Goal: Task Accomplishment & Management: Complete application form

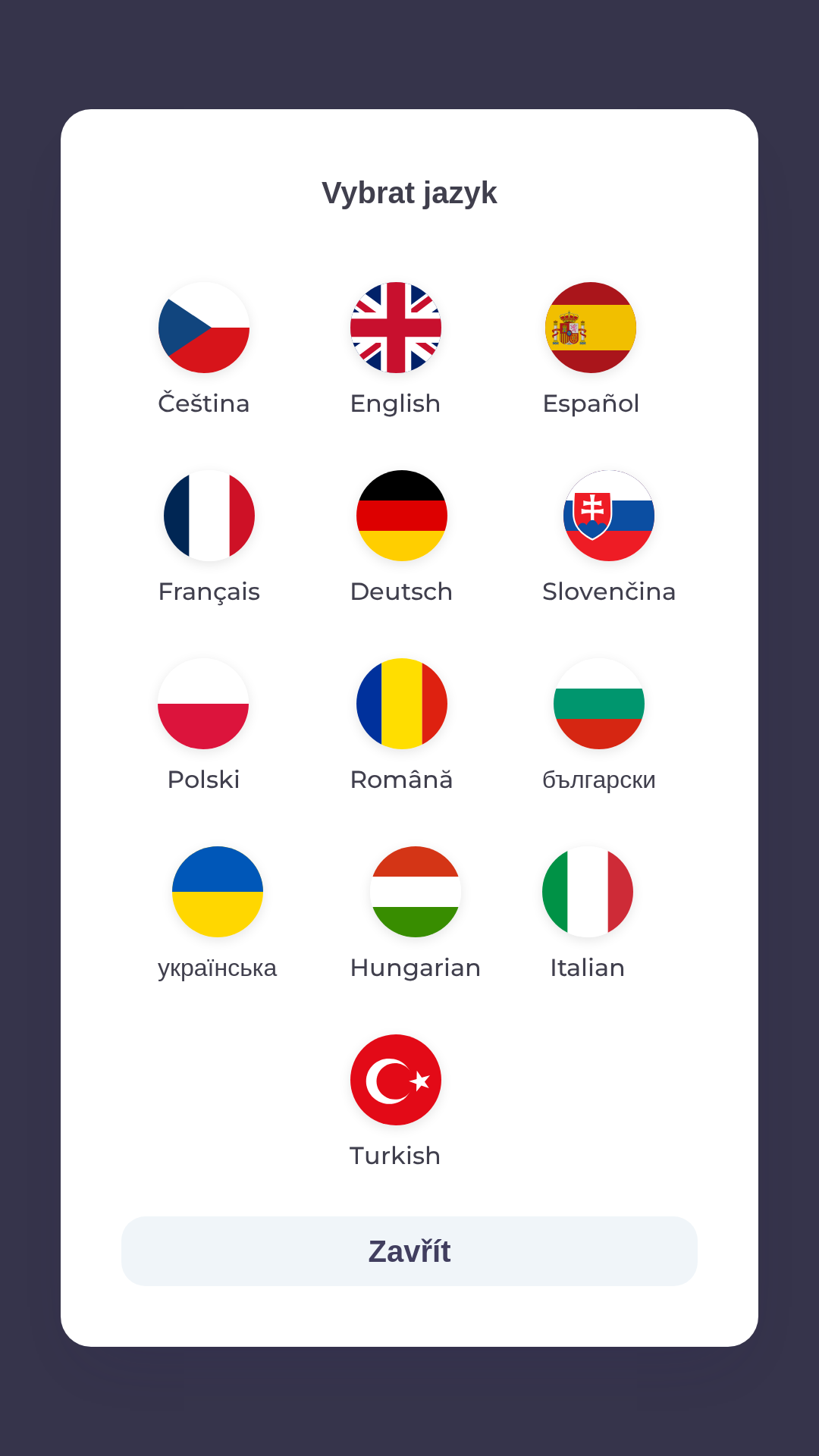
click at [414, 886] on img "button" at bounding box center [415, 892] width 91 height 91
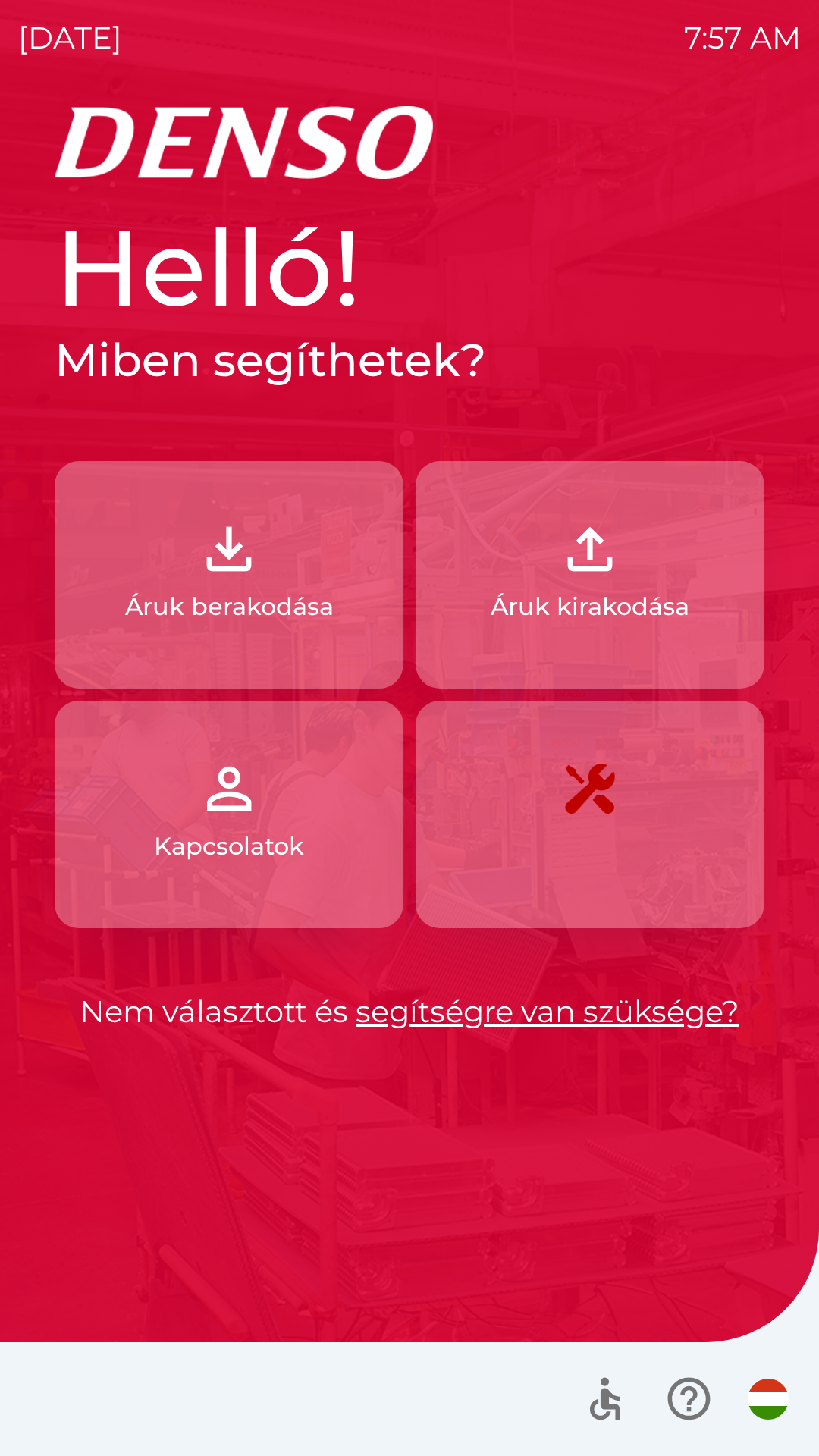
click at [279, 589] on p "Áruk berakodása" at bounding box center [229, 606] width 209 height 36
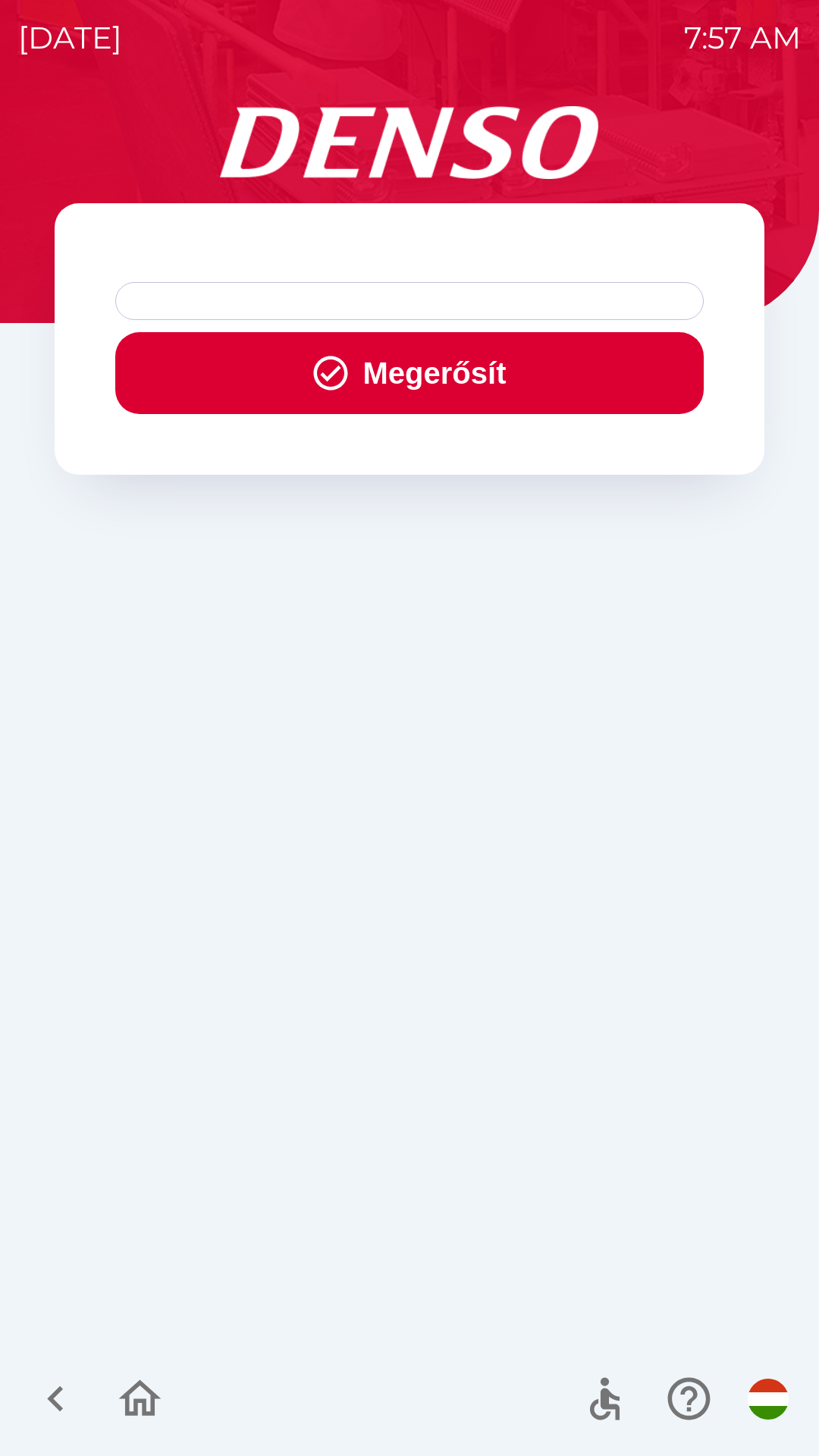
click at [209, 311] on div at bounding box center [409, 301] width 588 height 38
click at [251, 290] on div at bounding box center [409, 301] width 588 height 38
click at [291, 371] on button "Megerősít" at bounding box center [409, 373] width 588 height 82
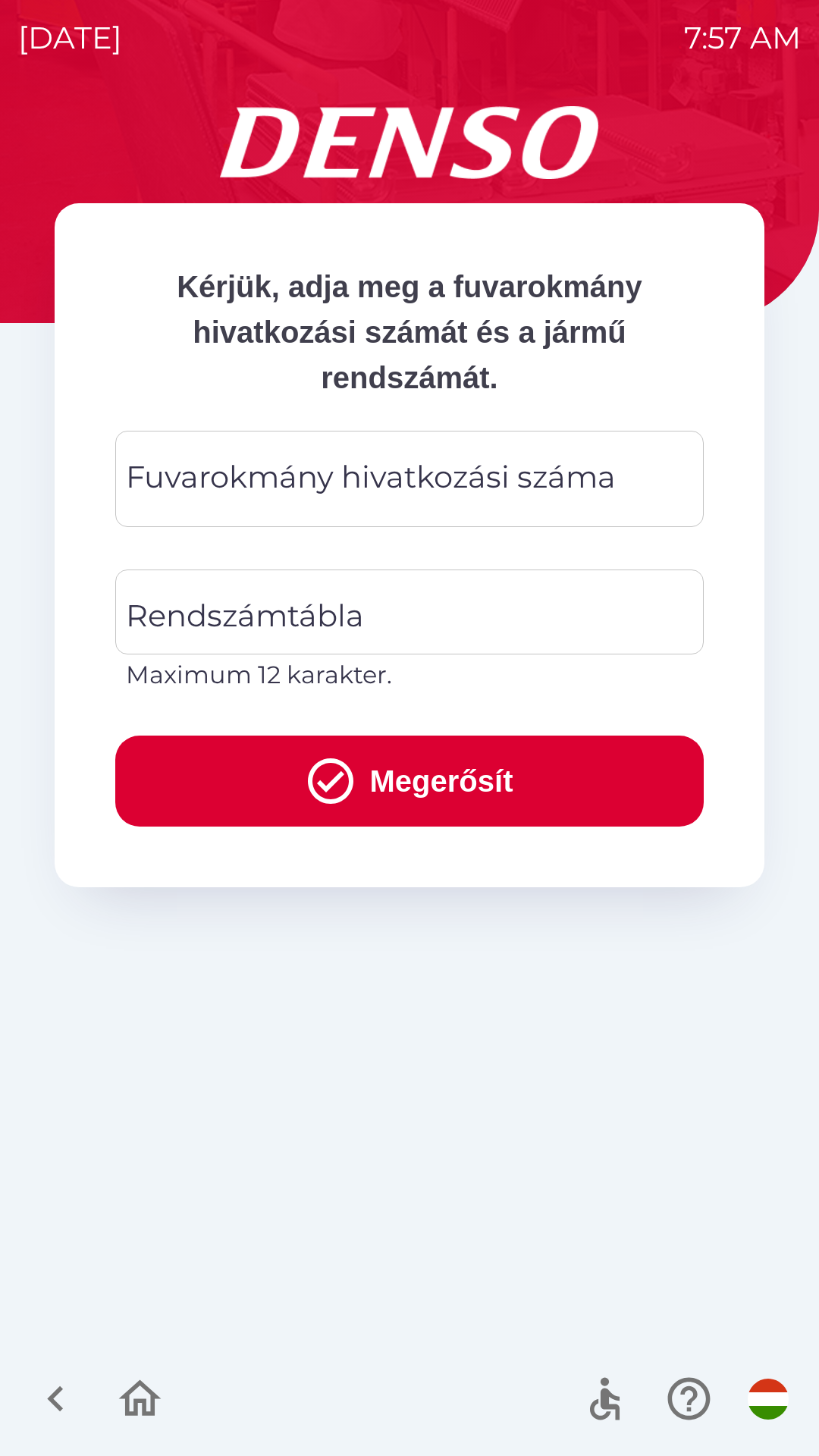
click at [493, 468] on div "Fuvarokmány hivatkozási száma Fuvarokmány hivatkozási száma" at bounding box center [409, 478] width 588 height 96
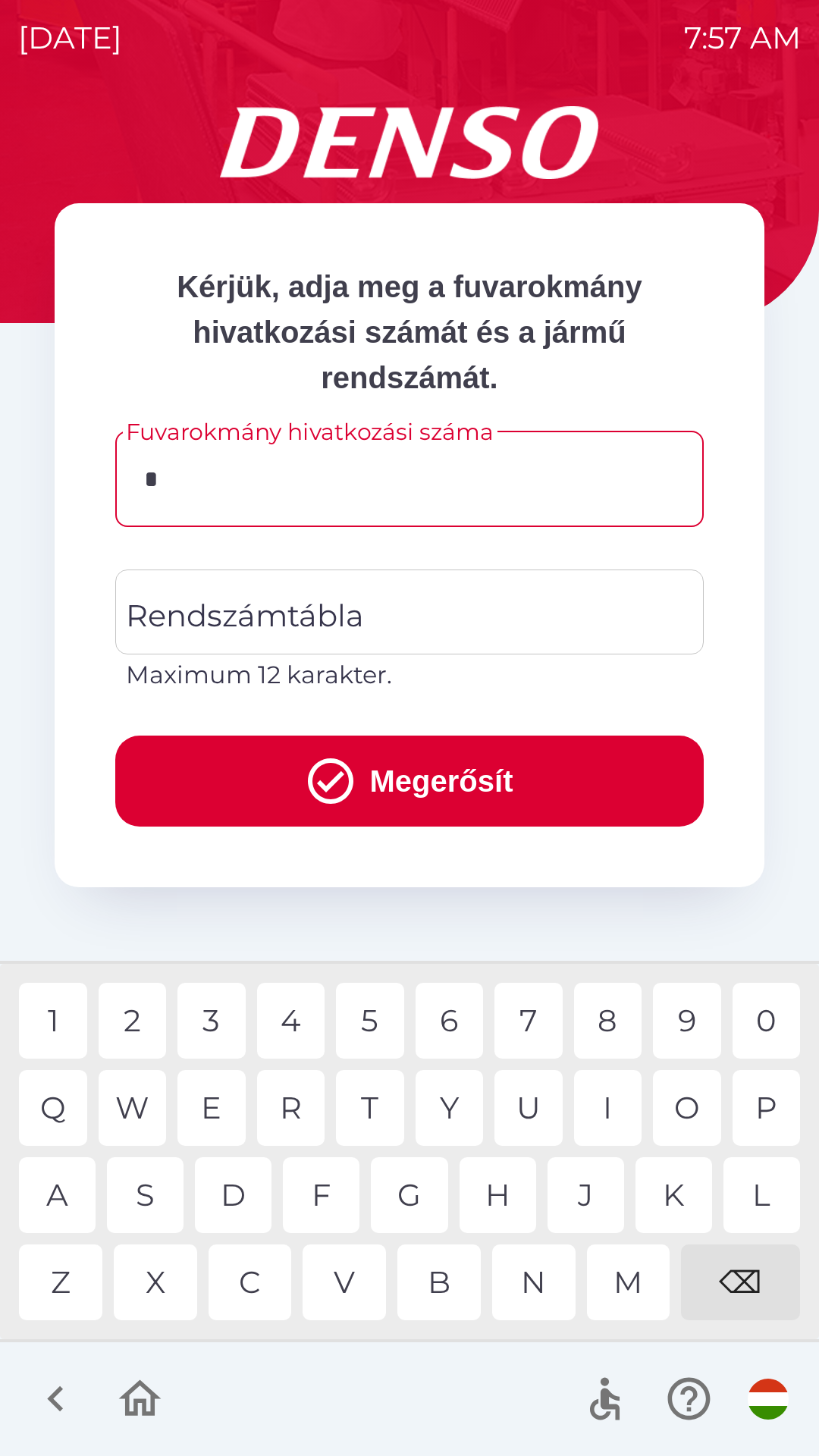
click at [214, 1022] on div "3" at bounding box center [211, 1021] width 68 height 76
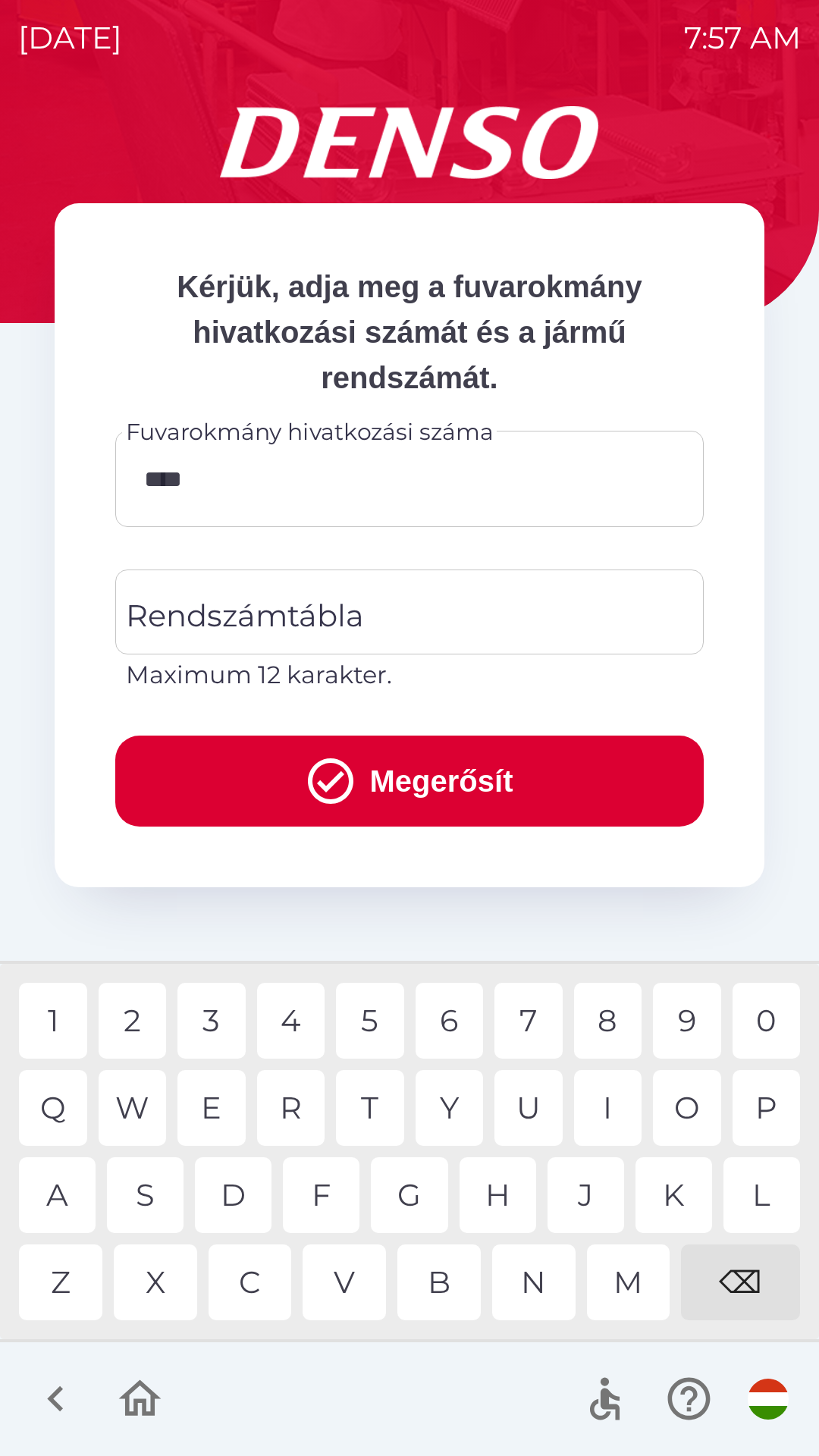
click at [673, 1025] on div "9" at bounding box center [687, 1021] width 68 height 76
type input "******"
click at [266, 615] on div "Rendszámtábla Rendszámtábla Maximum 12 karakter." at bounding box center [409, 631] width 588 height 123
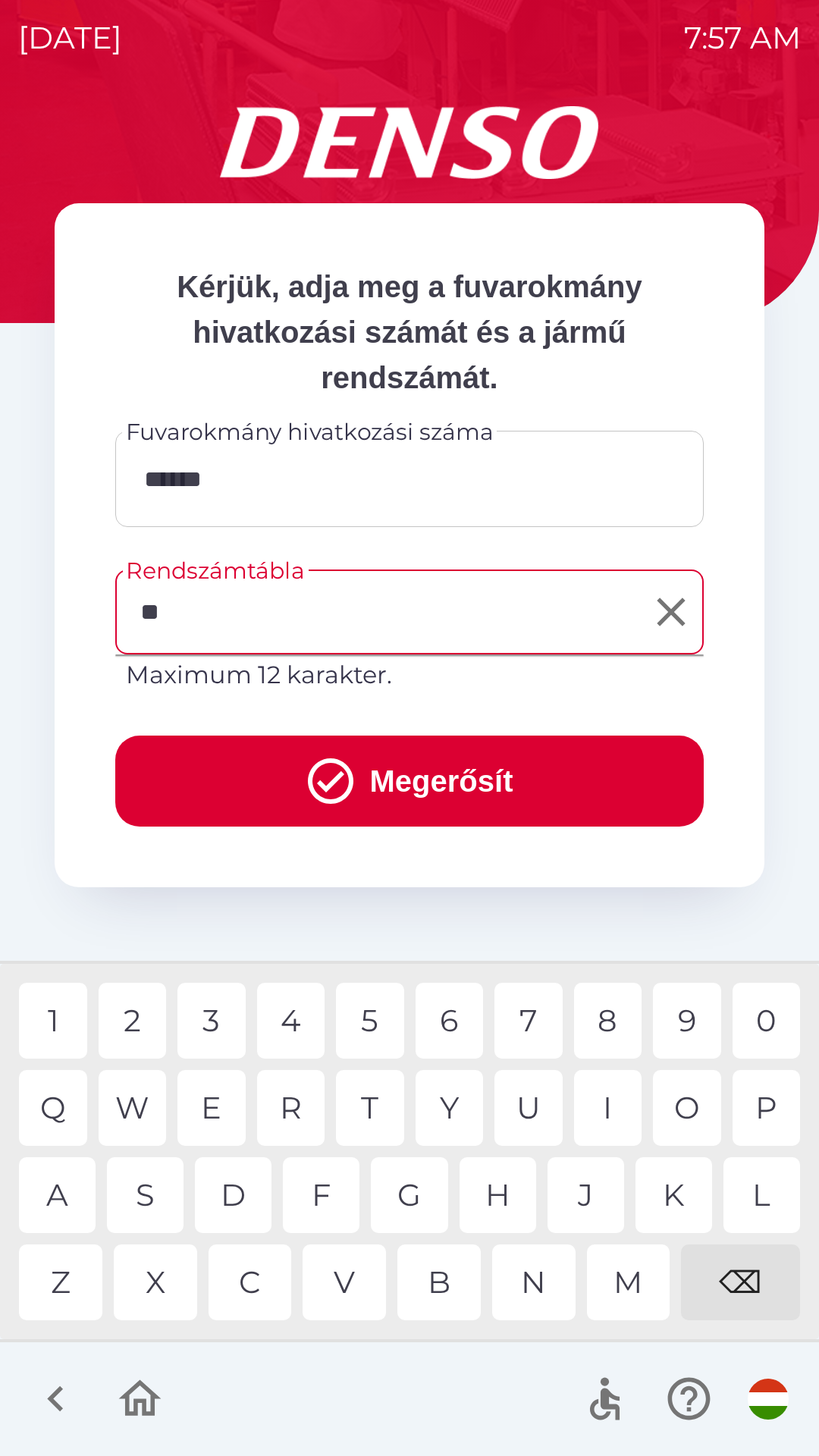
click at [255, 1280] on div "C" at bounding box center [251, 1283] width 84 height 76
click at [59, 1265] on div "Z" at bounding box center [61, 1283] width 84 height 76
click at [675, 1019] on div "9" at bounding box center [687, 1021] width 68 height 76
click at [210, 1016] on div "3" at bounding box center [211, 1021] width 68 height 76
type input "******"
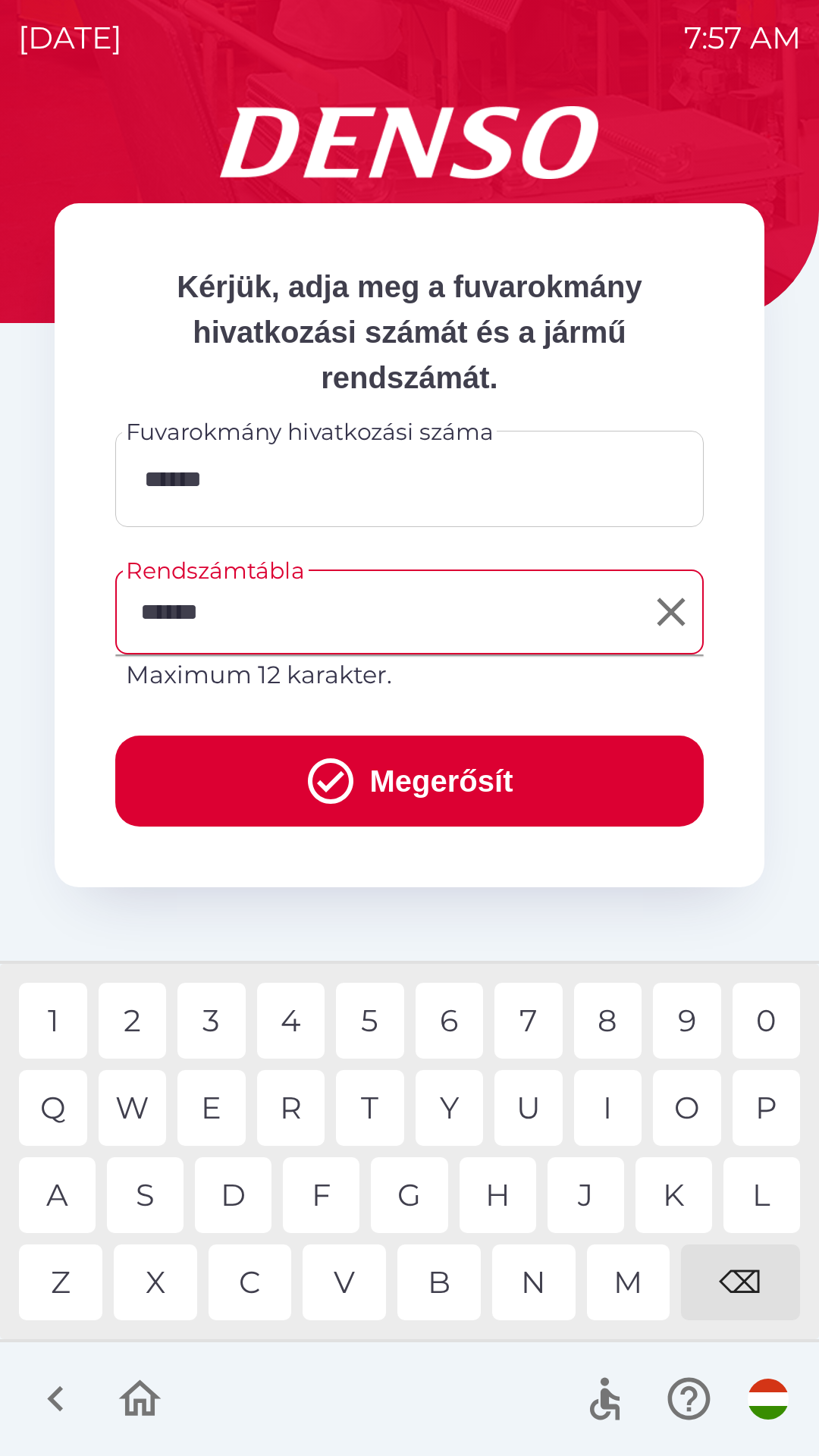
click at [449, 781] on button "Megerősít" at bounding box center [409, 781] width 588 height 91
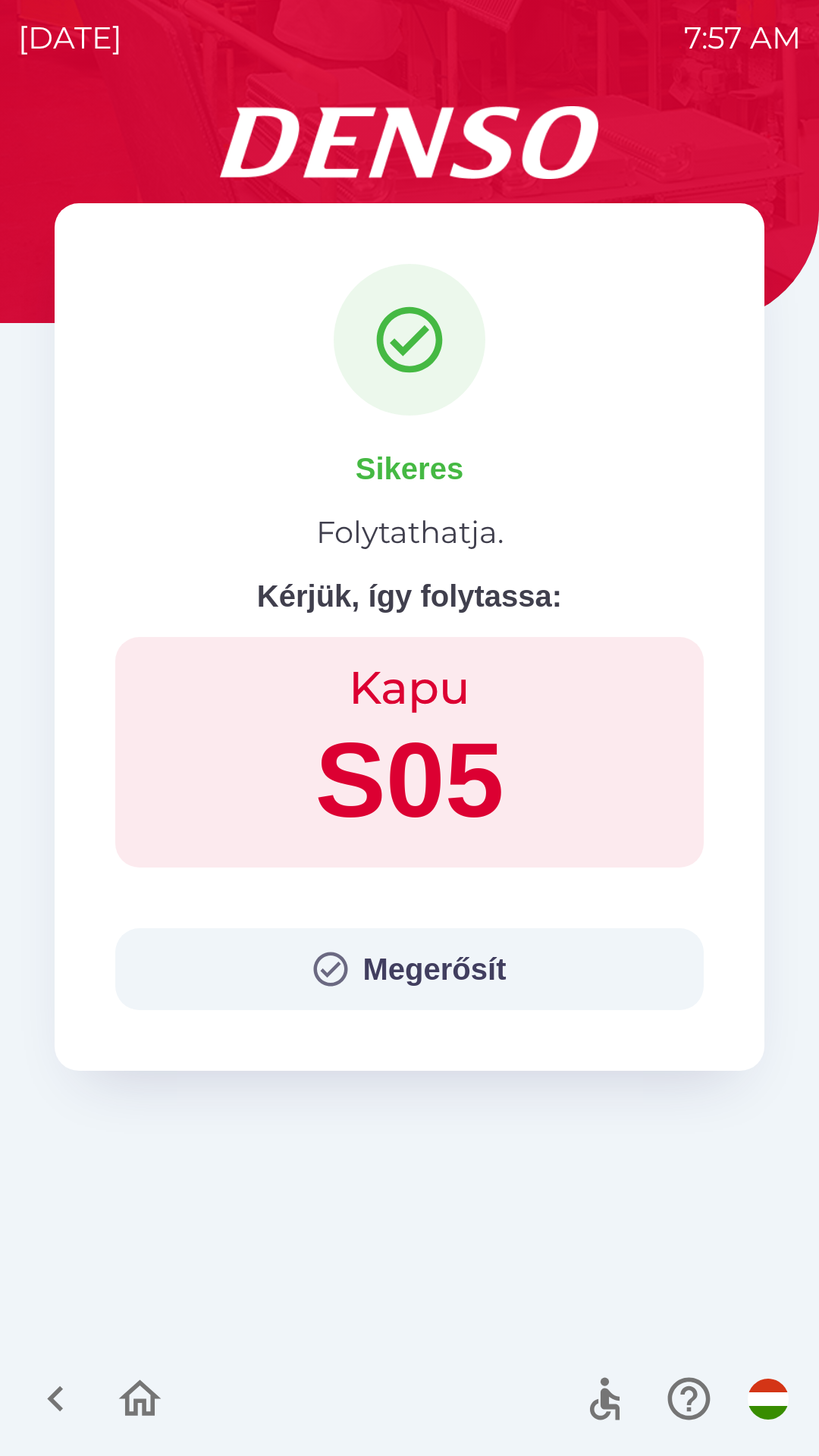
click at [367, 965] on button "Megerősít" at bounding box center [409, 970] width 588 height 82
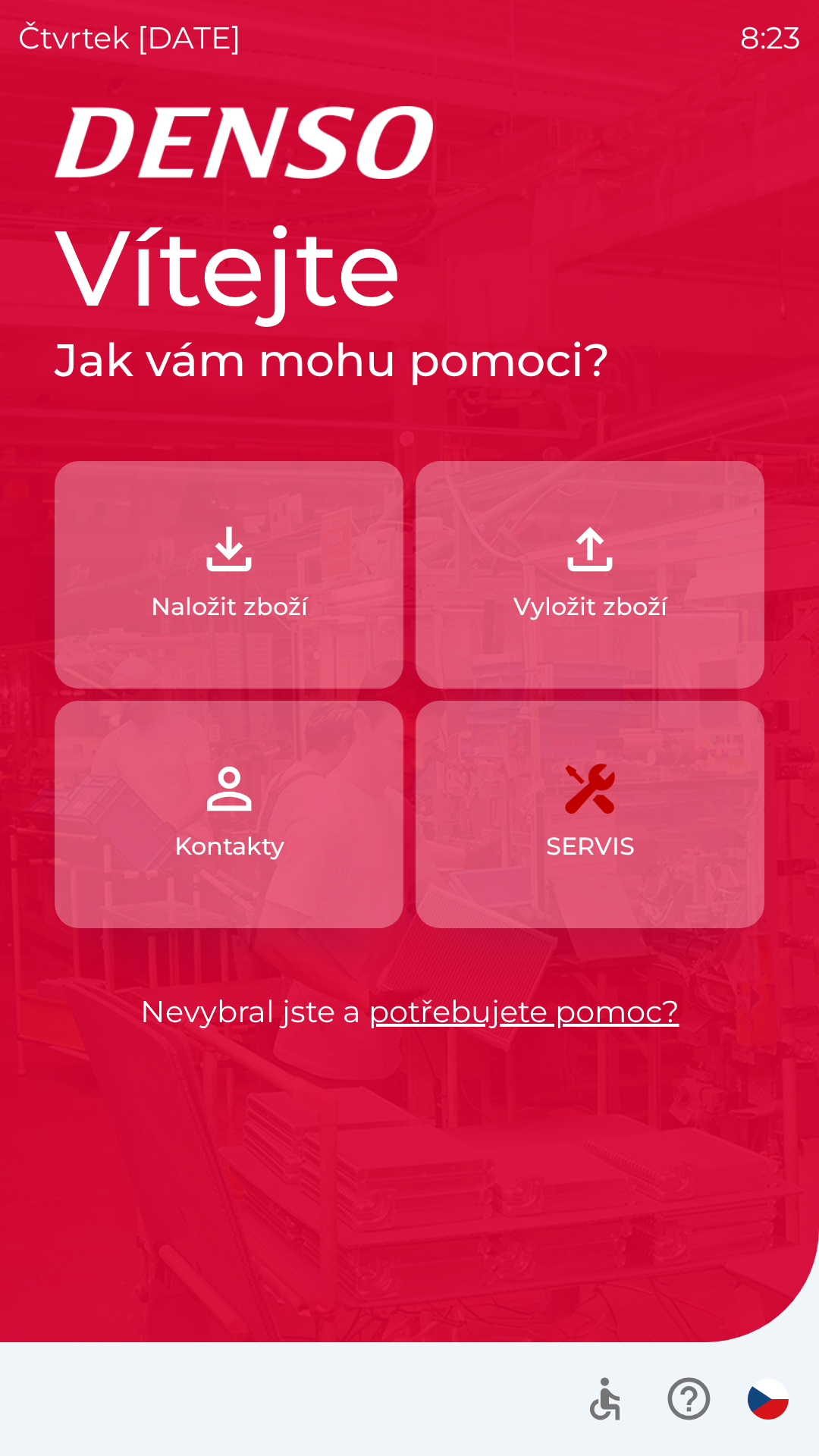
click at [588, 572] on img "button" at bounding box center [589, 549] width 67 height 67
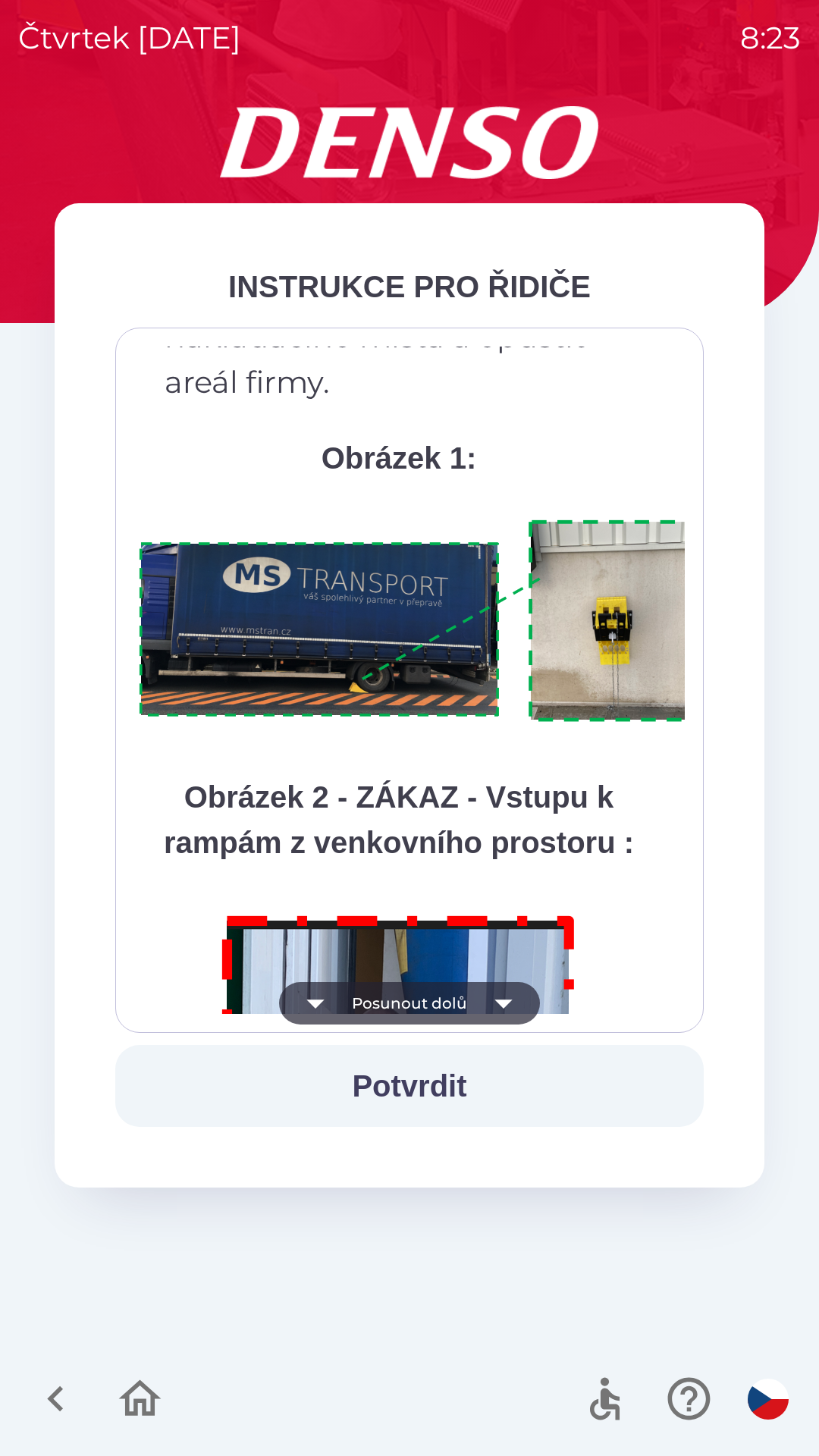
scroll to position [8522, 0]
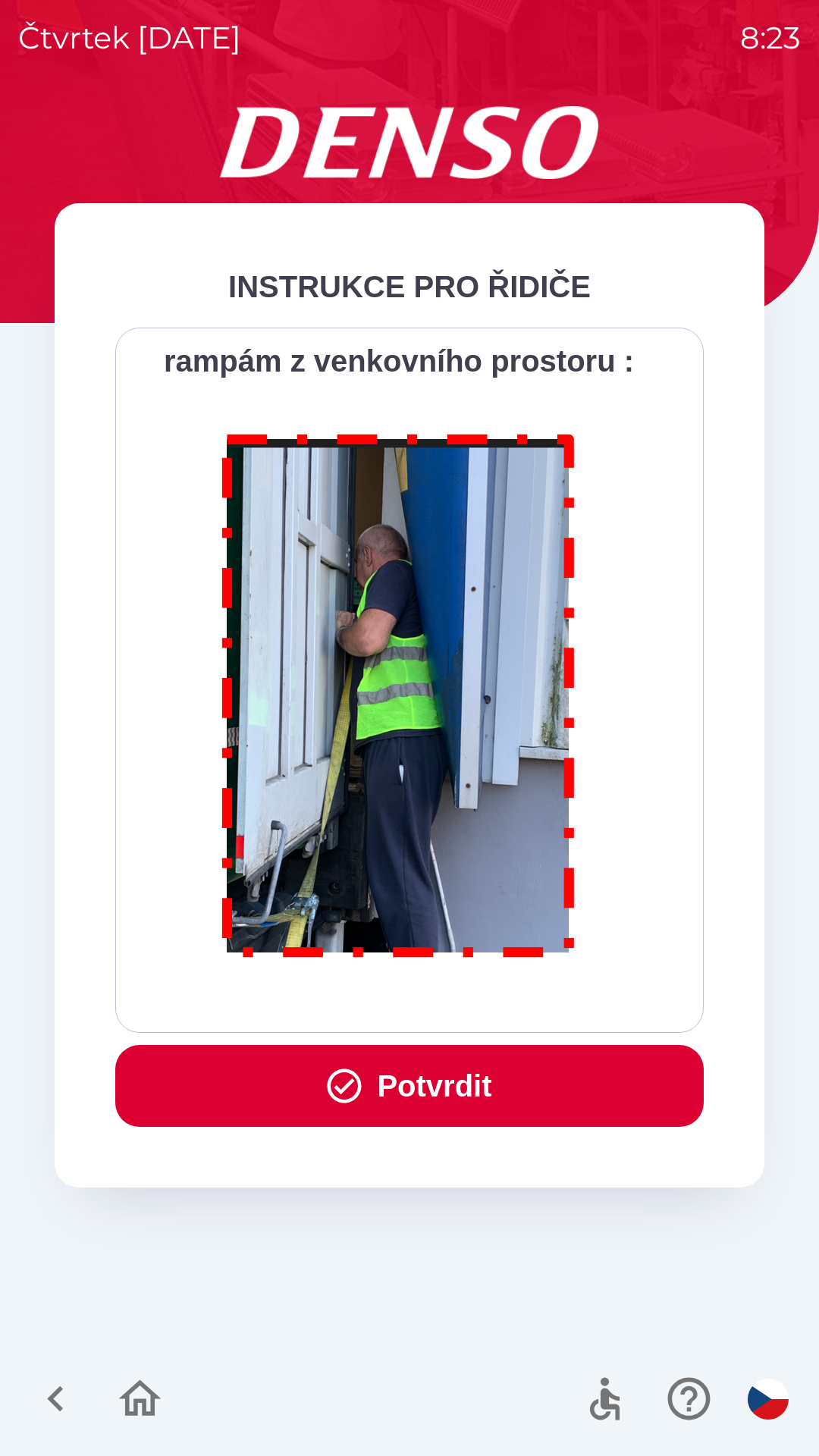
click at [454, 1080] on button "Potvrdit" at bounding box center [409, 1086] width 588 height 82
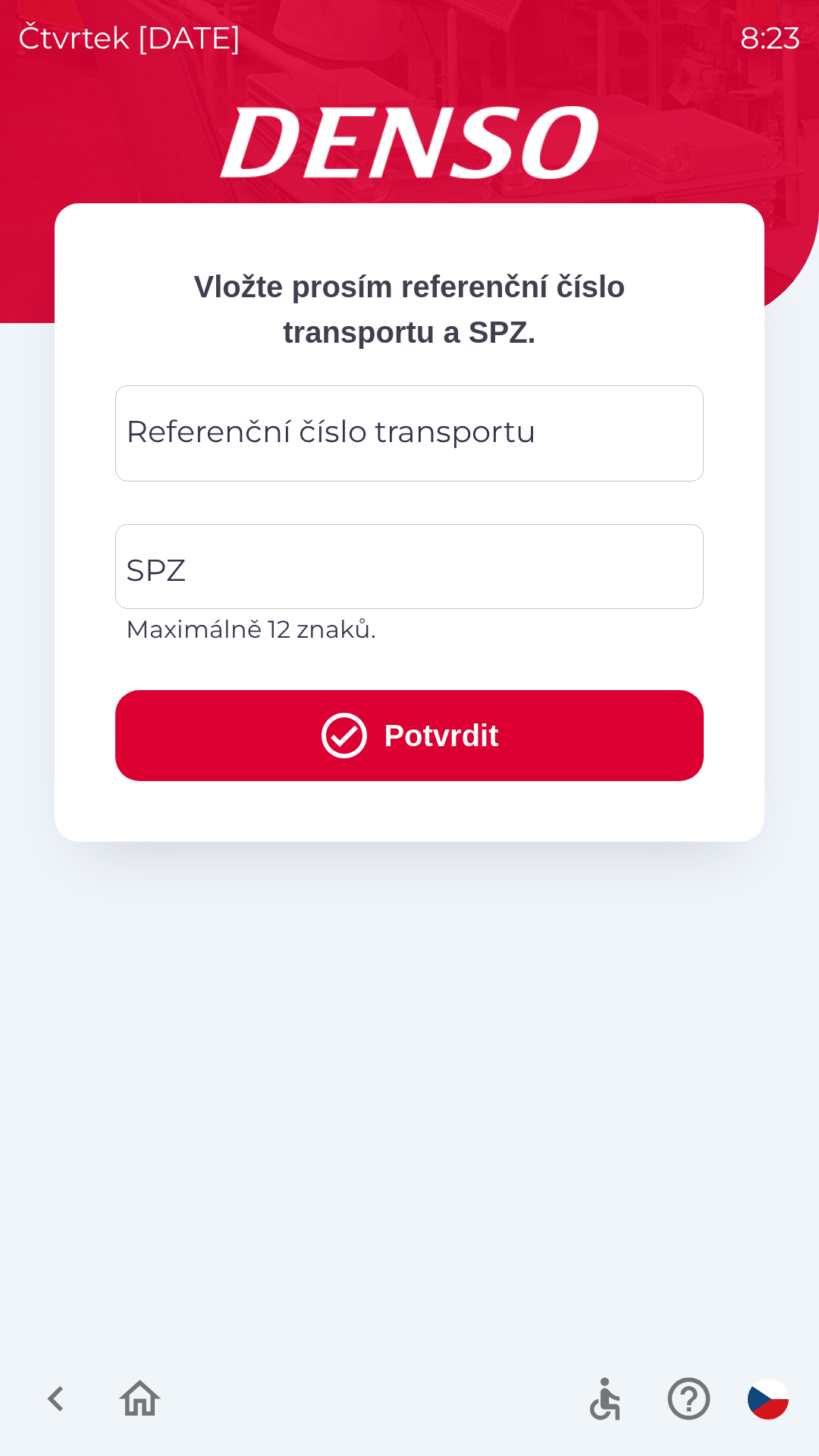
click at [431, 415] on div "Referenční číslo transportu Referenční číslo transportu" at bounding box center [409, 433] width 588 height 96
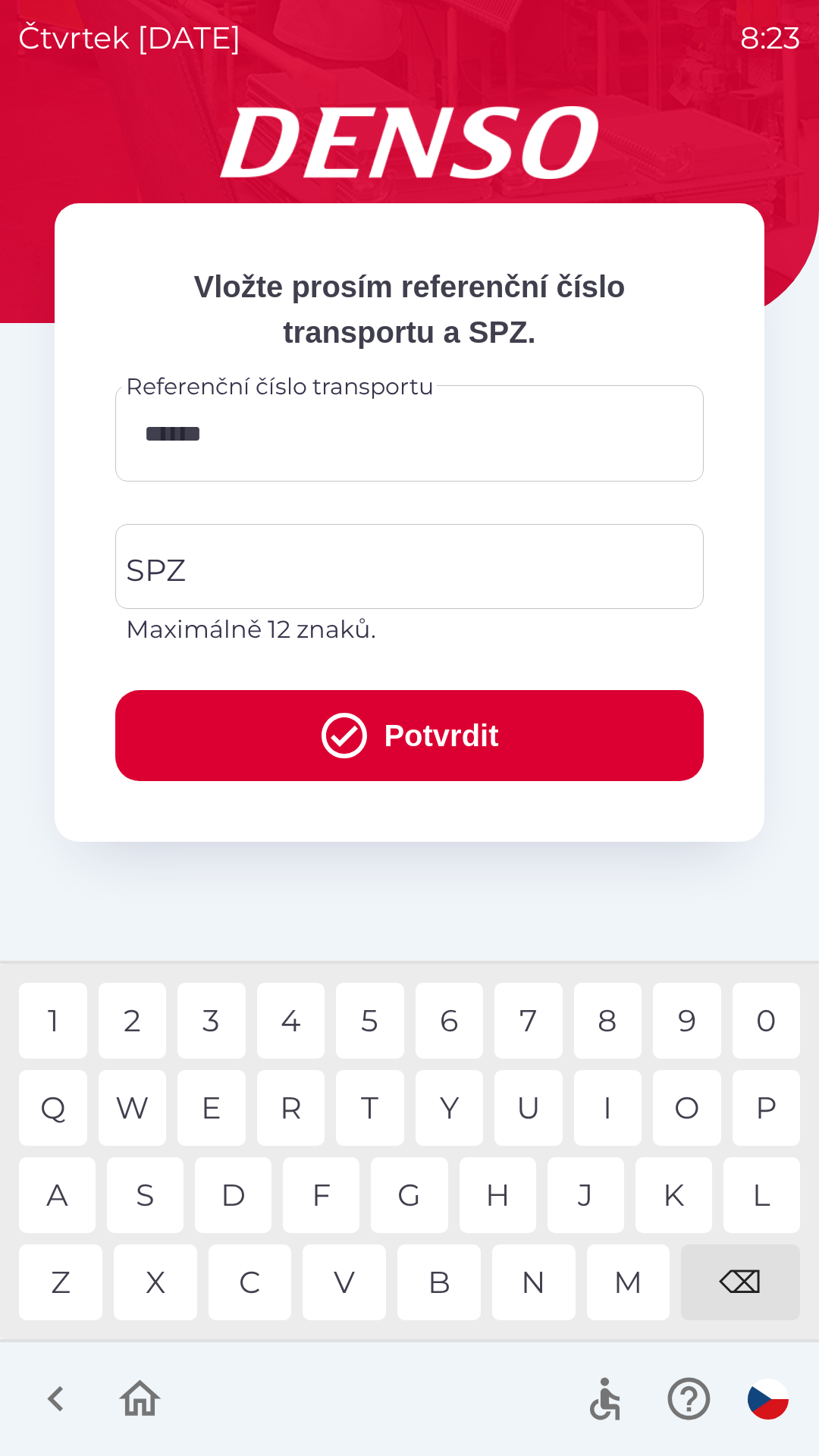
type input "*******"
click at [326, 559] on input "SPZ" at bounding box center [398, 566] width 552 height 71
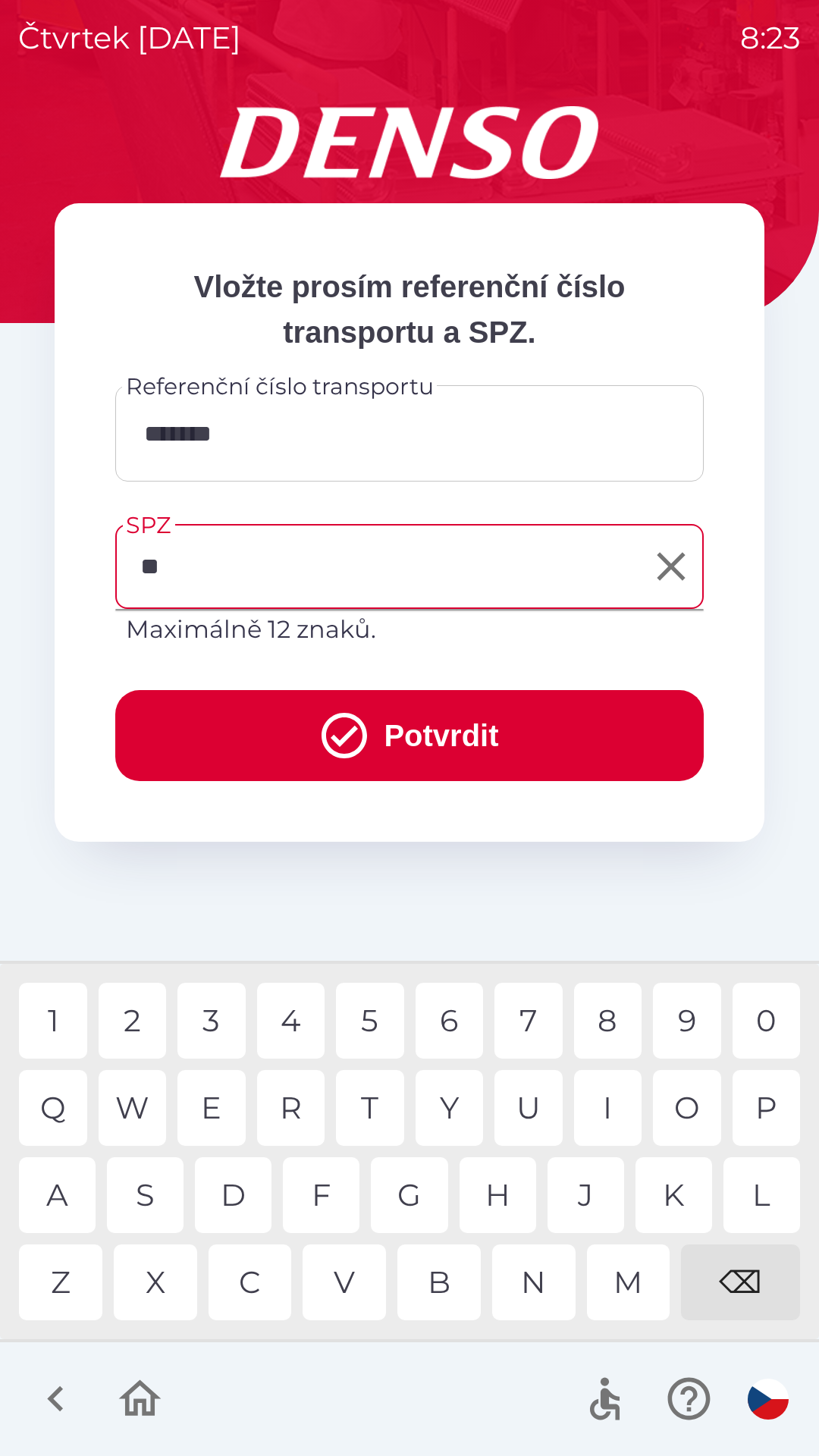
click at [586, 1193] on div "J" at bounding box center [585, 1195] width 76 height 76
click at [57, 1011] on div "1" at bounding box center [53, 1021] width 68 height 76
click at [214, 1017] on div "3" at bounding box center [211, 1021] width 68 height 76
type input "*******"
click at [444, 716] on button "Potvrdit" at bounding box center [409, 735] width 588 height 91
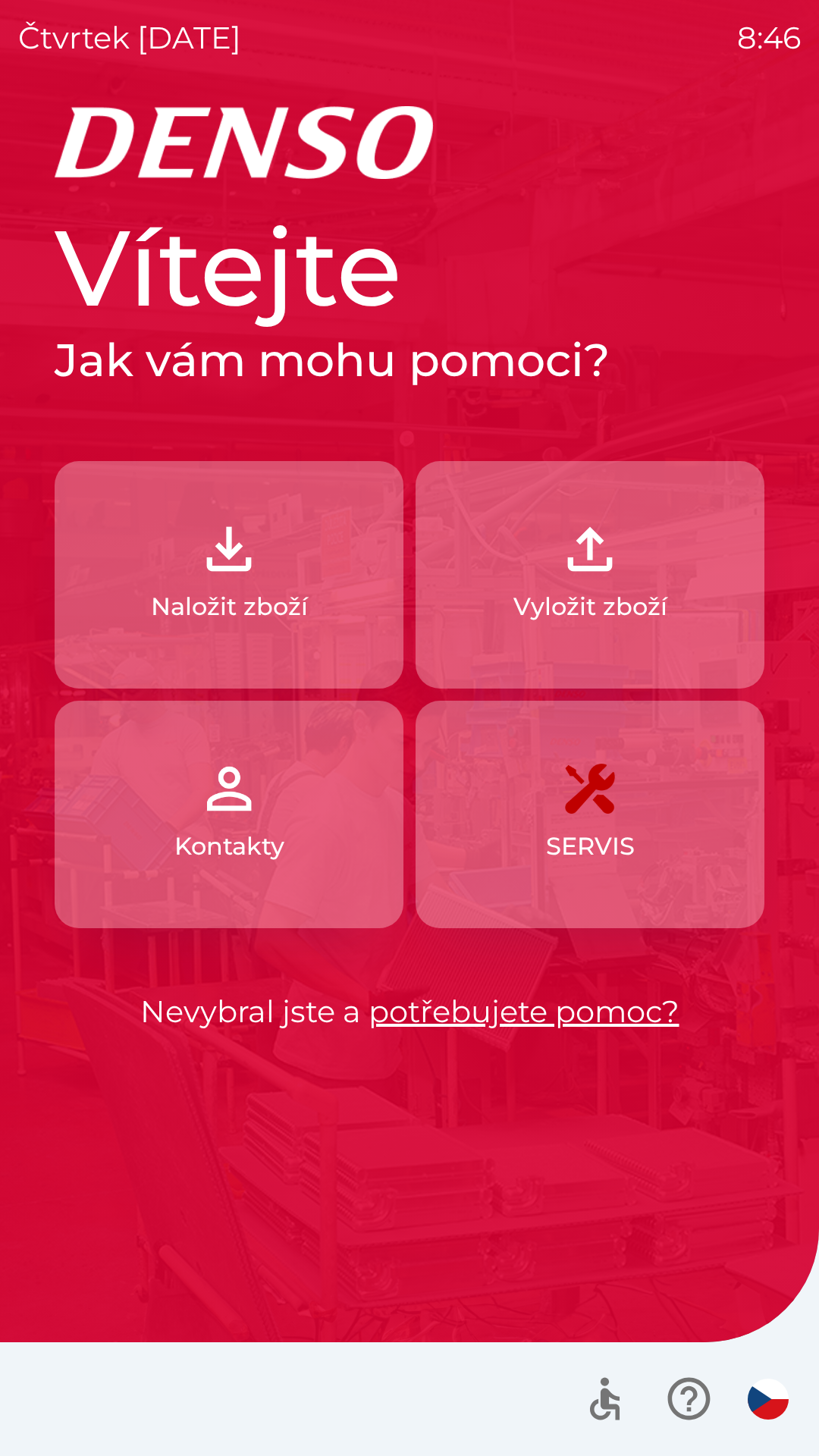
click at [653, 585] on button "Vyložit zboží" at bounding box center [590, 574] width 349 height 228
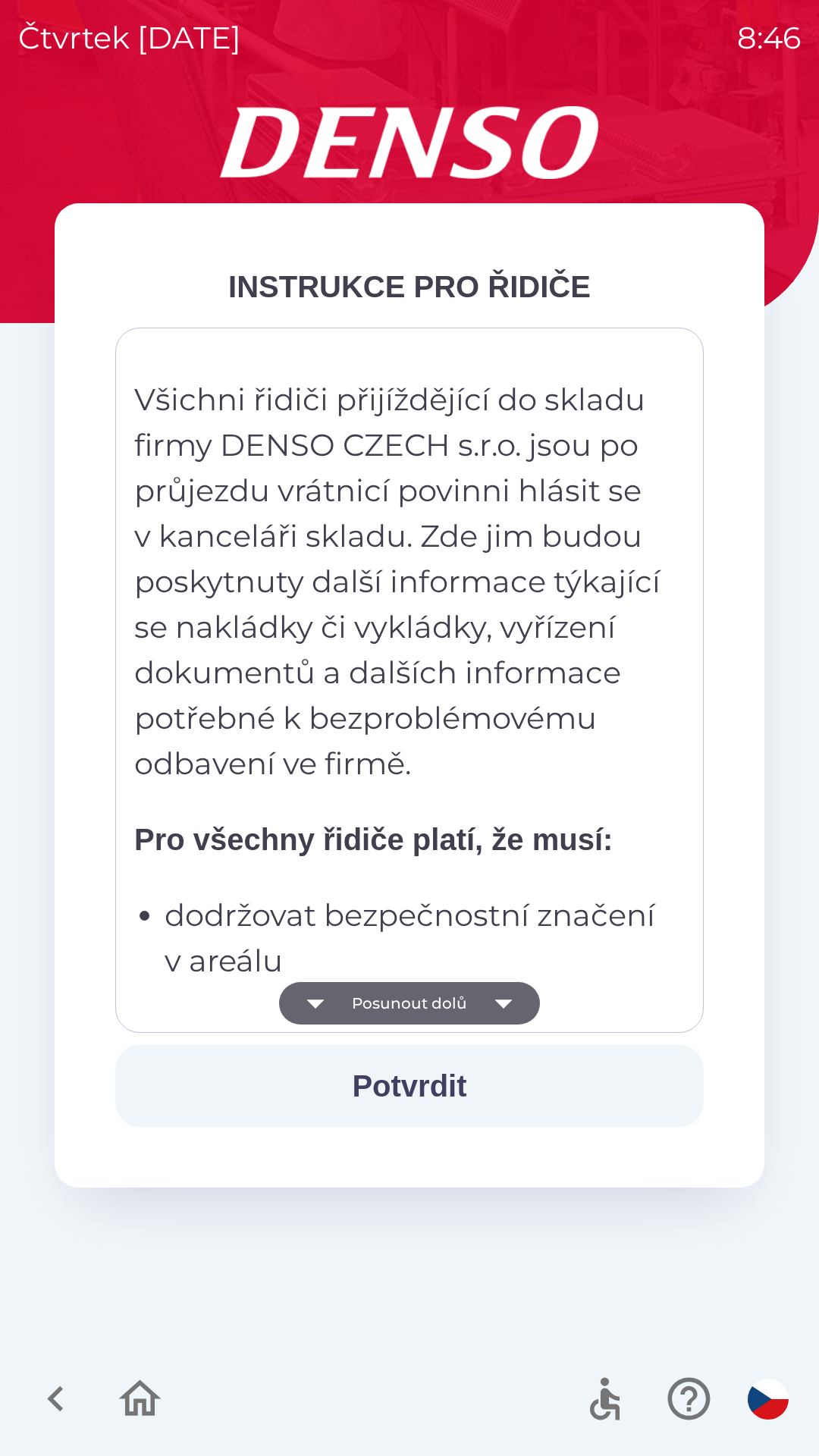
click at [497, 1013] on icon "button" at bounding box center [504, 1003] width 43 height 43
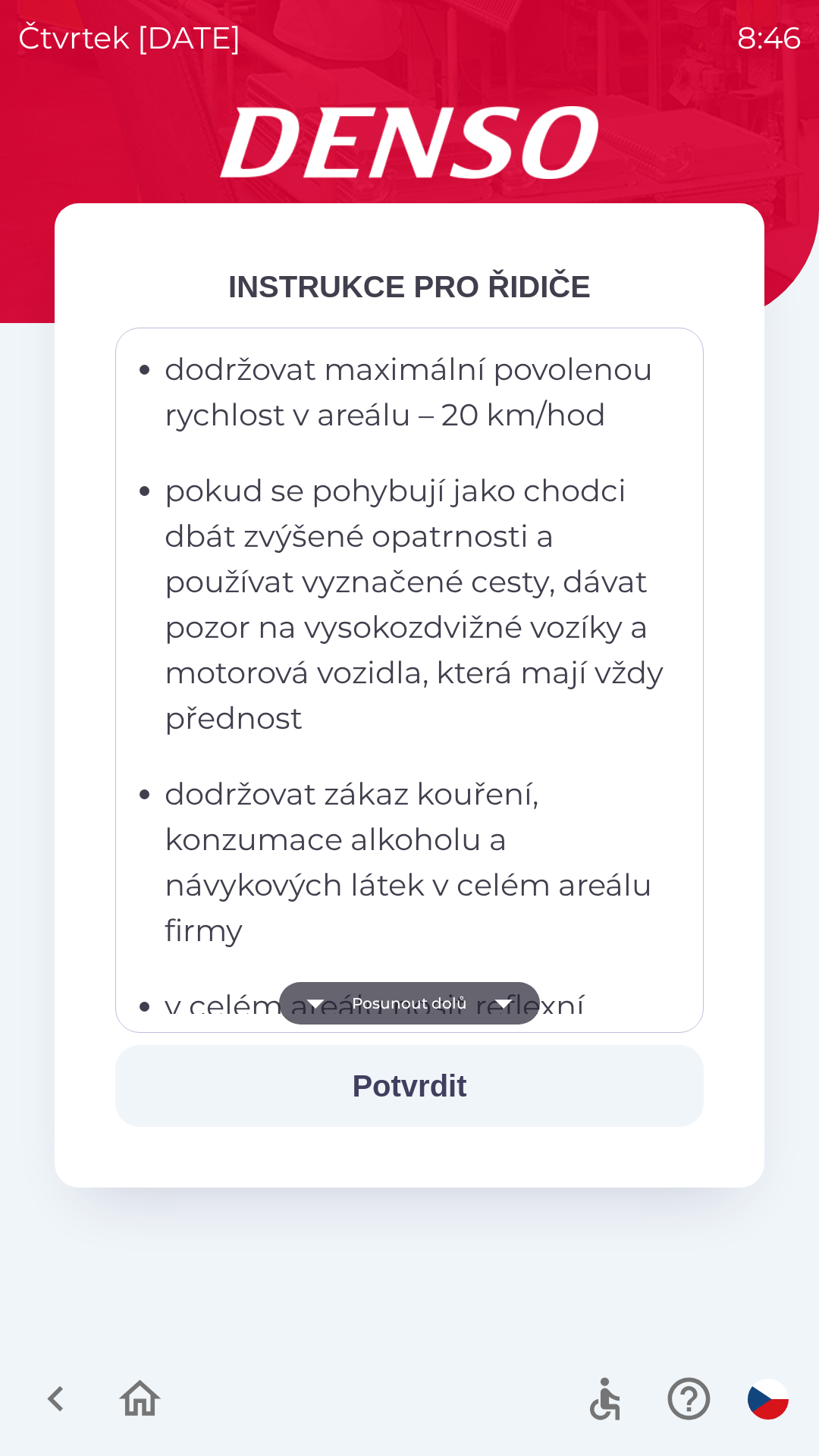
click at [499, 989] on icon "button" at bounding box center [504, 1003] width 43 height 43
click at [499, 1007] on icon "button" at bounding box center [504, 1003] width 43 height 43
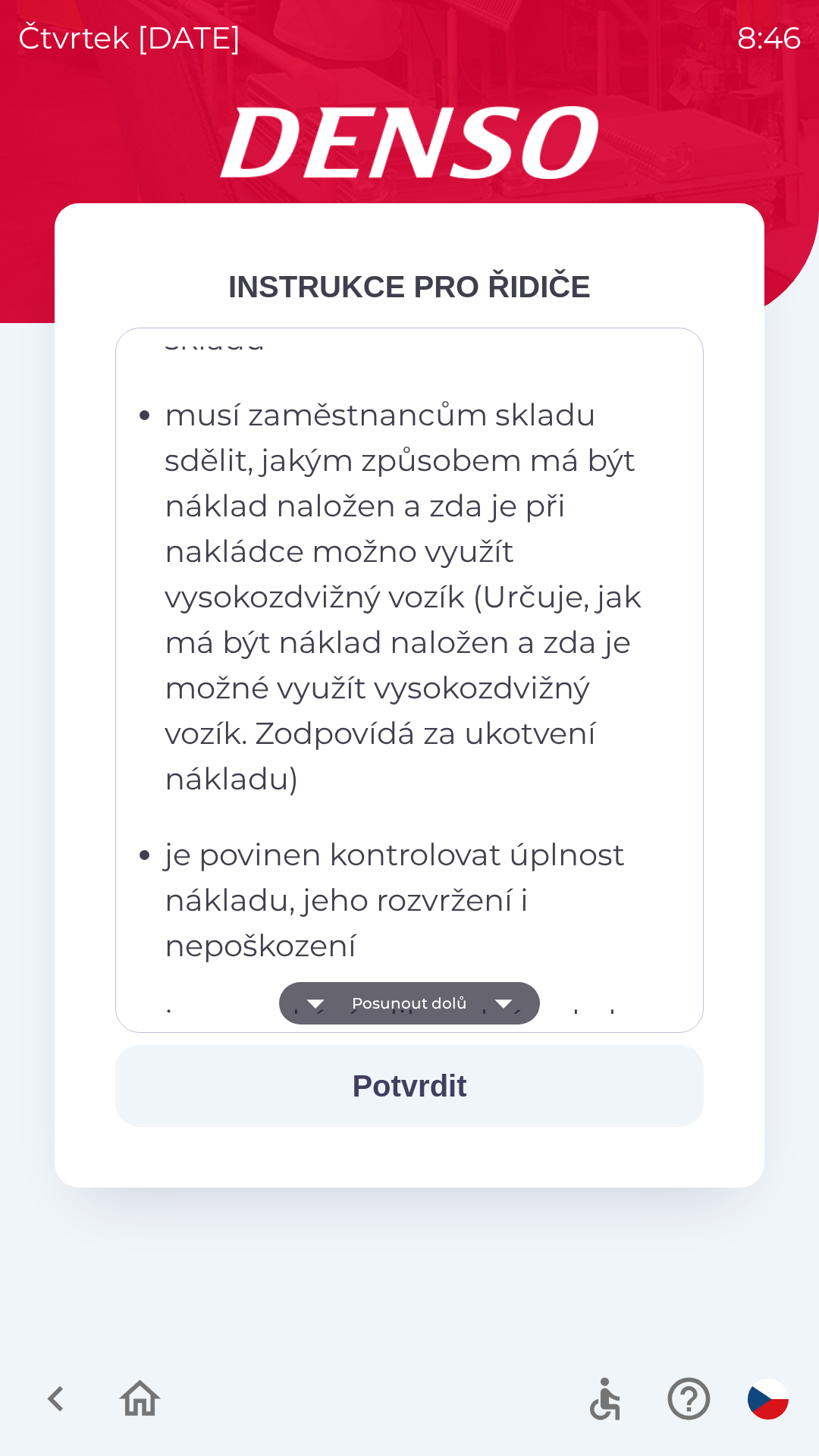
click at [503, 1005] on icon "button" at bounding box center [503, 1003] width 17 height 9
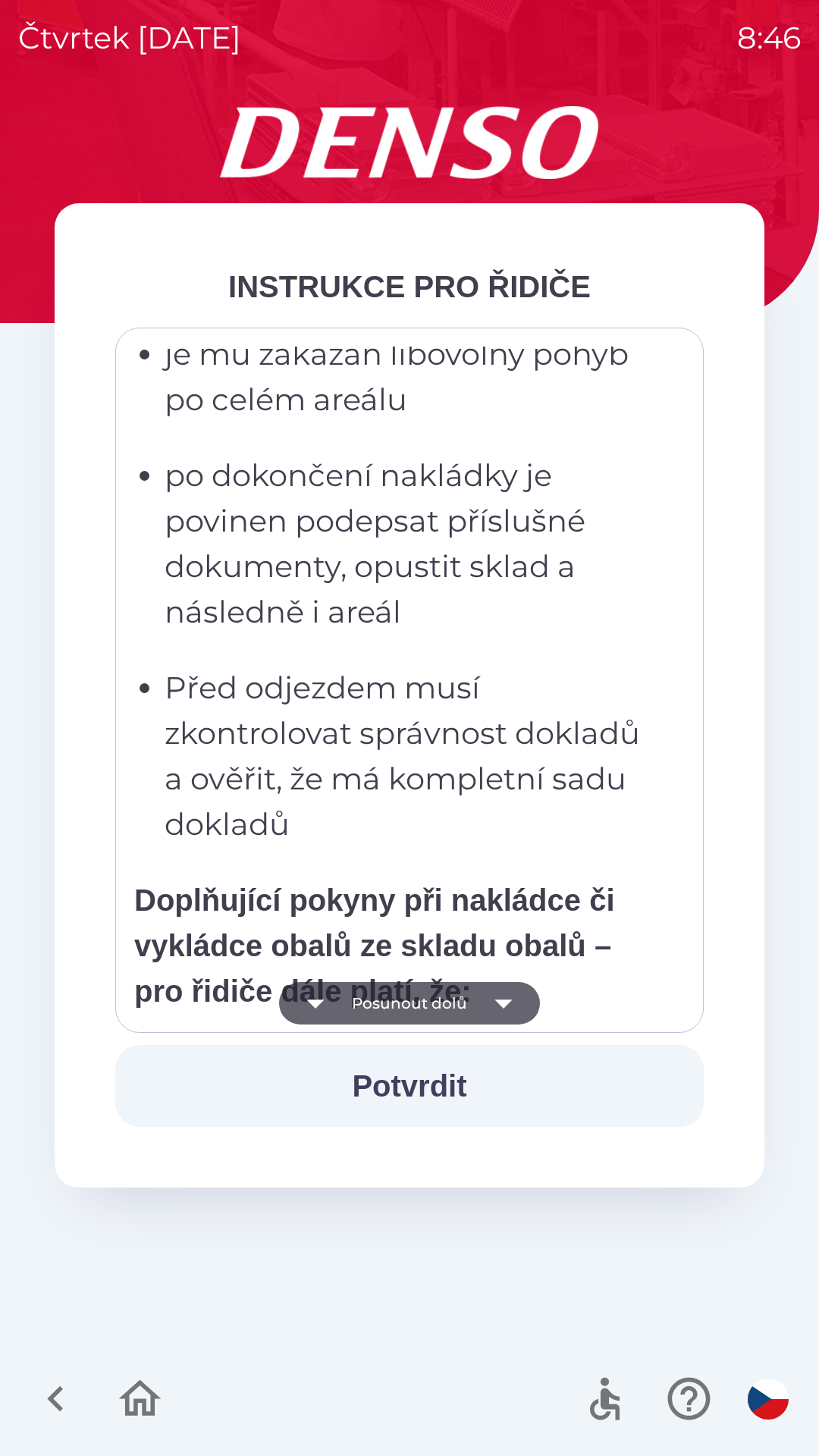
click at [507, 1008] on icon "button" at bounding box center [504, 1003] width 43 height 43
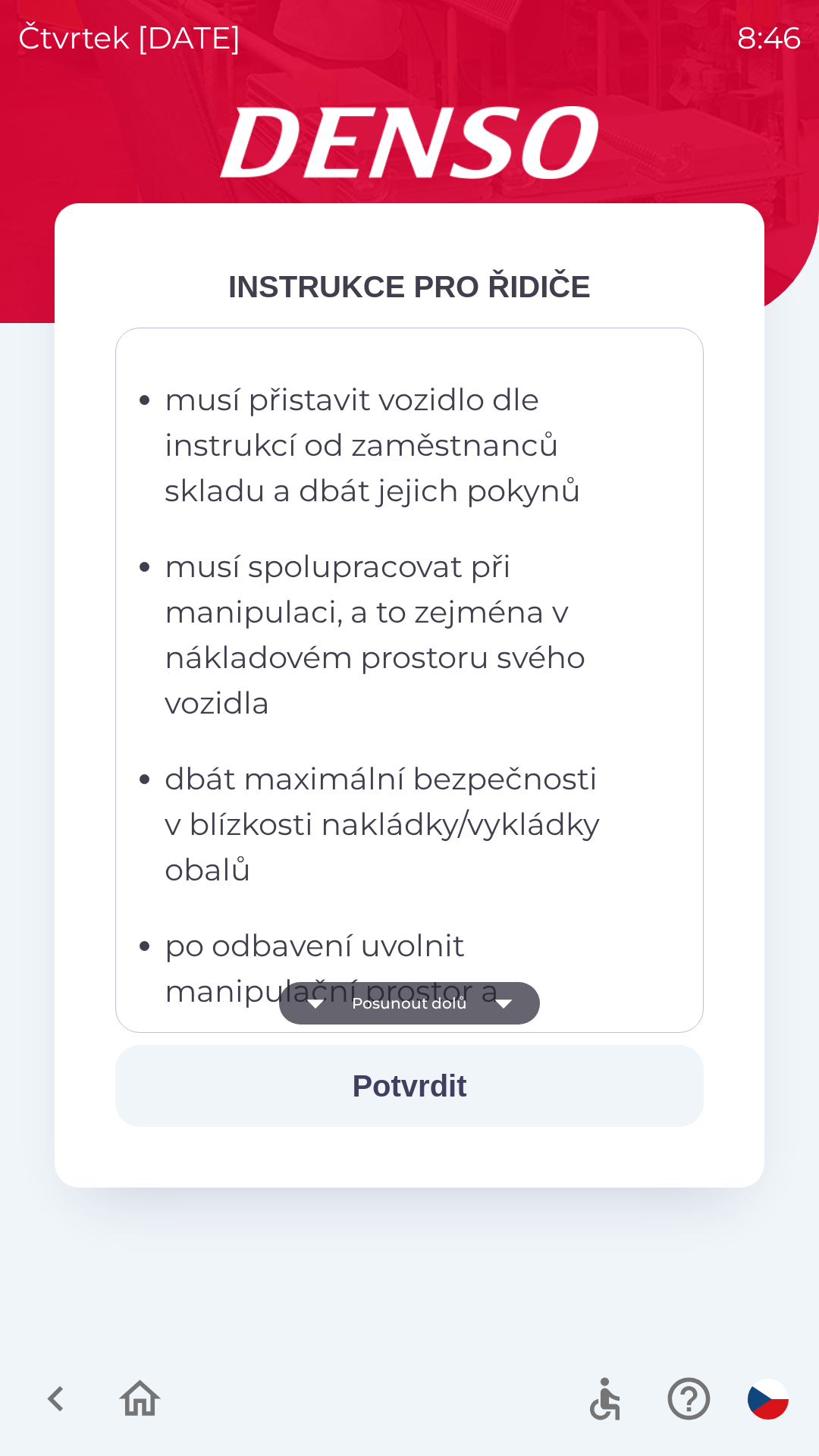
click at [513, 1000] on icon "button" at bounding box center [504, 1003] width 43 height 43
click at [508, 1009] on icon "button" at bounding box center [504, 1003] width 43 height 43
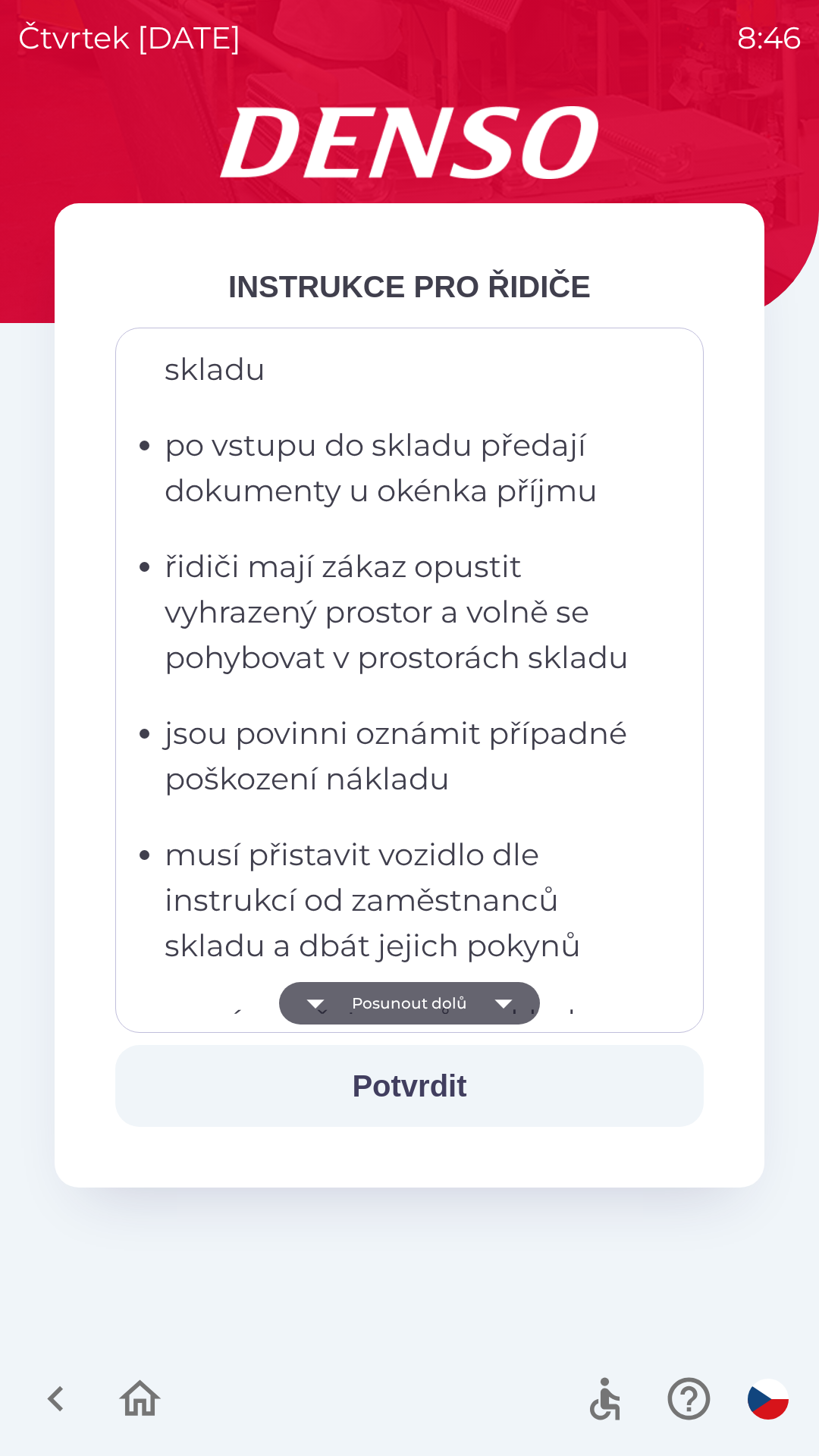
click at [516, 1008] on icon "button" at bounding box center [504, 1003] width 43 height 43
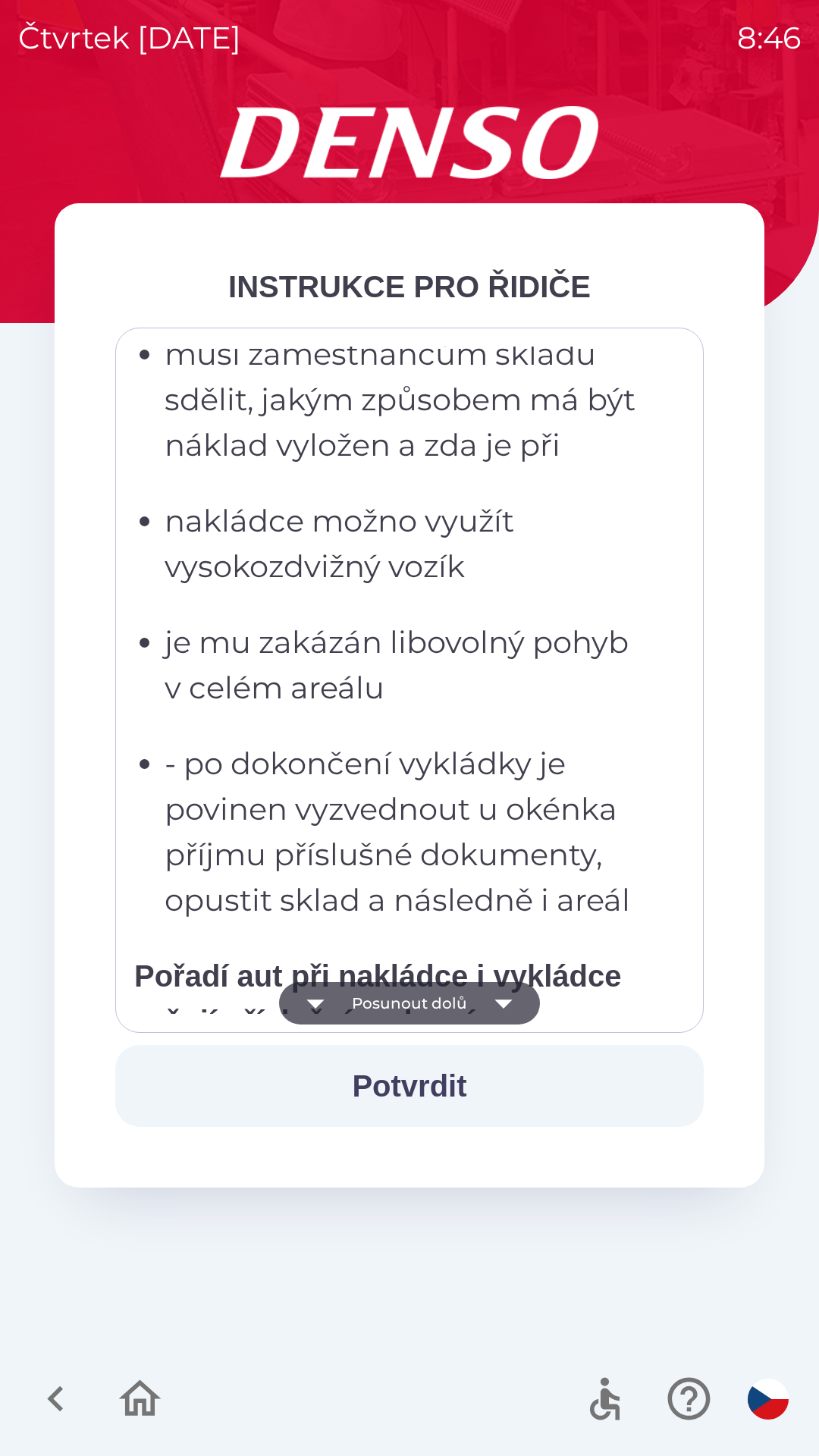
click at [506, 1010] on icon "button" at bounding box center [504, 1003] width 43 height 43
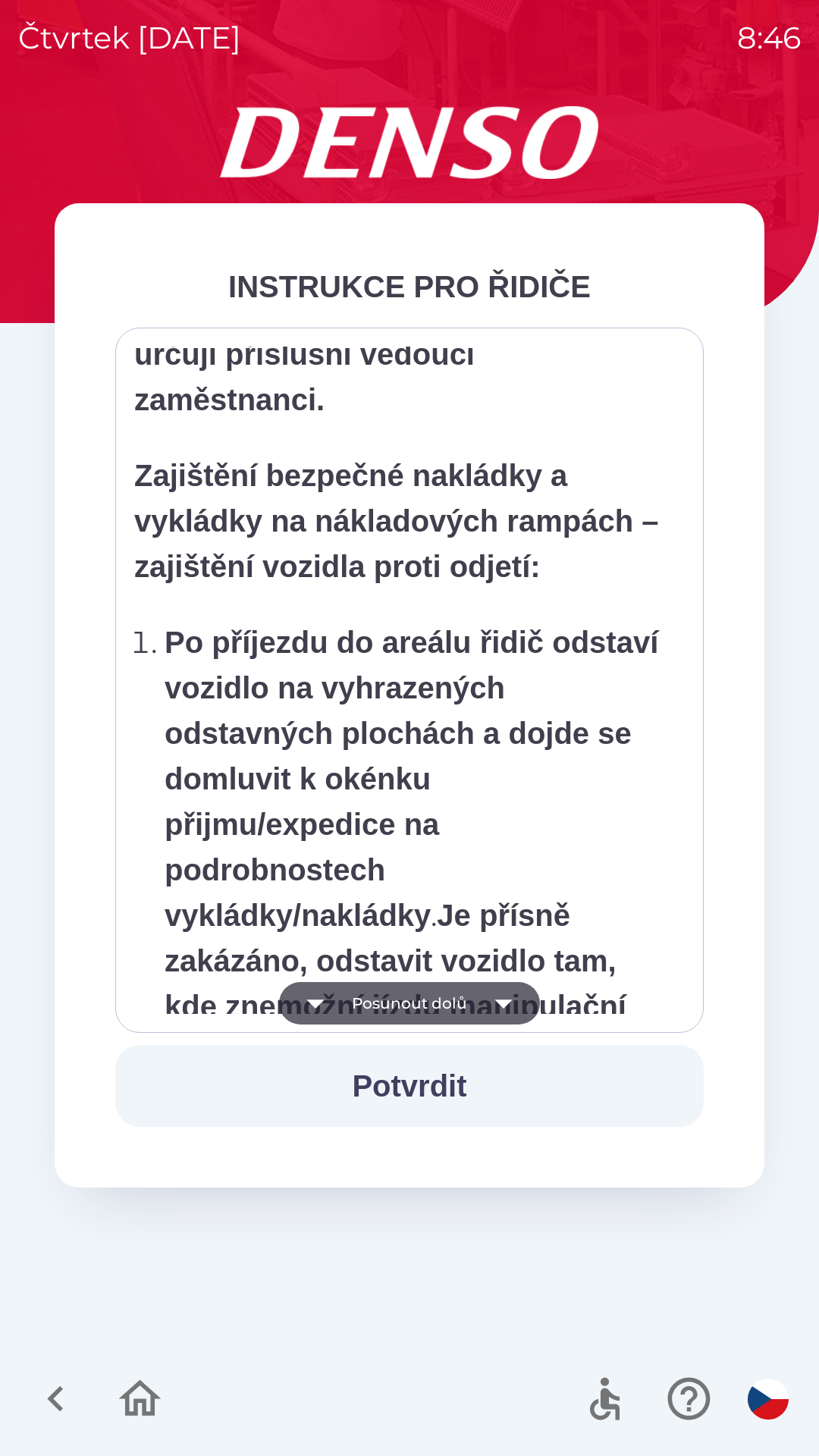
click at [503, 1004] on icon "button" at bounding box center [503, 1003] width 17 height 9
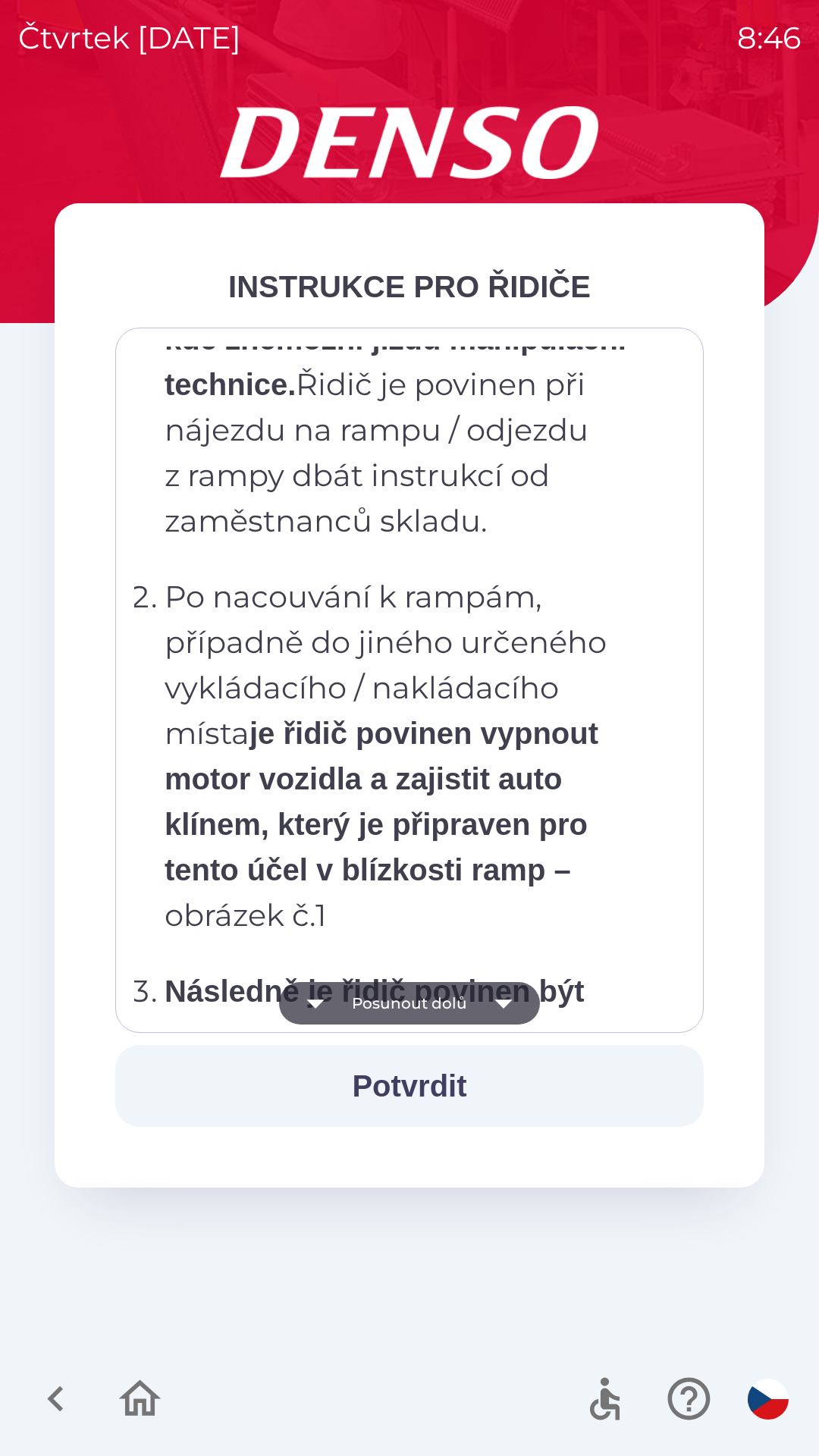
click at [507, 1001] on icon "button" at bounding box center [503, 1003] width 17 height 9
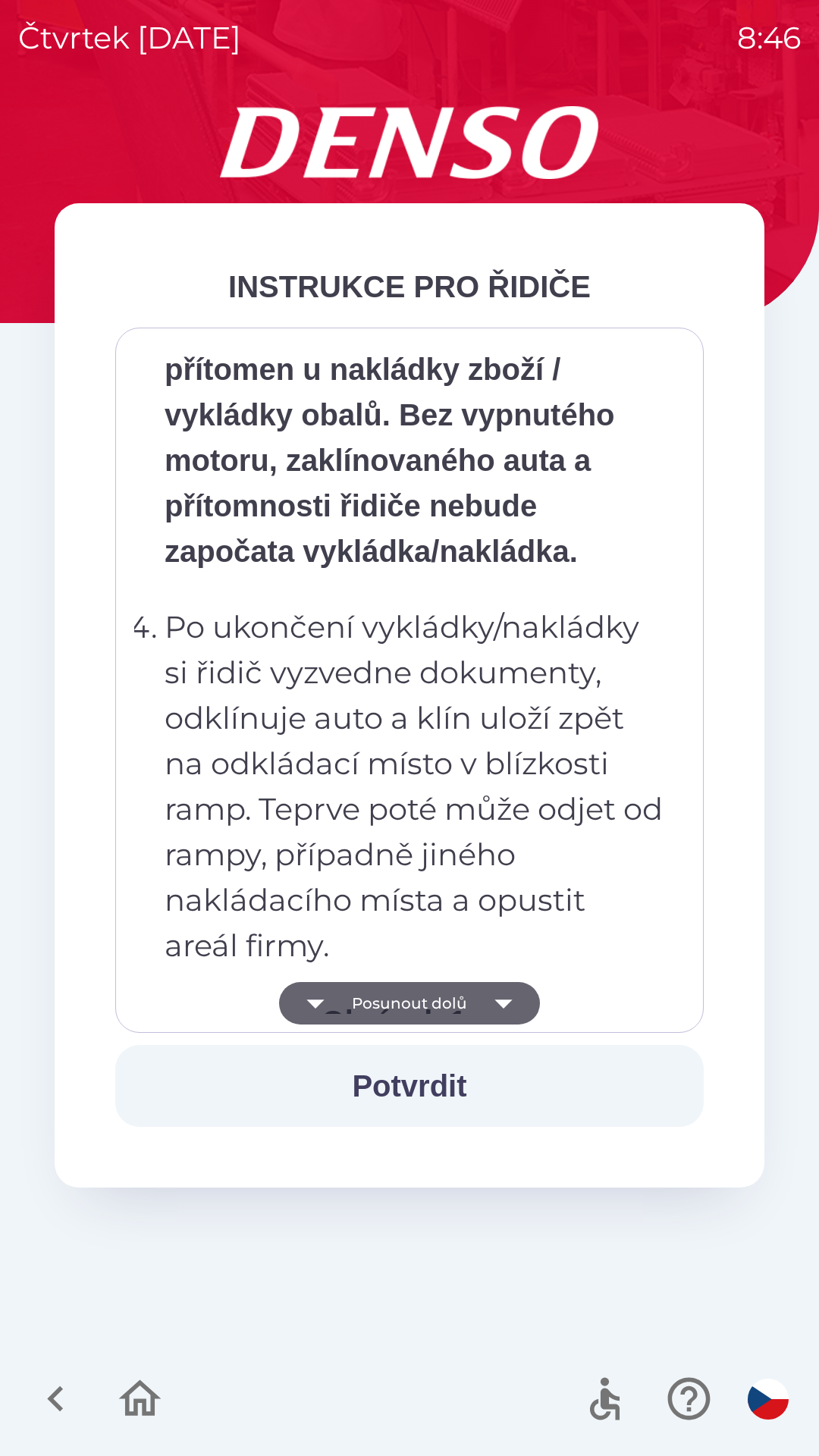
click at [520, 997] on icon "button" at bounding box center [504, 1003] width 43 height 43
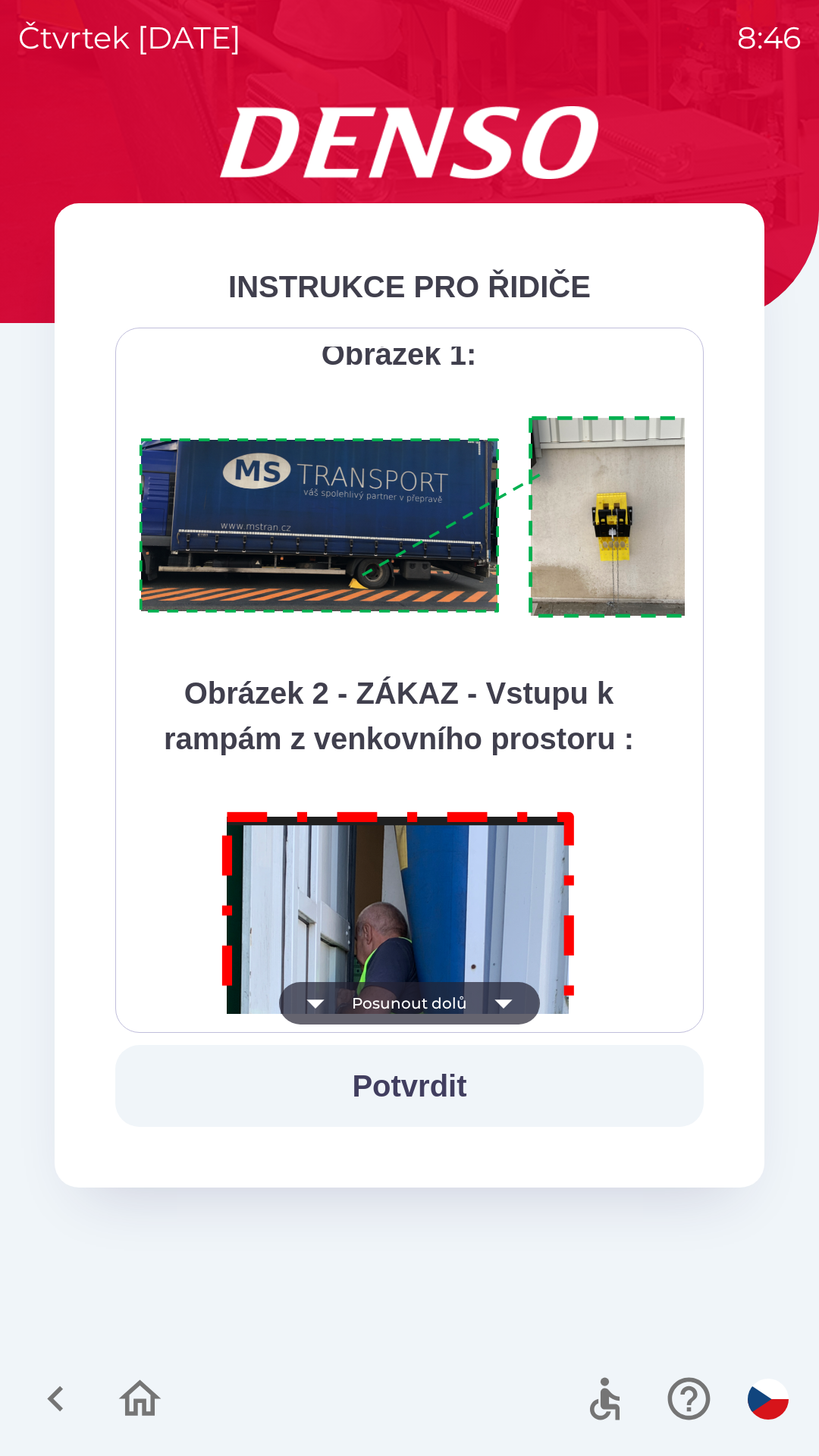
click at [515, 985] on icon "button" at bounding box center [504, 1003] width 43 height 43
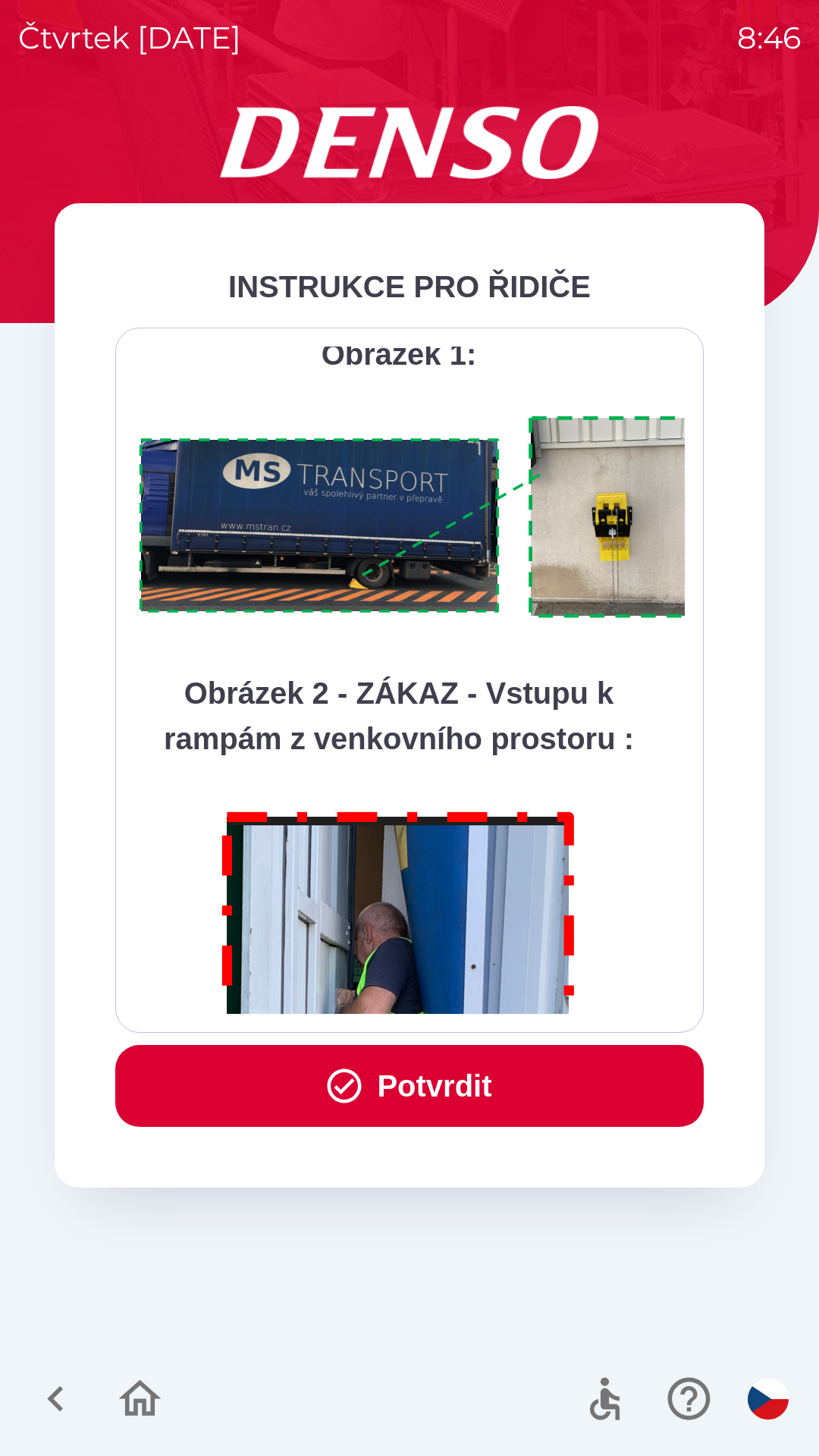
scroll to position [8522, 0]
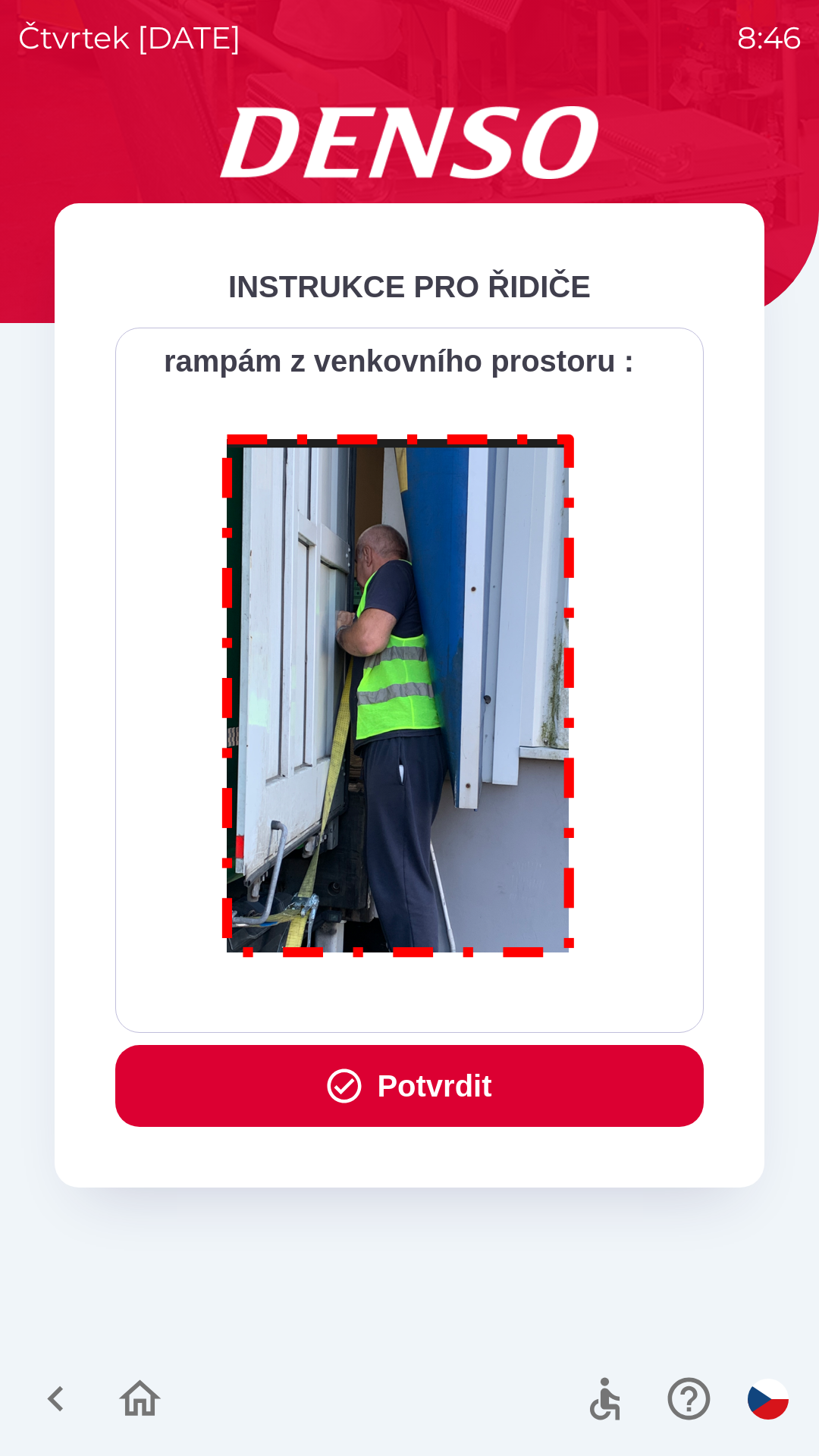
click at [530, 1082] on button "Potvrdit" at bounding box center [409, 1086] width 588 height 82
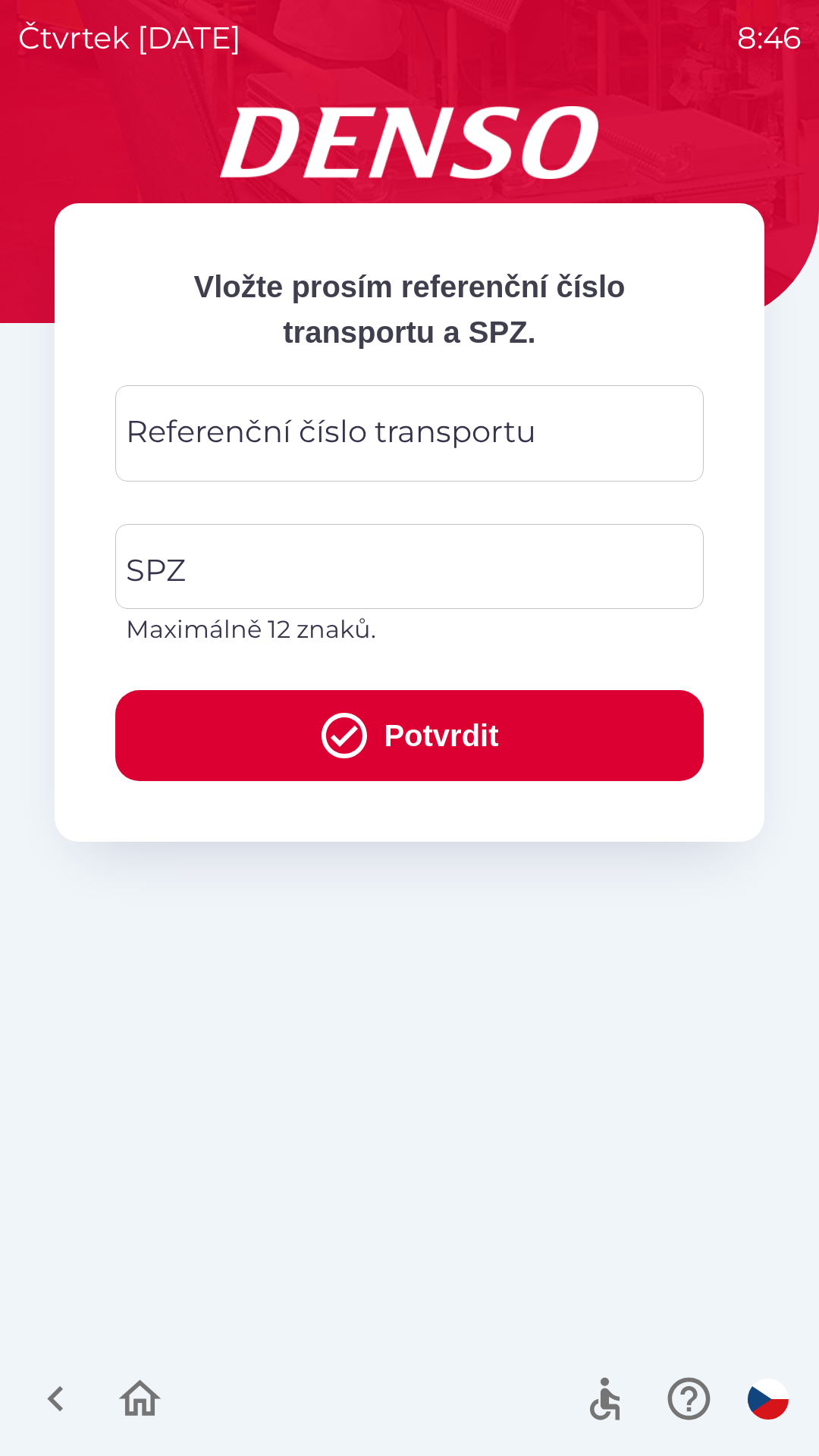
click at [472, 449] on div "Referenční číslo transportu Referenční číslo transportu" at bounding box center [409, 433] width 588 height 96
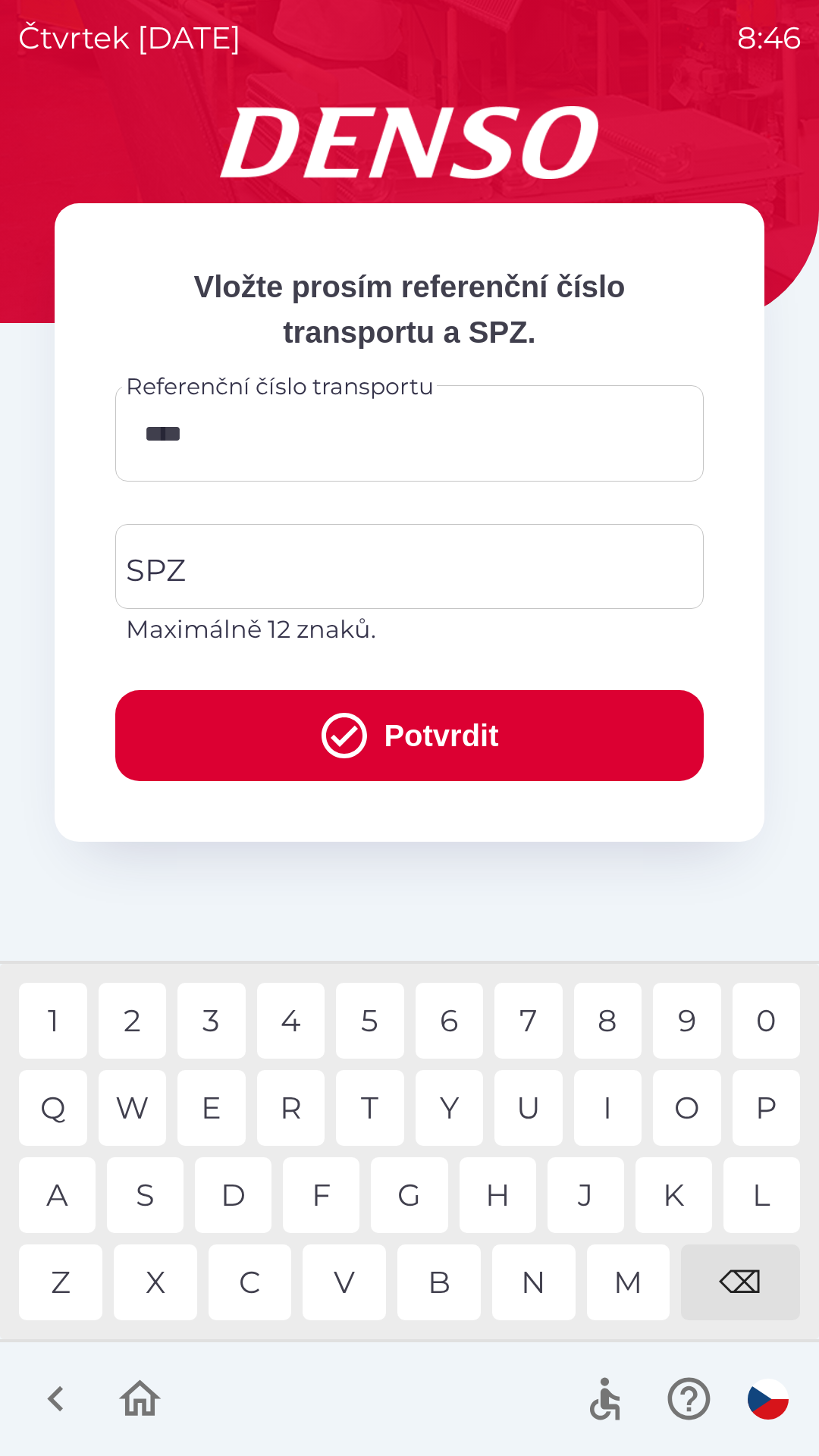
click at [781, 999] on div "0" at bounding box center [766, 1021] width 68 height 76
type input "*******"
click at [453, 571] on input "SPZ" at bounding box center [398, 566] width 552 height 71
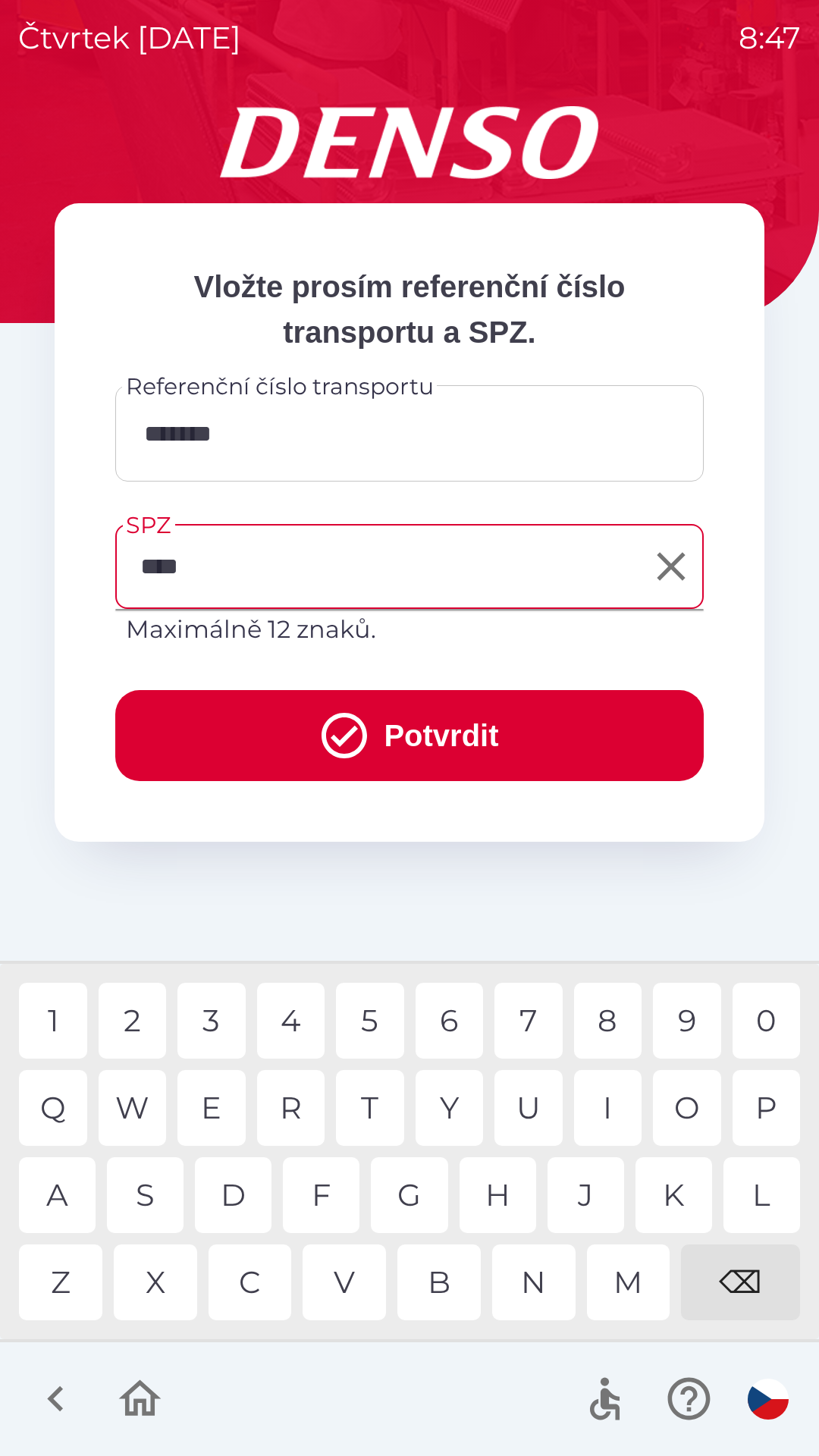
click at [39, 1025] on div "1" at bounding box center [53, 1021] width 68 height 76
click at [47, 1003] on div "1" at bounding box center [53, 1021] width 68 height 76
type input "*******"
click at [475, 745] on button "Potvrdit" at bounding box center [409, 735] width 588 height 91
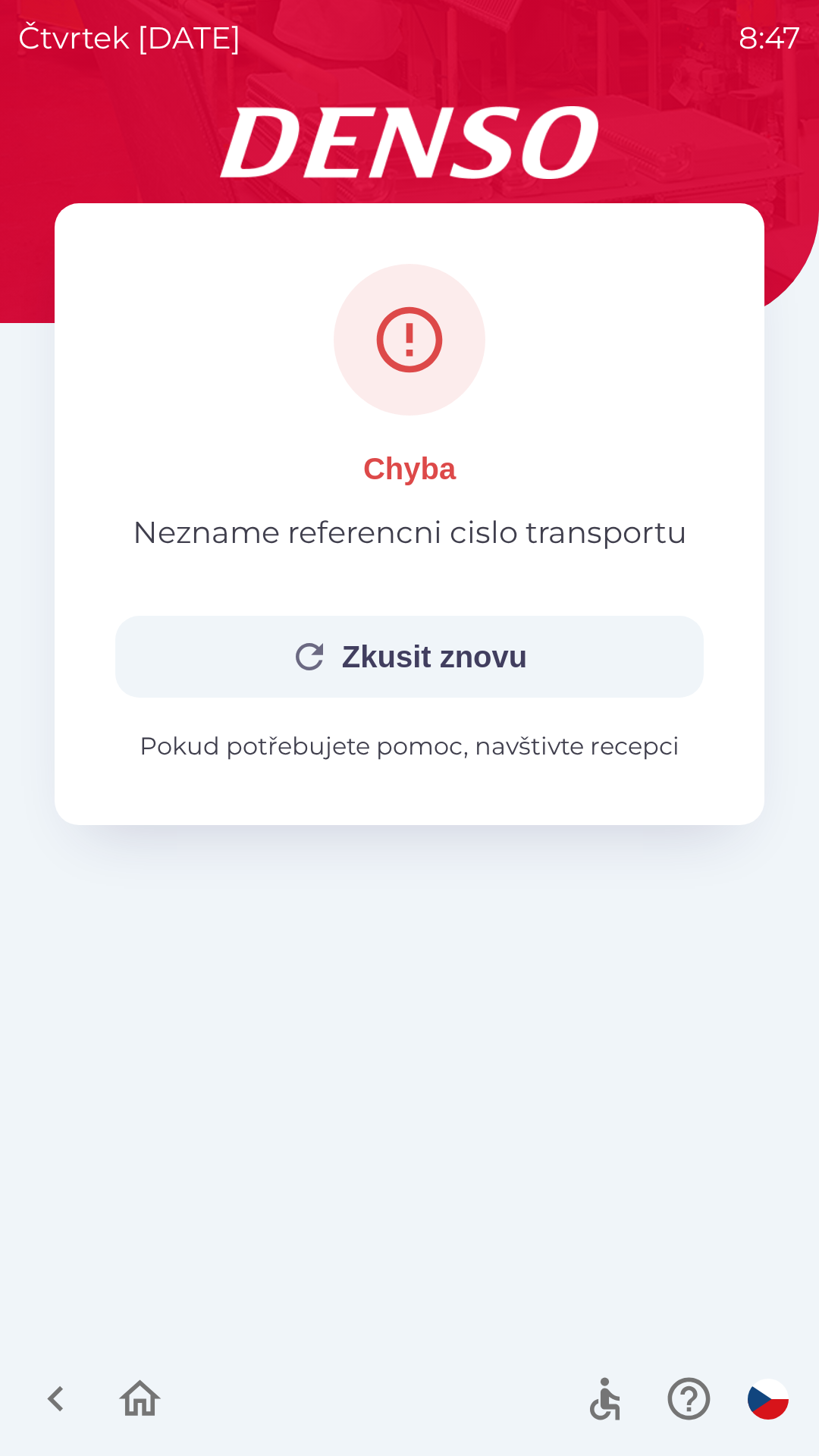
click at [536, 651] on button "Zkusit znovu" at bounding box center [409, 657] width 588 height 82
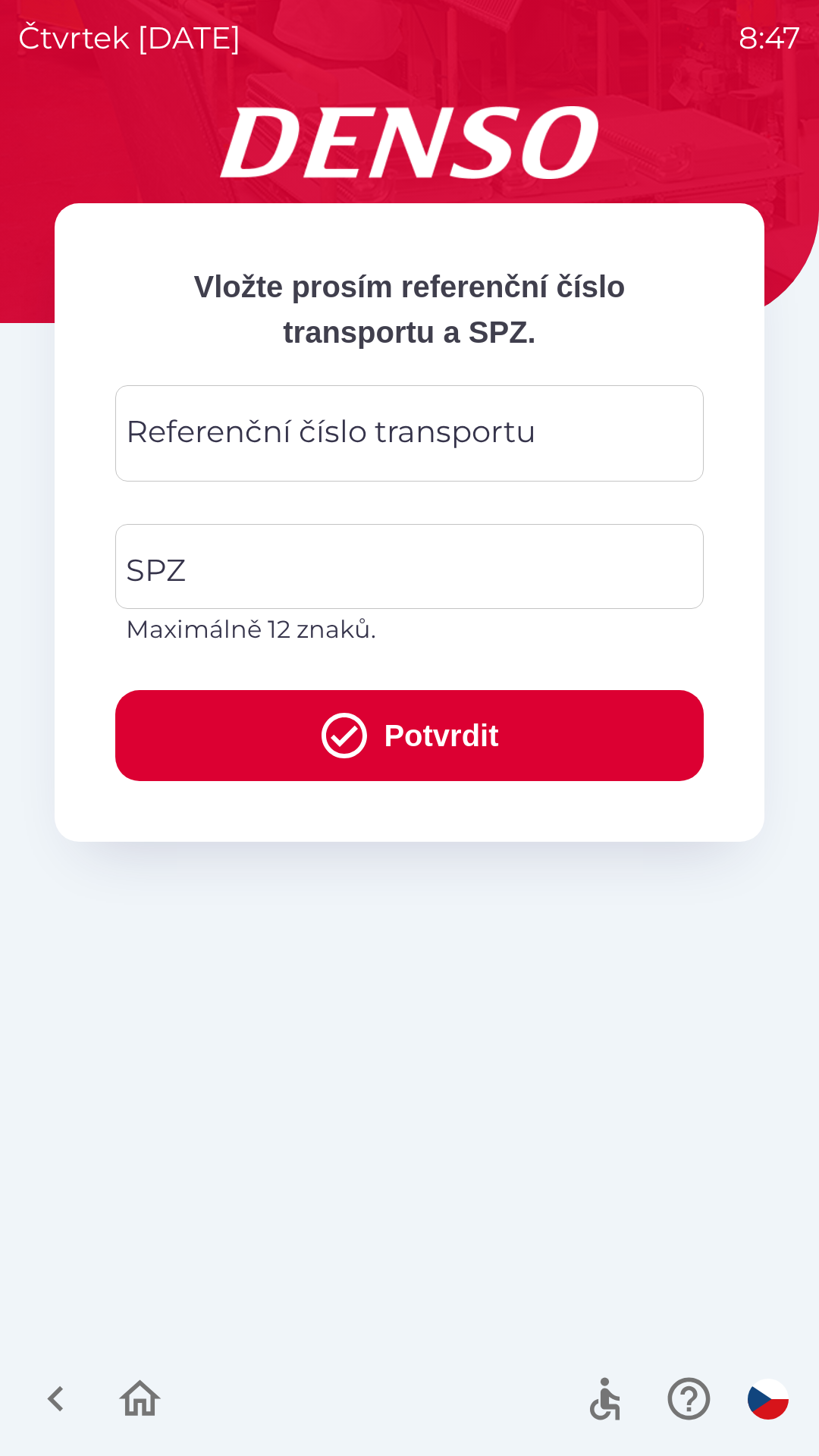
click at [499, 449] on div "Referenční číslo transportu Referenční číslo transportu" at bounding box center [409, 433] width 588 height 96
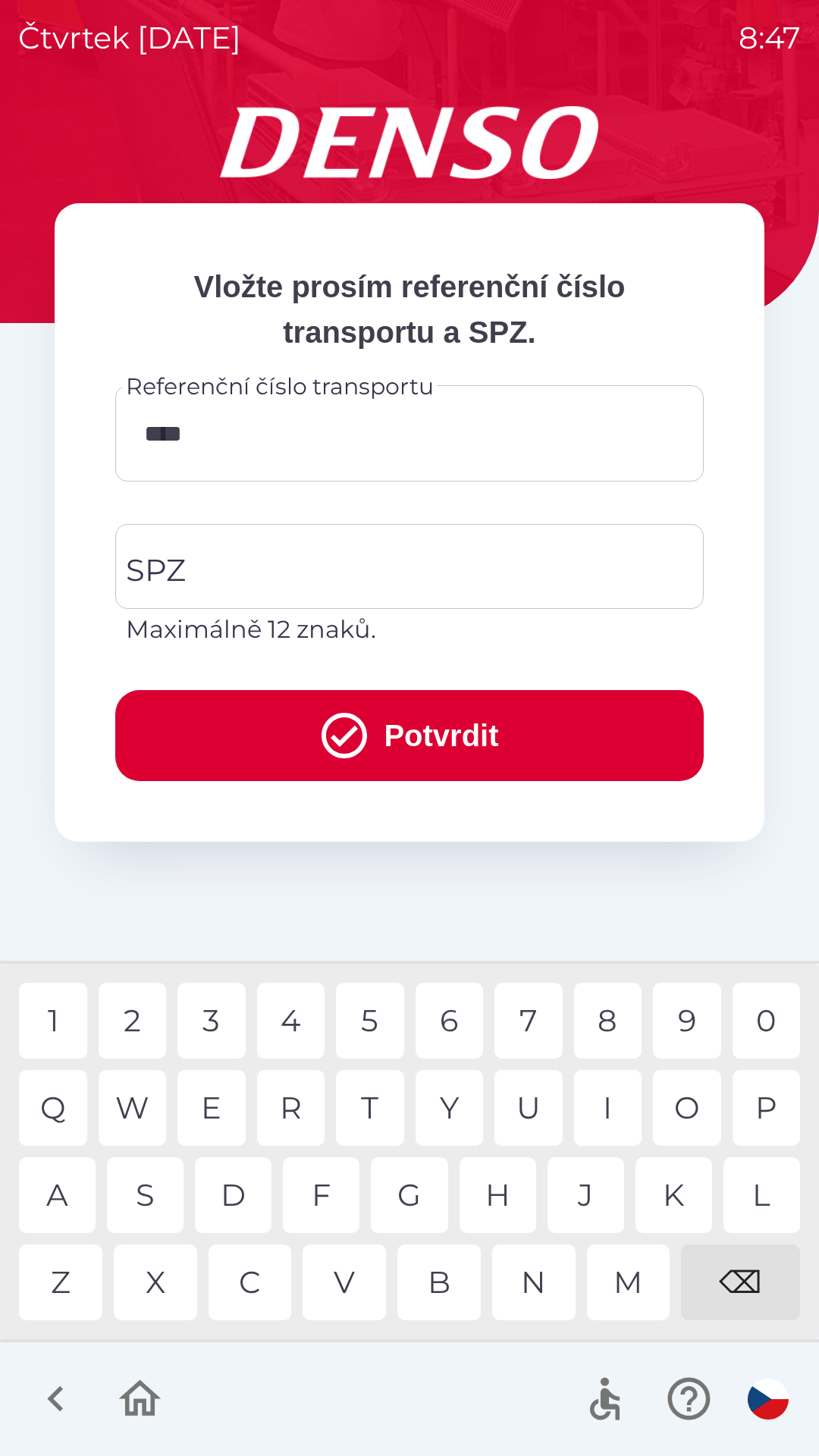
click at [762, 1027] on div "0" at bounding box center [766, 1021] width 68 height 76
click at [135, 1016] on div "2" at bounding box center [132, 1021] width 68 height 76
type input "*******"
click at [438, 551] on input "SPZ" at bounding box center [398, 566] width 552 height 71
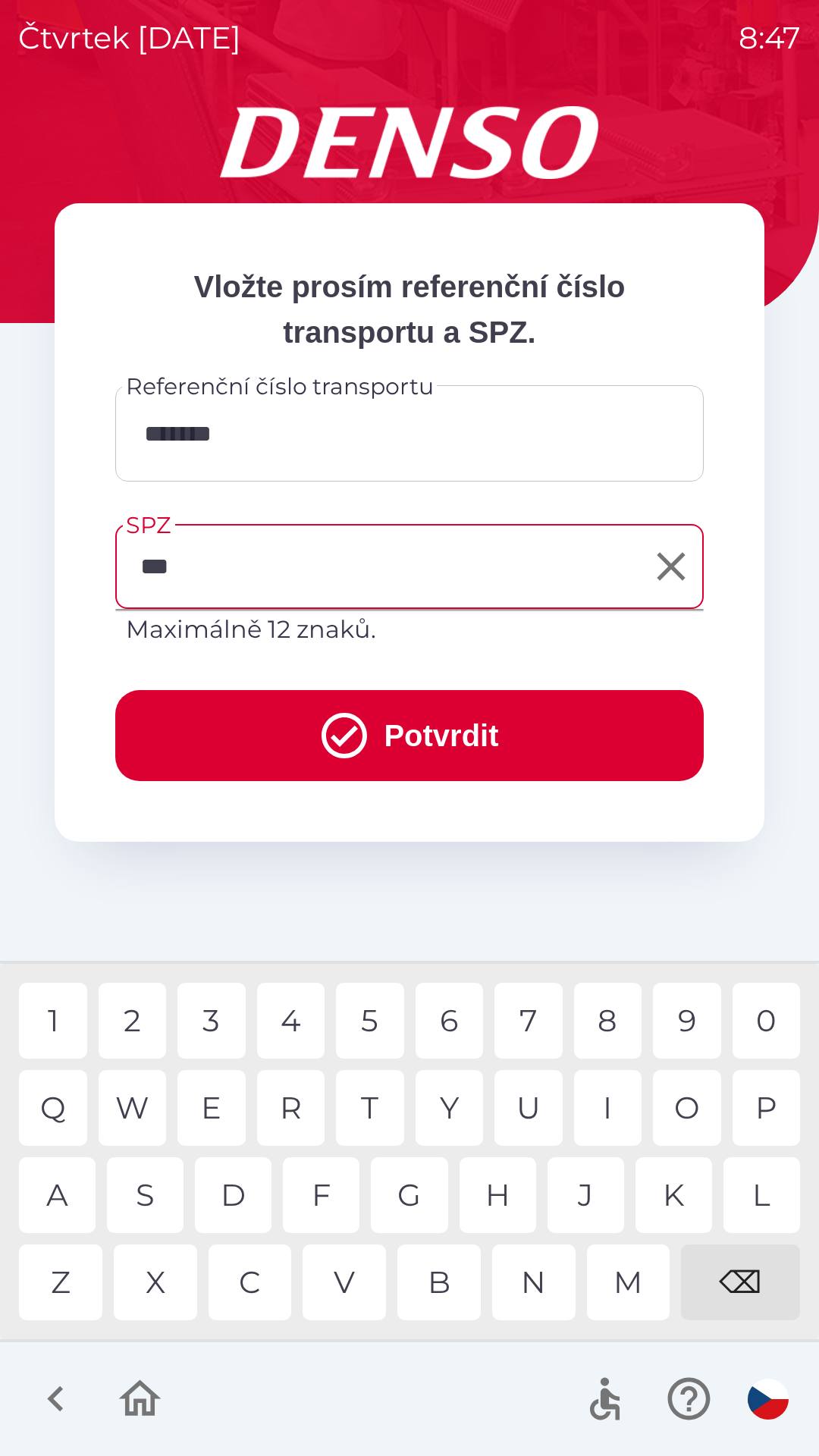
click at [686, 1109] on div "O" at bounding box center [687, 1108] width 68 height 76
click at [62, 1015] on div "1" at bounding box center [53, 1021] width 68 height 76
type input "*******"
click at [473, 740] on button "Potvrdit" at bounding box center [409, 735] width 588 height 91
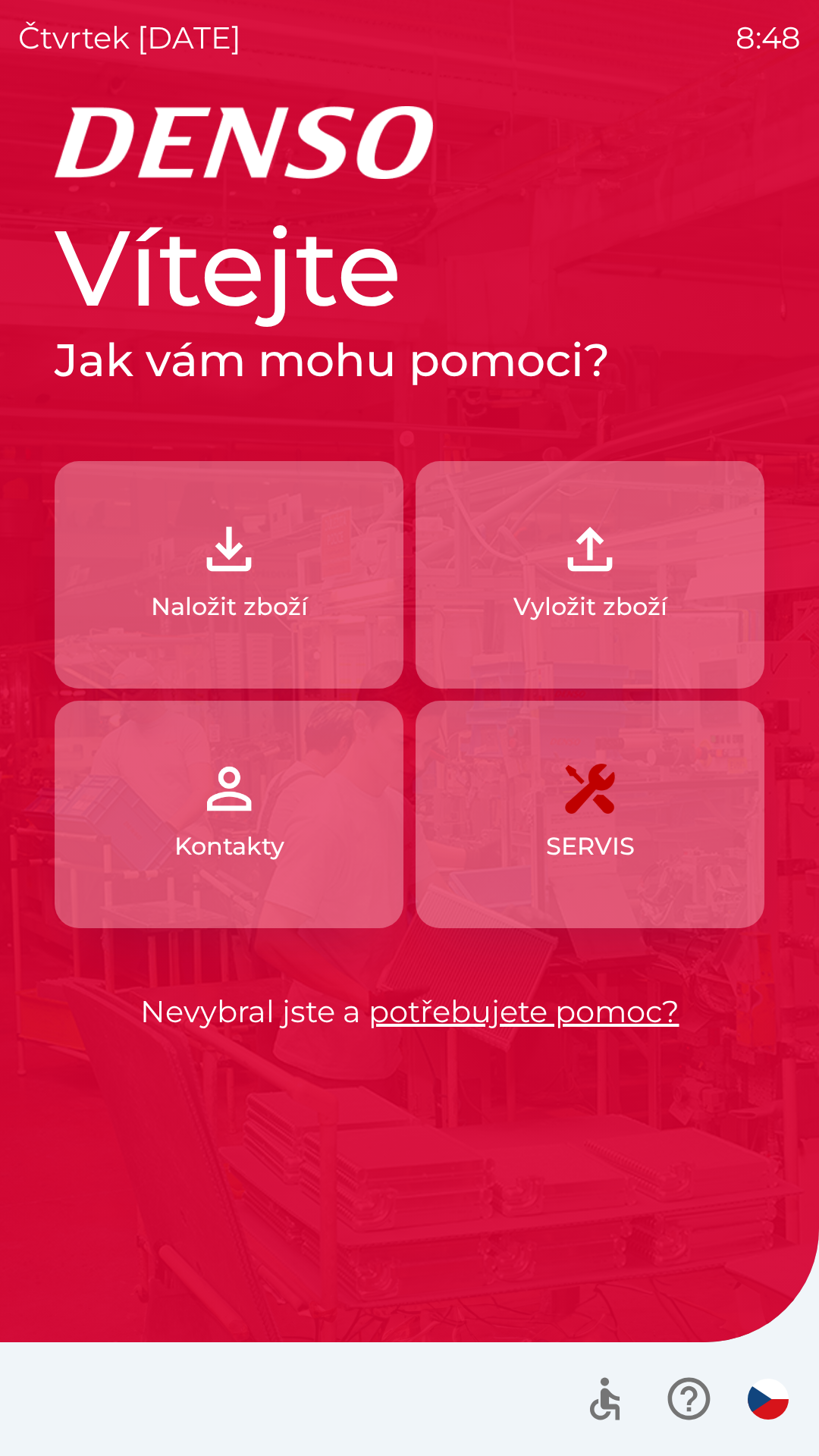
click at [651, 592] on p "Vyložit zboží" at bounding box center [590, 606] width 154 height 36
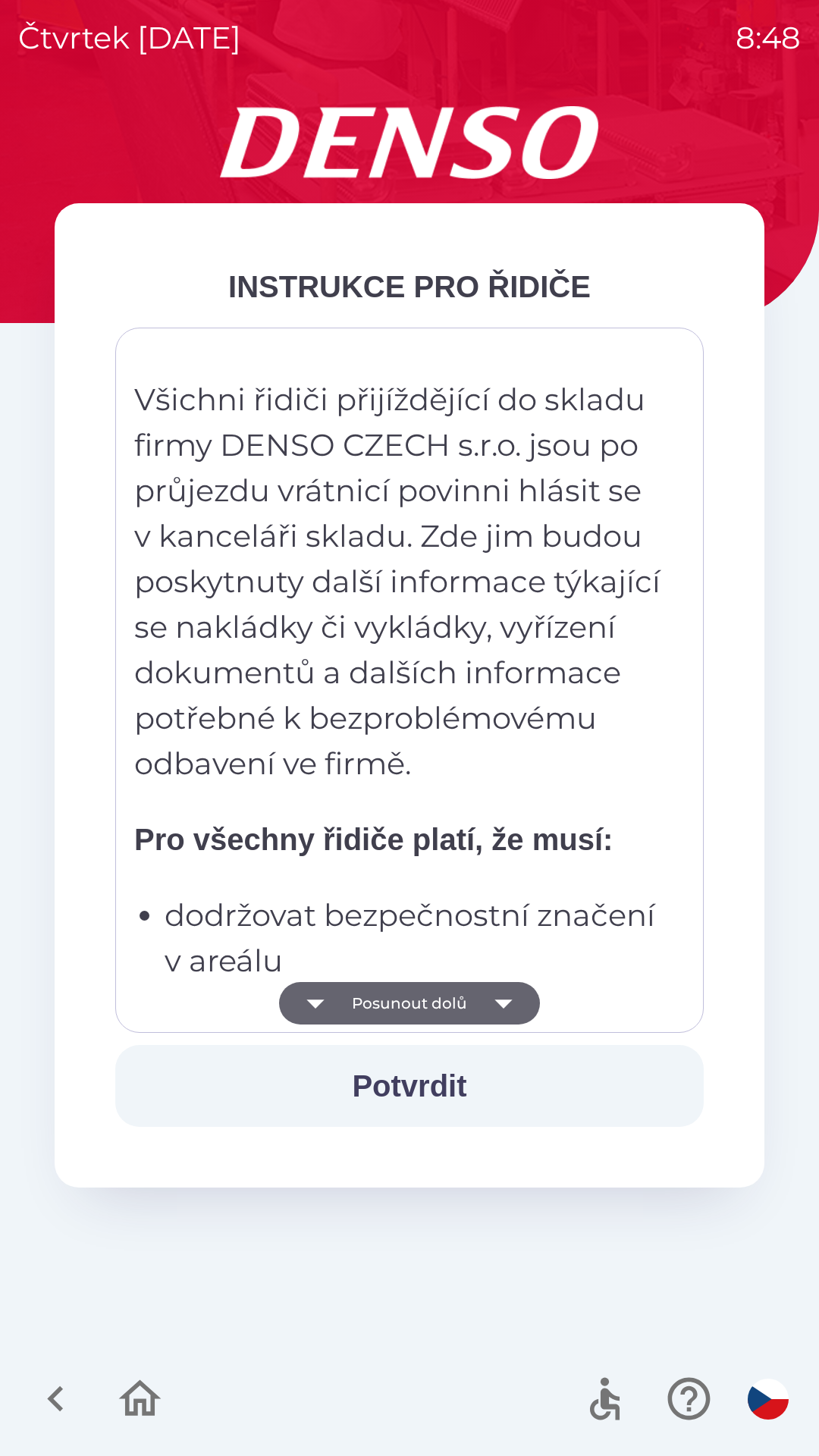
click at [491, 1018] on icon "button" at bounding box center [504, 1003] width 43 height 43
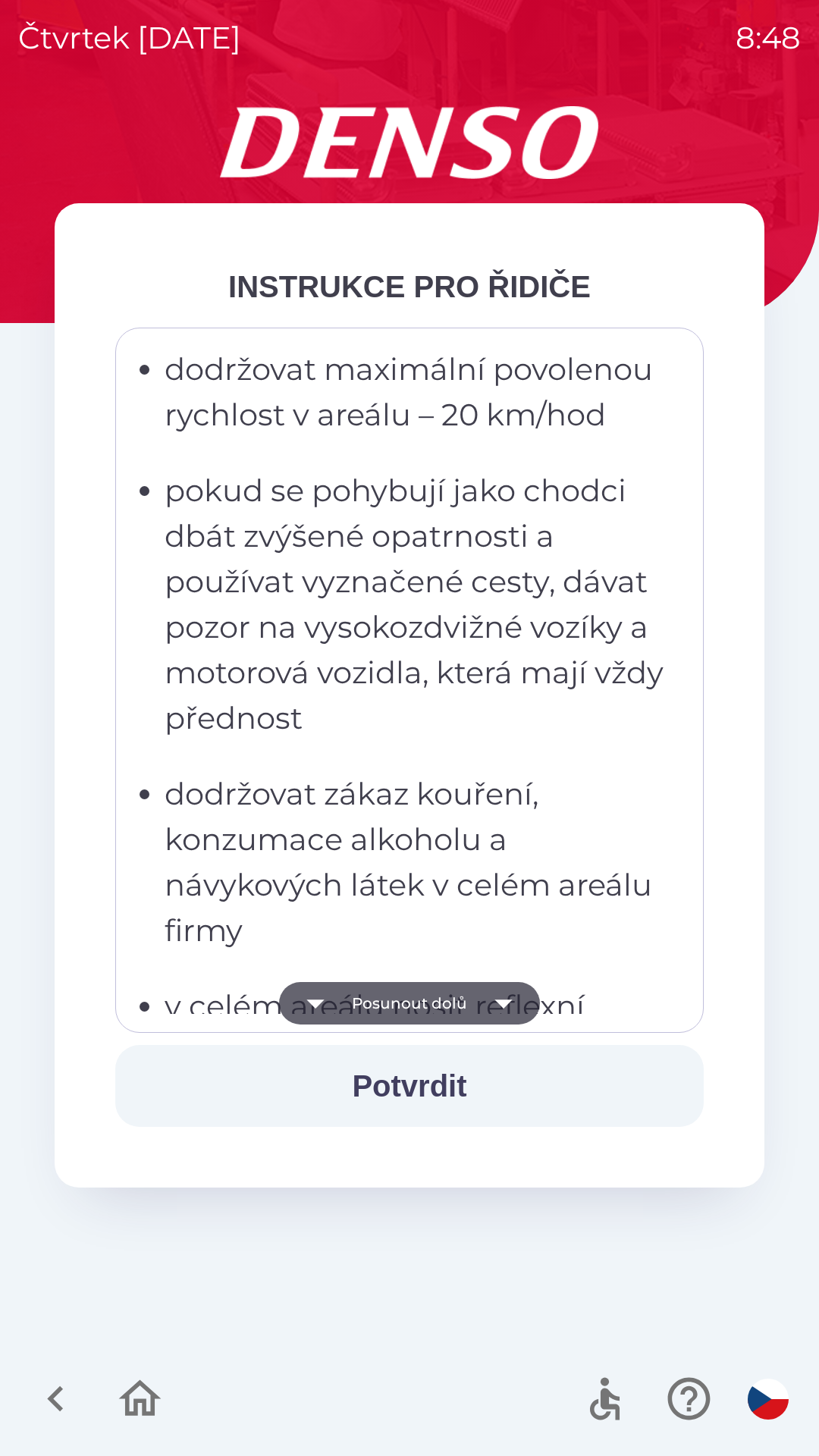
click at [492, 1002] on icon "button" at bounding box center [504, 1003] width 43 height 43
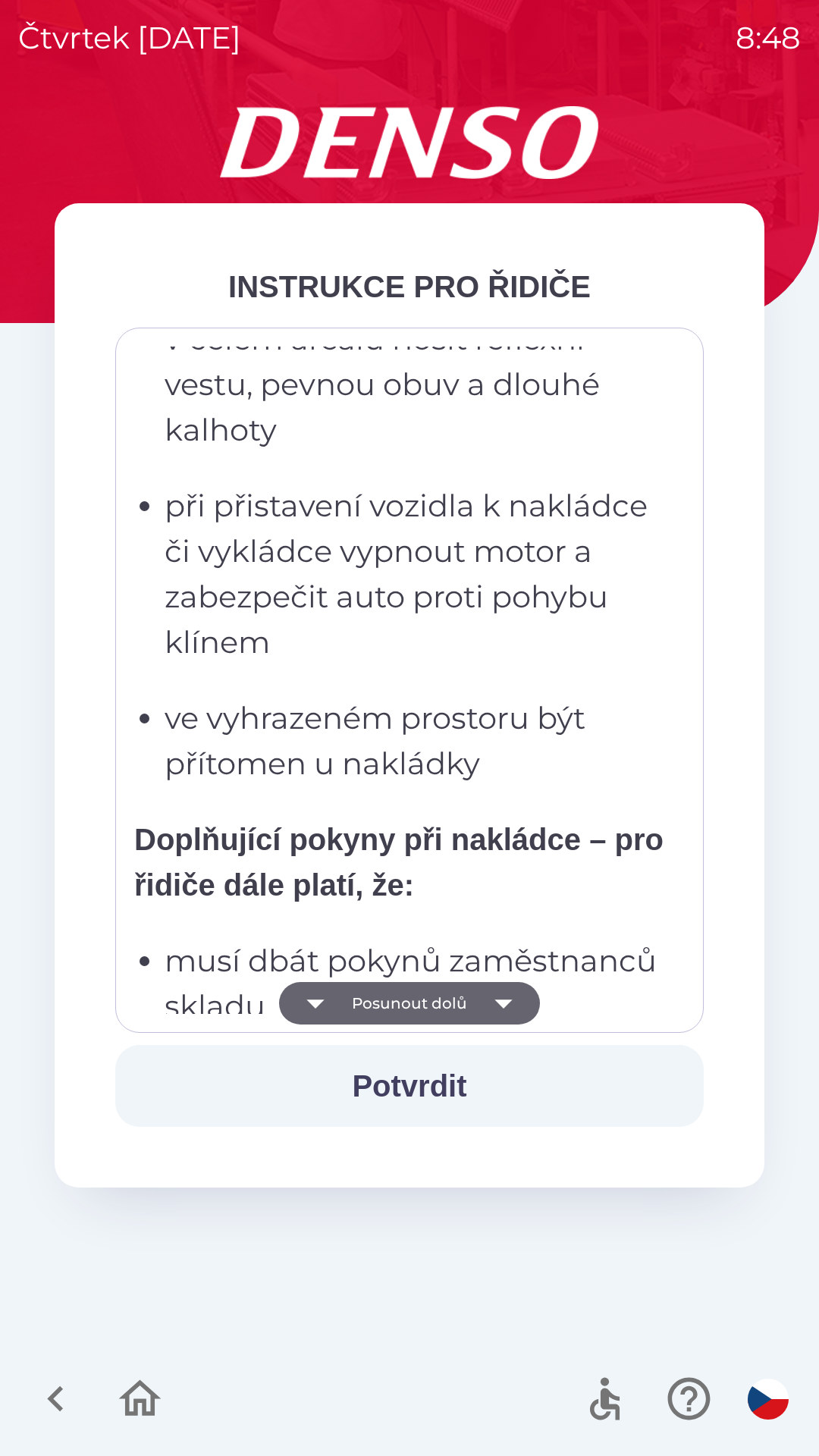
click at [492, 1002] on icon "button" at bounding box center [504, 1003] width 43 height 43
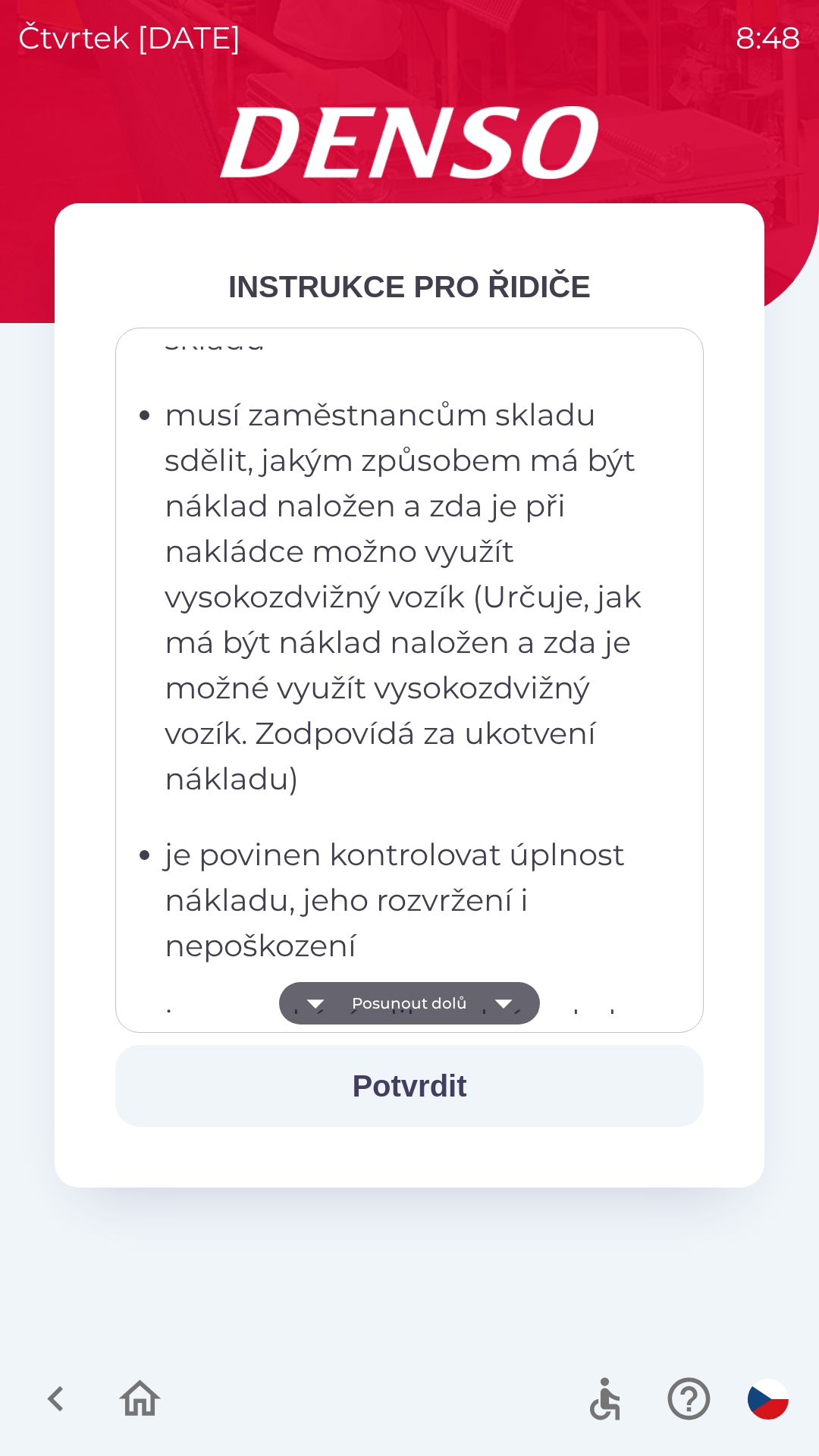
click at [495, 999] on icon "button" at bounding box center [504, 1003] width 43 height 43
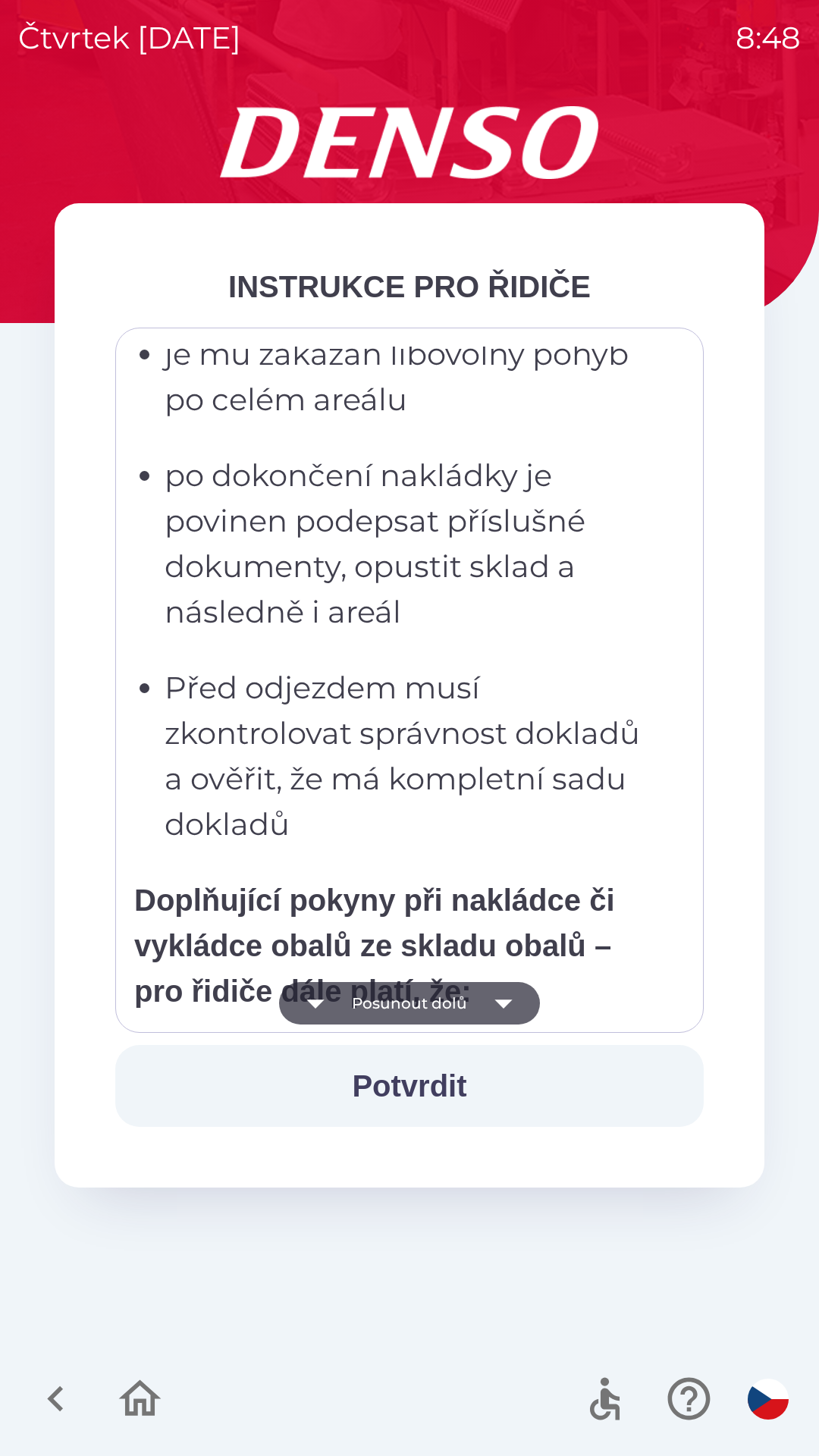
click at [498, 993] on icon "button" at bounding box center [504, 1003] width 43 height 43
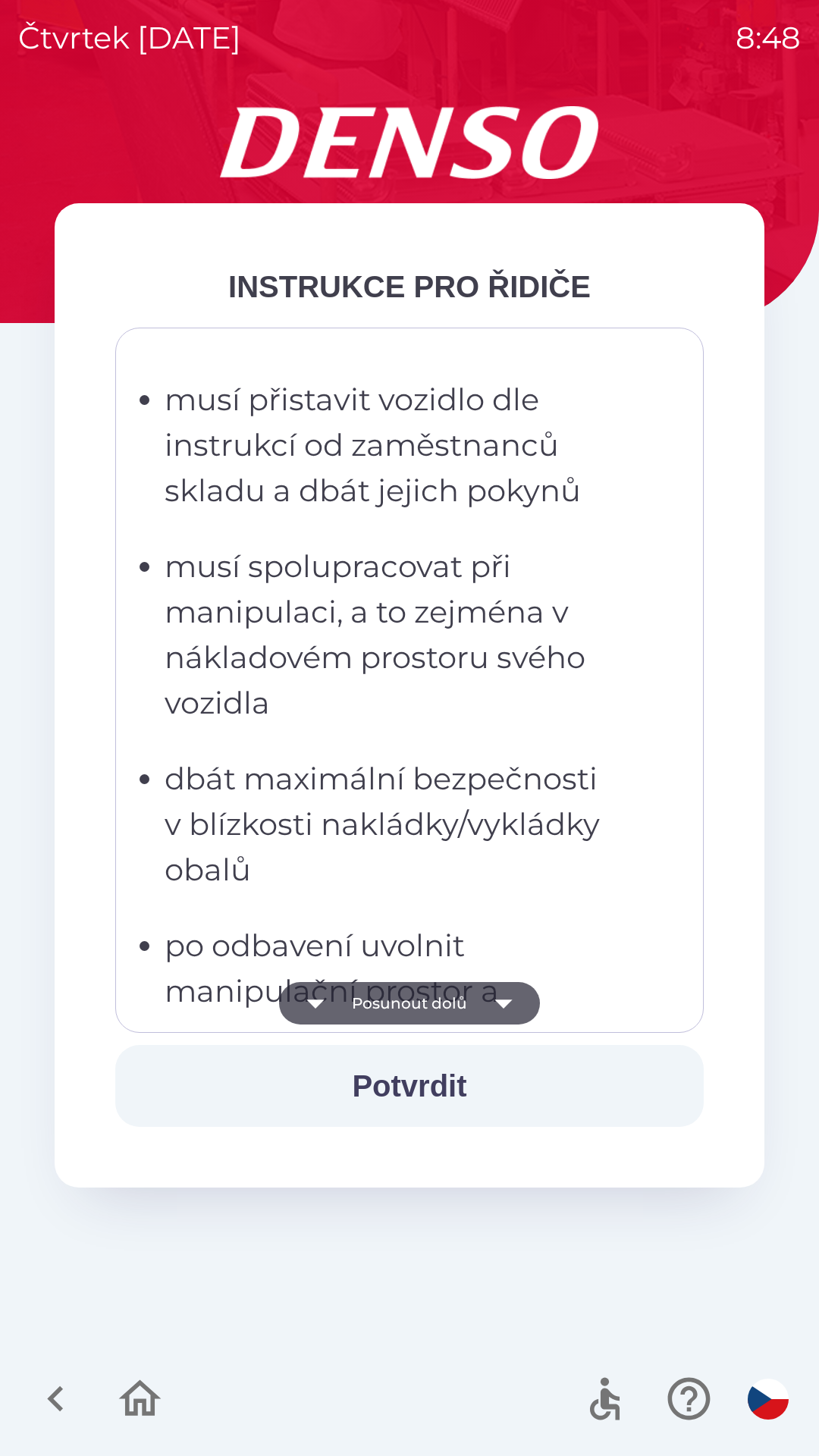
click at [499, 993] on icon "button" at bounding box center [504, 1003] width 43 height 43
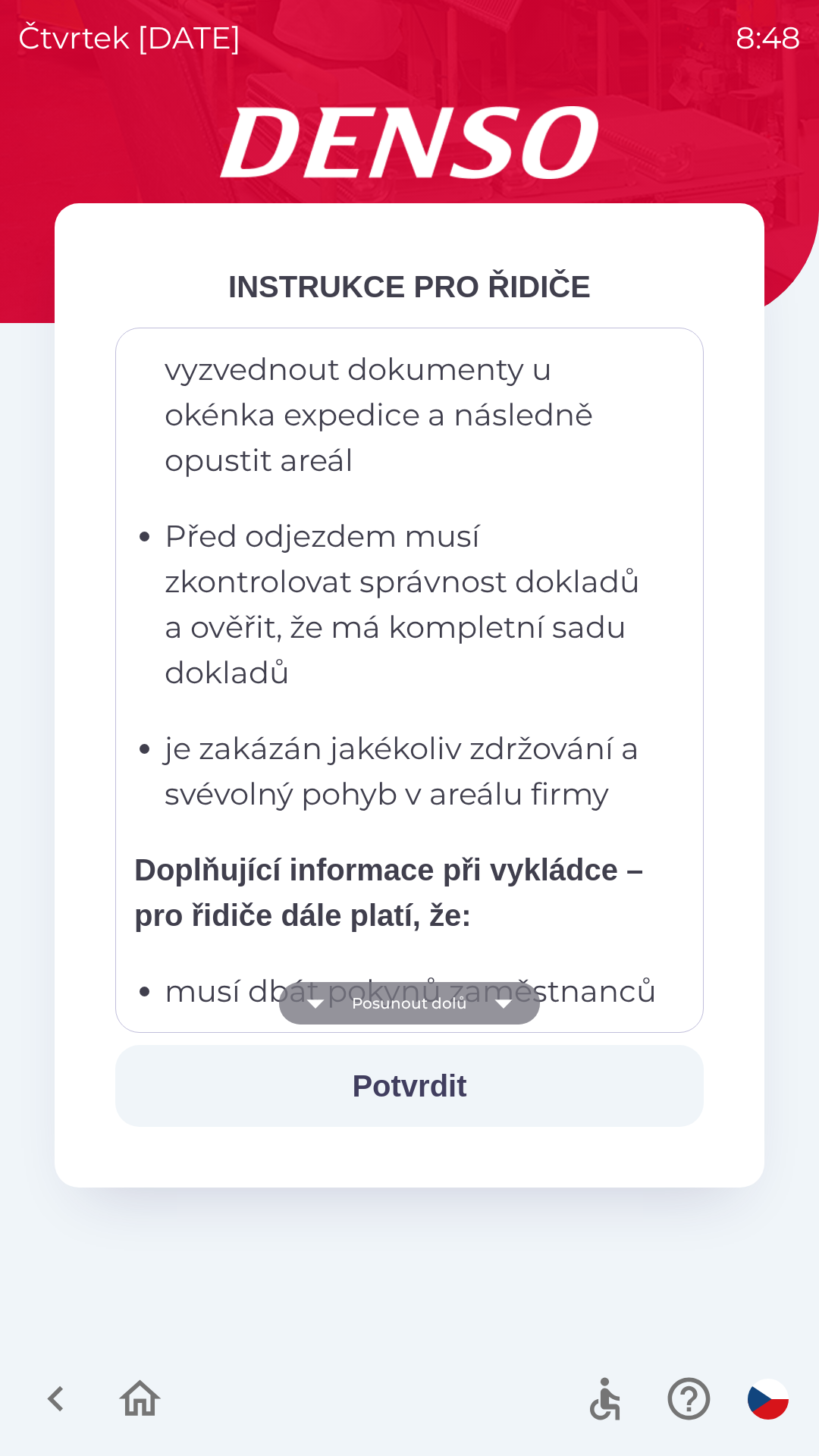
click at [499, 991] on icon "button" at bounding box center [504, 1003] width 43 height 43
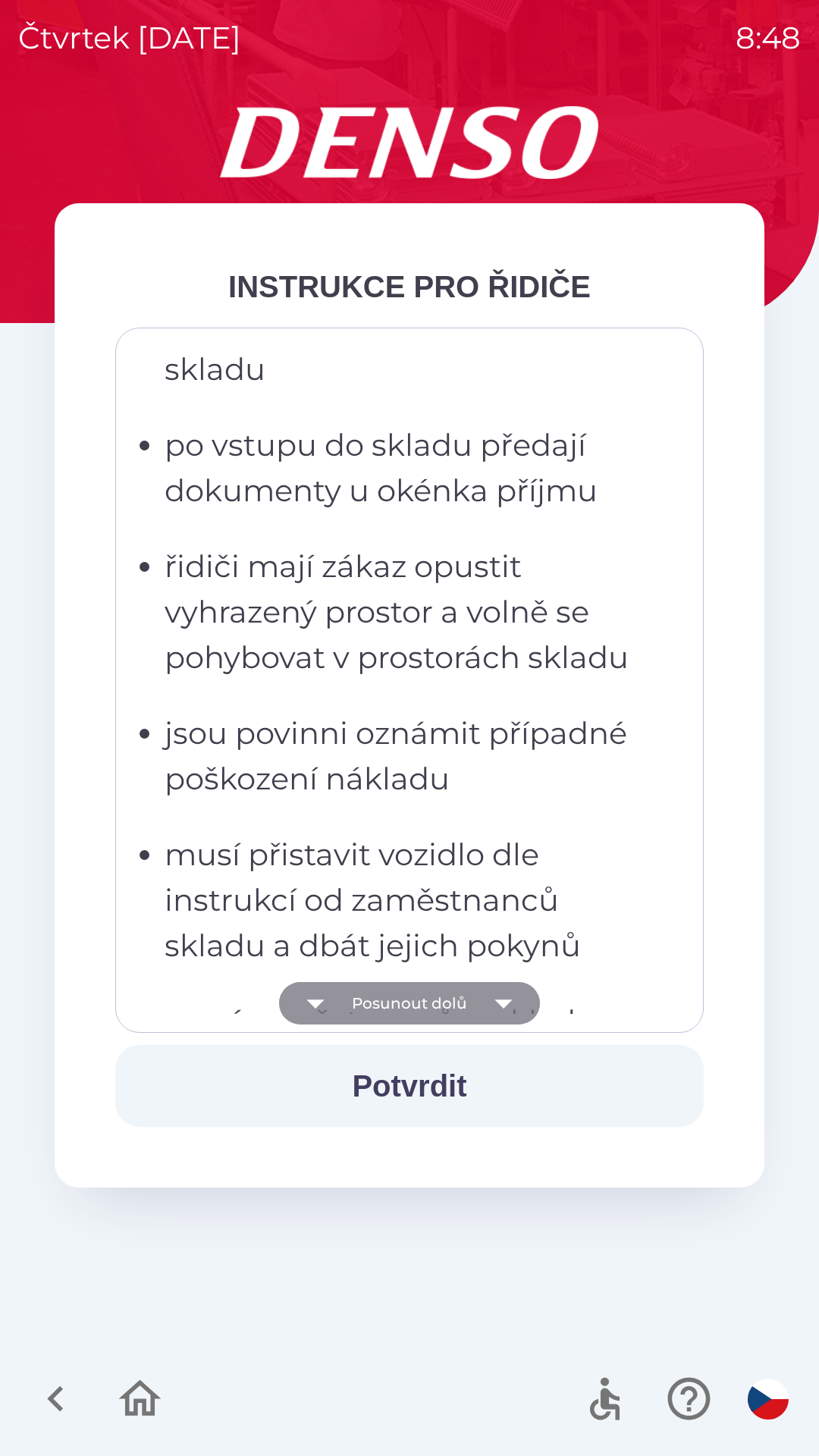
click at [502, 993] on icon "button" at bounding box center [504, 1003] width 43 height 43
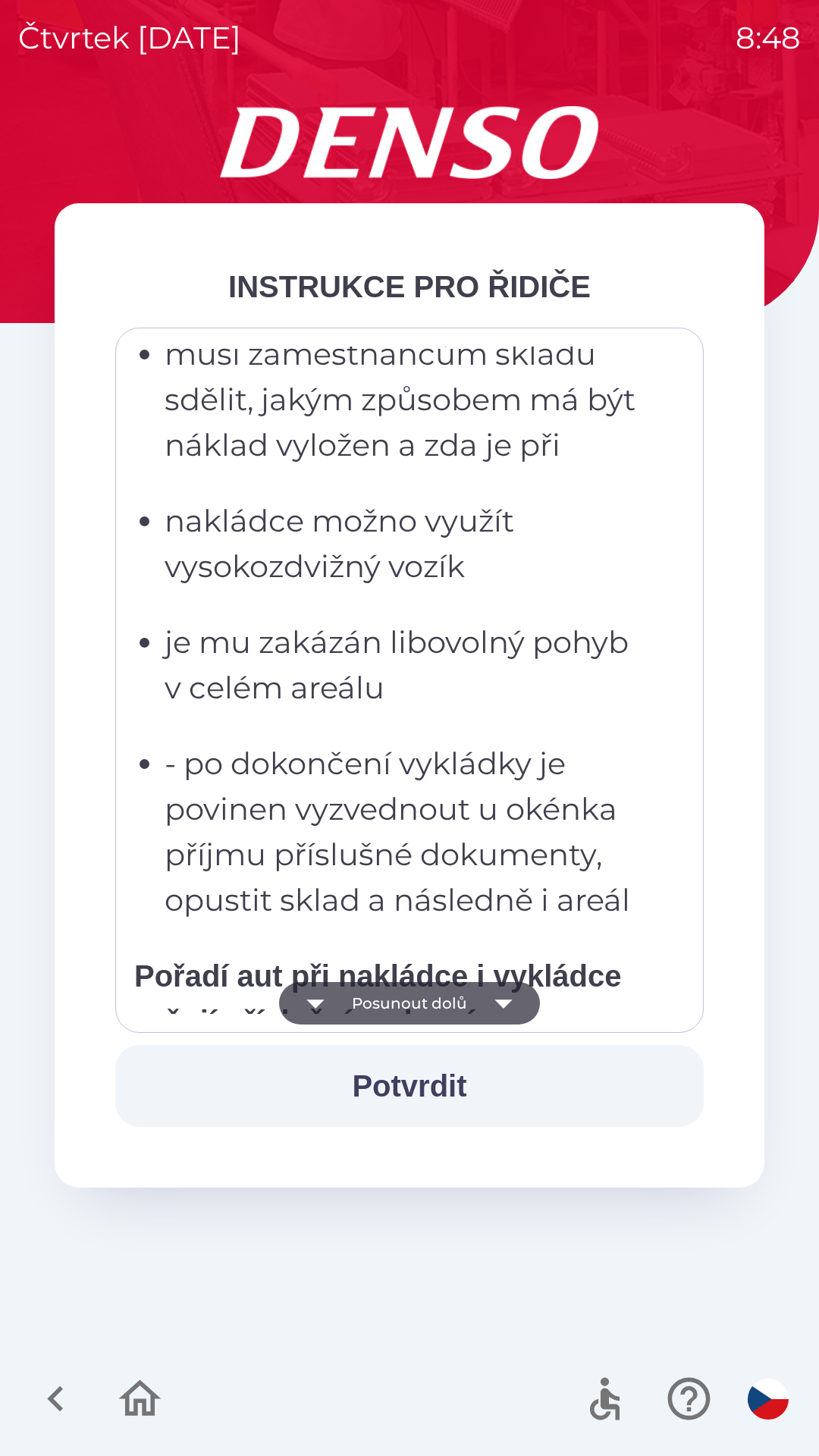
click at [501, 998] on icon "button" at bounding box center [504, 1003] width 43 height 43
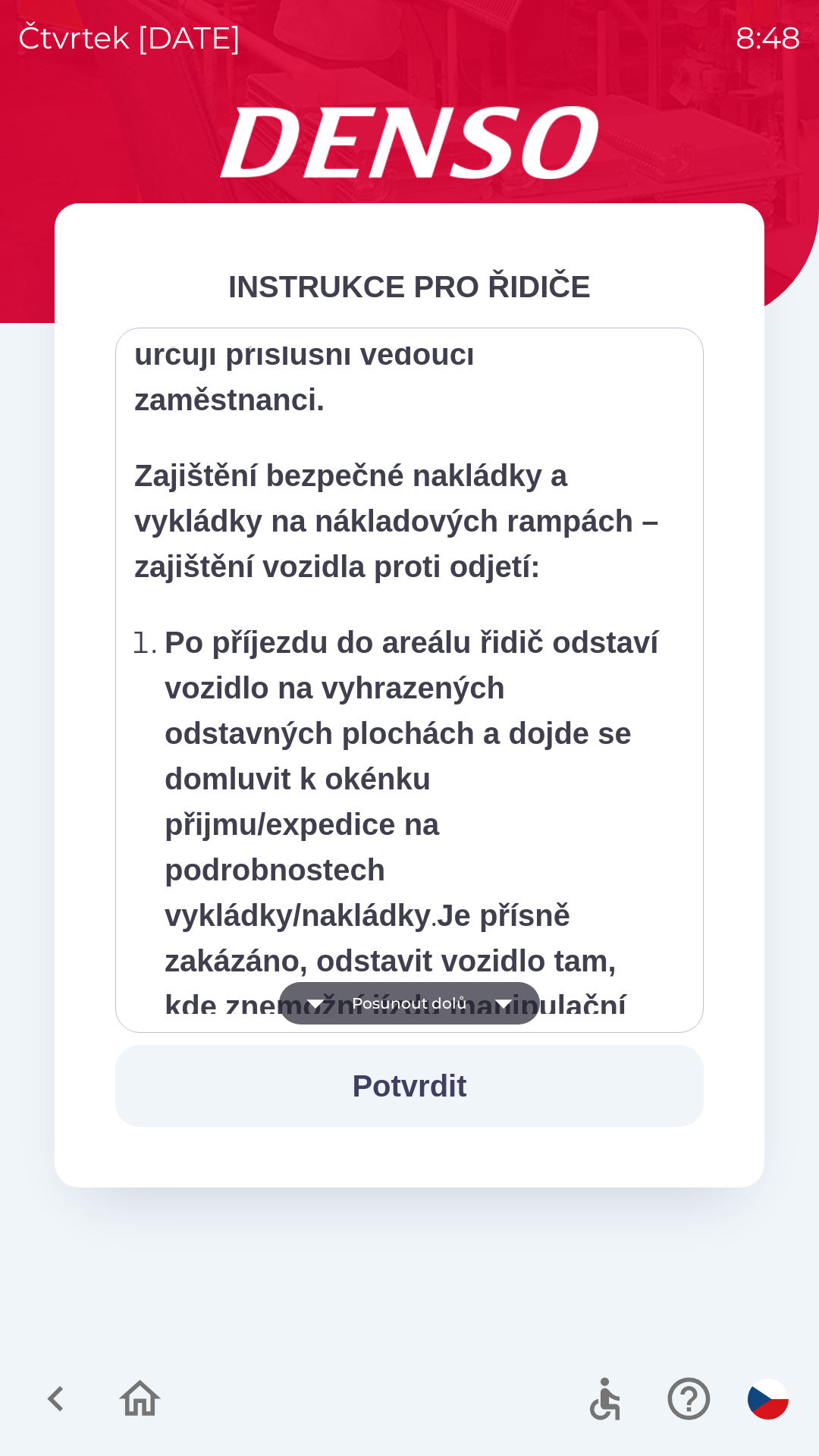
click at [499, 1001] on icon "button" at bounding box center [503, 1003] width 17 height 9
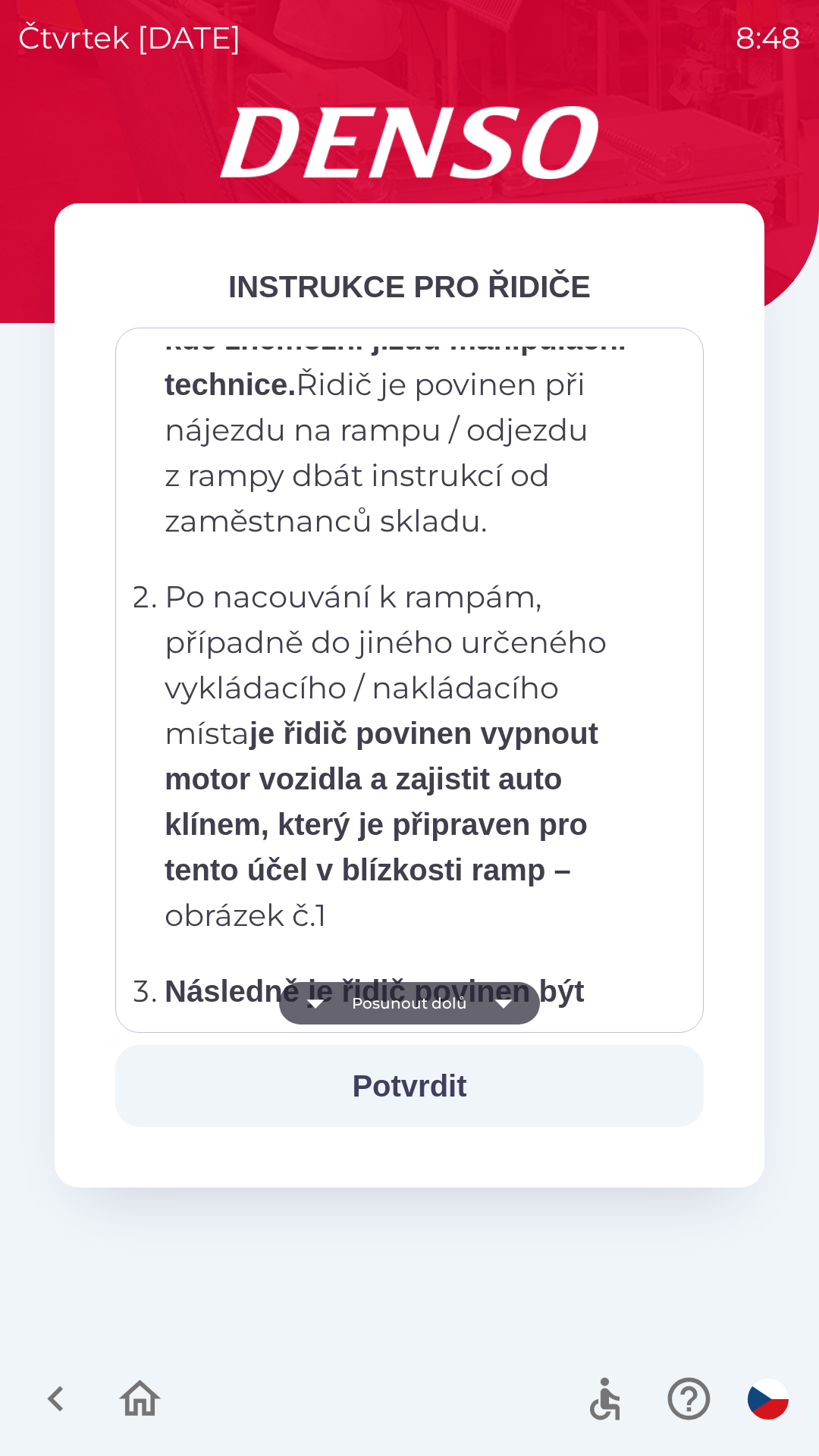
click at [504, 1002] on icon "button" at bounding box center [503, 1003] width 17 height 9
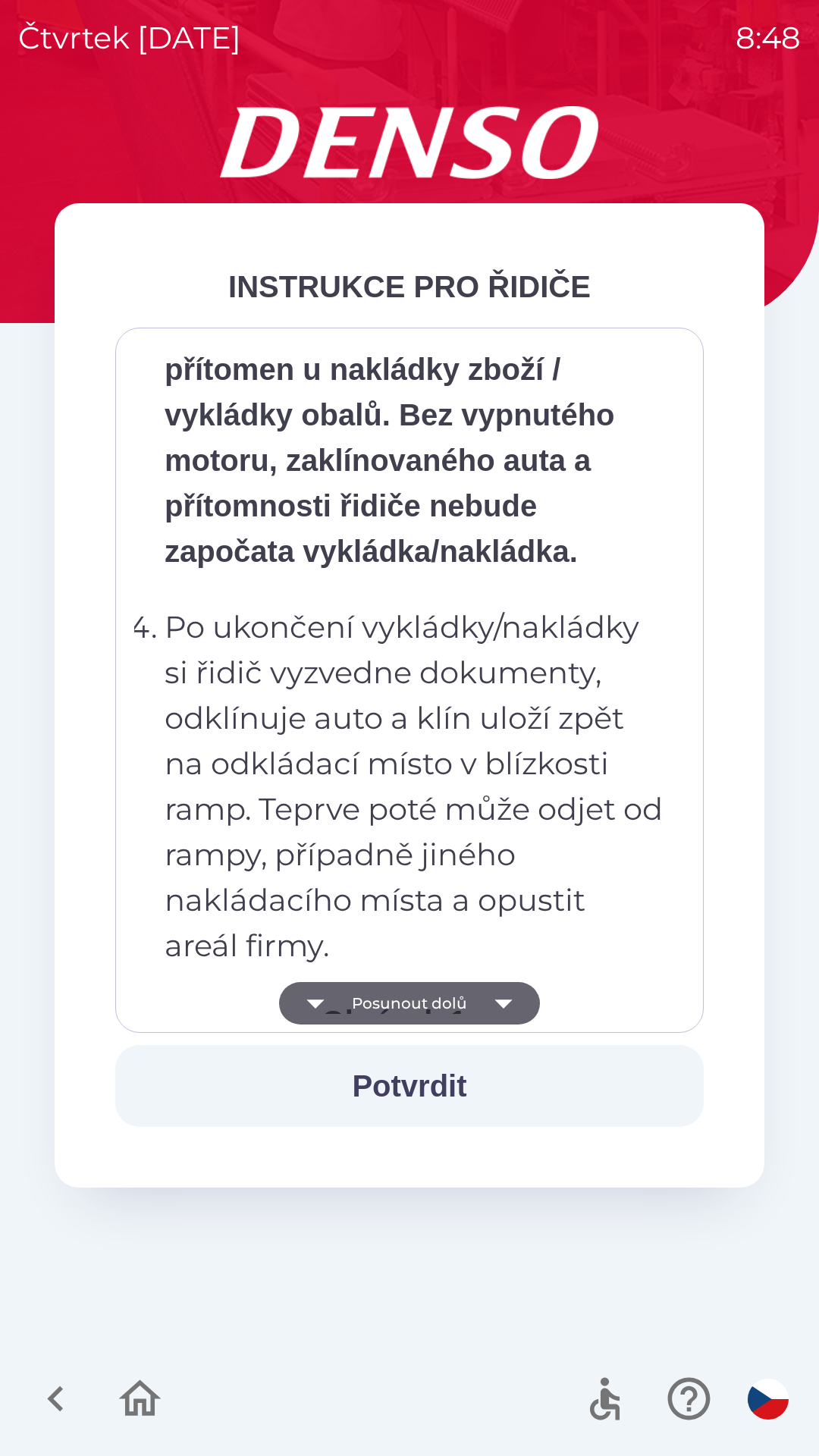
click at [508, 998] on icon "button" at bounding box center [504, 1003] width 43 height 43
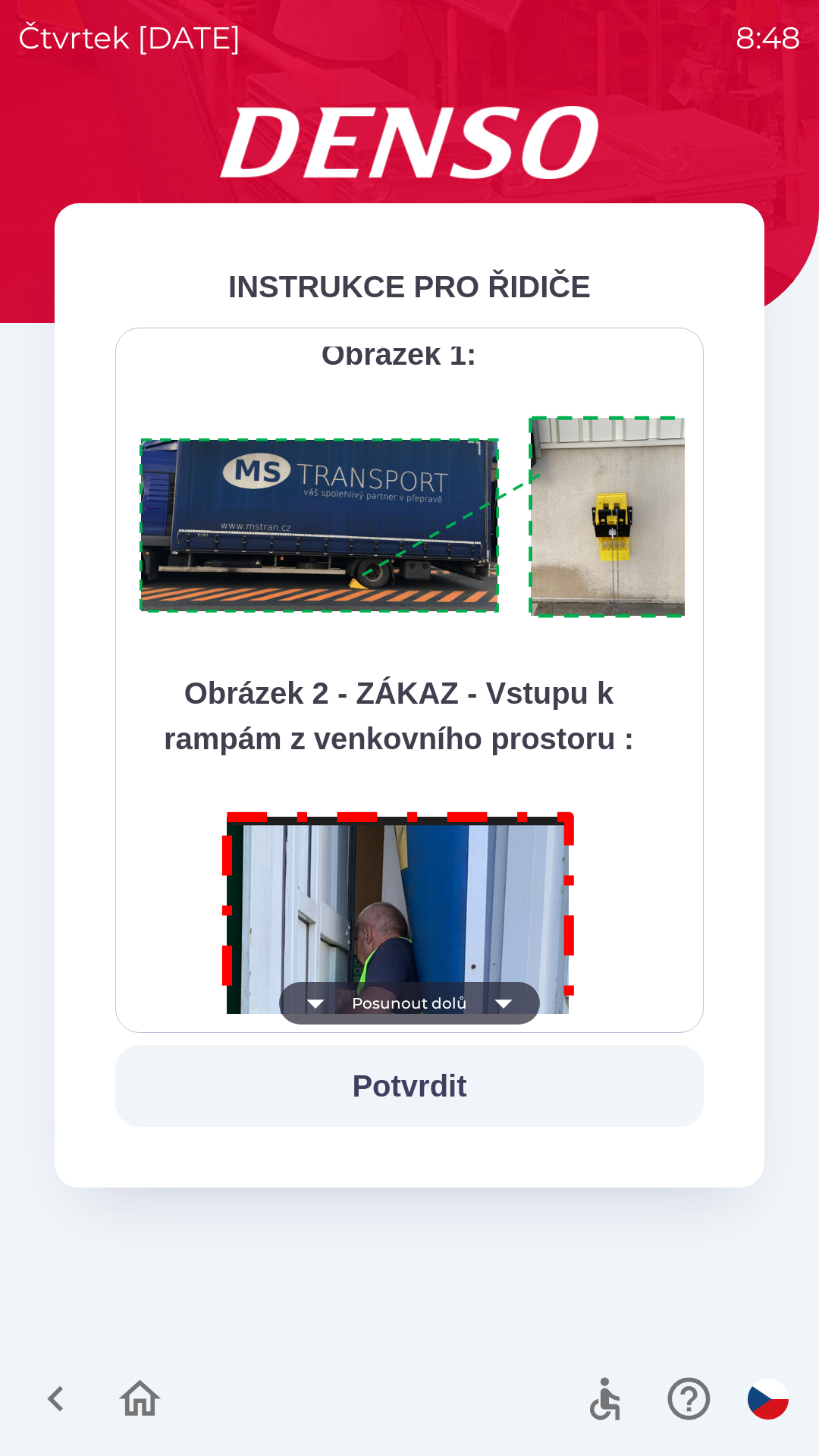
click at [501, 1009] on icon "button" at bounding box center [504, 1003] width 43 height 43
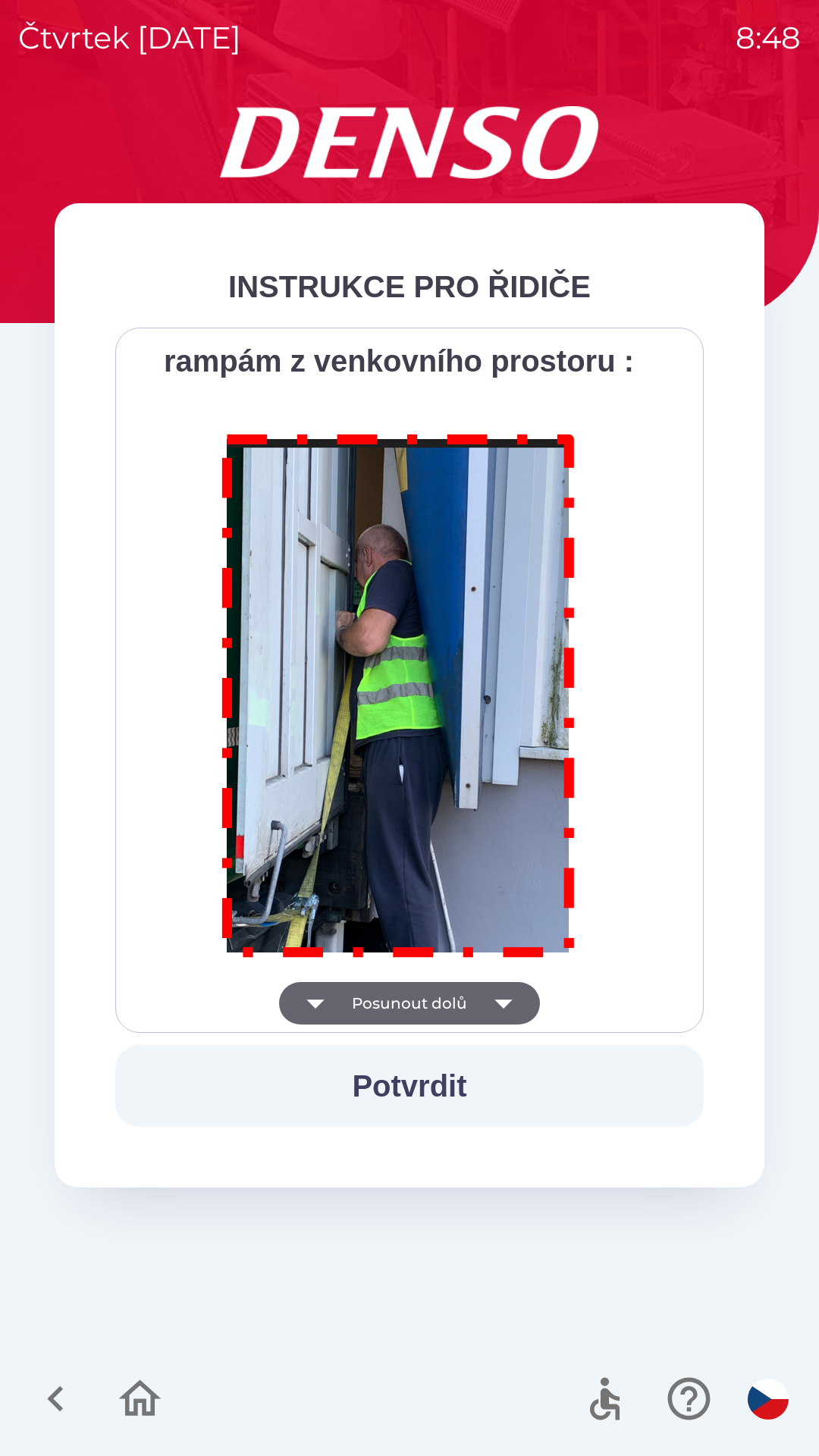
click at [501, 1000] on div "Všichni řidiči přijíždějící do skladu firmy DENSO CZECH s.r.o. jsou po průjezdu…" at bounding box center [409, 680] width 550 height 667
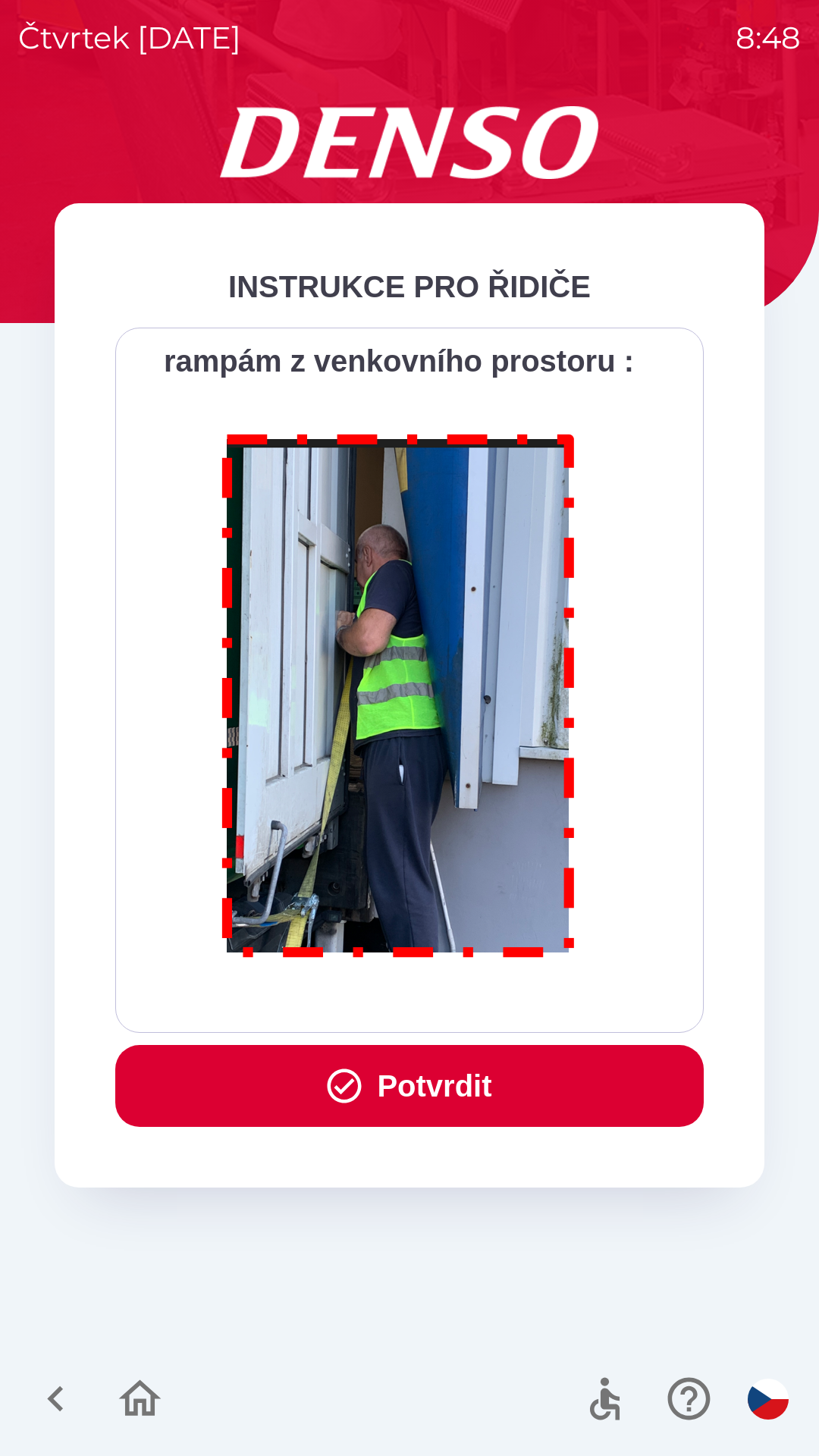
click at [455, 1068] on button "Potvrdit" at bounding box center [409, 1086] width 588 height 82
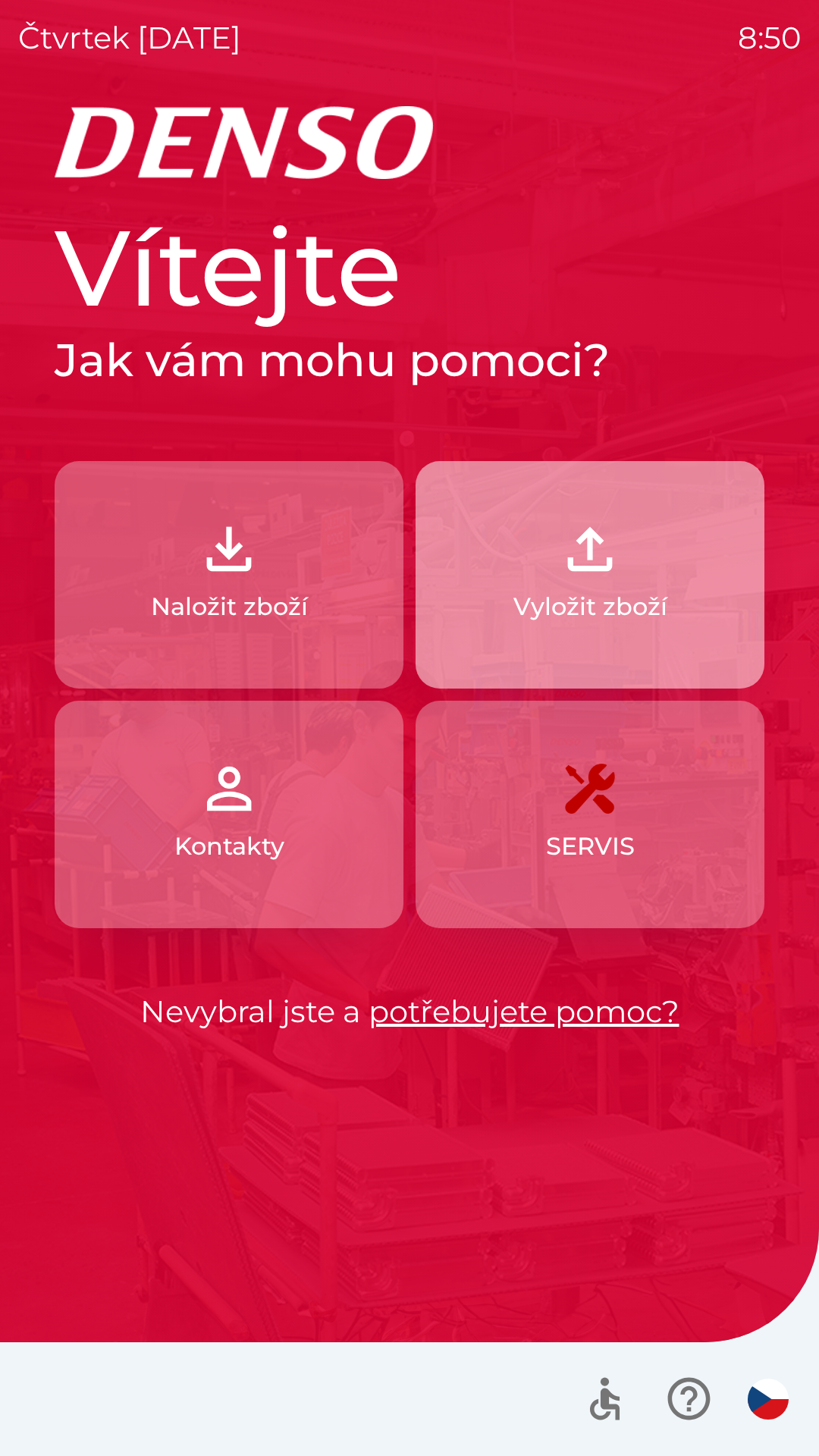
click at [573, 560] on img "button" at bounding box center [589, 549] width 67 height 67
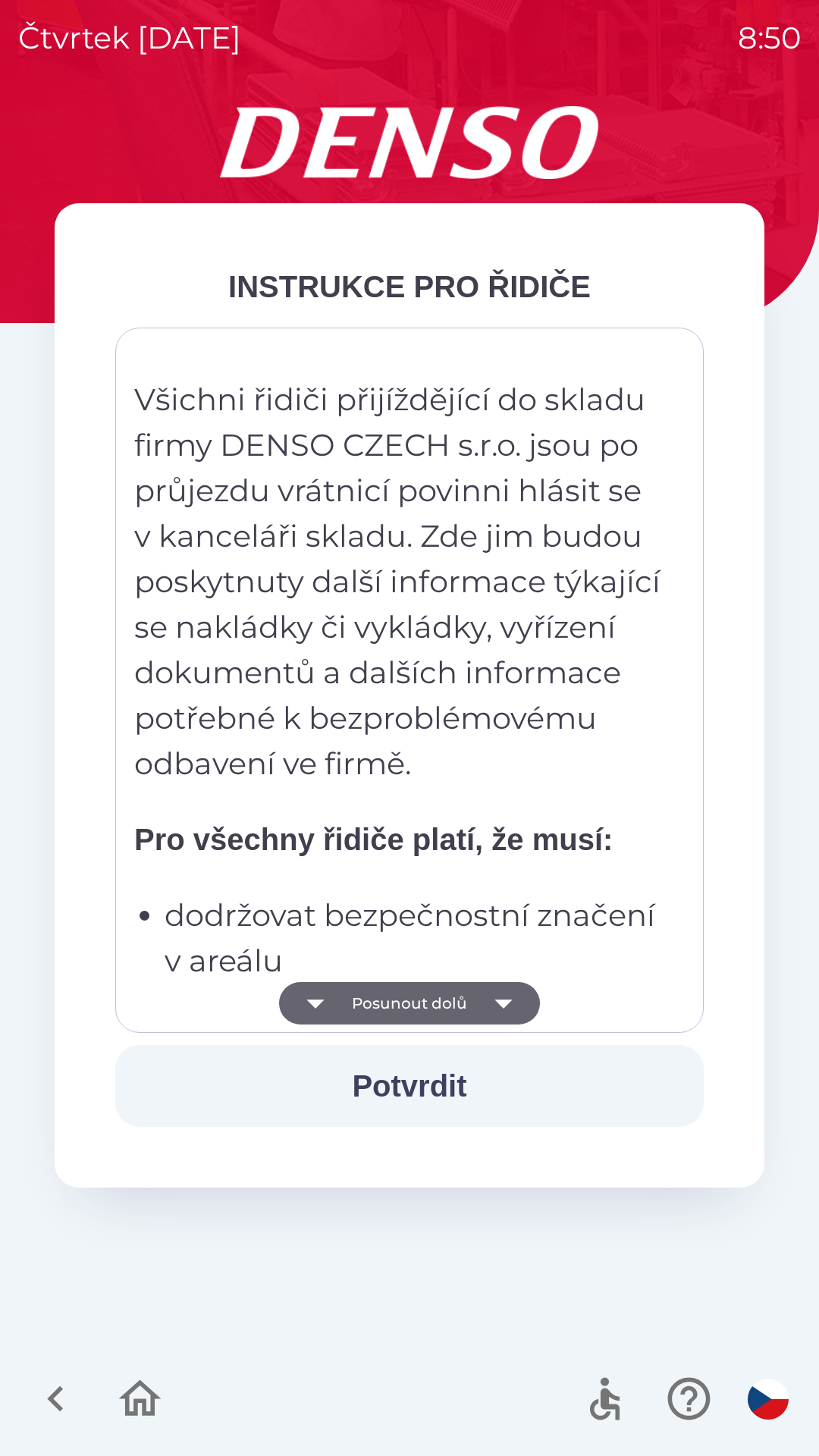
click at [504, 1007] on icon "button" at bounding box center [503, 1003] width 17 height 9
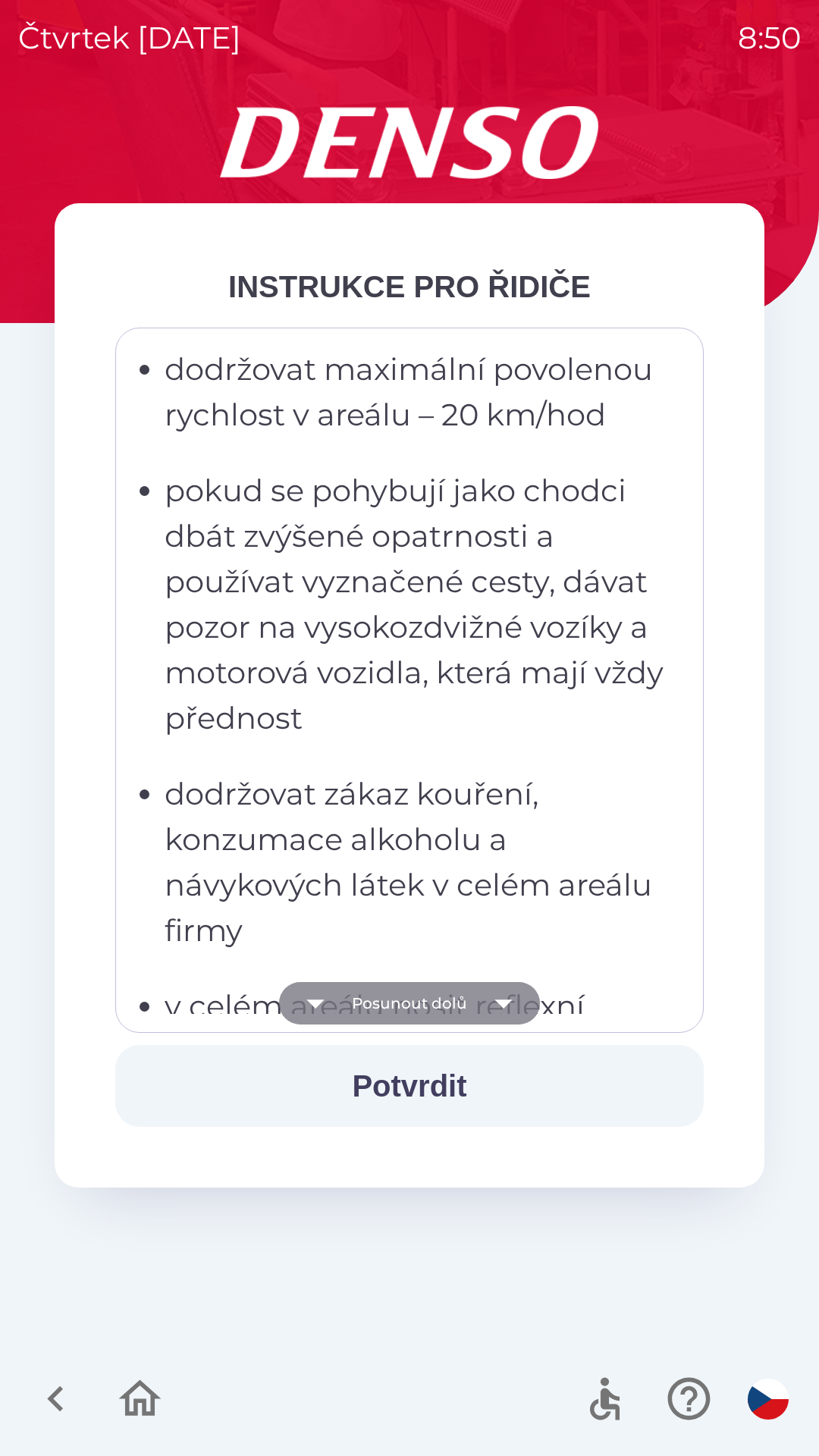
click at [508, 1007] on icon "button" at bounding box center [504, 1003] width 43 height 43
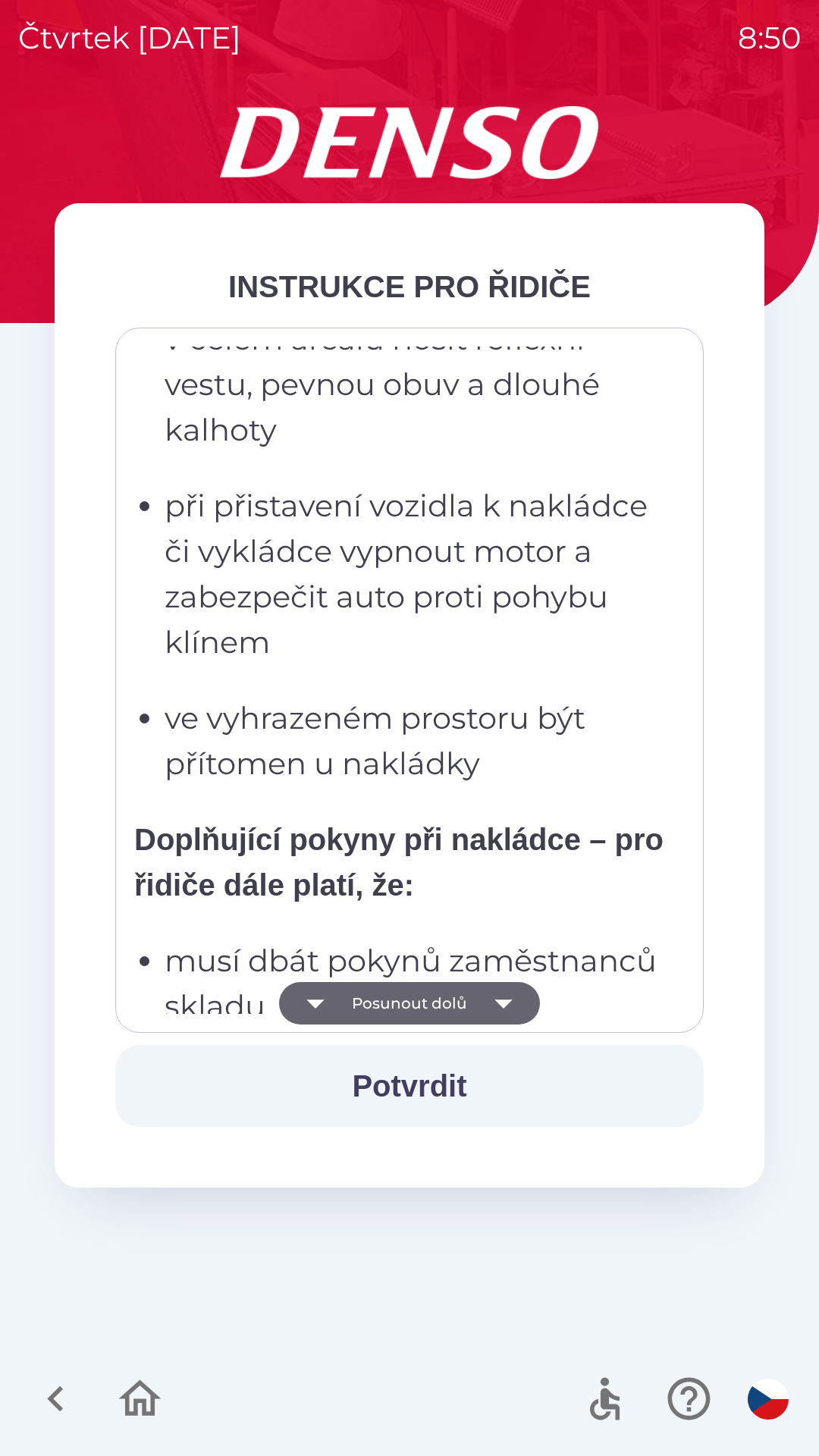
click at [507, 1006] on icon "button" at bounding box center [504, 1003] width 43 height 43
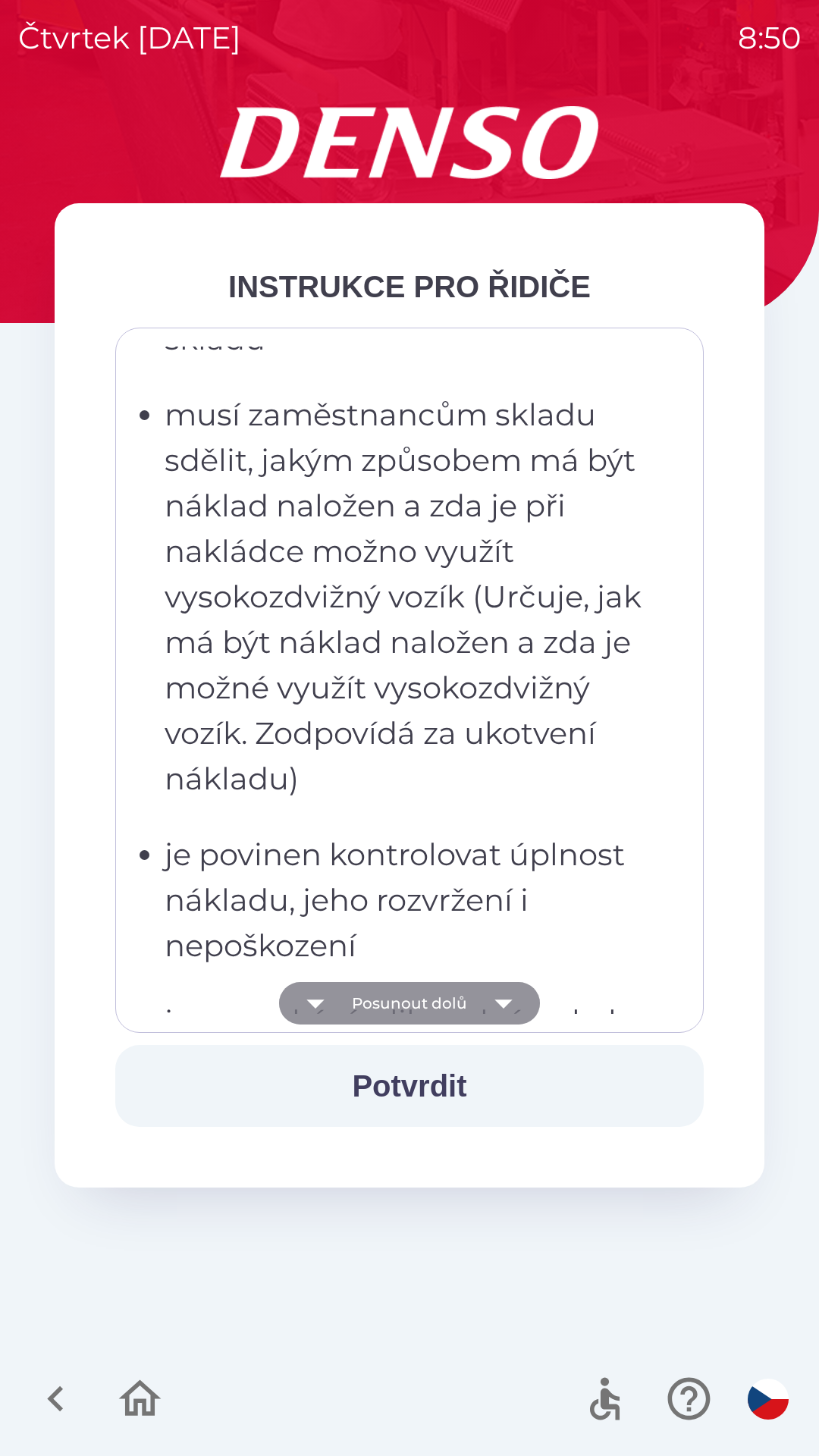
click at [502, 1011] on icon "button" at bounding box center [504, 1003] width 43 height 43
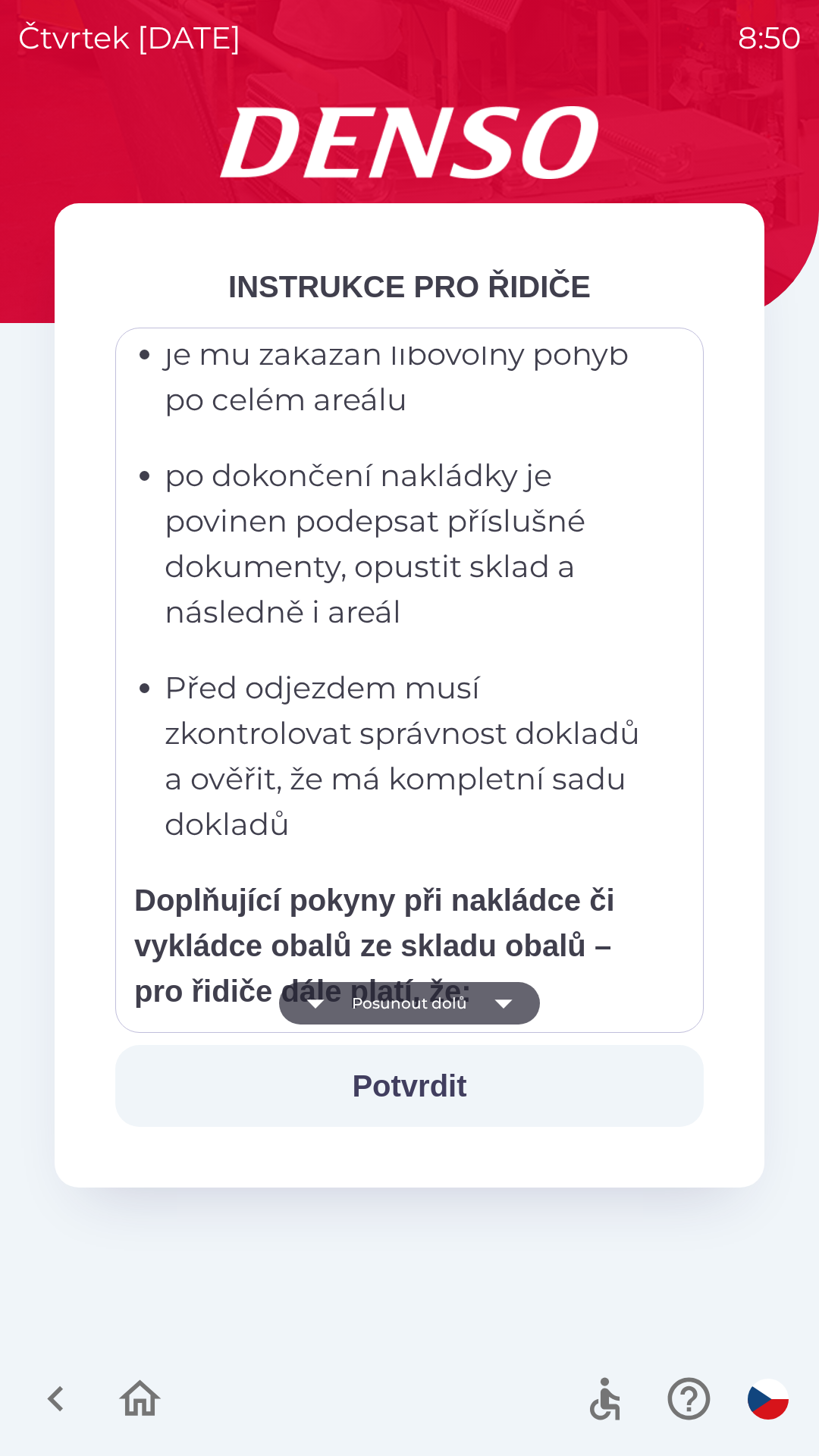
click at [504, 1011] on icon "button" at bounding box center [504, 1003] width 43 height 43
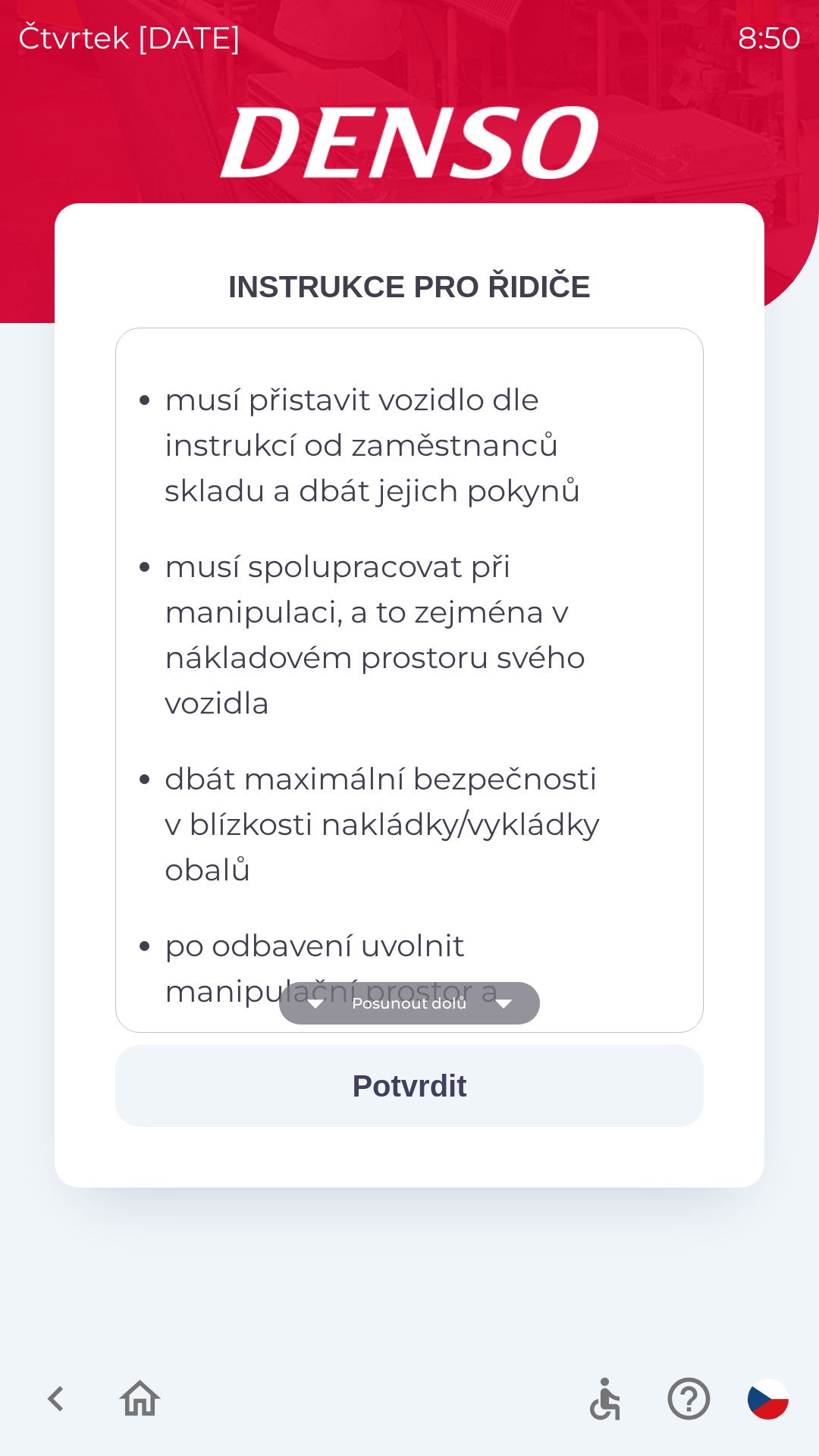
click at [505, 1011] on icon "button" at bounding box center [504, 1003] width 43 height 43
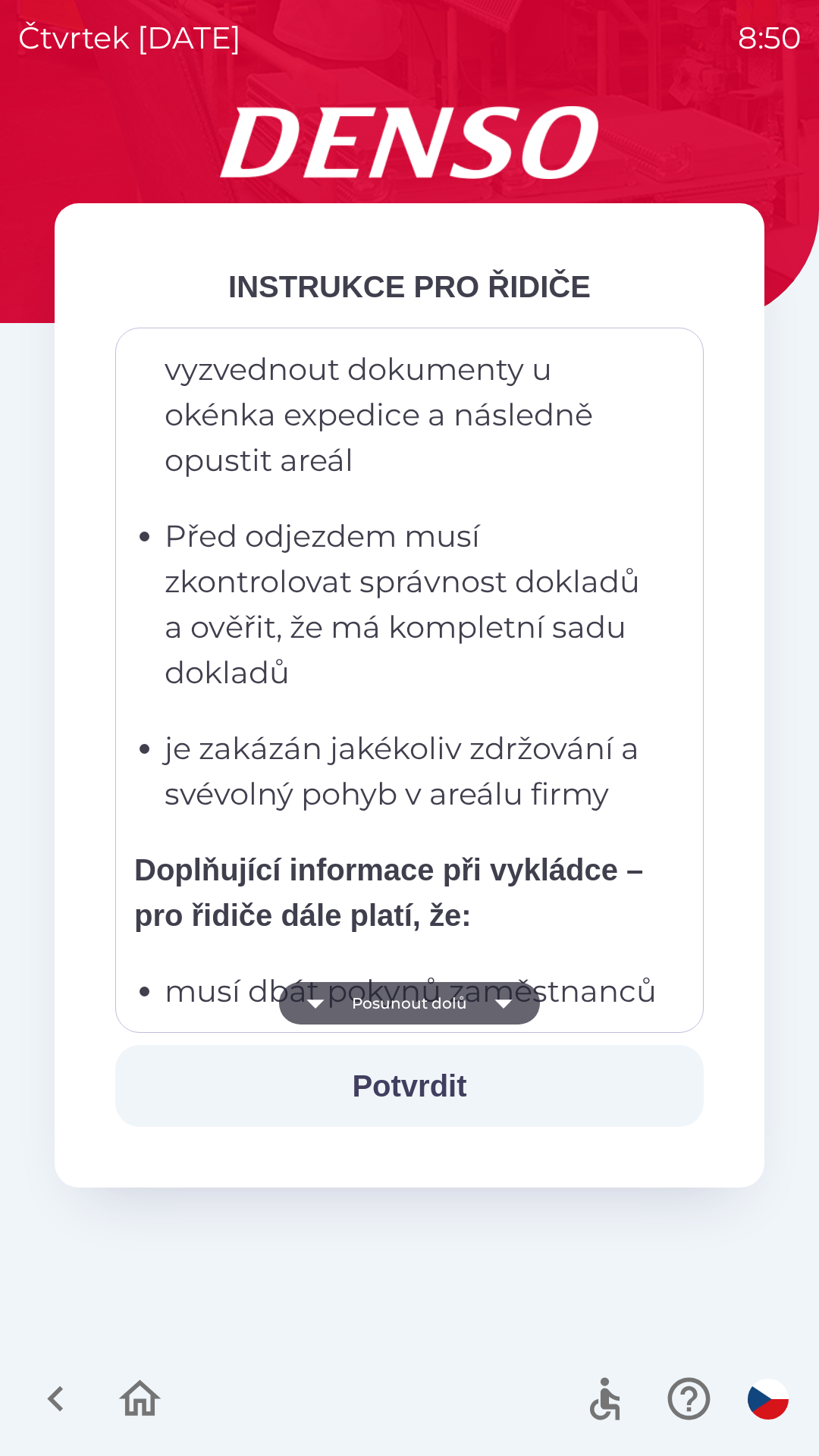
click at [504, 1008] on icon "button" at bounding box center [504, 1003] width 43 height 43
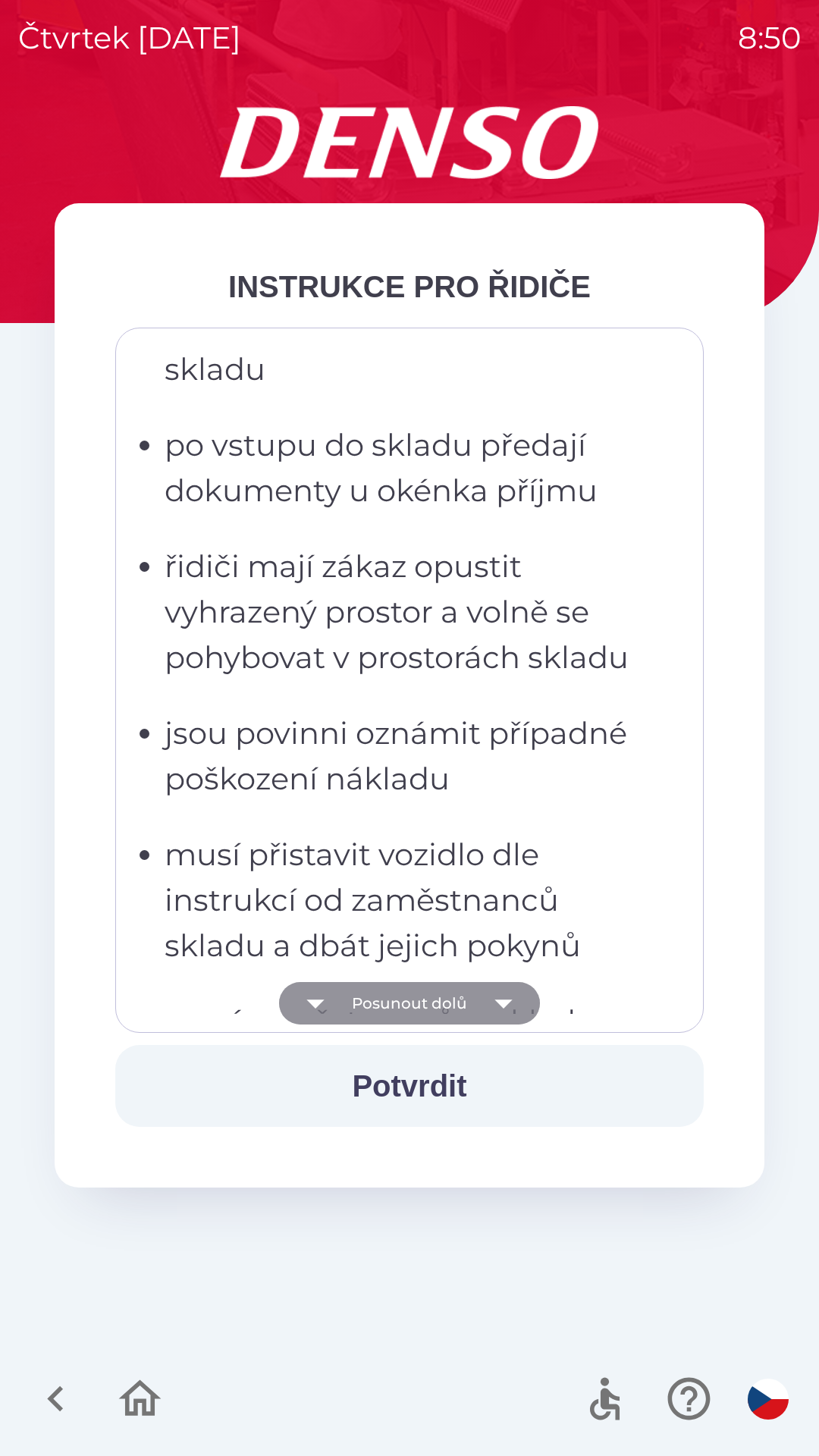
click at [507, 1010] on icon "button" at bounding box center [504, 1003] width 43 height 43
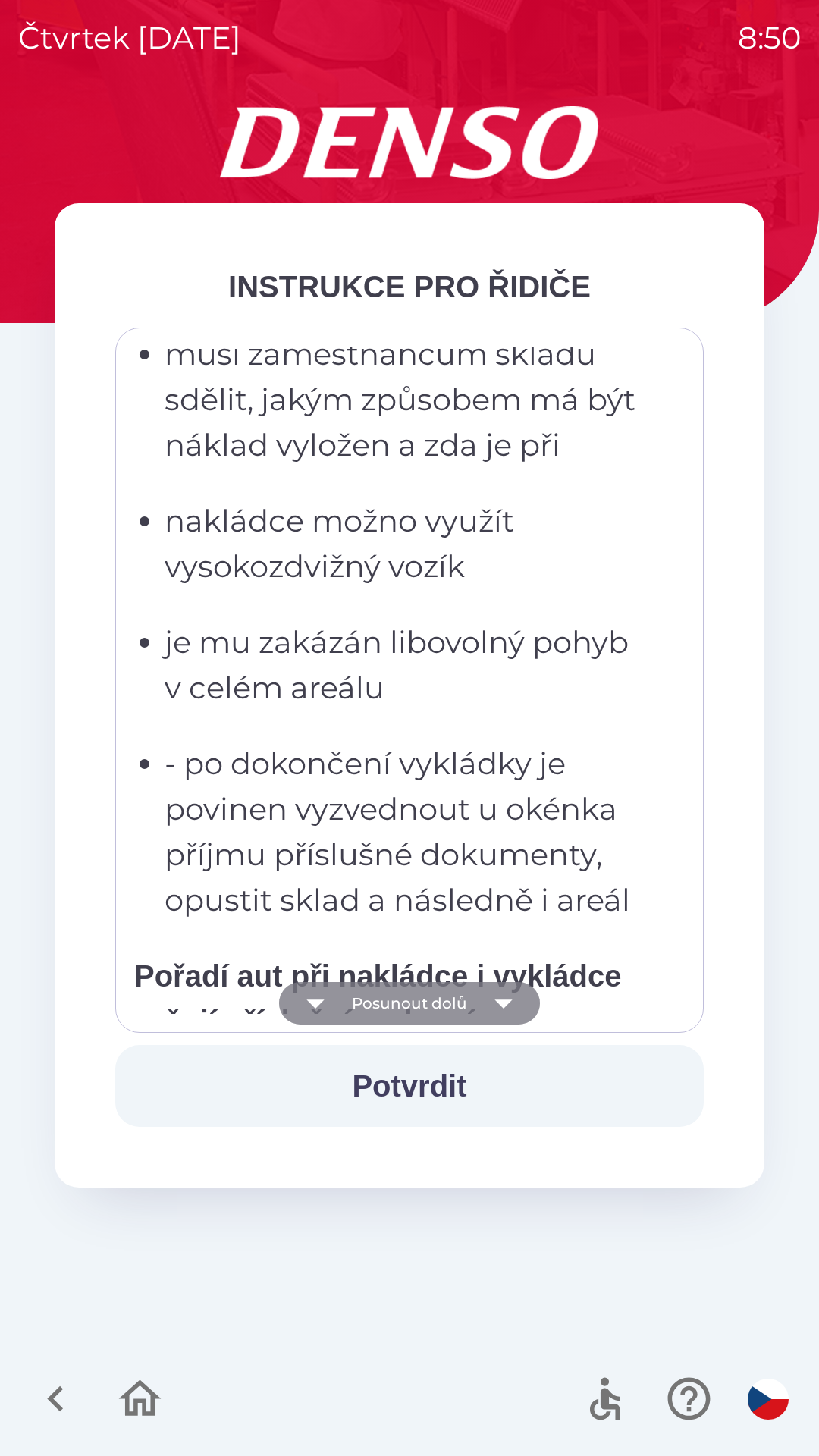
click at [504, 1013] on icon "button" at bounding box center [504, 1003] width 43 height 43
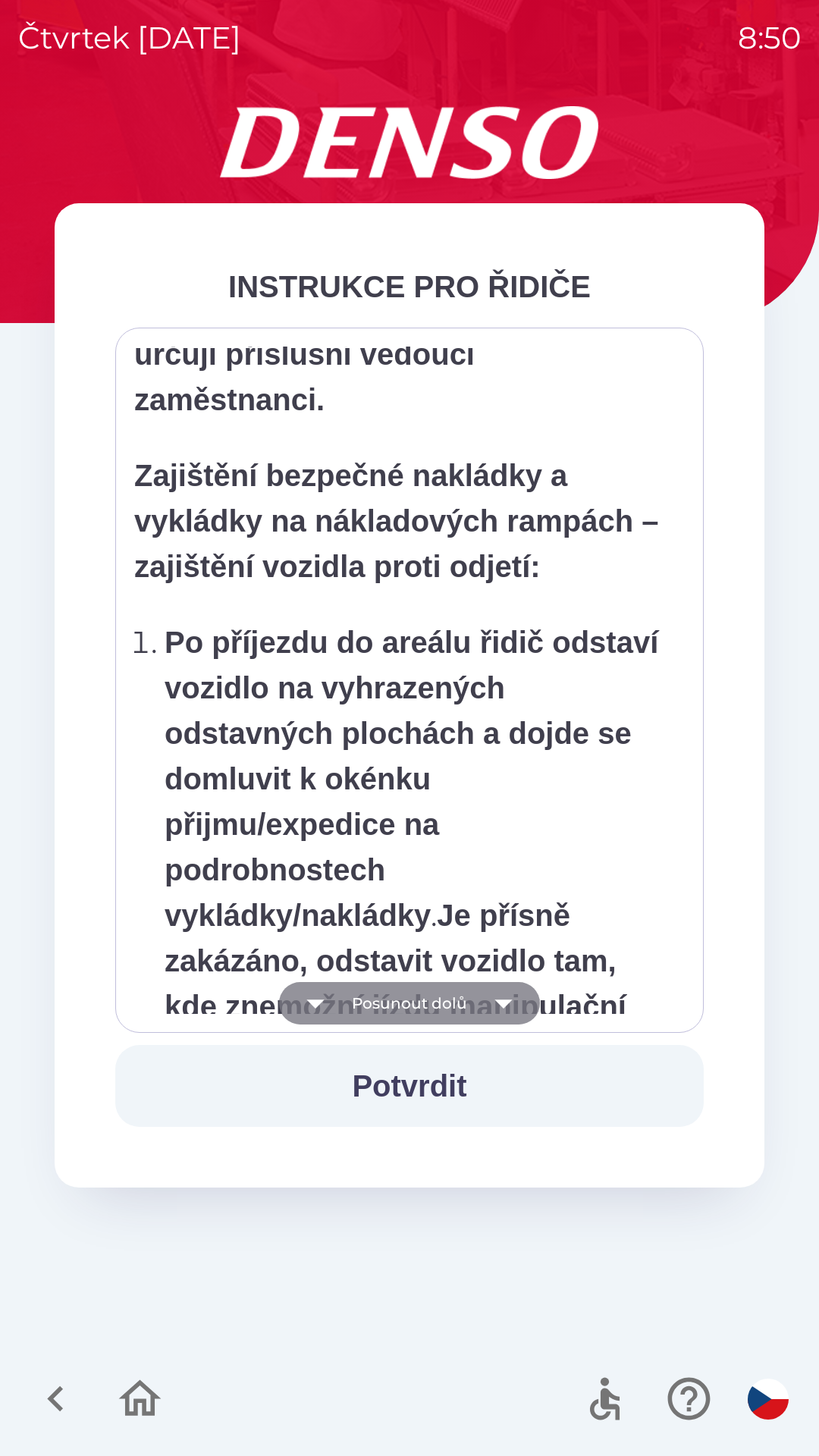
click at [504, 1012] on icon "button" at bounding box center [504, 1003] width 43 height 43
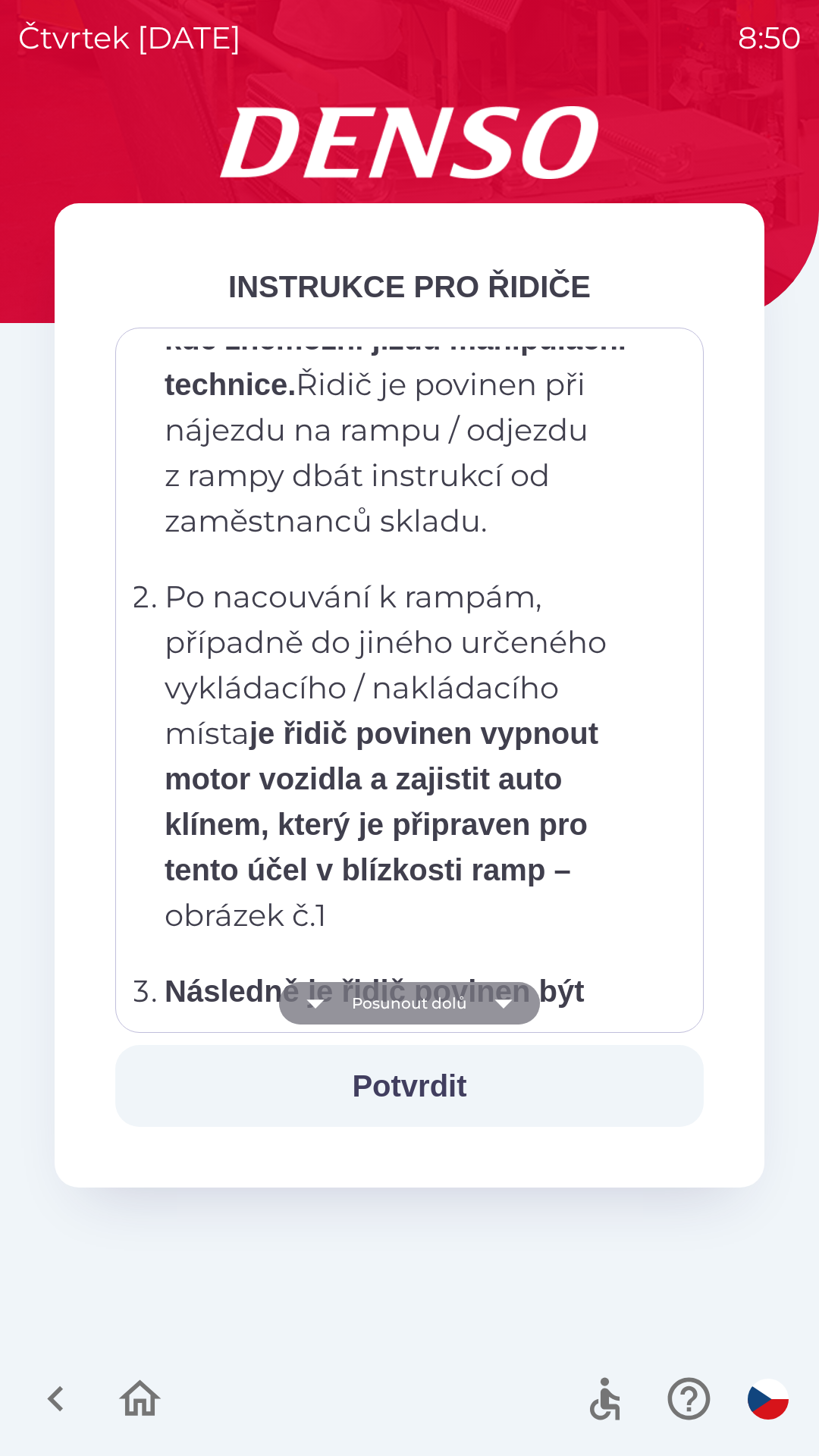
click at [500, 1014] on icon "button" at bounding box center [504, 1003] width 43 height 43
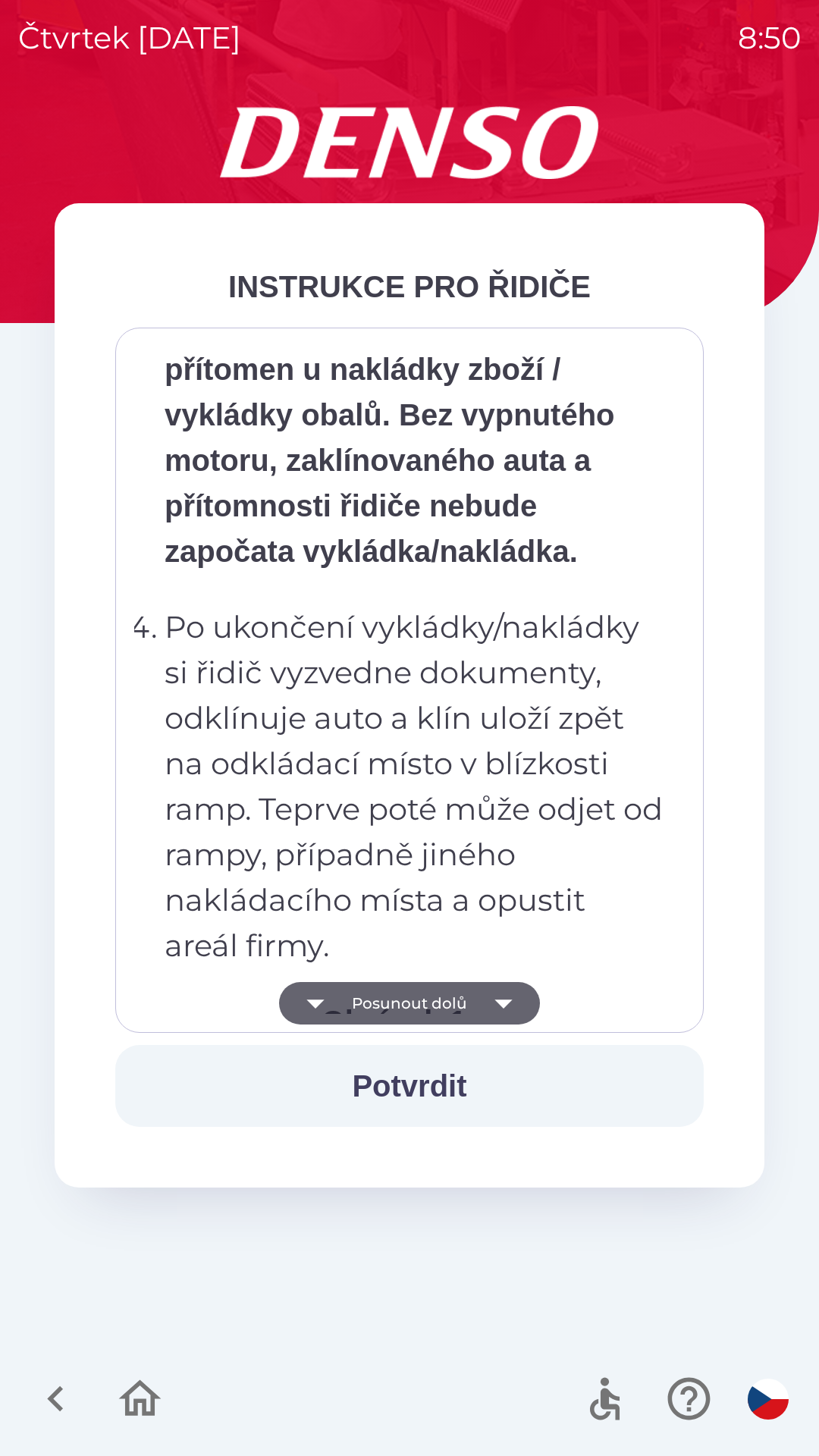
click at [505, 1012] on icon "button" at bounding box center [504, 1003] width 43 height 43
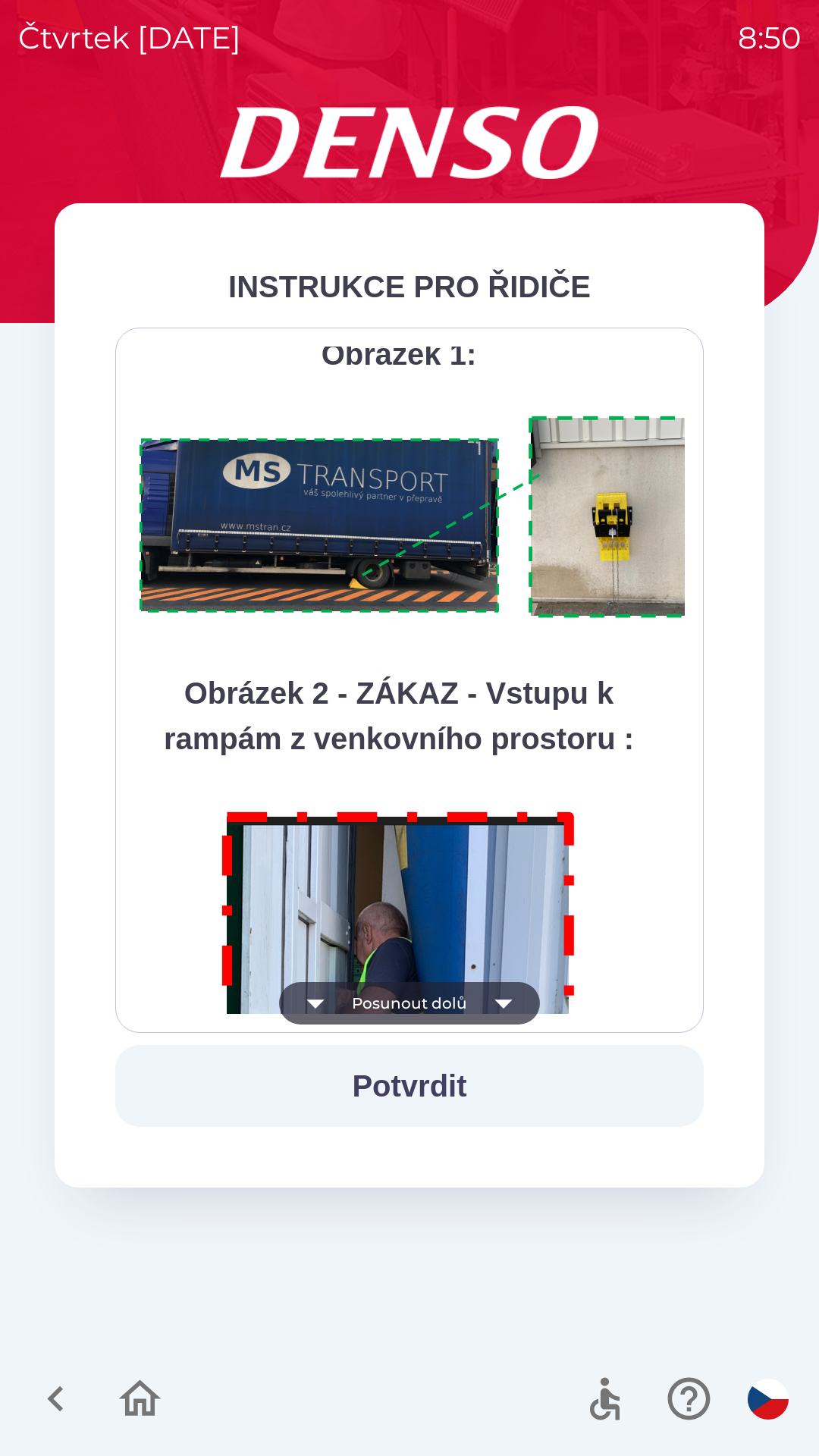
click at [508, 1009] on icon "button" at bounding box center [504, 1003] width 43 height 43
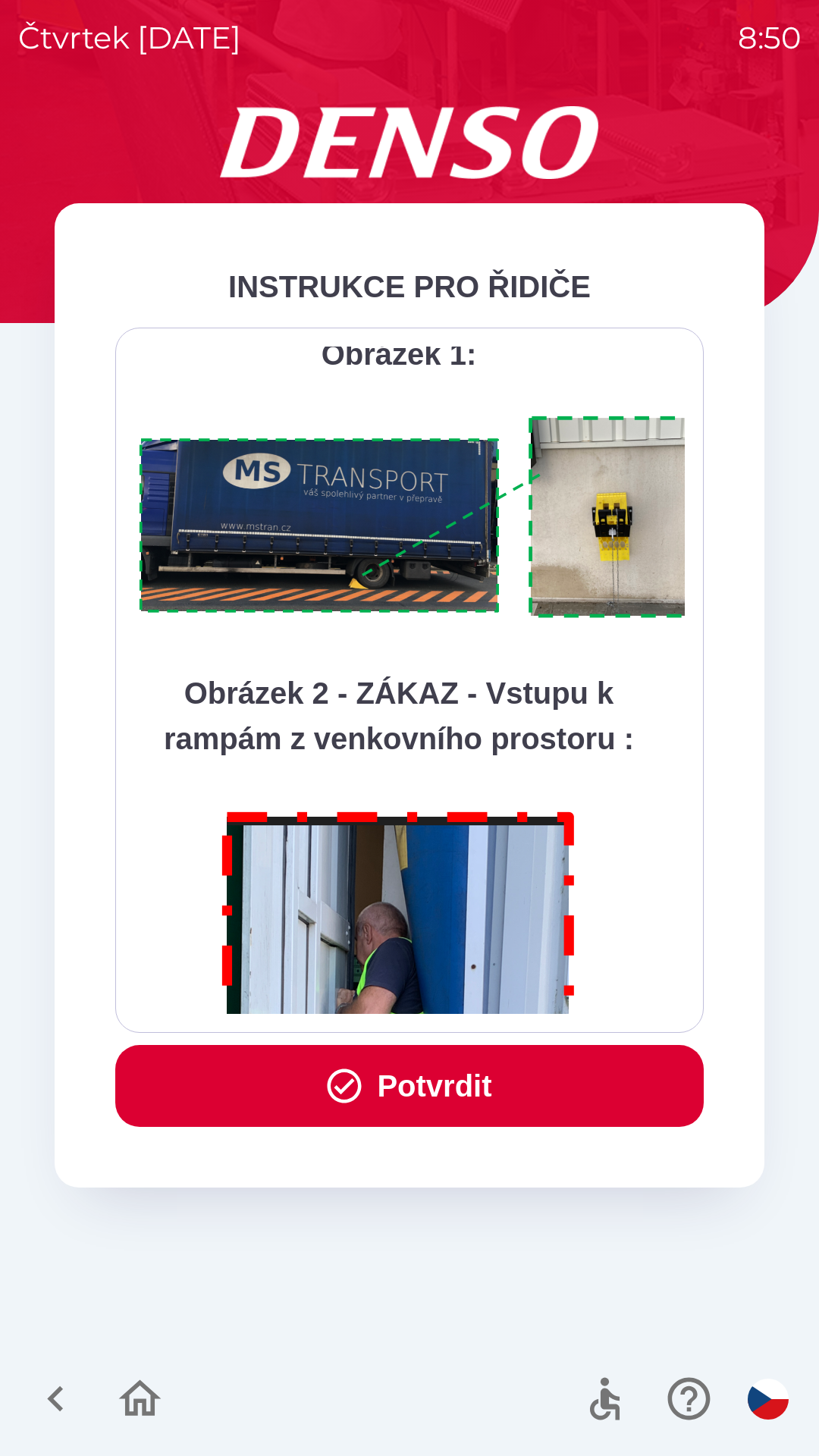
scroll to position [8522, 0]
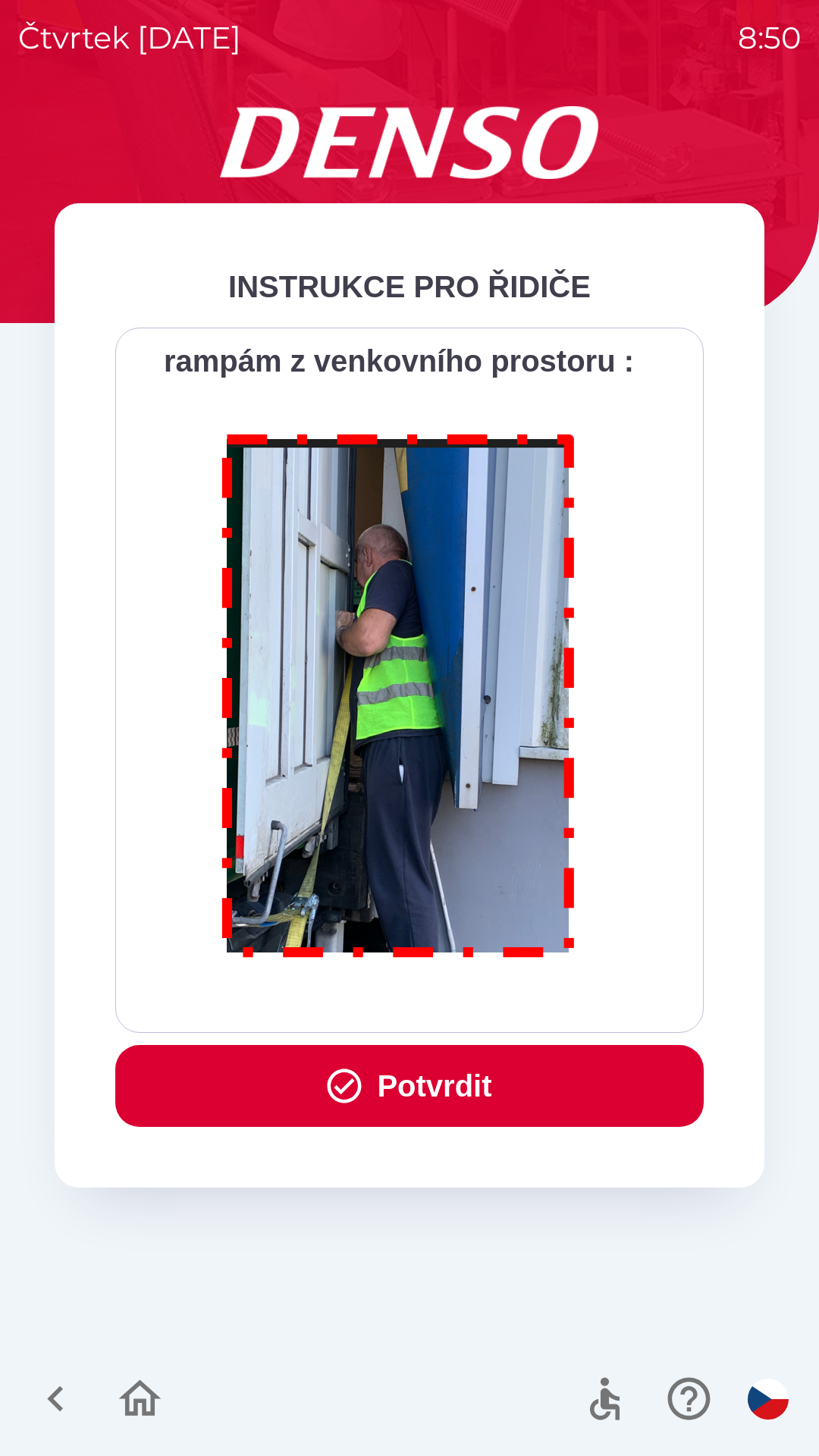
click at [482, 1099] on button "Potvrdit" at bounding box center [409, 1086] width 588 height 82
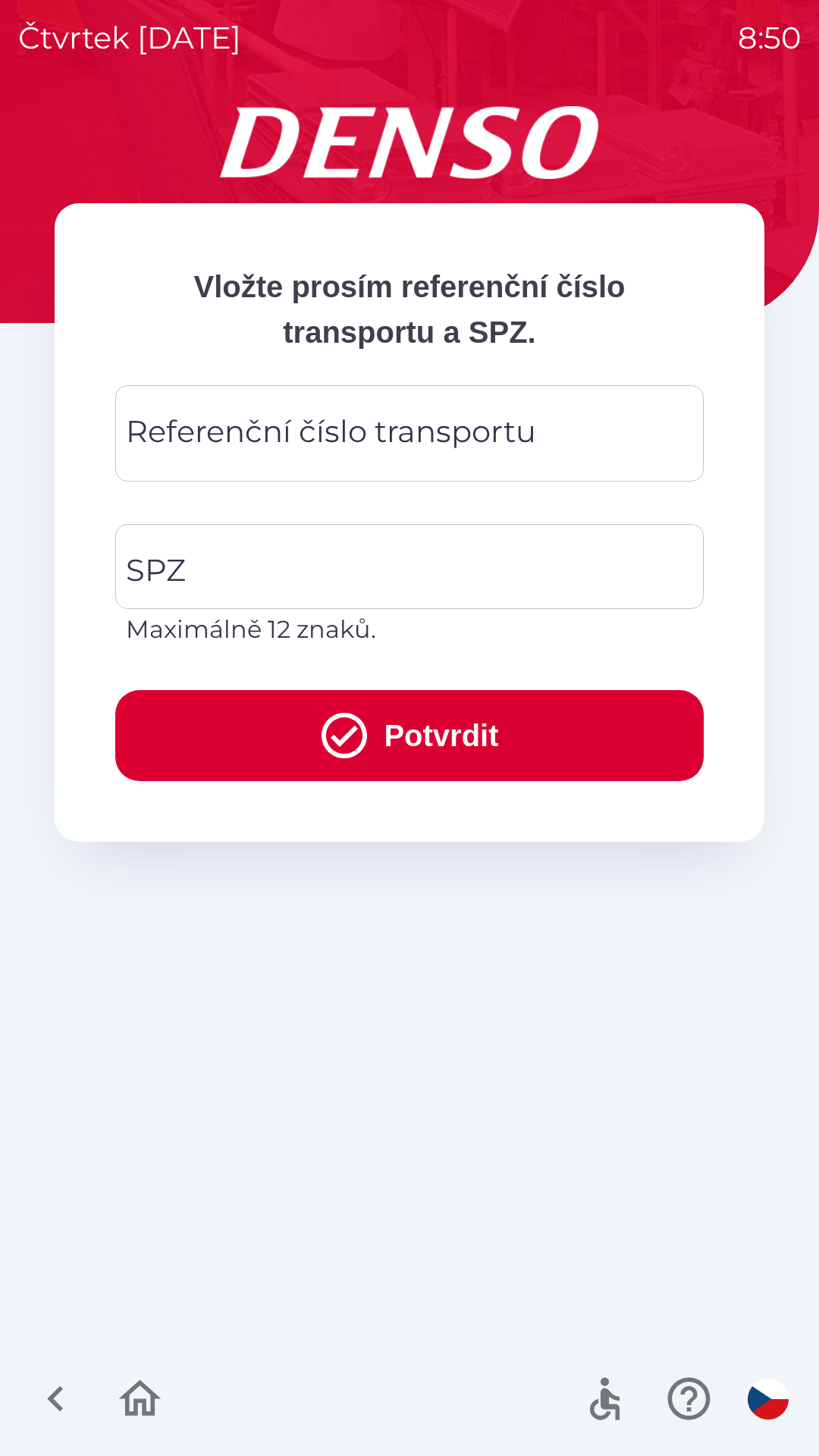
click at [292, 435] on div "Referenční číslo transportu Referenční číslo transportu" at bounding box center [409, 433] width 588 height 96
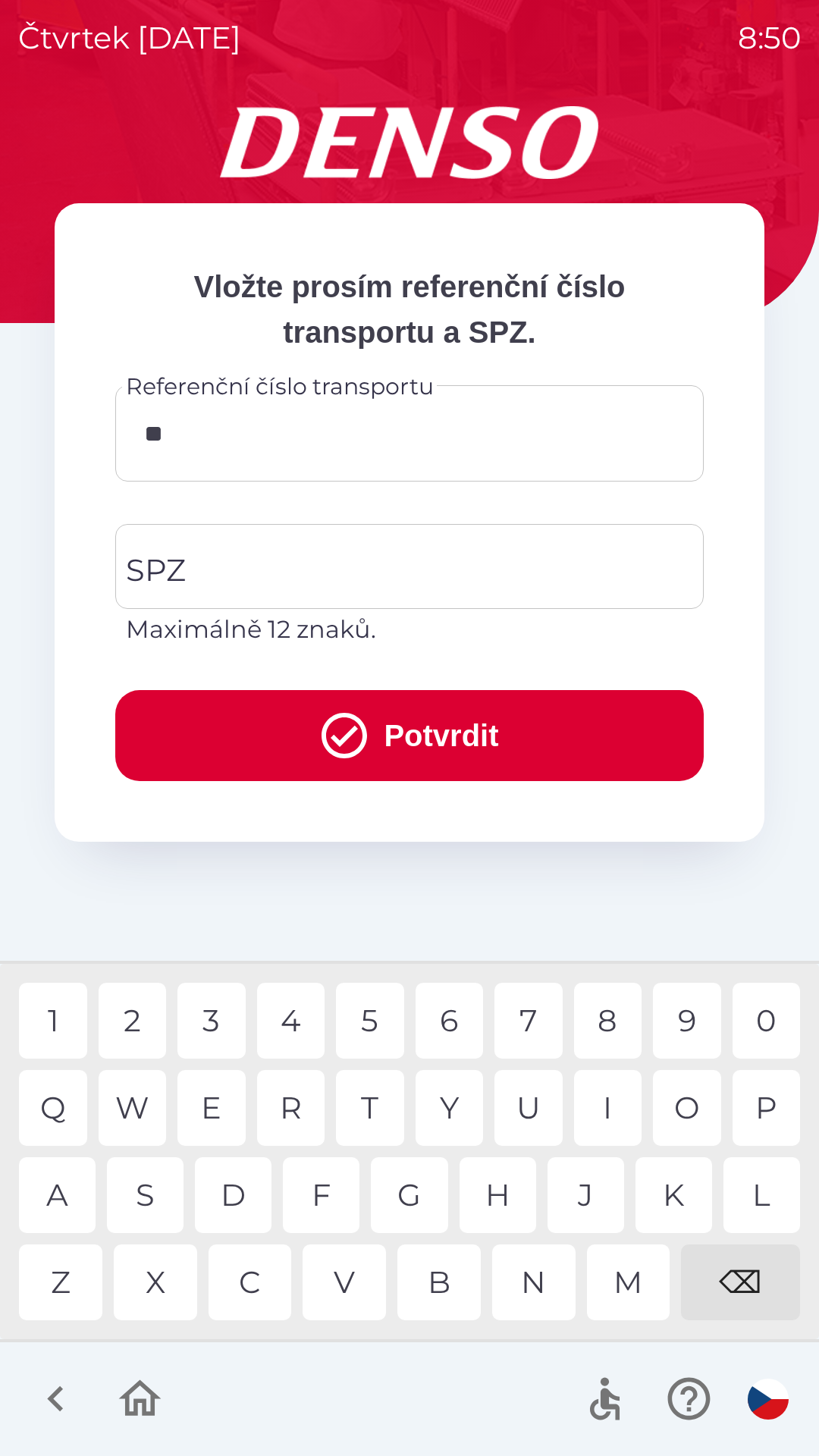
click at [775, 1017] on div "0" at bounding box center [766, 1021] width 68 height 76
click at [763, 1016] on div "0" at bounding box center [766, 1021] width 68 height 76
type input "*******"
click at [67, 1031] on div "1" at bounding box center [53, 1021] width 68 height 76
click at [232, 558] on input "SPZ" at bounding box center [398, 566] width 552 height 71
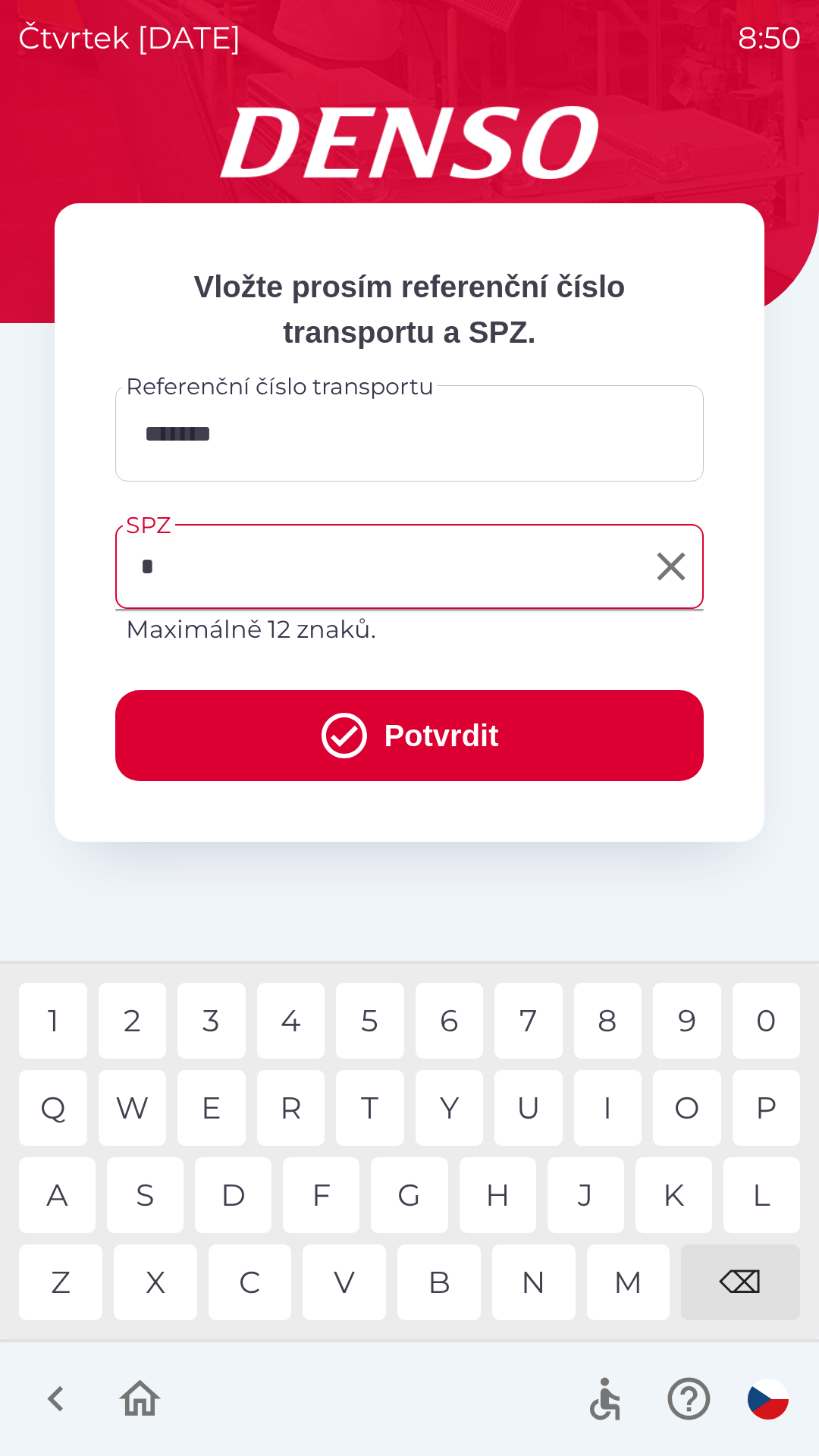
click at [448, 1019] on div "6" at bounding box center [449, 1021] width 68 height 76
click at [215, 1099] on div "E" at bounding box center [211, 1108] width 68 height 76
click at [533, 1022] on div "7" at bounding box center [528, 1021] width 68 height 76
click at [606, 1023] on div "8" at bounding box center [608, 1021] width 68 height 76
click at [683, 1013] on div "9" at bounding box center [687, 1021] width 68 height 76
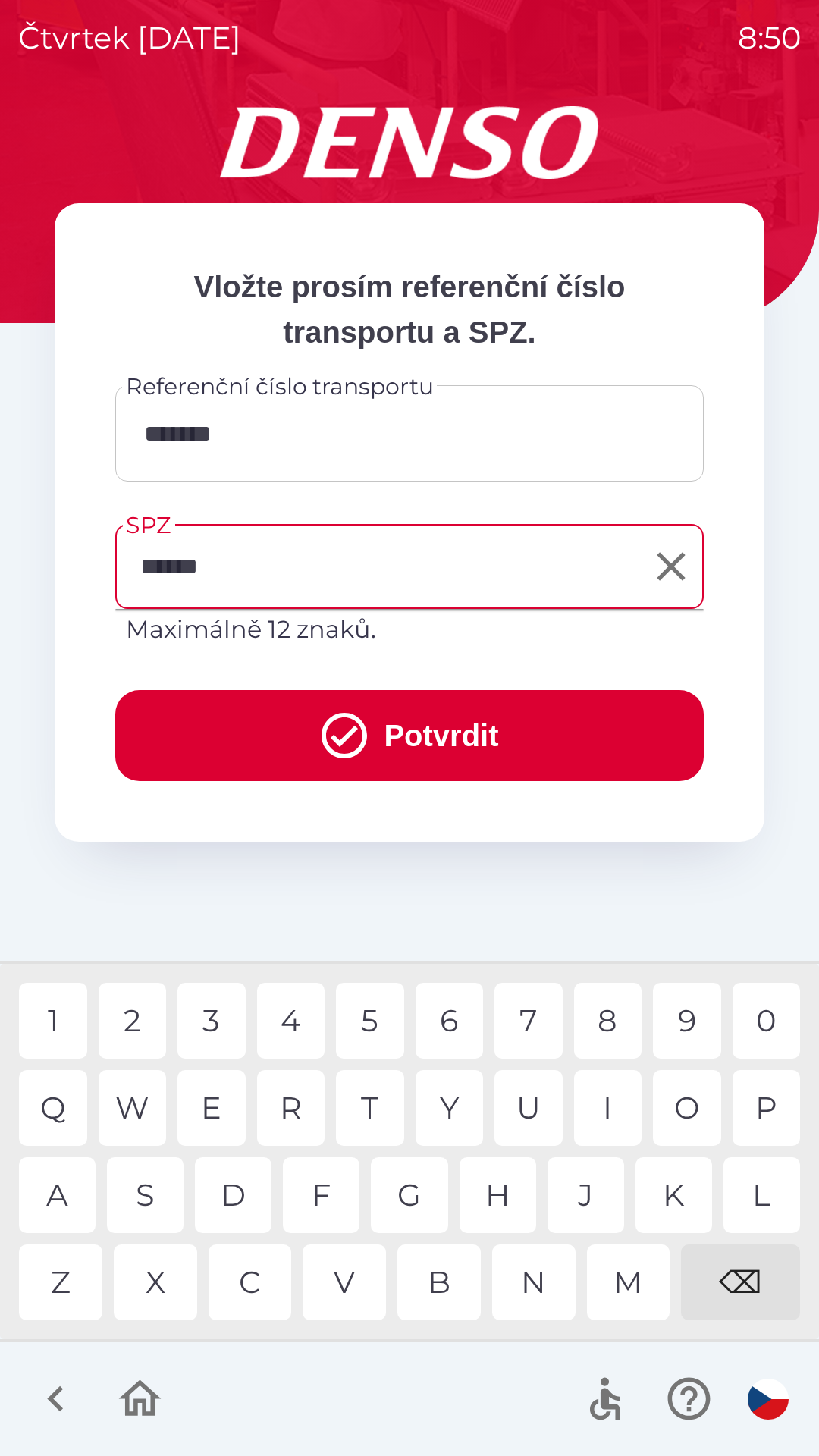
type input "*******"
click at [767, 1026] on div "0" at bounding box center [766, 1021] width 68 height 76
click at [398, 735] on button "Potvrdit" at bounding box center [409, 735] width 588 height 91
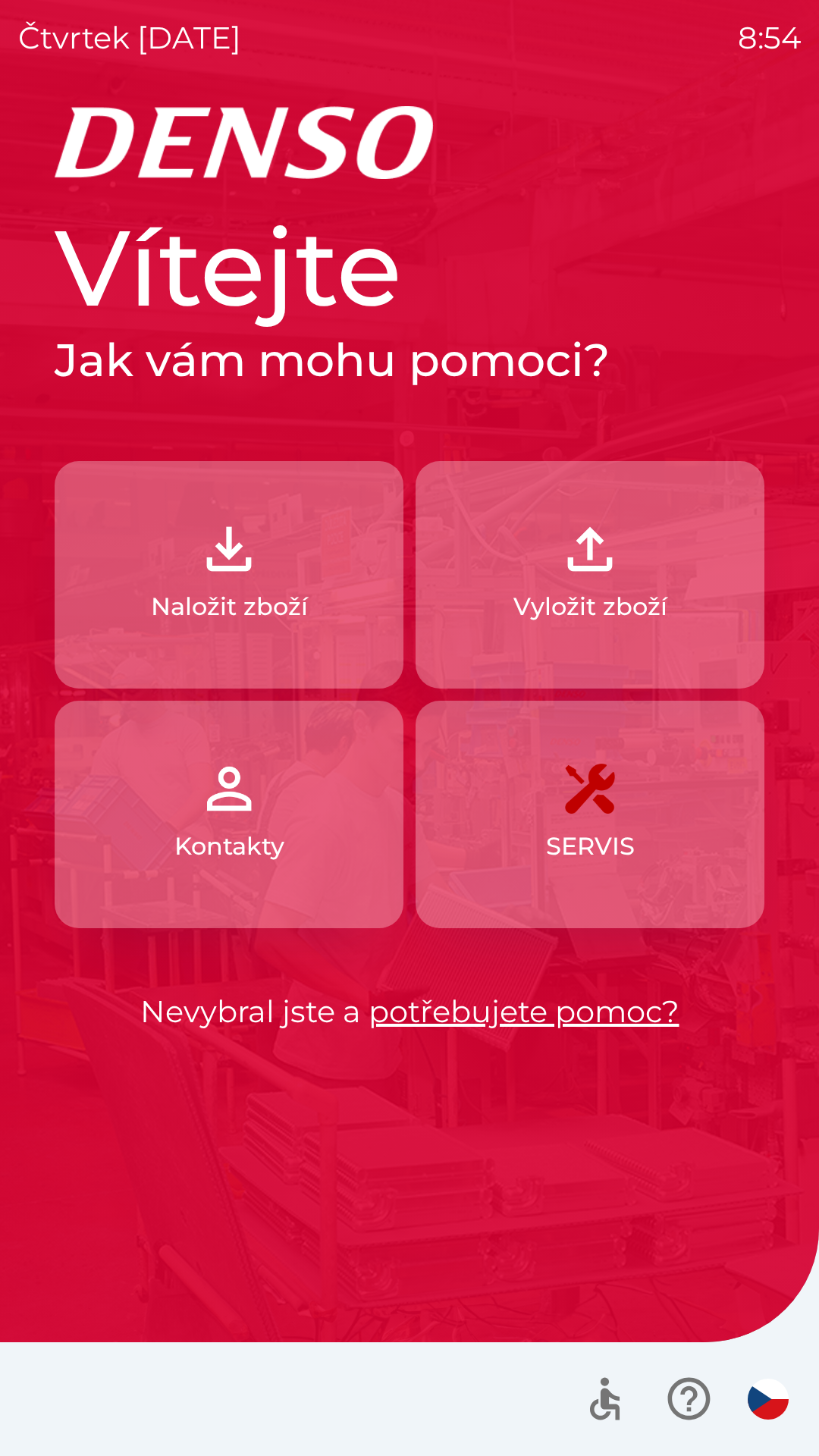
click at [265, 541] on button "Naložit zboží" at bounding box center [228, 574] width 349 height 228
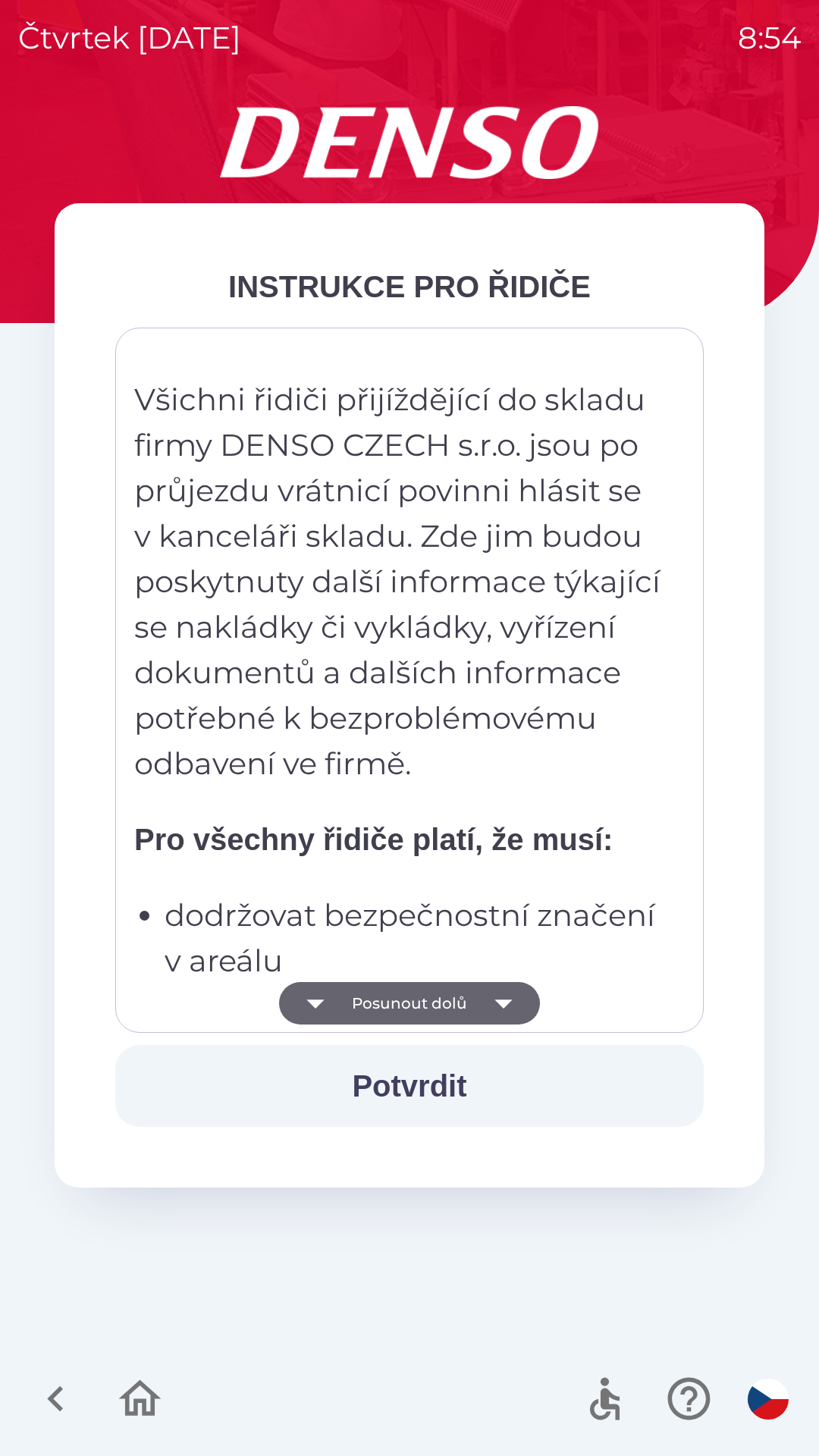
click at [416, 1068] on button "Potvrdit" at bounding box center [409, 1086] width 588 height 82
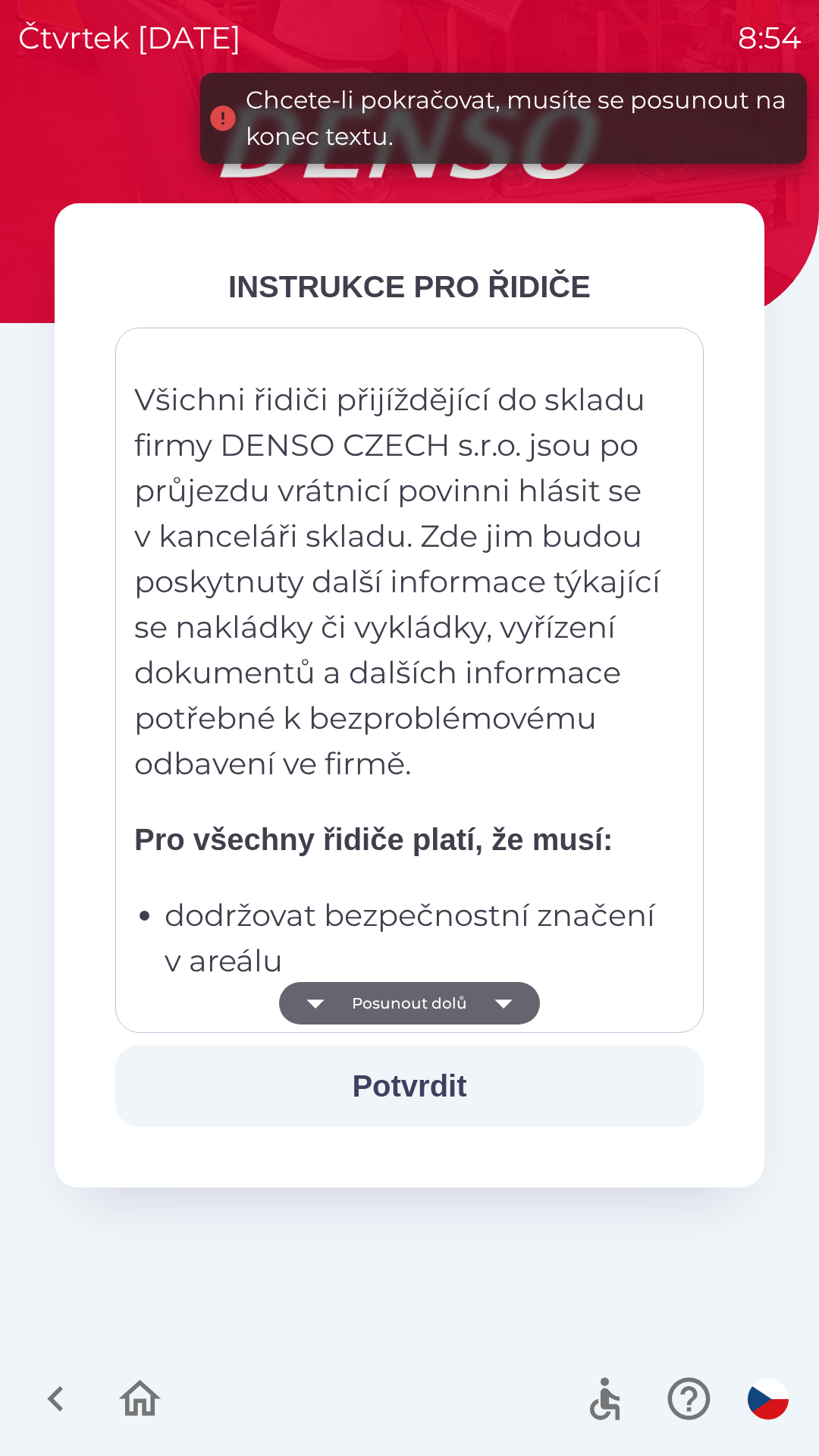
click at [409, 999] on button "Posunout dolů" at bounding box center [410, 1003] width 261 height 43
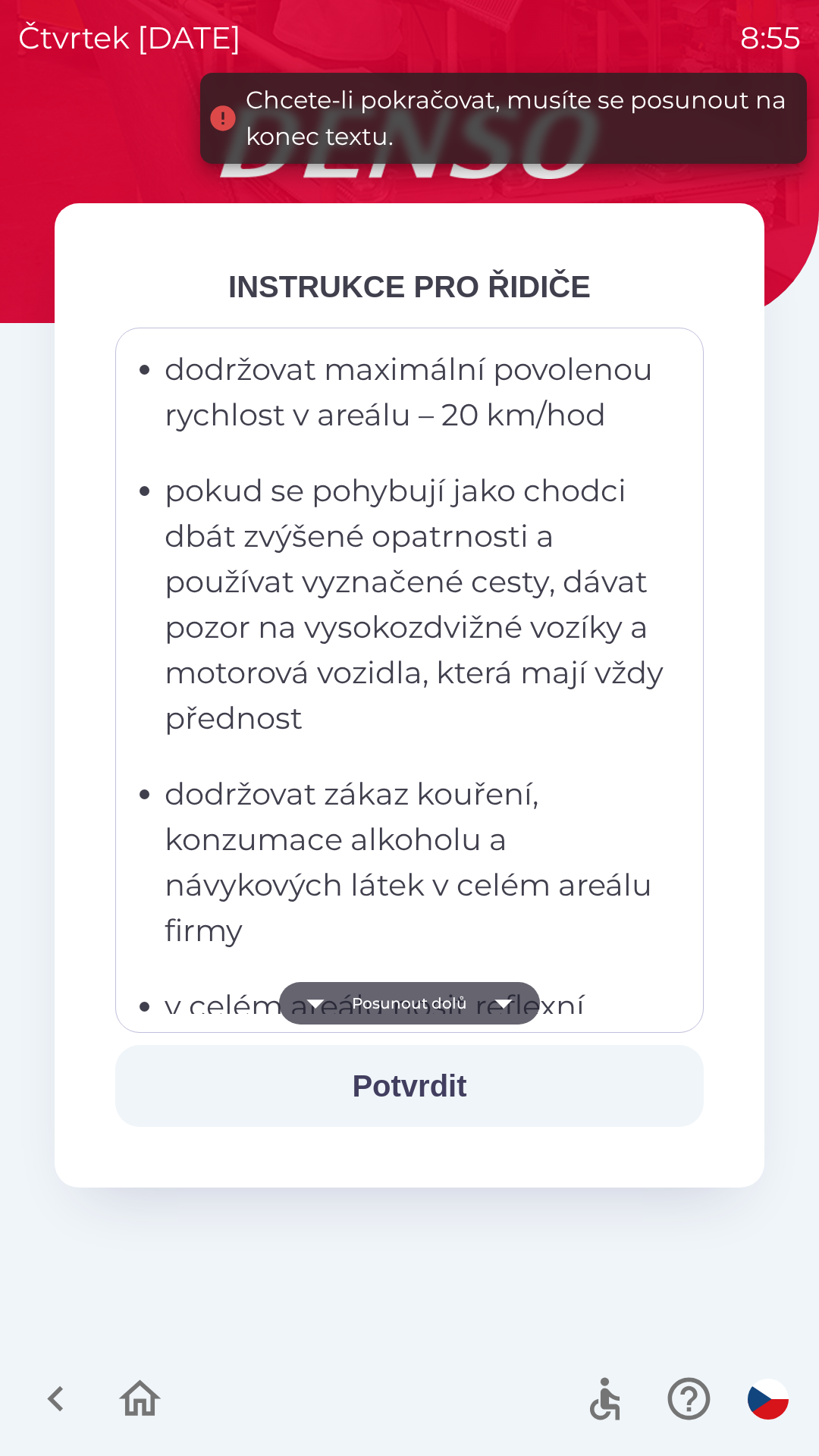
click at [410, 1003] on button "Posunout dolů" at bounding box center [410, 1003] width 261 height 43
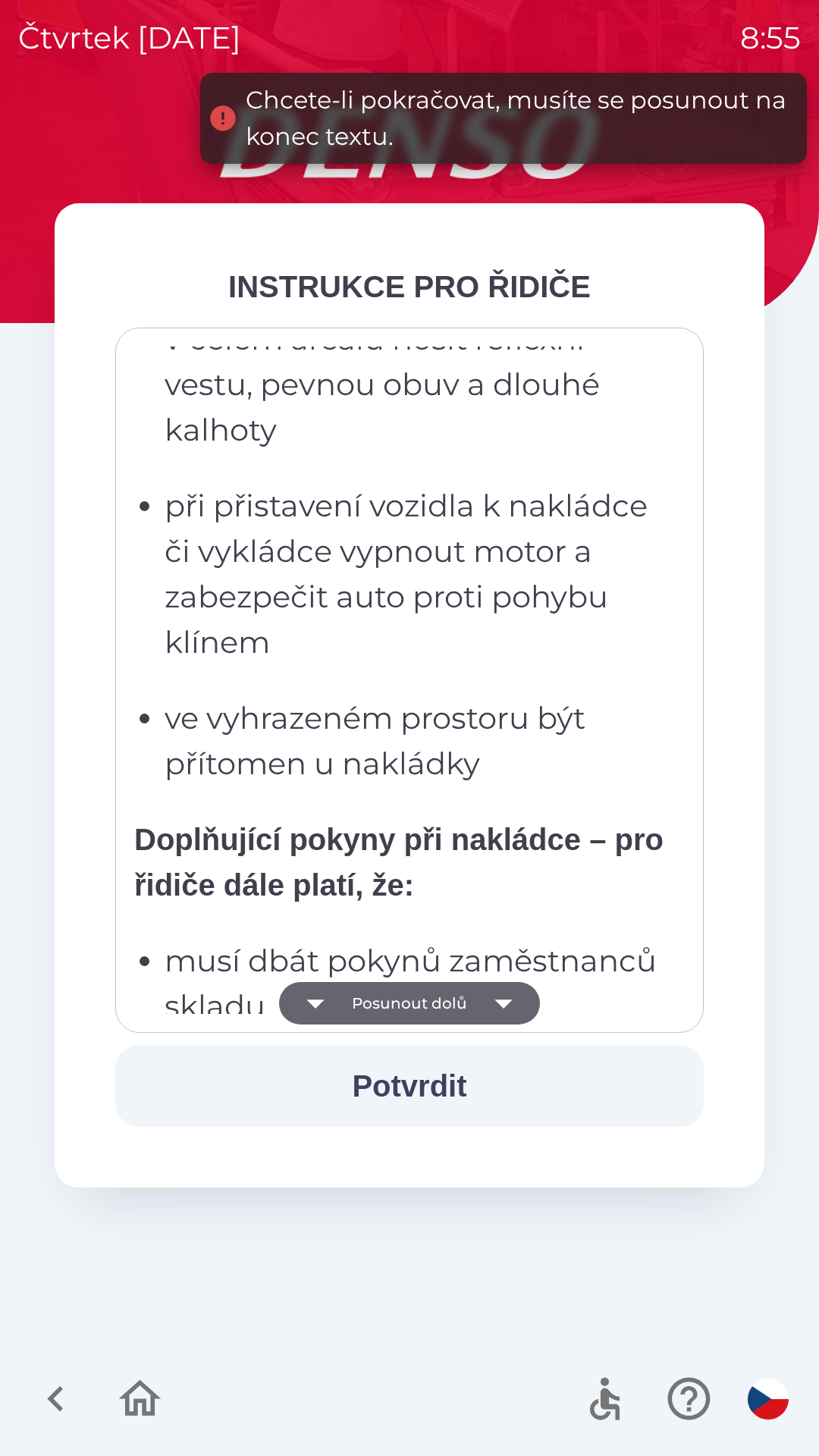
click at [415, 1000] on button "Posunout dolů" at bounding box center [410, 1003] width 261 height 43
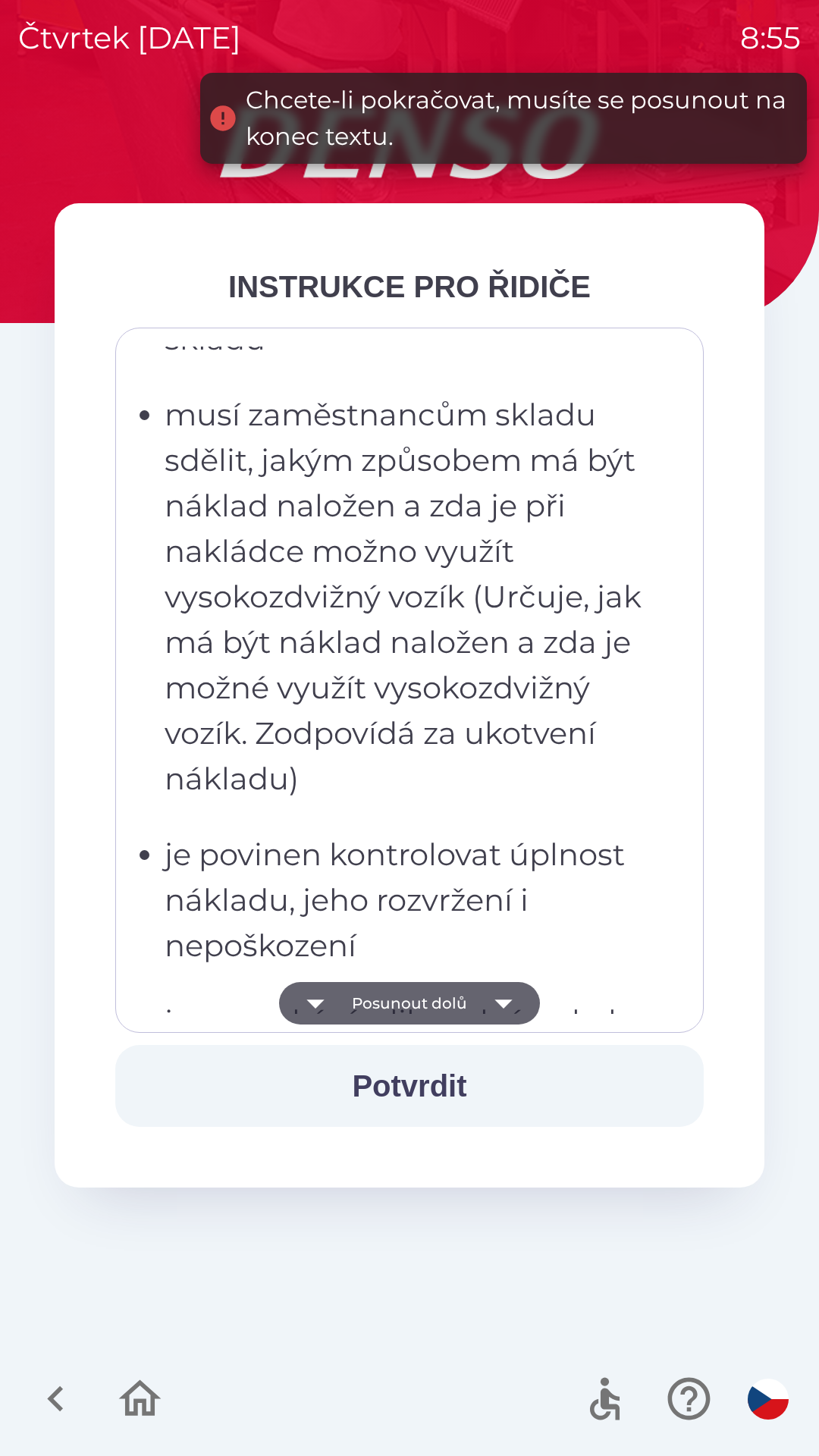
click at [412, 992] on button "Posunout dolů" at bounding box center [410, 1003] width 261 height 43
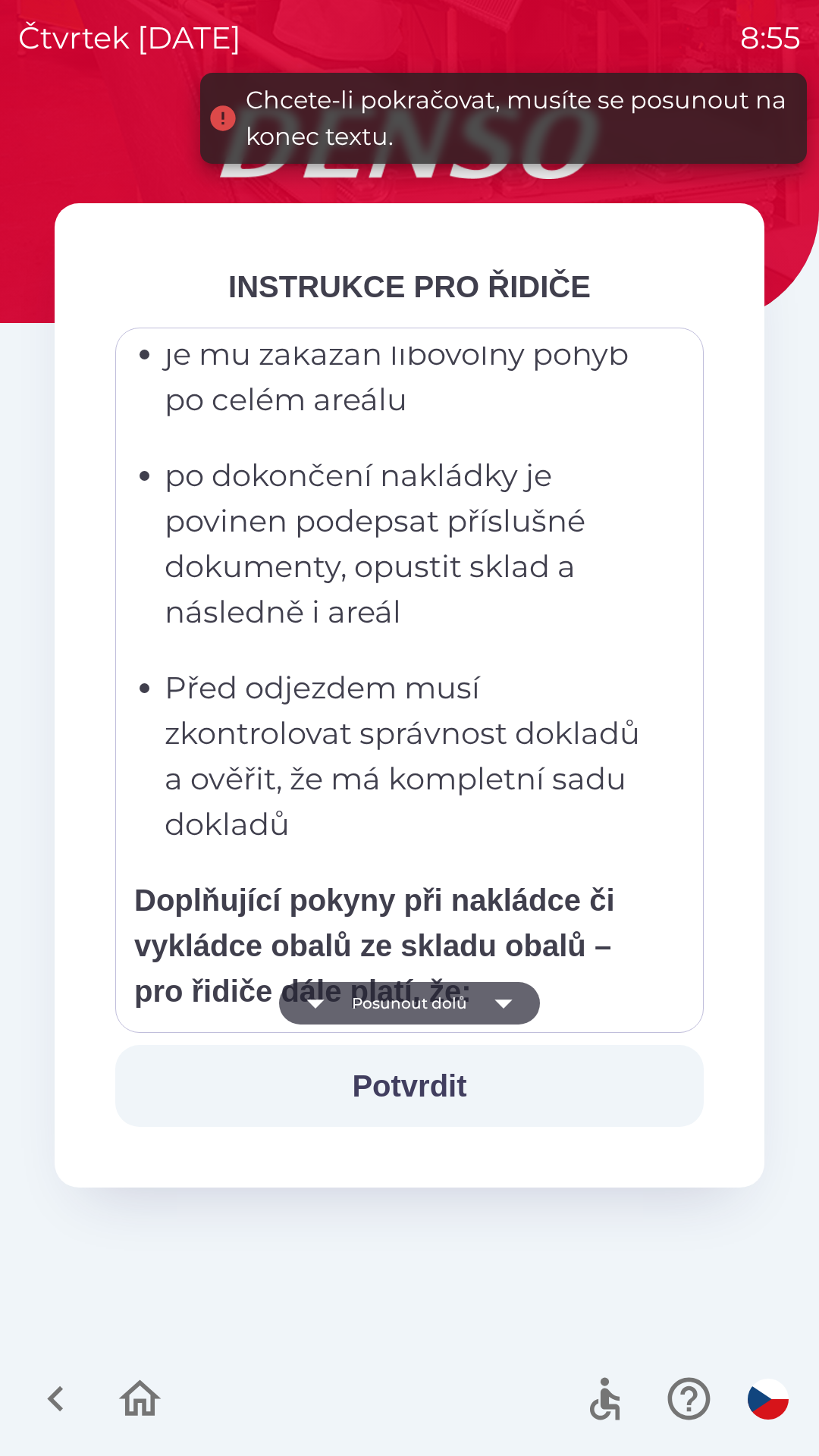
click at [411, 995] on button "Posunout dolů" at bounding box center [410, 1003] width 261 height 43
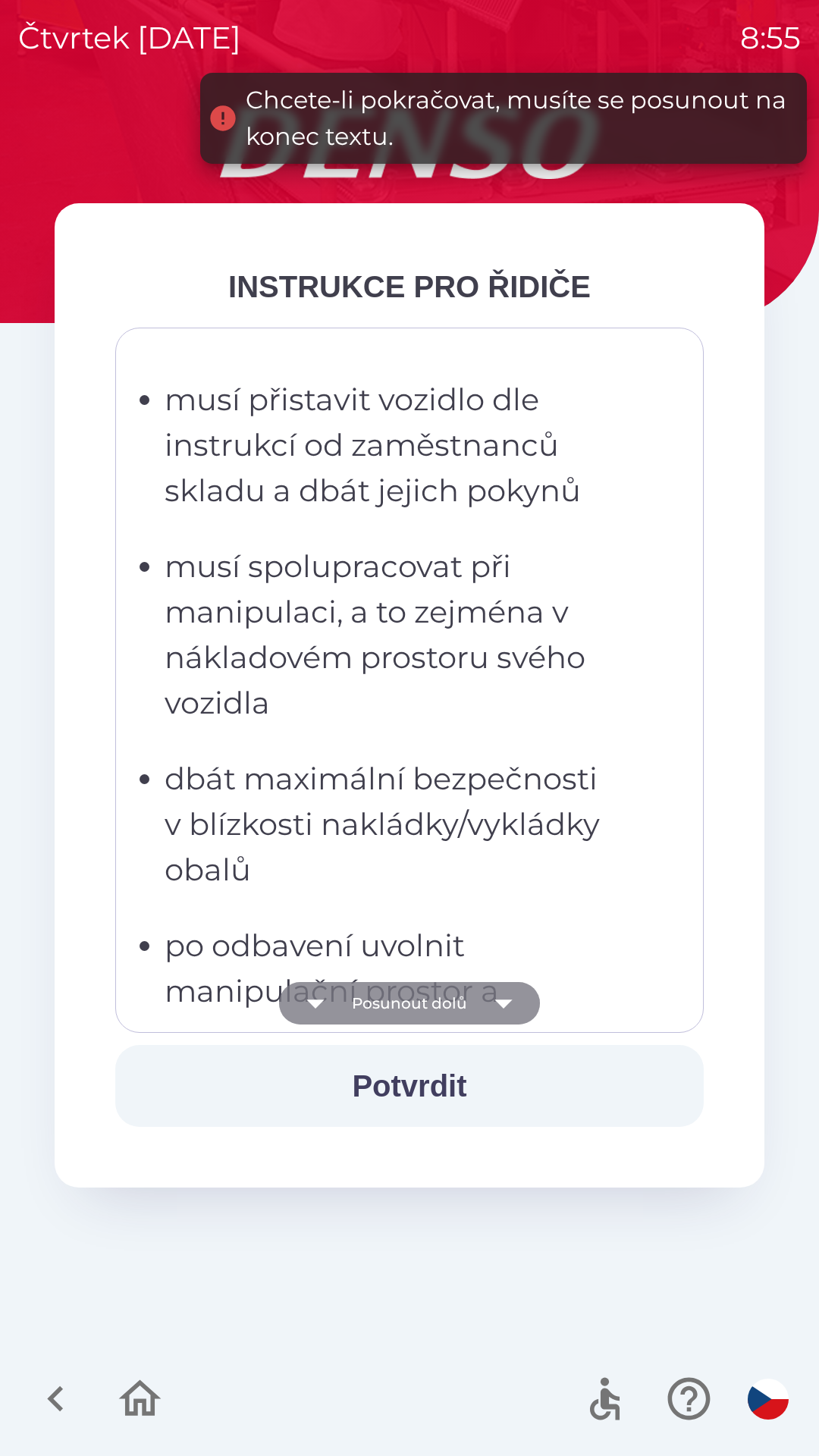
click at [412, 1000] on button "Posunout dolů" at bounding box center [410, 1003] width 261 height 43
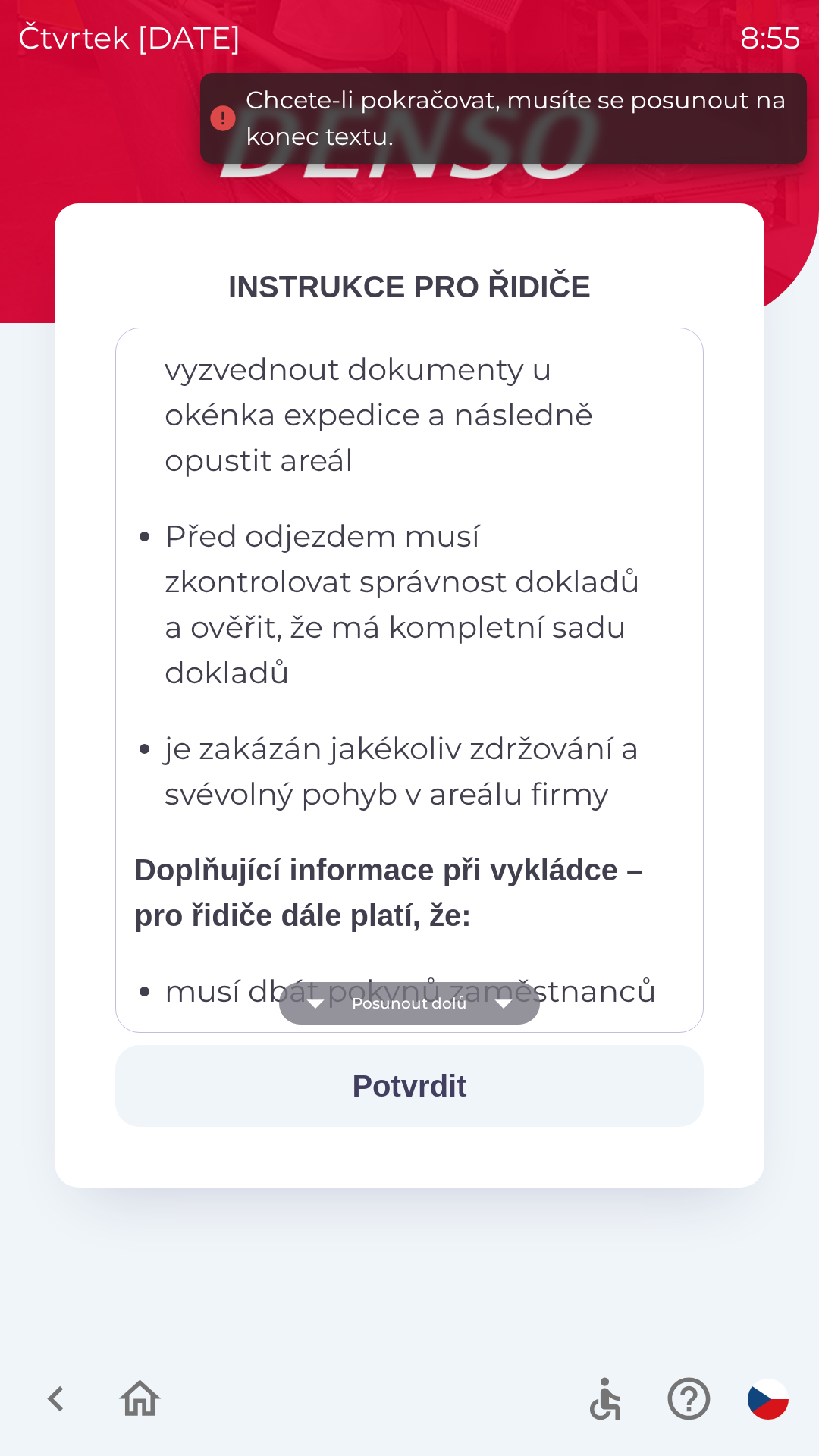
click at [411, 1005] on button "Posunout dolů" at bounding box center [410, 1003] width 261 height 43
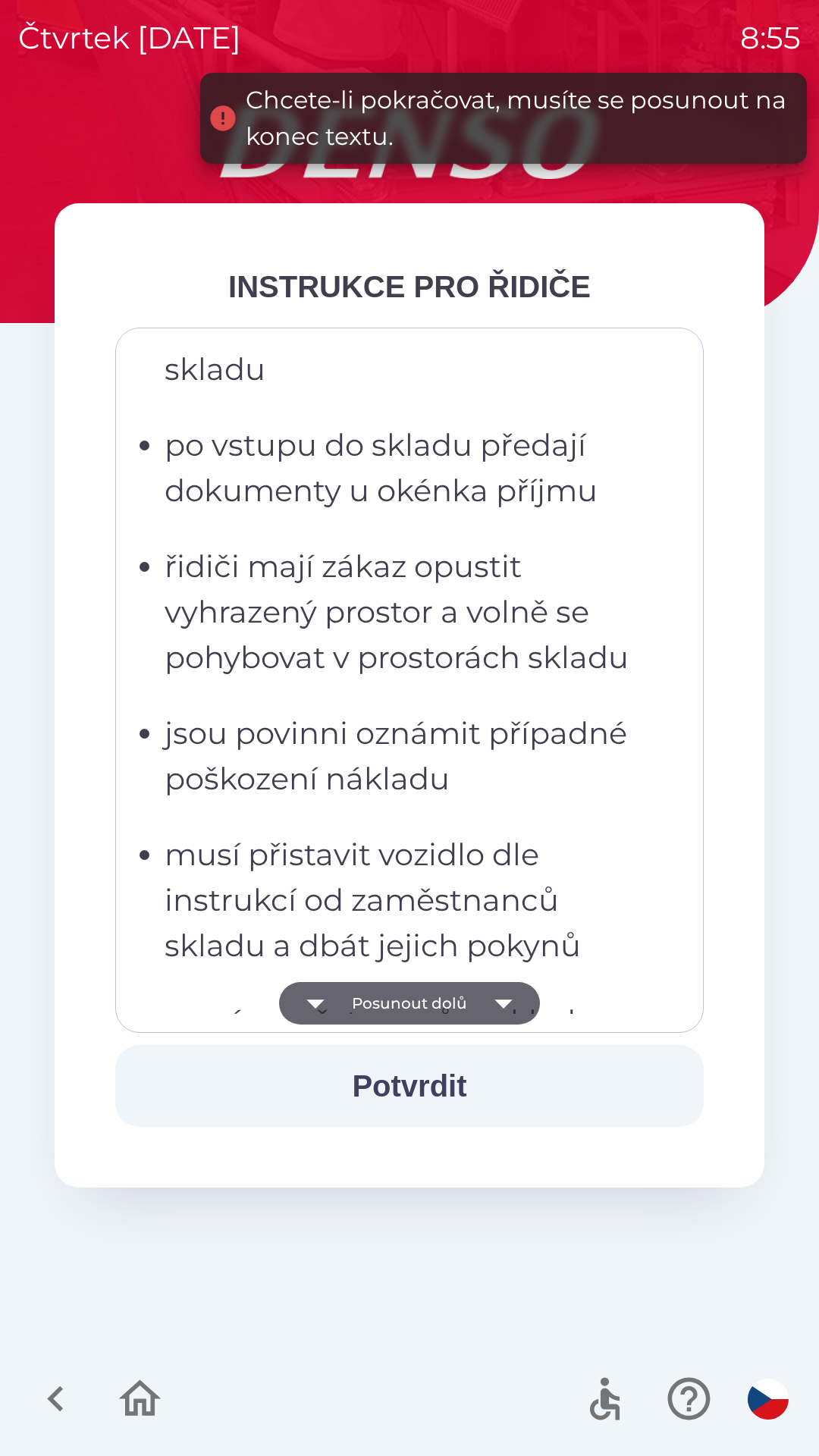
click at [407, 1011] on button "Posunout dolů" at bounding box center [410, 1003] width 261 height 43
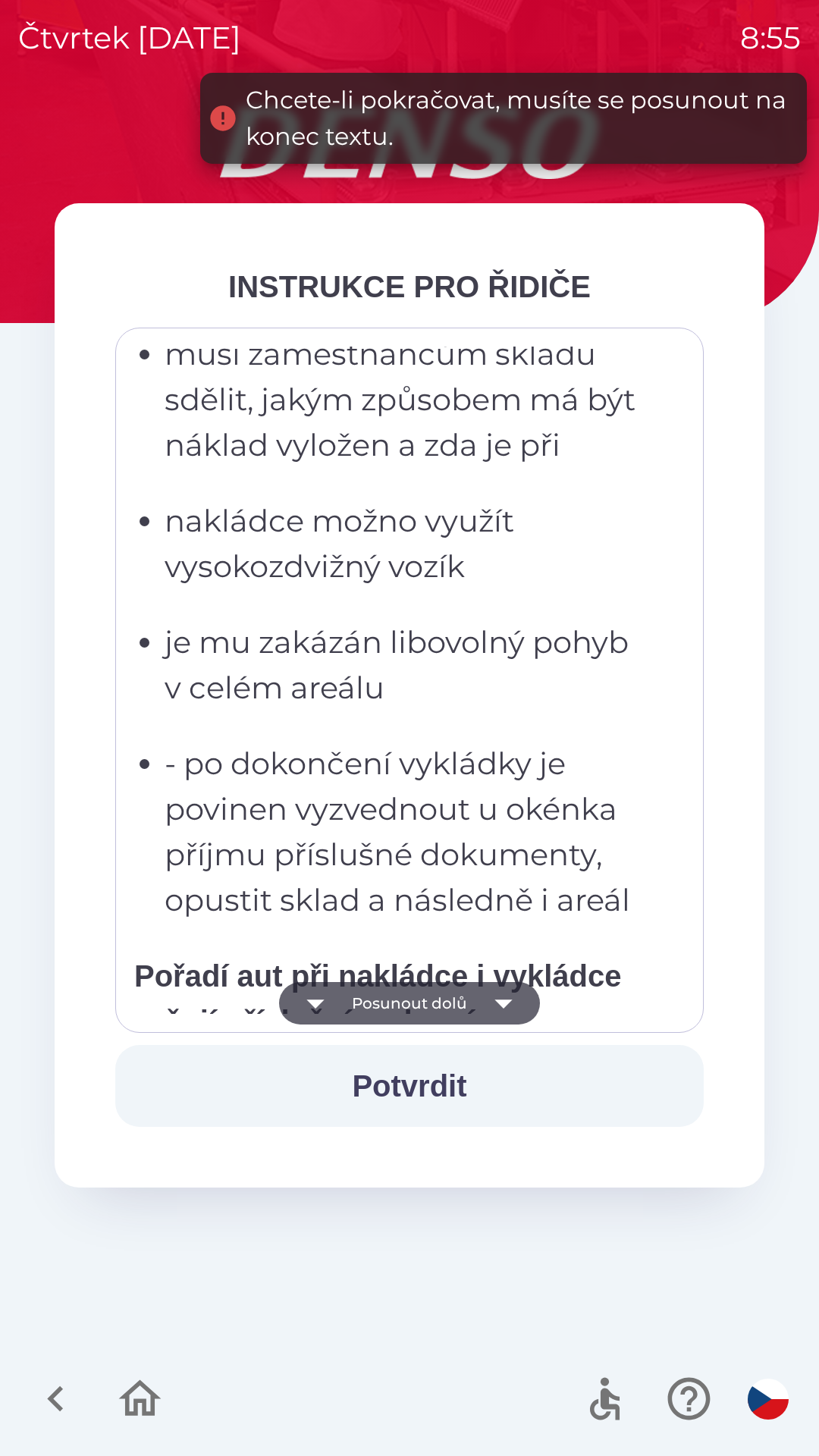
click at [408, 1002] on button "Posunout dolů" at bounding box center [410, 1003] width 261 height 43
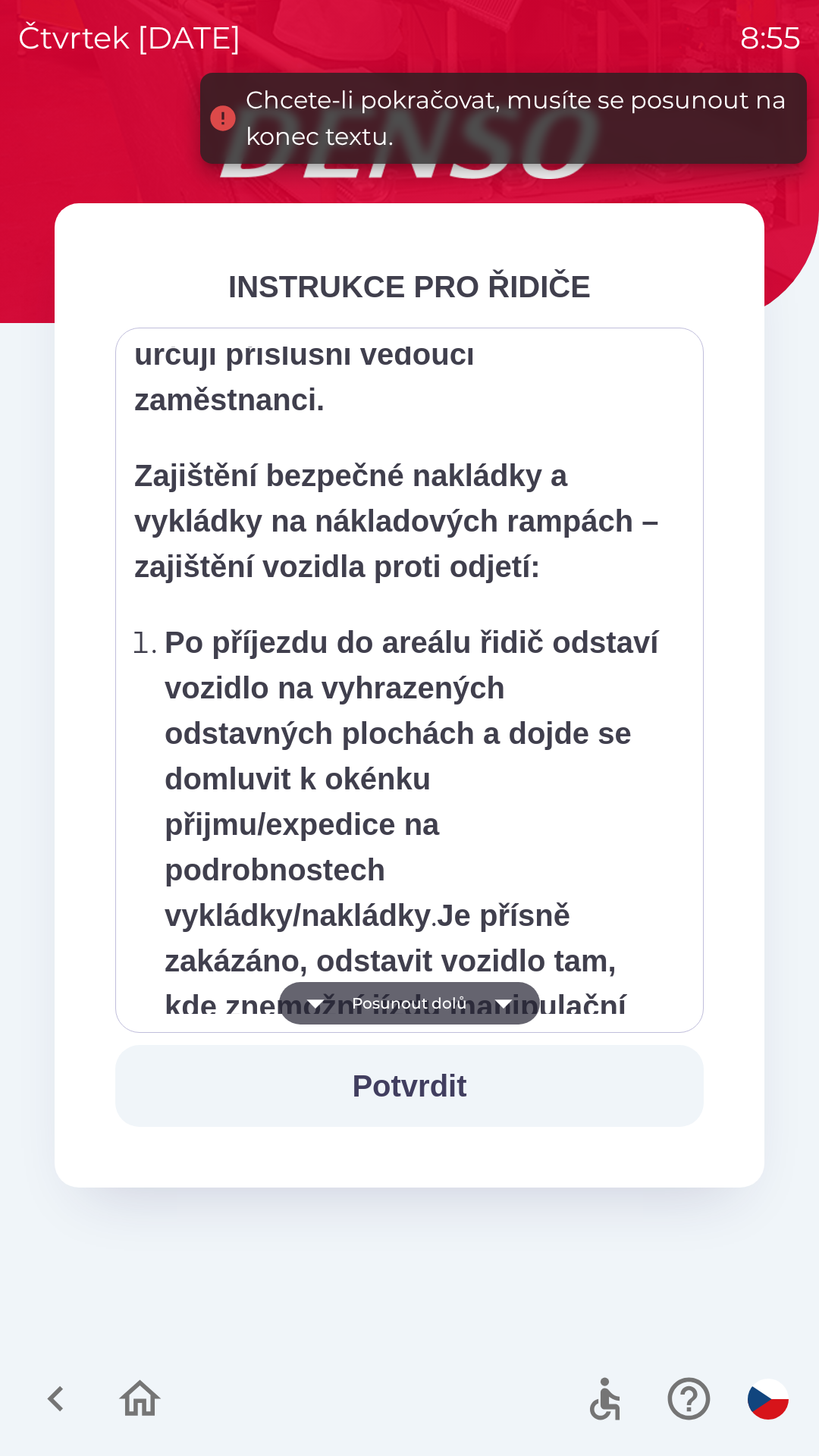
click at [403, 1007] on button "Posunout dolů" at bounding box center [410, 1003] width 261 height 43
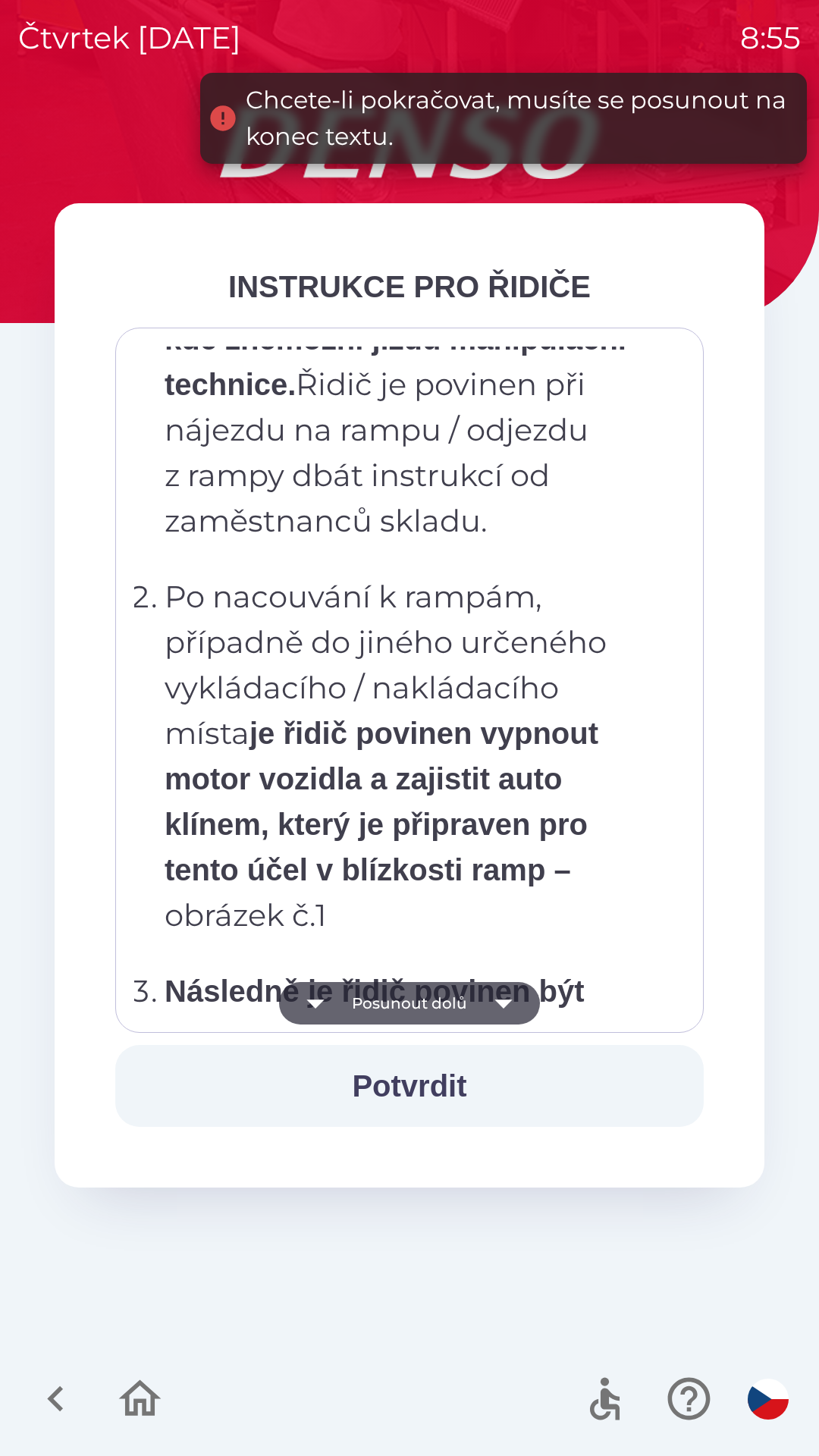
click at [401, 1002] on button "Posunout dolů" at bounding box center [410, 1003] width 261 height 43
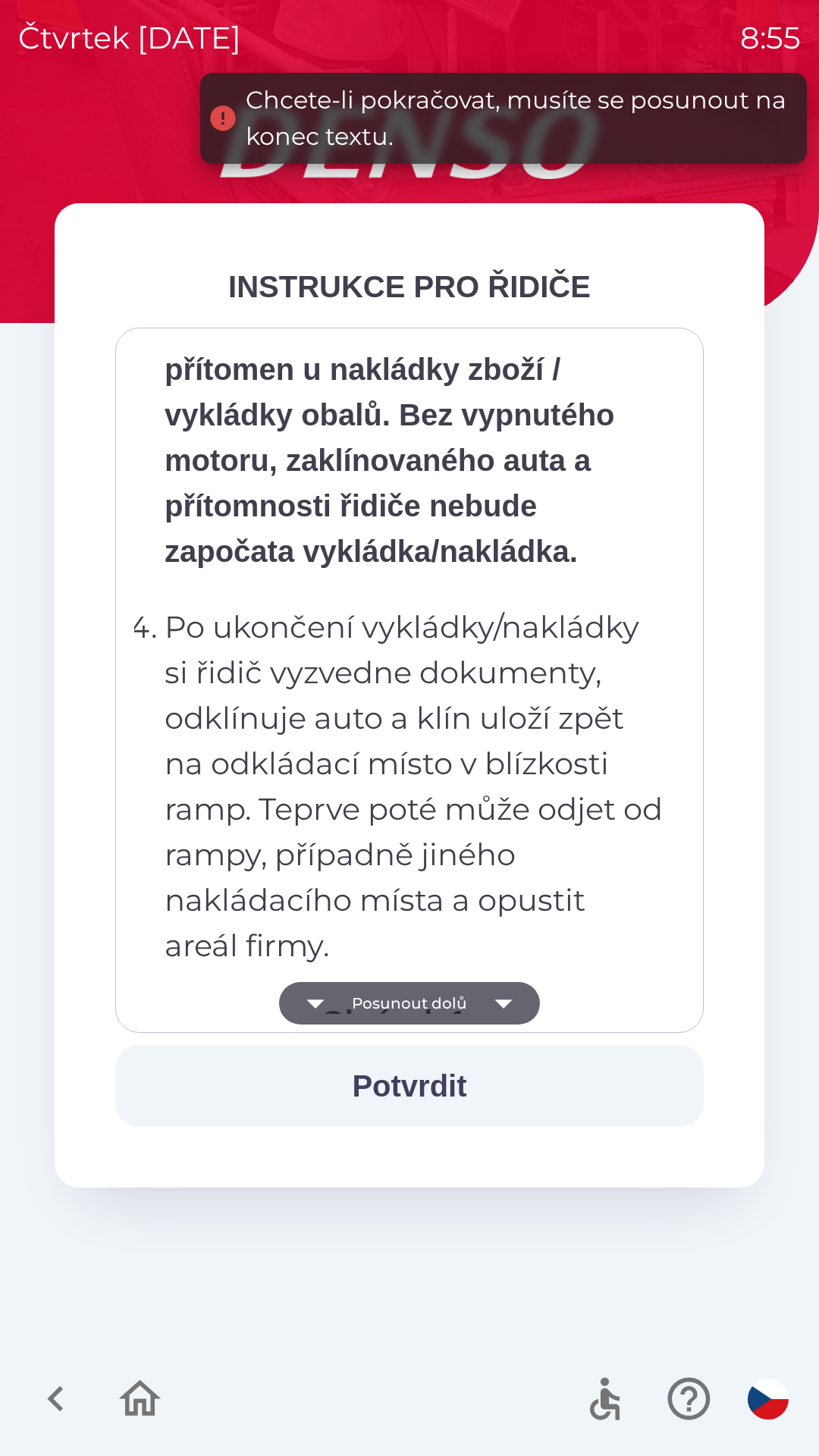
click at [407, 1004] on button "Posunout dolů" at bounding box center [410, 1003] width 261 height 43
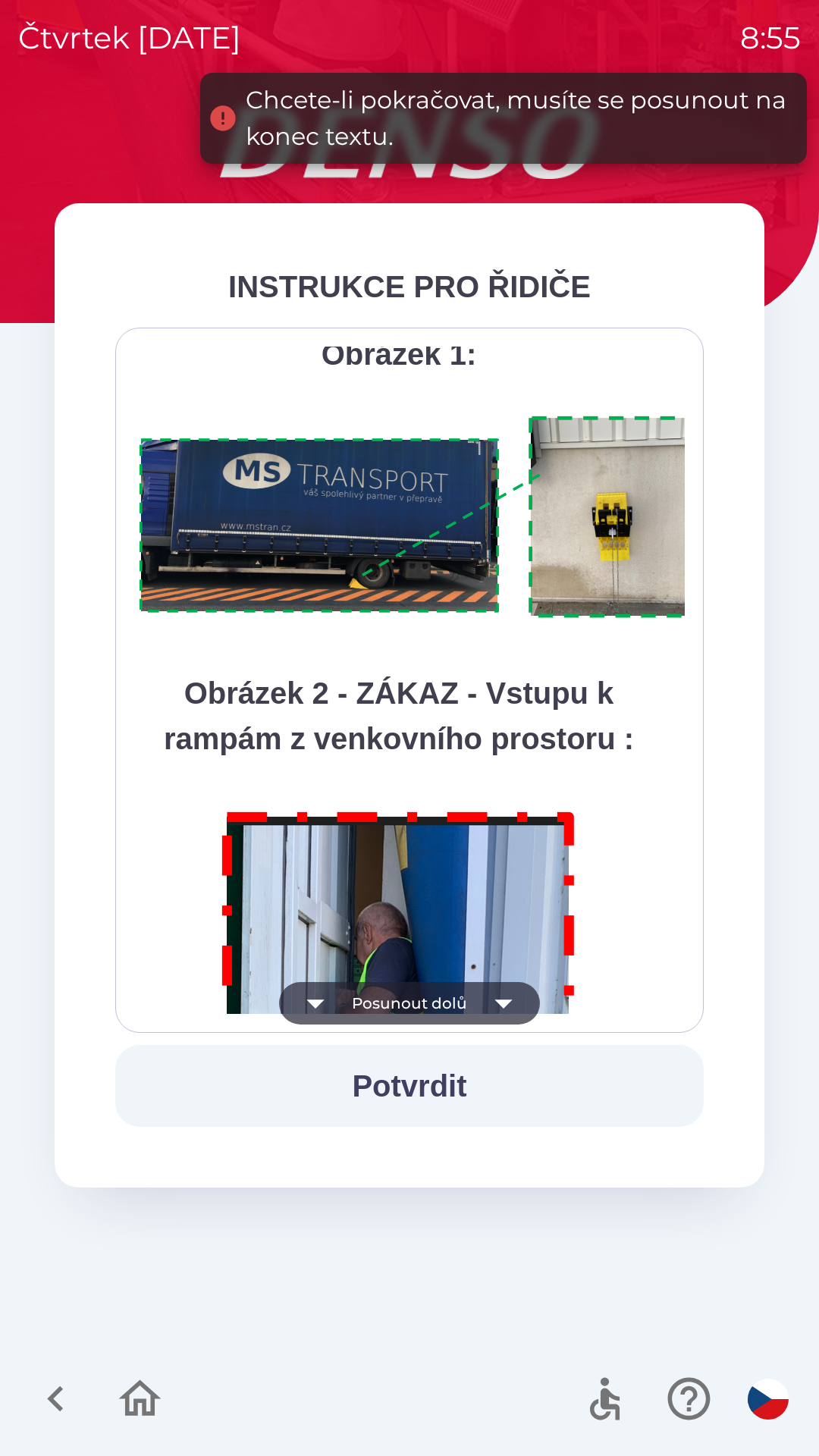
click at [408, 1004] on button "Posunout dolů" at bounding box center [410, 1003] width 261 height 43
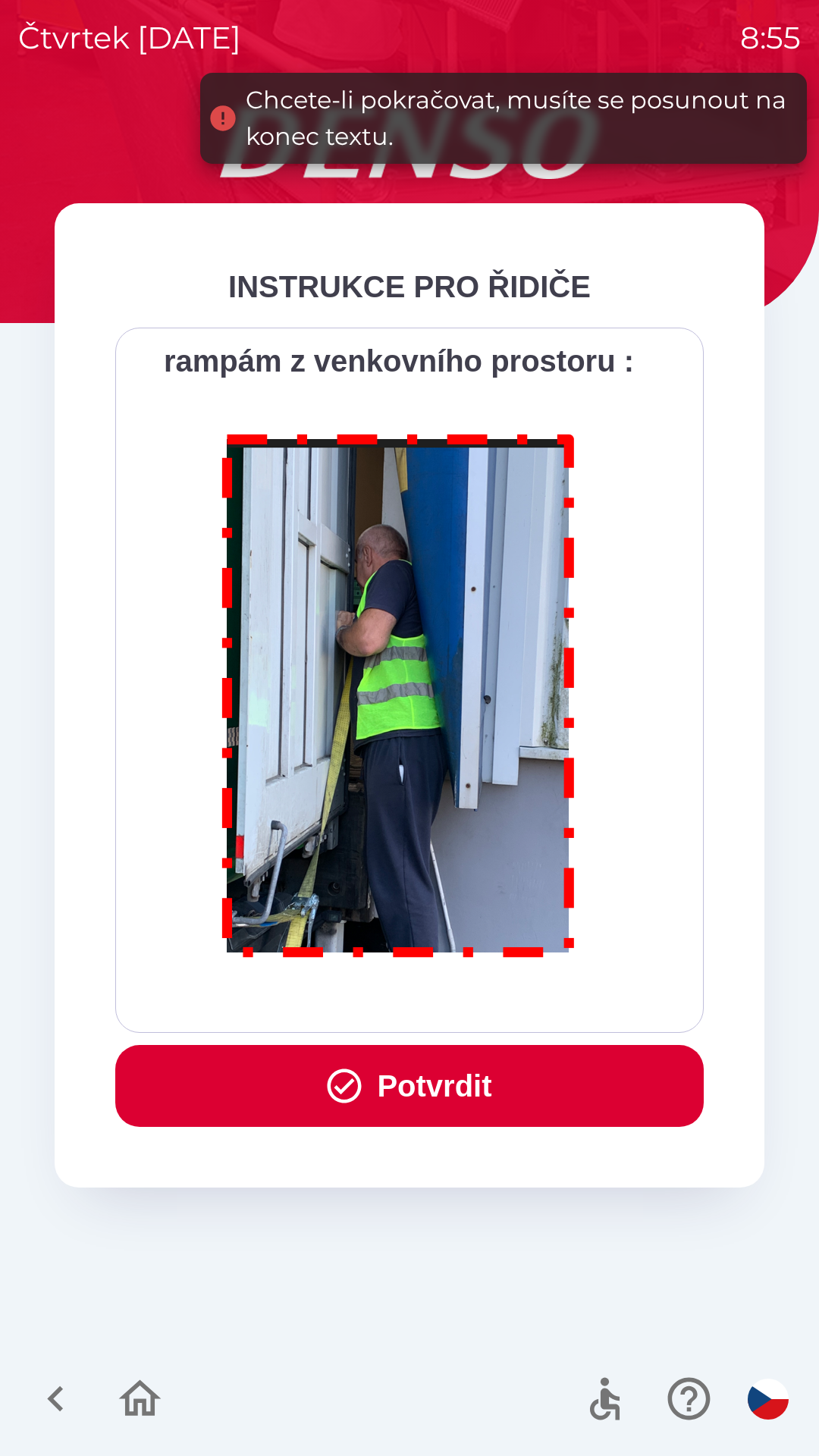
click at [413, 1002] on div "Všichni řidiči přijíždějící do skladu firmy DENSO CZECH s.r.o. jsou po průjezdu…" at bounding box center [409, 680] width 550 height 667
click at [413, 1001] on div "Všichni řidiči přijíždějící do skladu firmy DENSO CZECH s.r.o. jsou po průjezdu…" at bounding box center [409, 680] width 550 height 667
click at [406, 1081] on button "Potvrdit" at bounding box center [409, 1086] width 588 height 82
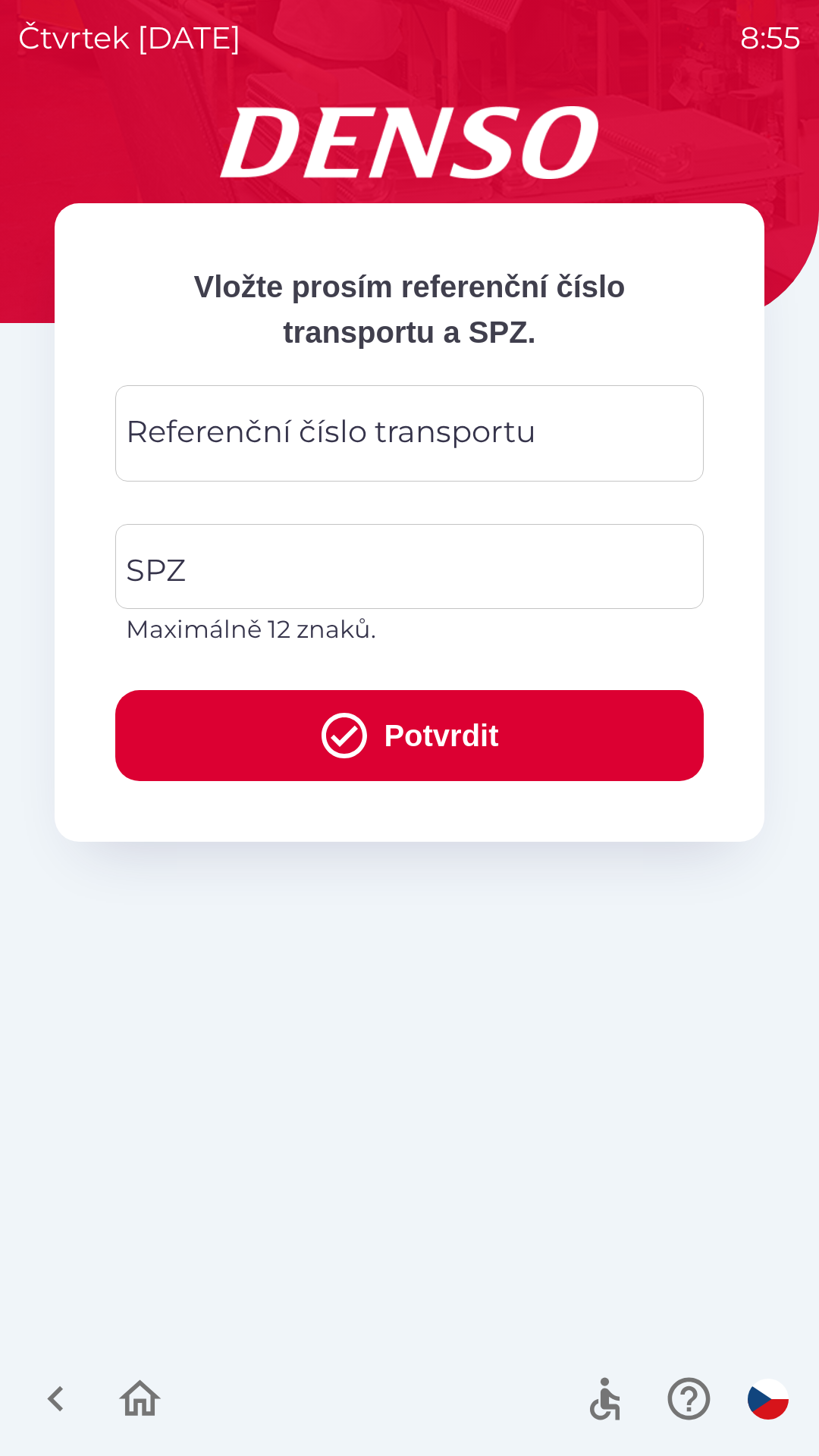
click at [437, 741] on button "Potvrdit" at bounding box center [409, 735] width 588 height 91
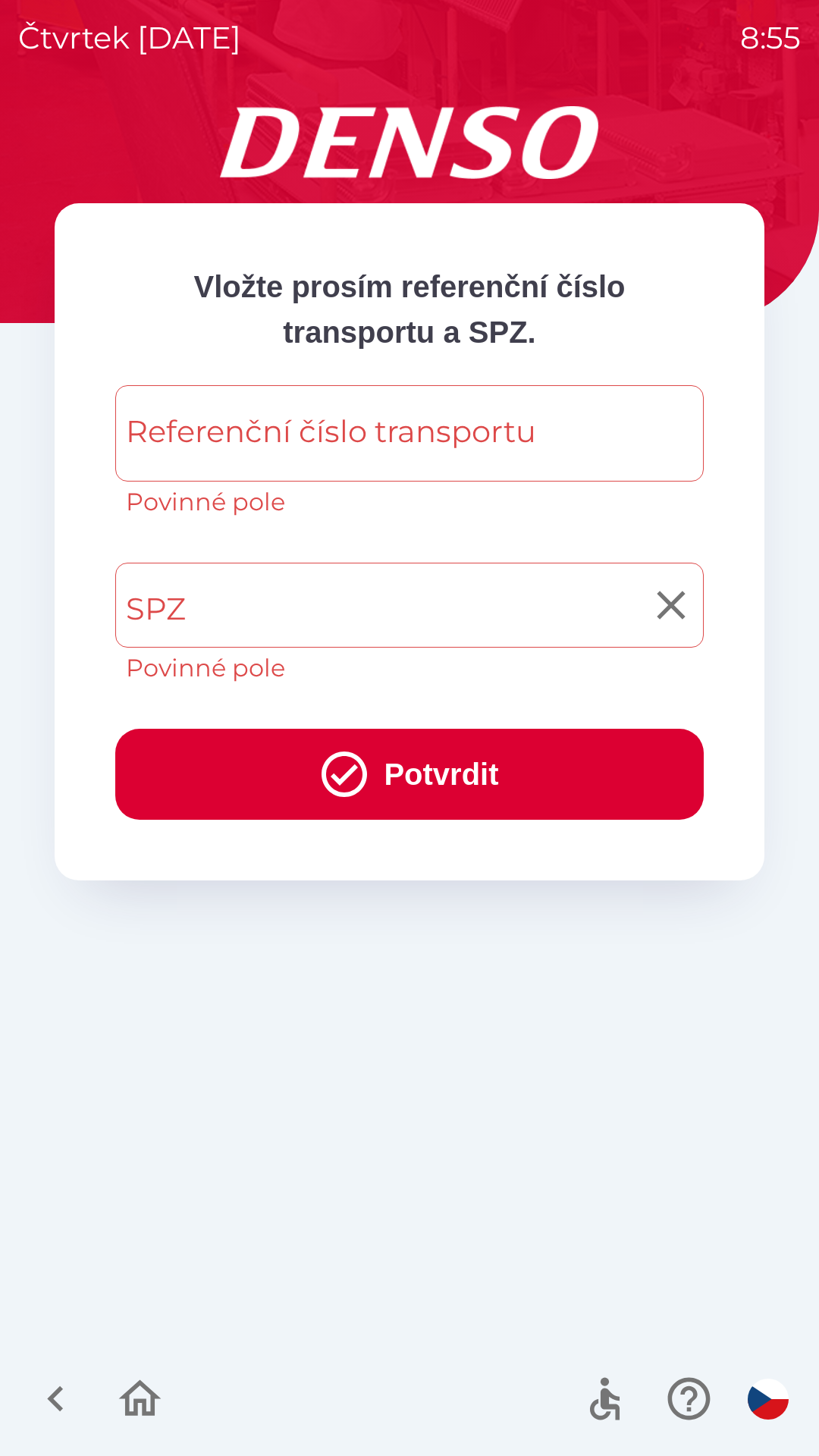
click at [208, 608] on input "SPZ" at bounding box center [398, 605] width 552 height 71
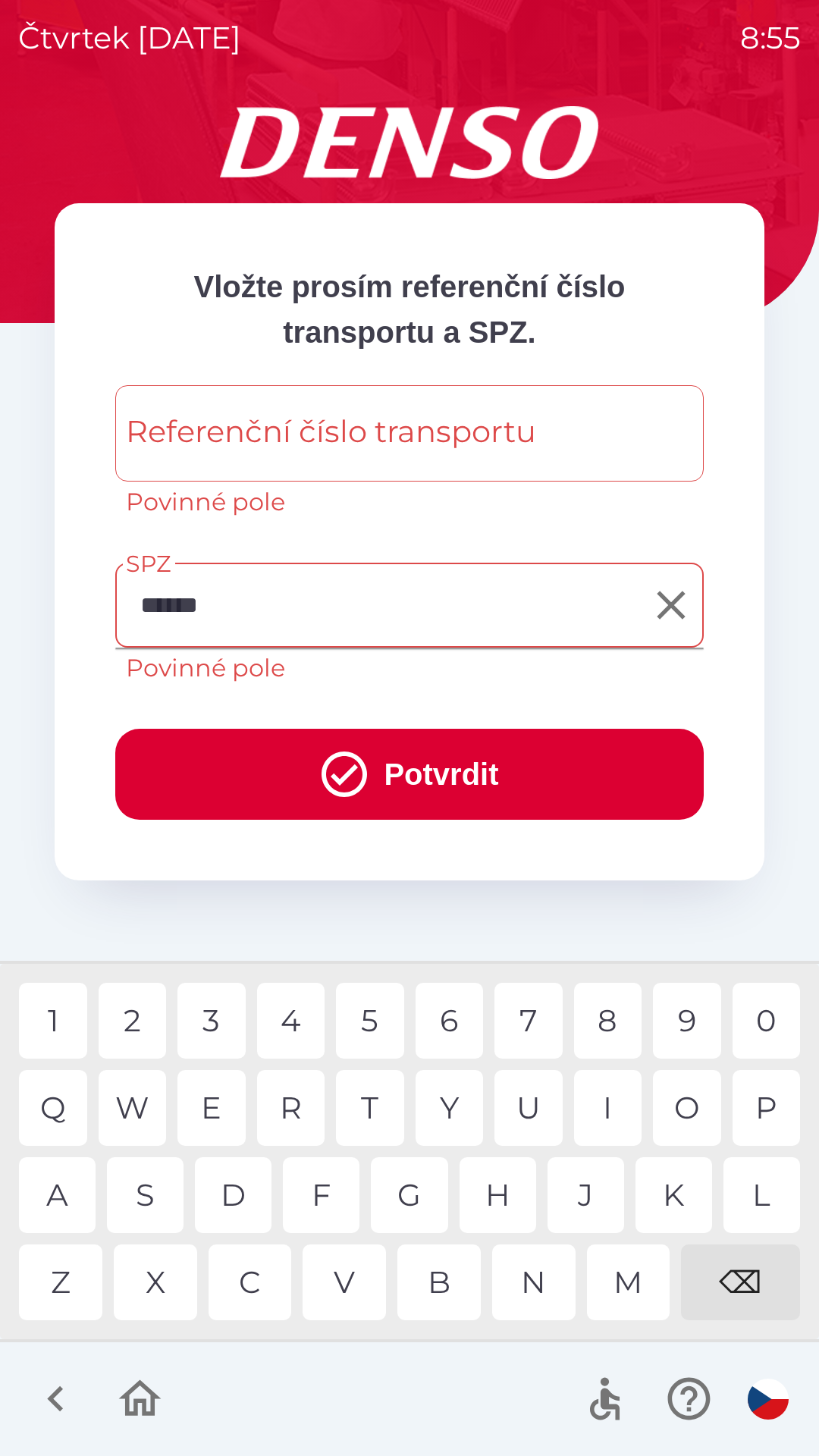
type input "*******"
click at [173, 440] on div "Referenční číslo transportu Referenční číslo transportu Povinné pole" at bounding box center [409, 453] width 588 height 135
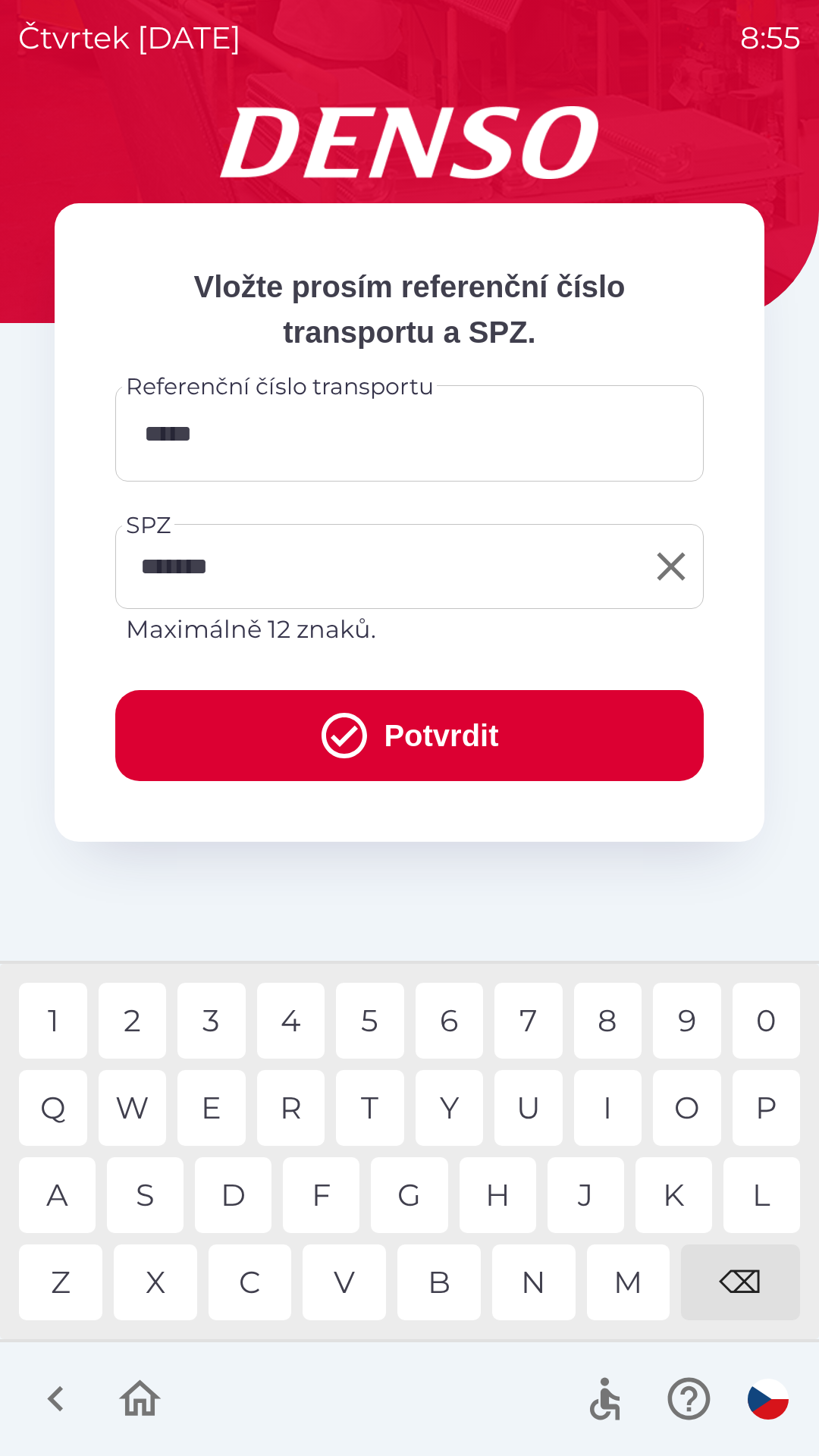
click at [56, 1018] on div "1" at bounding box center [53, 1021] width 68 height 76
type input "********"
click at [456, 744] on button "Potvrdit" at bounding box center [409, 735] width 588 height 91
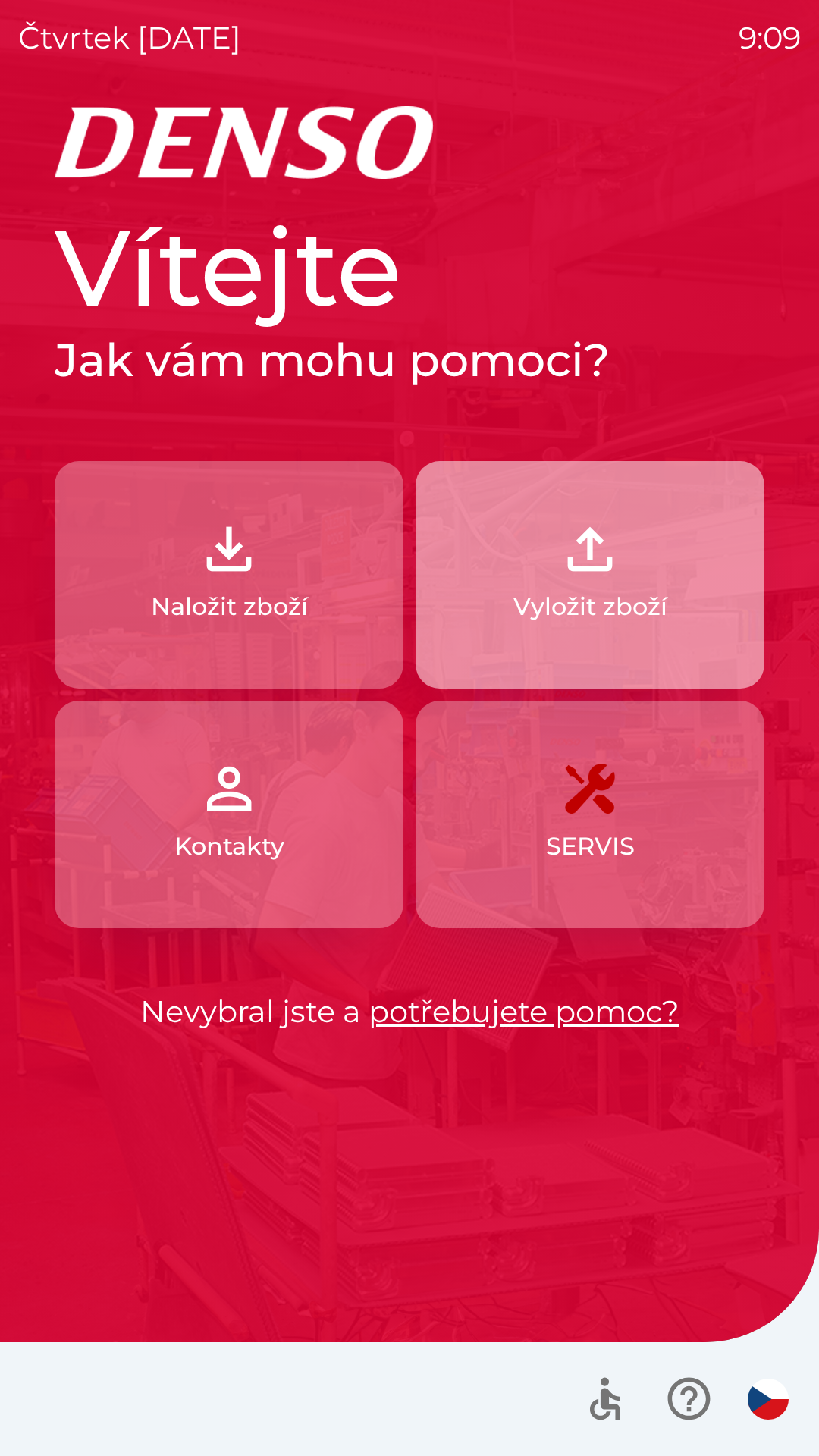
click at [593, 573] on img "button" at bounding box center [589, 549] width 67 height 67
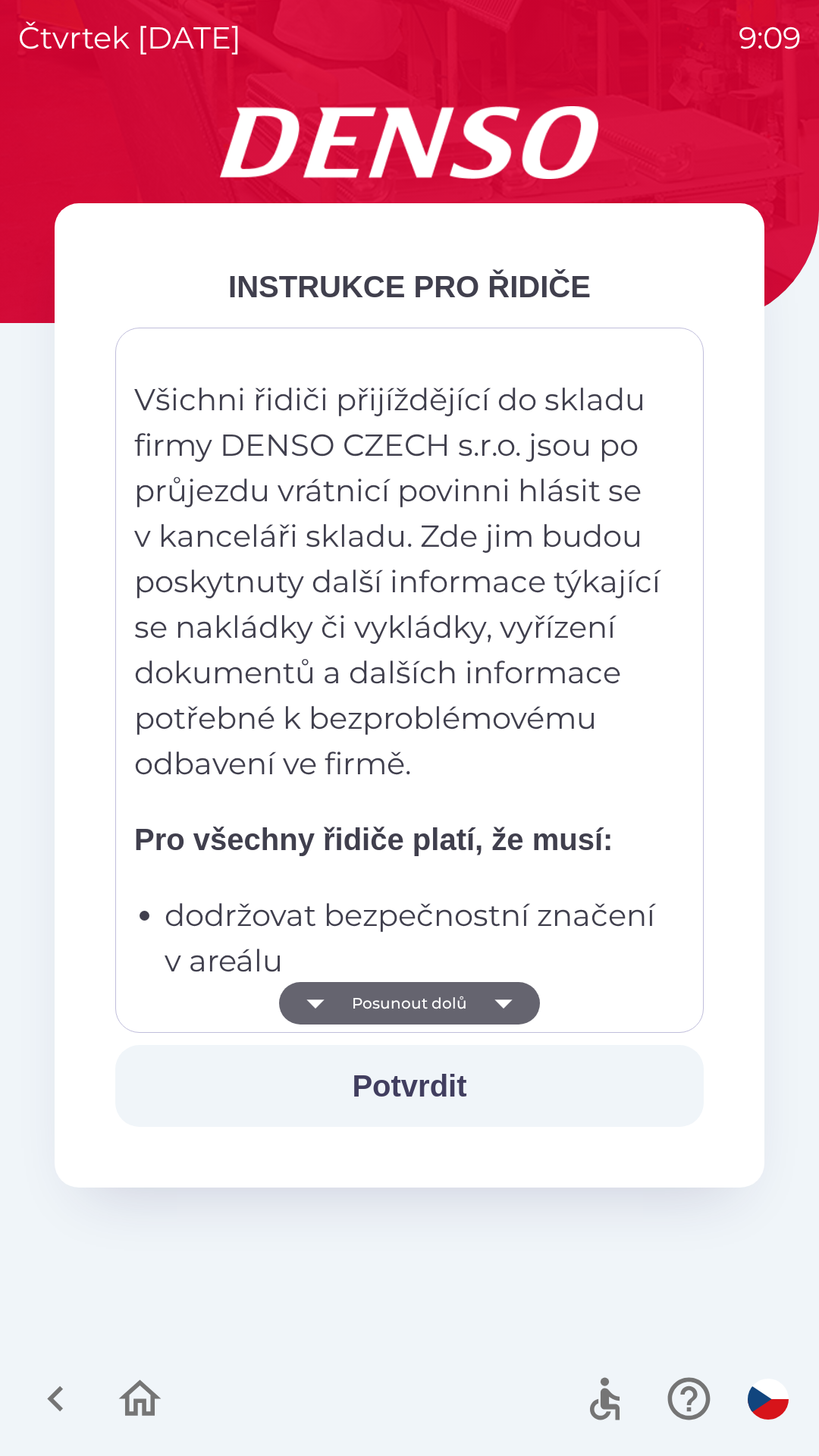
click at [442, 1082] on button "Potvrdit" at bounding box center [409, 1086] width 588 height 82
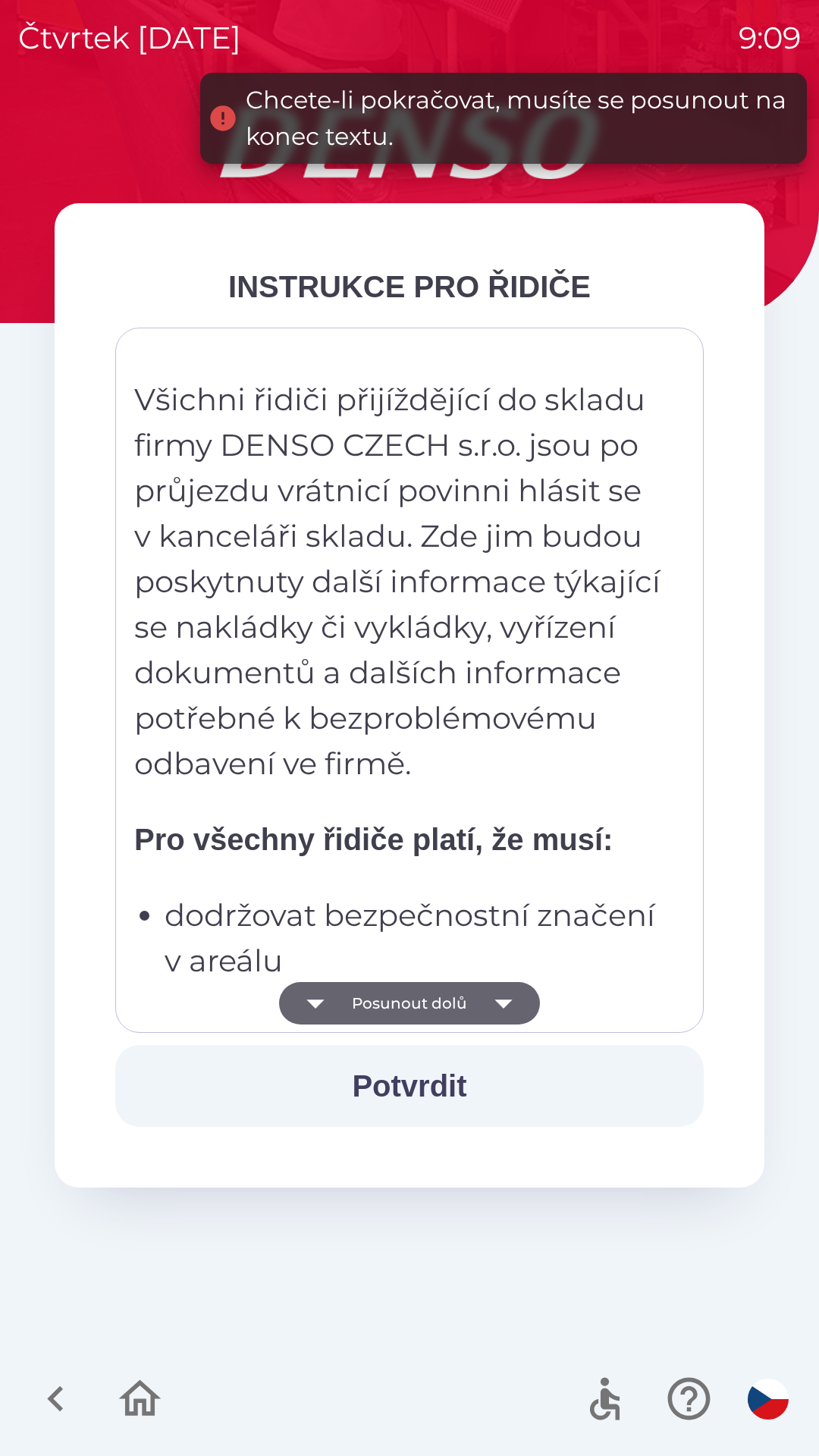
click at [503, 1015] on icon "button" at bounding box center [504, 1003] width 43 height 43
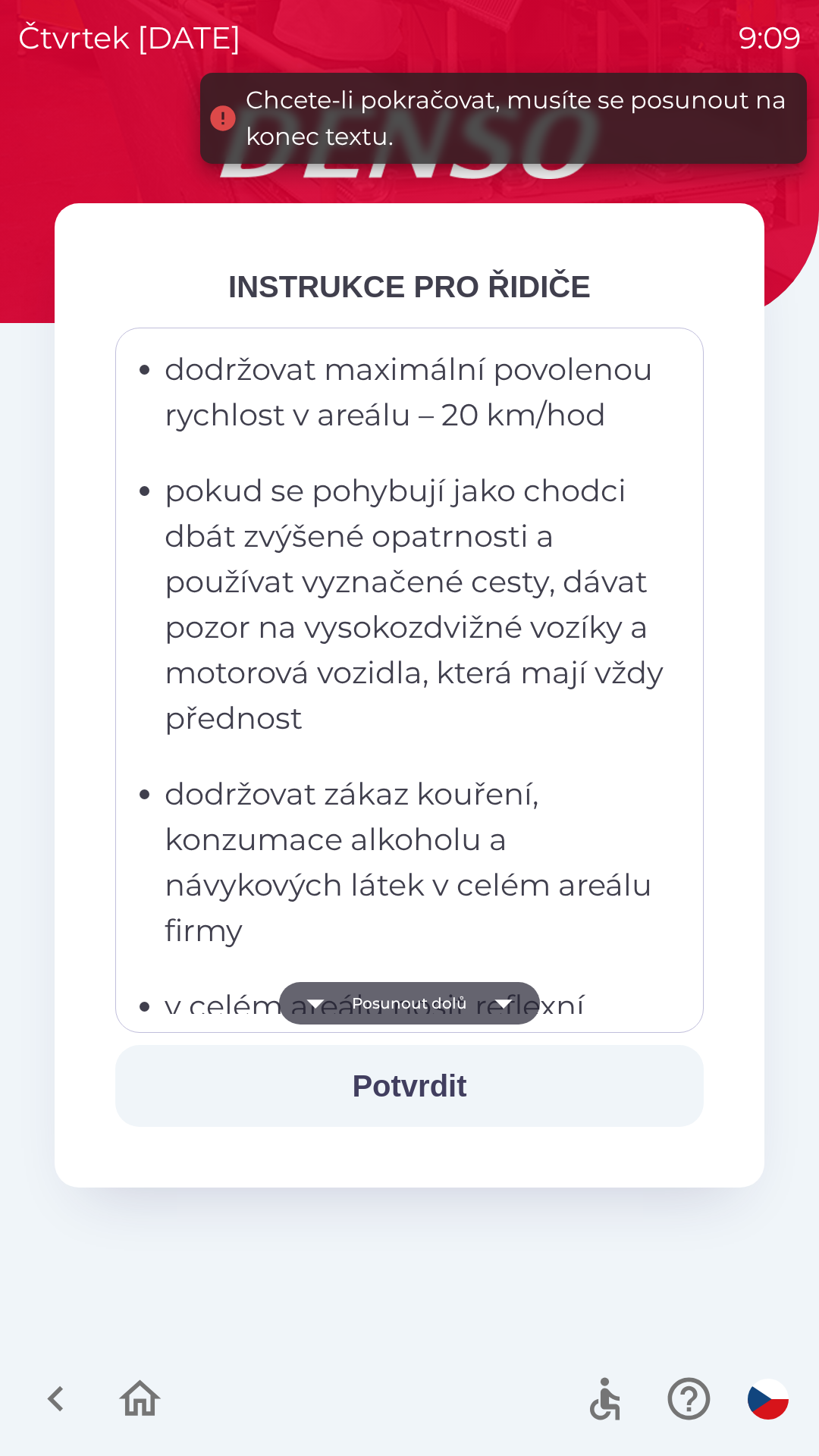
click at [517, 988] on icon "button" at bounding box center [504, 1003] width 43 height 43
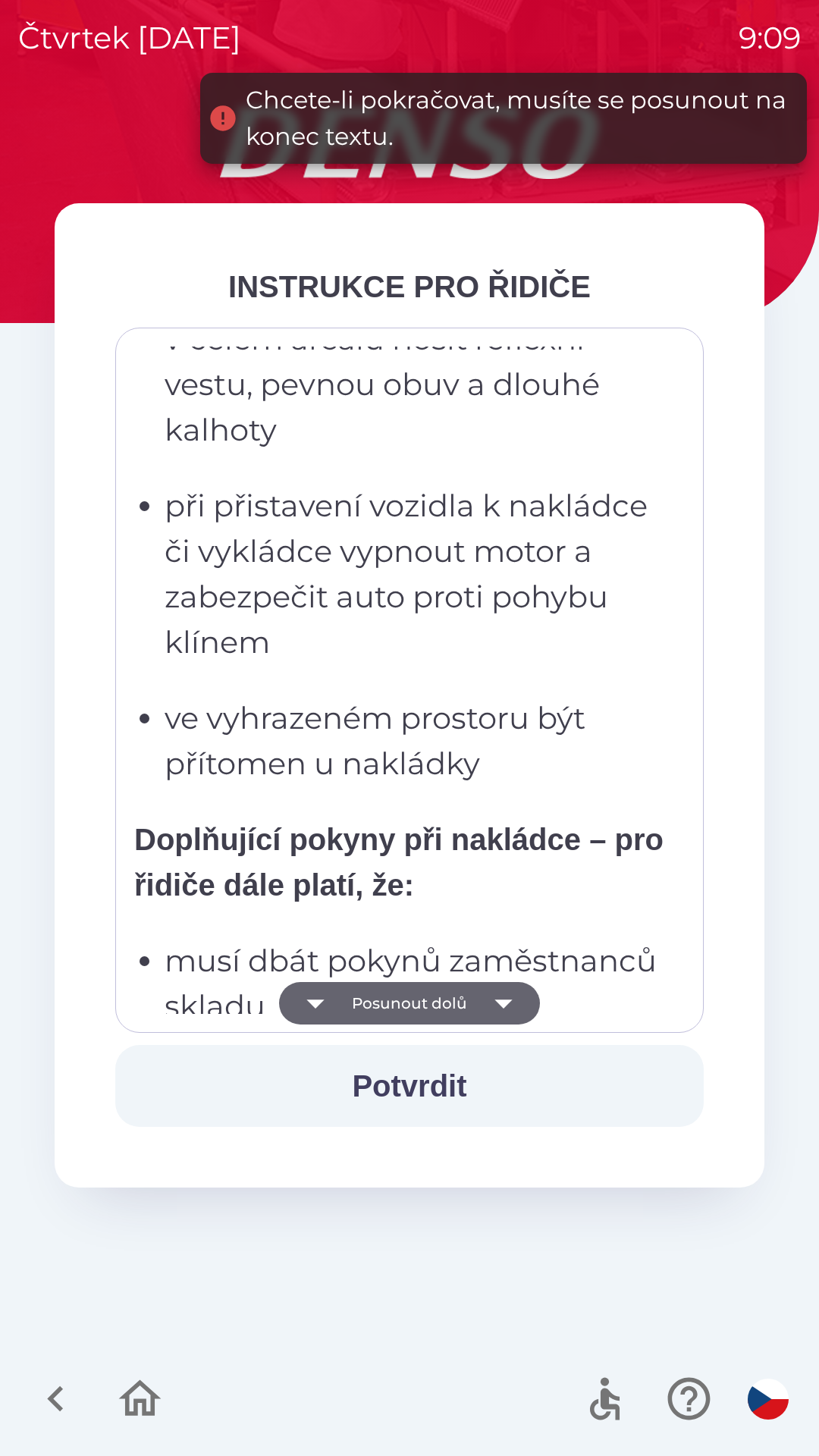
click at [517, 1001] on icon "button" at bounding box center [504, 1003] width 43 height 43
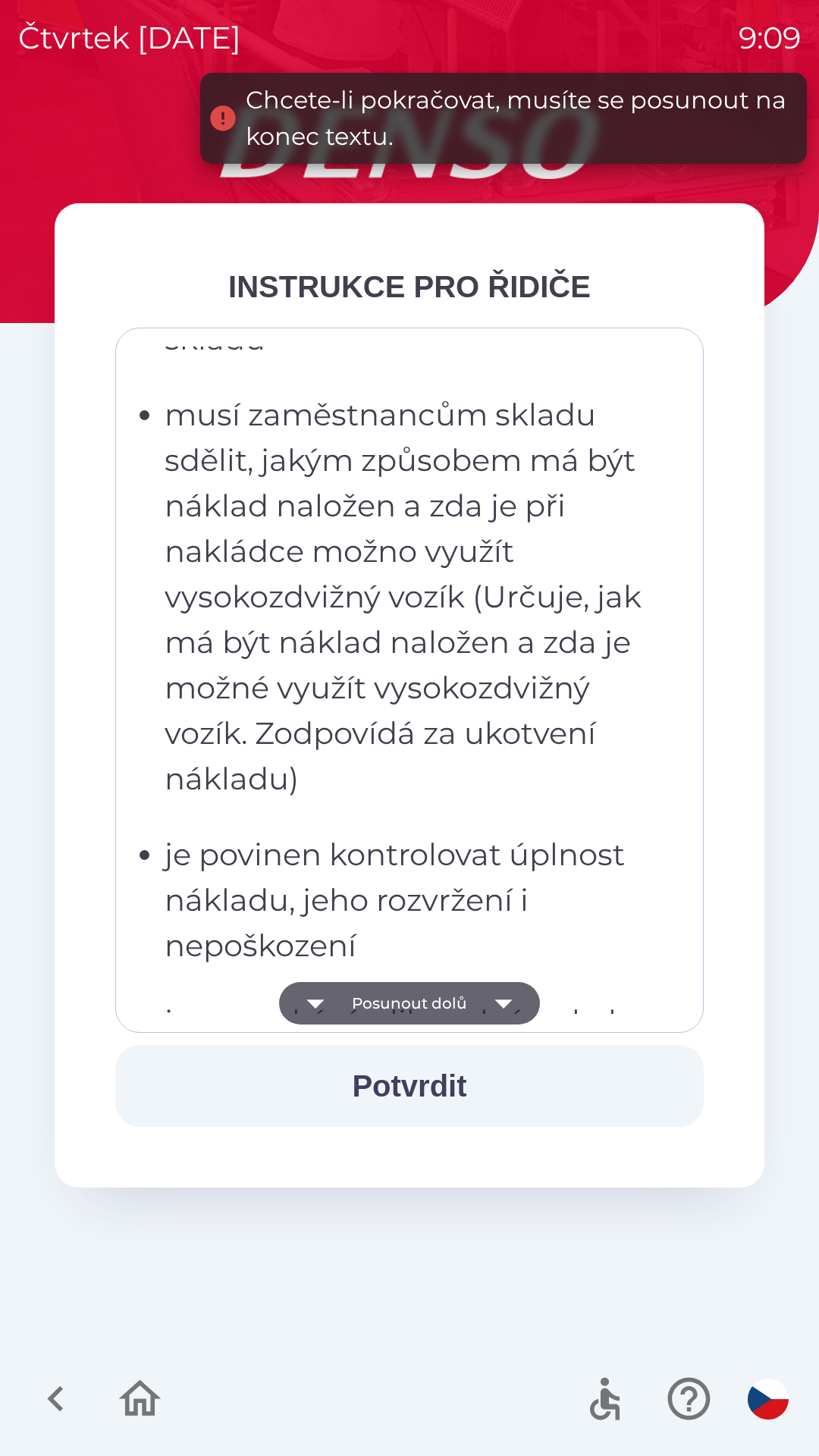
click at [515, 1011] on icon "button" at bounding box center [504, 1003] width 43 height 43
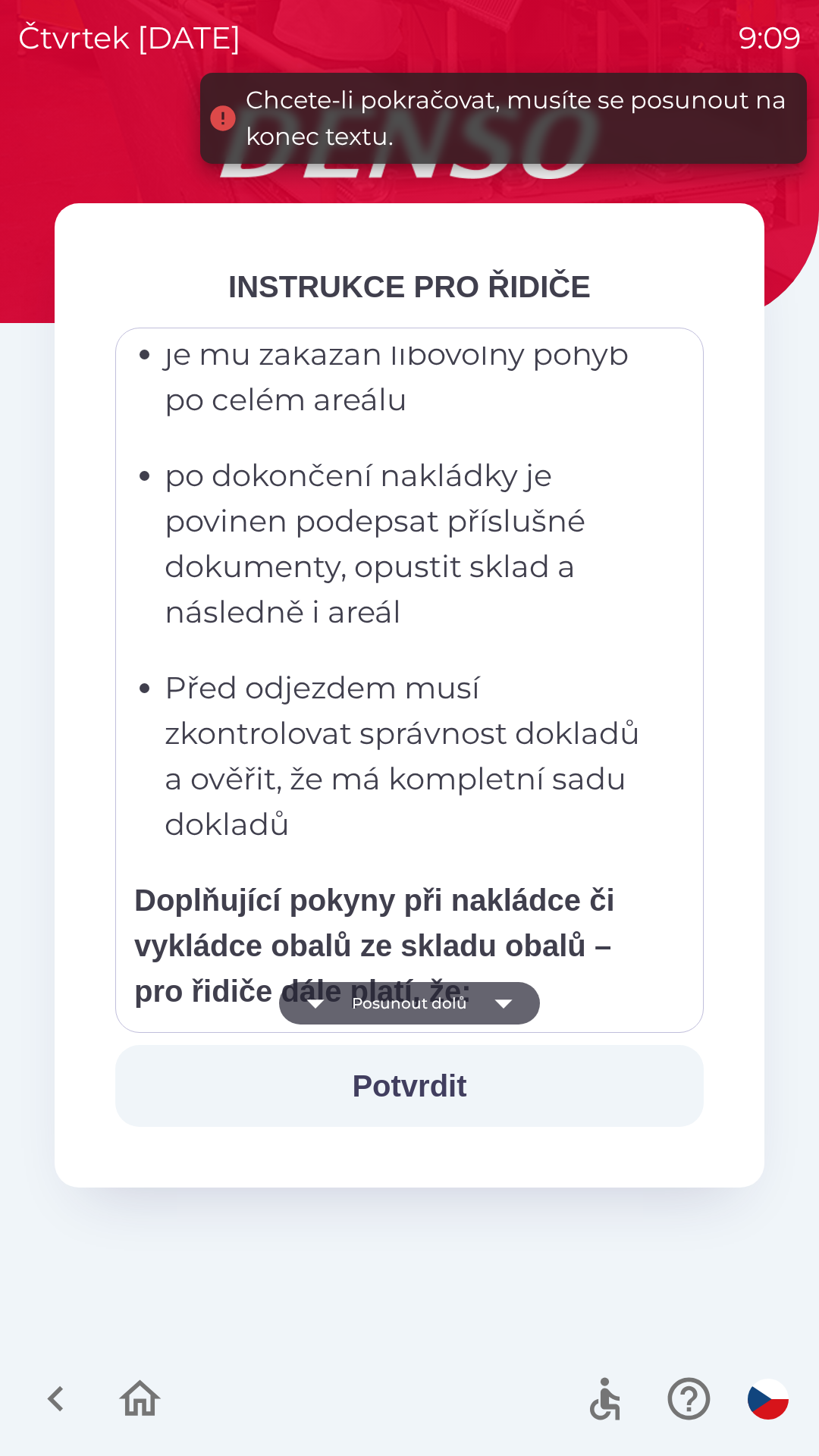
click at [510, 1015] on icon "button" at bounding box center [504, 1003] width 43 height 43
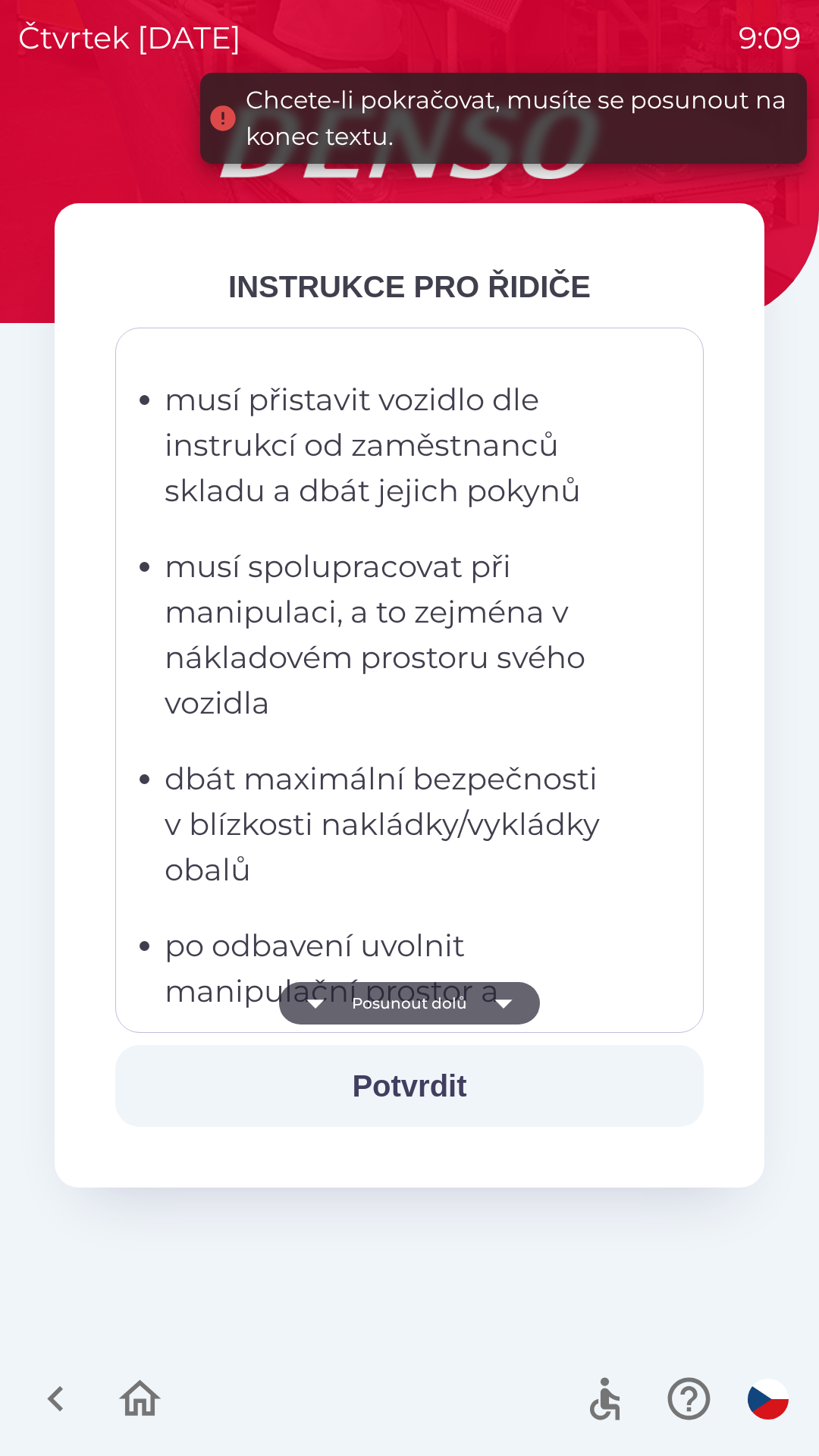
click at [511, 1001] on icon "button" at bounding box center [504, 1003] width 43 height 43
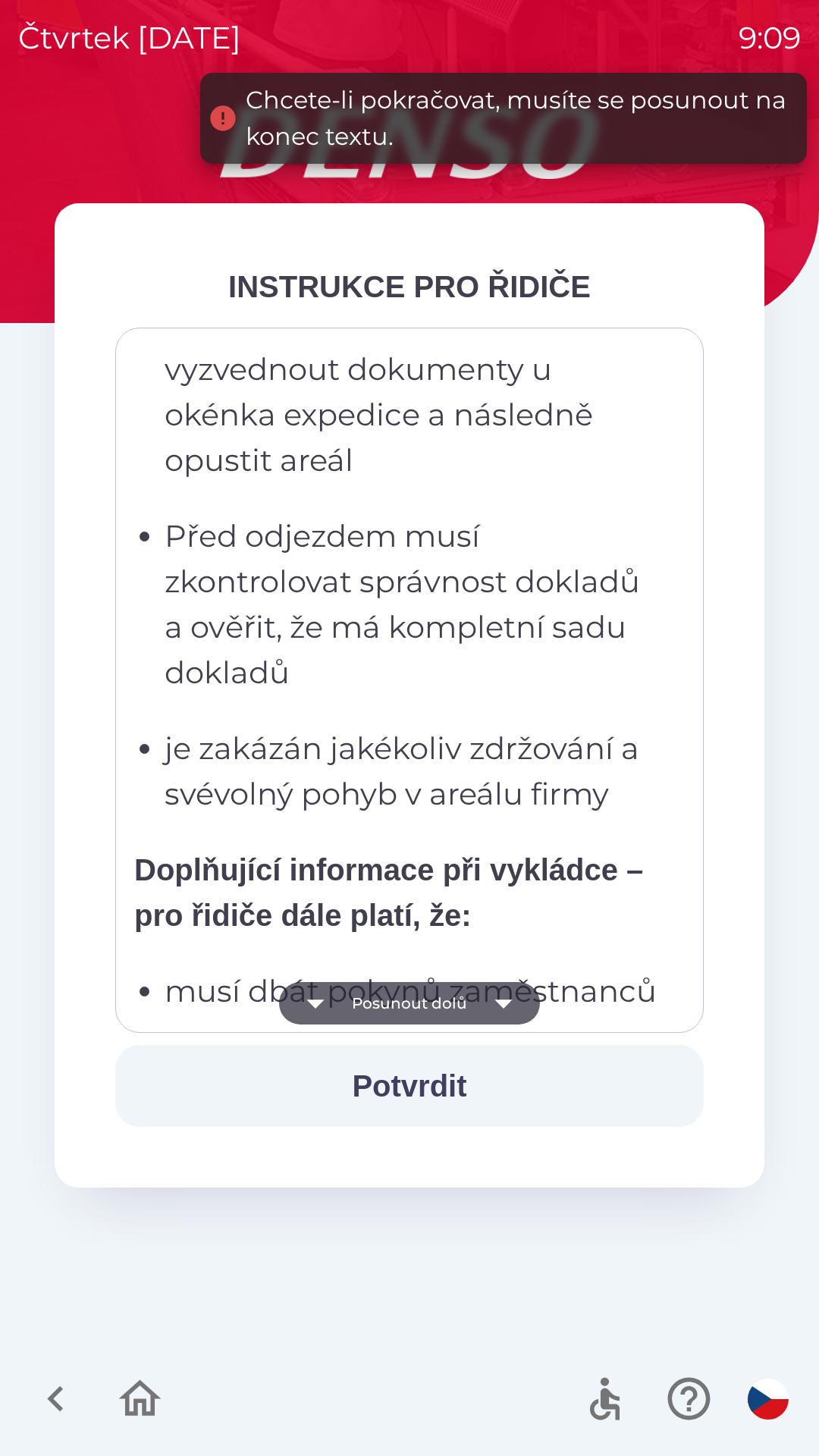
click at [512, 1000] on icon "button" at bounding box center [504, 1003] width 43 height 43
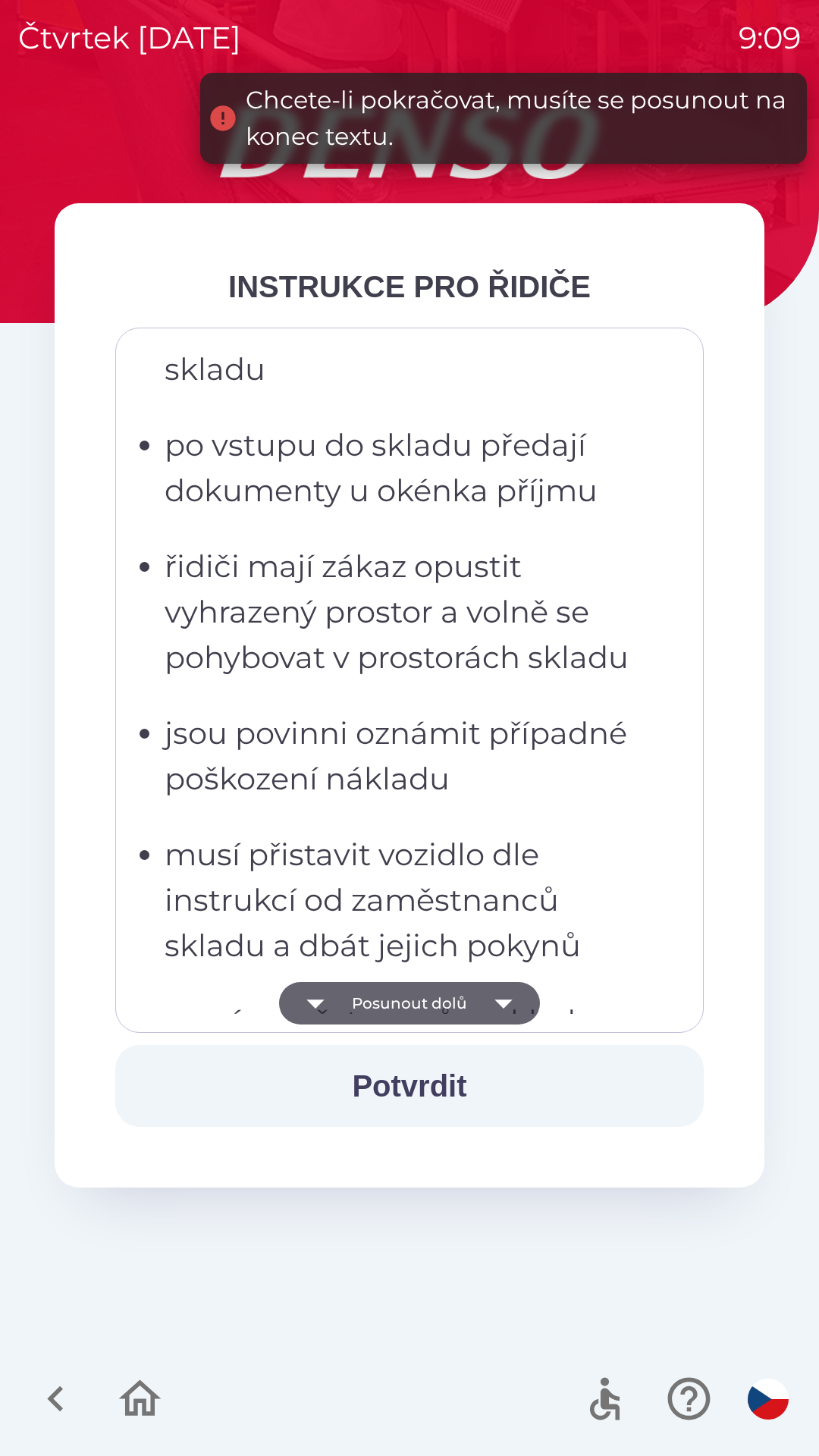
click at [508, 1002] on icon "button" at bounding box center [504, 1003] width 43 height 43
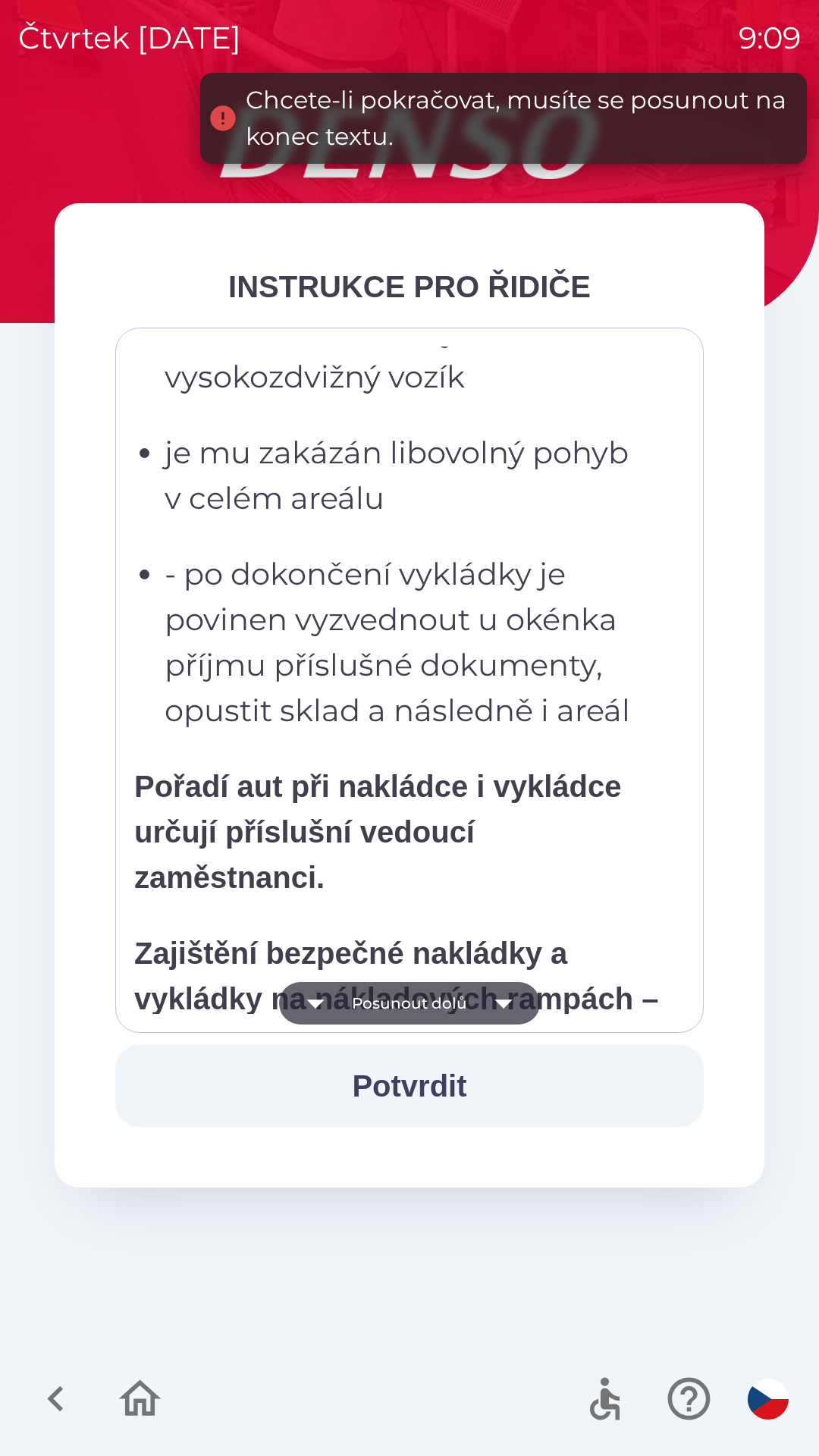
click at [512, 1001] on icon "button" at bounding box center [504, 1003] width 43 height 43
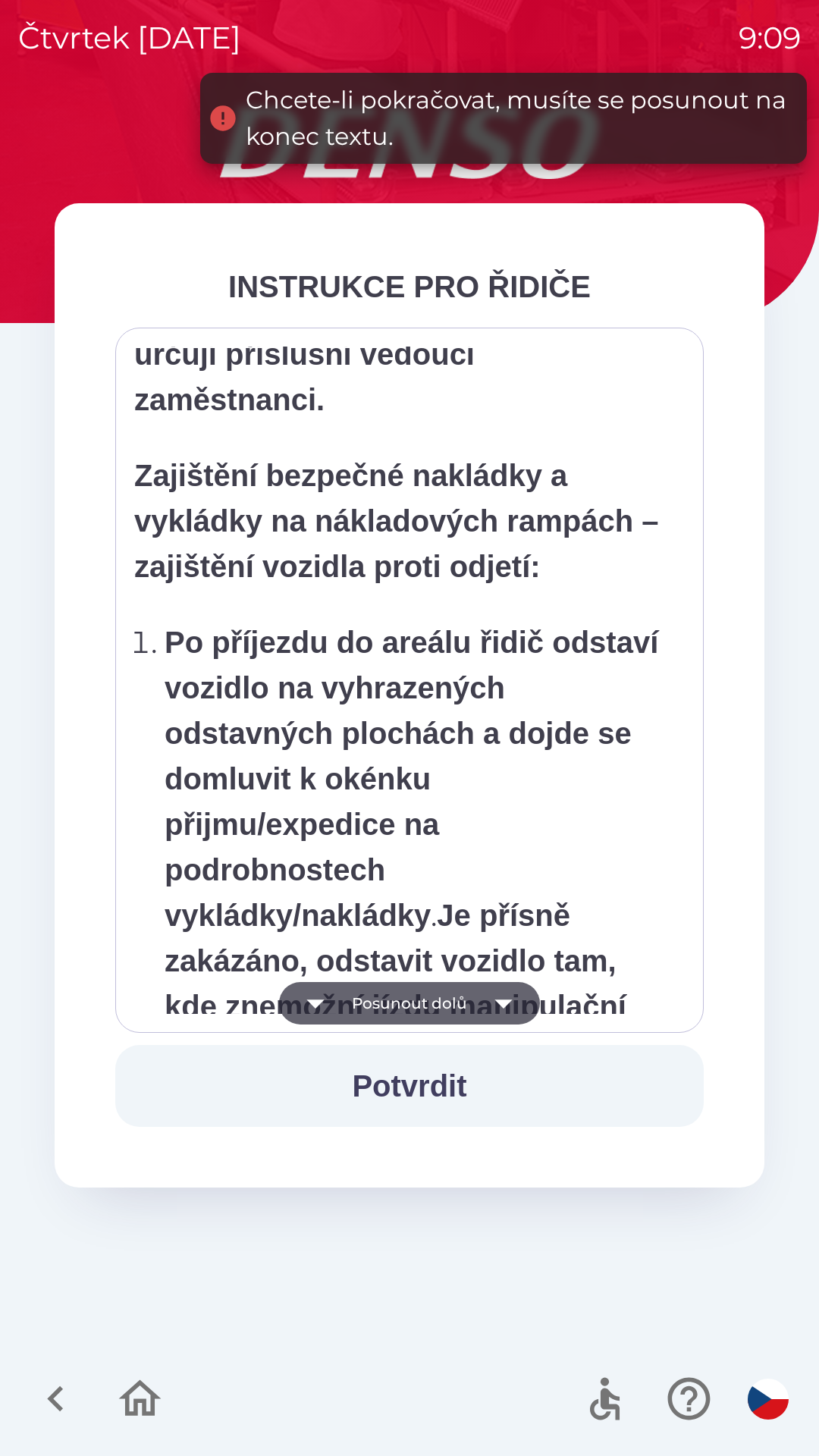
click at [513, 1004] on icon "button" at bounding box center [504, 1003] width 43 height 43
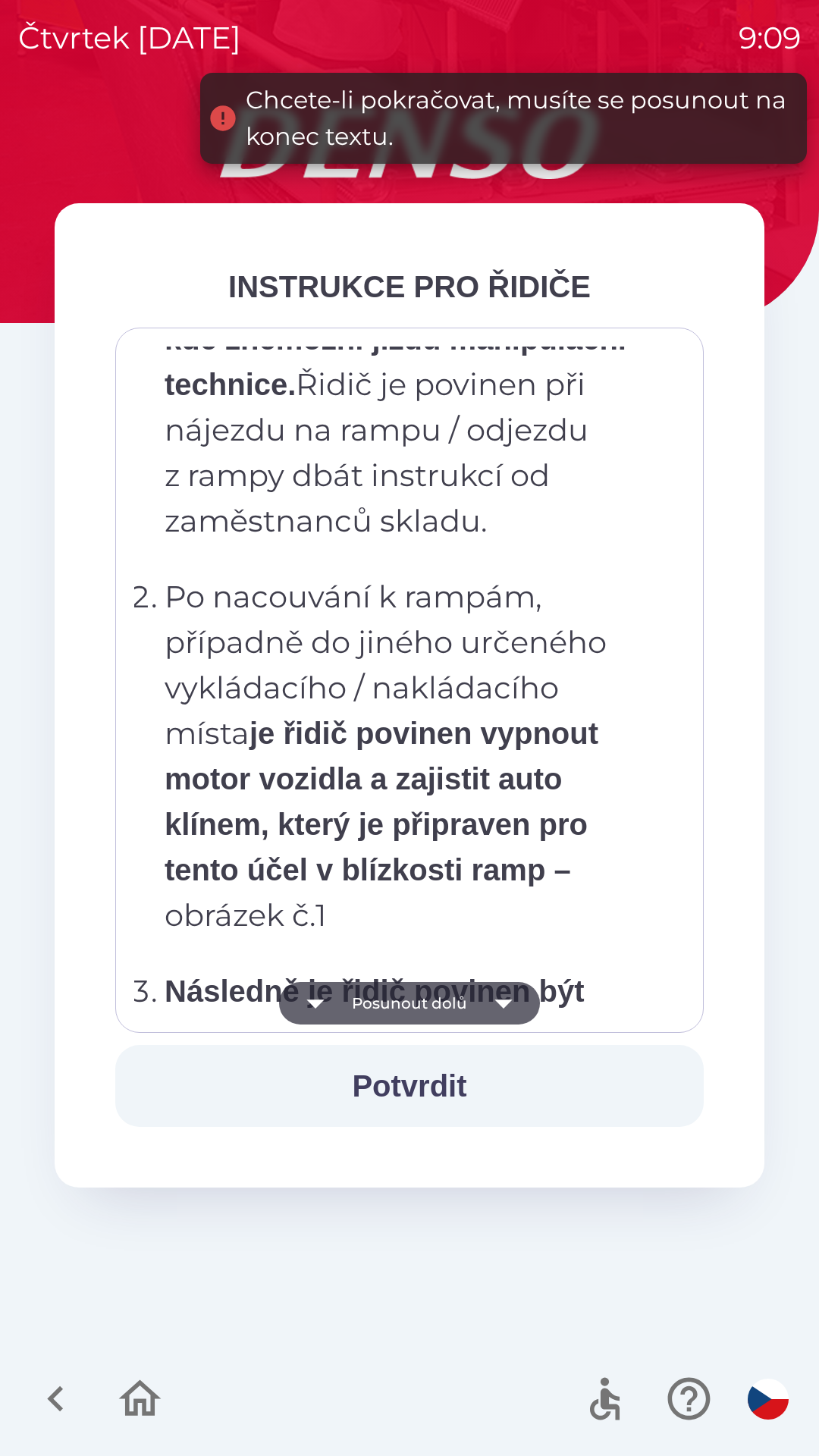
click at [513, 1006] on icon "button" at bounding box center [504, 1003] width 43 height 43
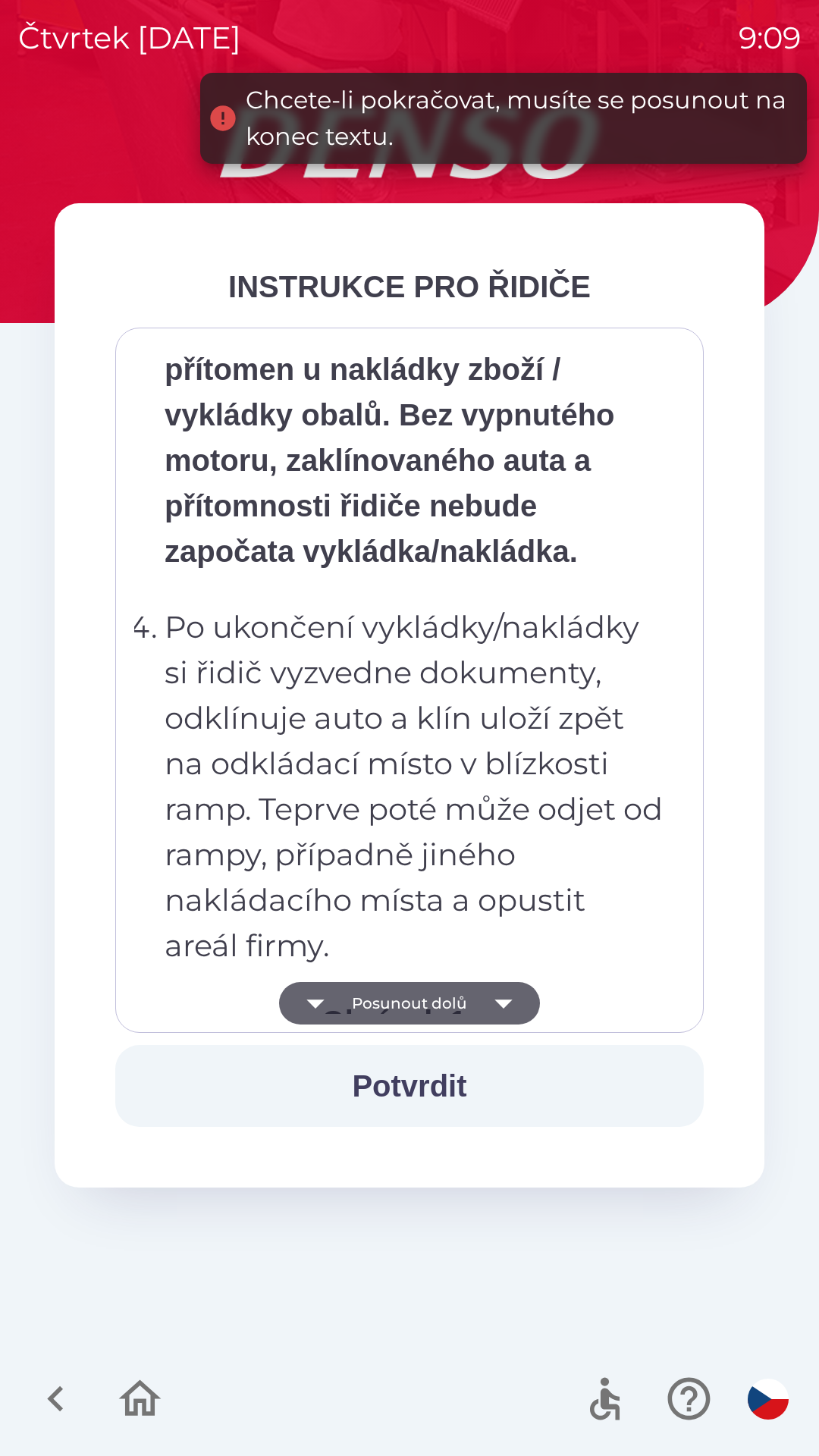
click at [514, 1006] on icon "button" at bounding box center [504, 1003] width 43 height 43
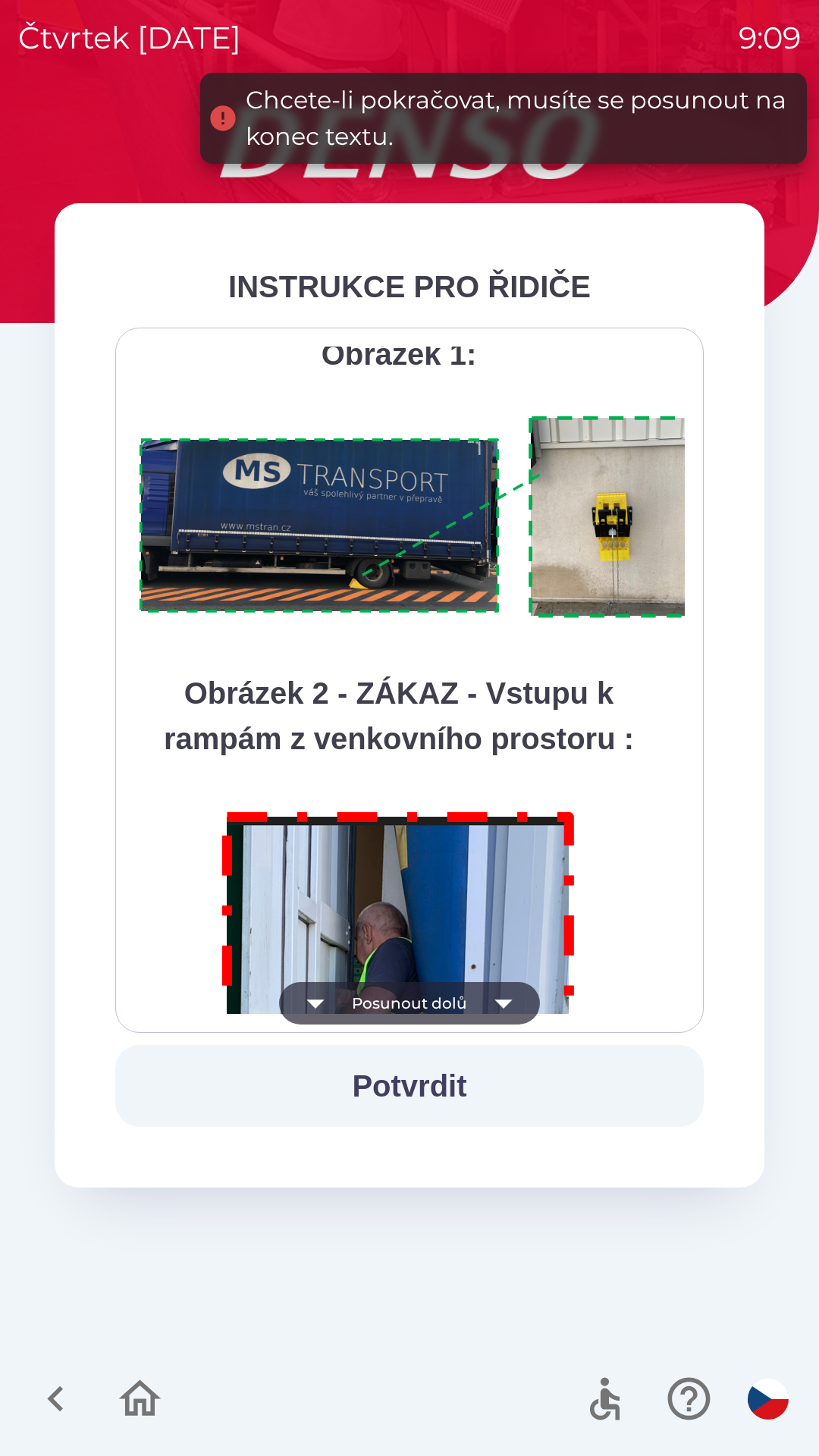
click at [512, 1007] on icon "button" at bounding box center [504, 1003] width 43 height 43
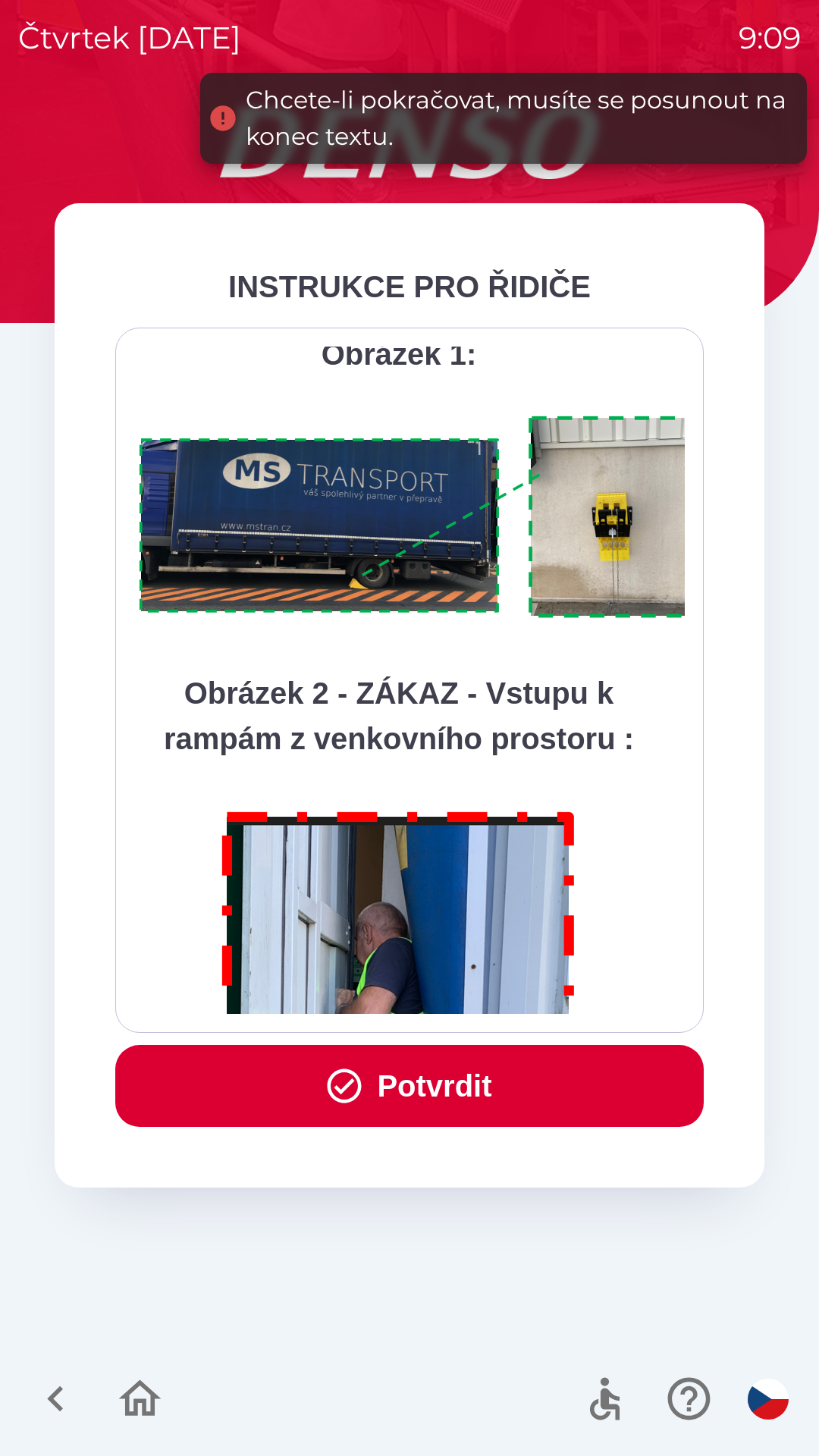
scroll to position [8522, 0]
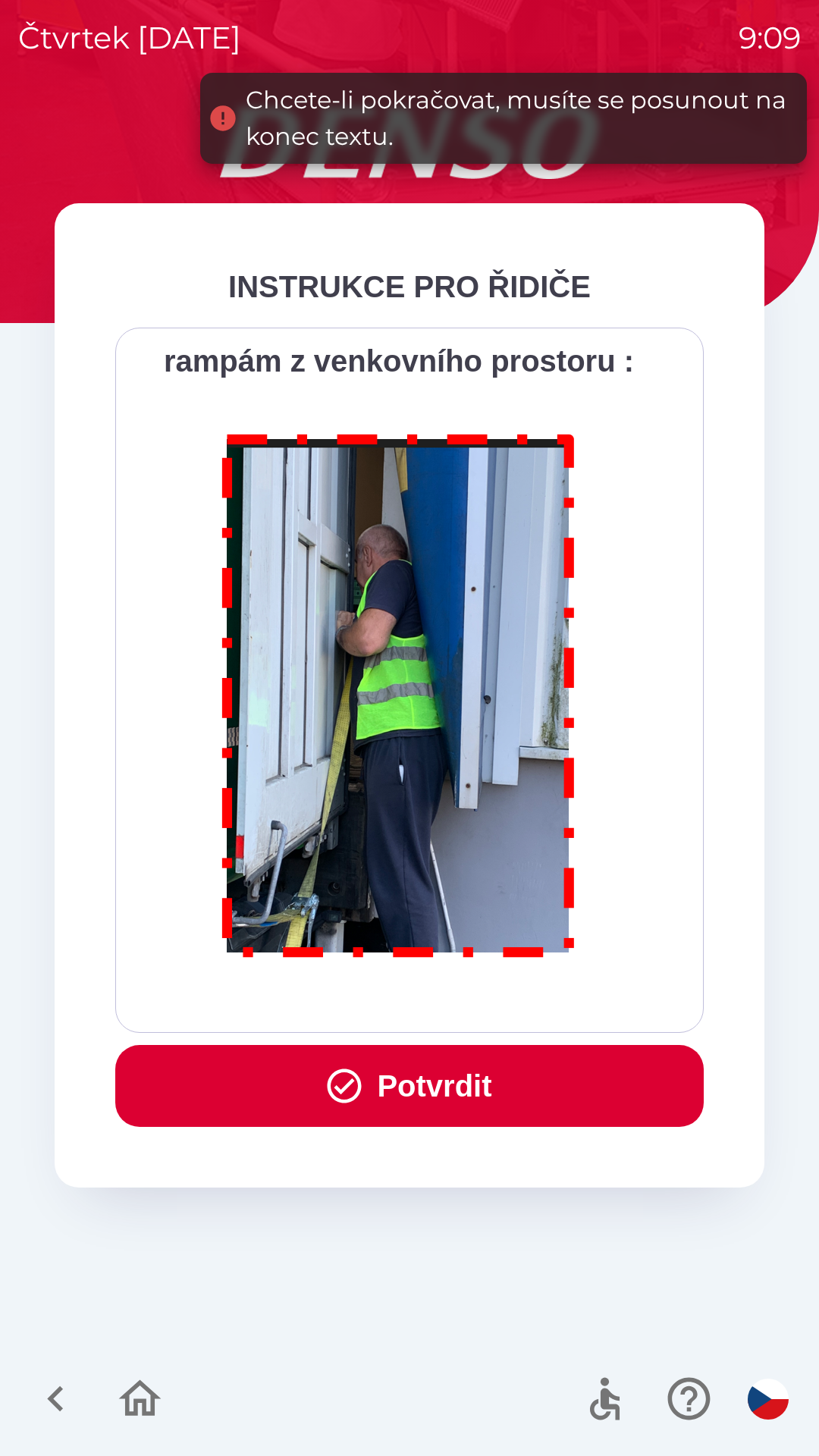
click at [514, 1011] on div "Všichni řidiči přijíždějící do skladu firmy DENSO CZECH s.r.o. jsou po průjezdu…" at bounding box center [409, 680] width 550 height 667
click at [519, 1004] on div "Všichni řidiči přijíždějící do skladu firmy DENSO CZECH s.r.o. jsou po průjezdu…" at bounding box center [409, 680] width 550 height 667
click at [431, 1077] on button "Potvrdit" at bounding box center [409, 1086] width 588 height 82
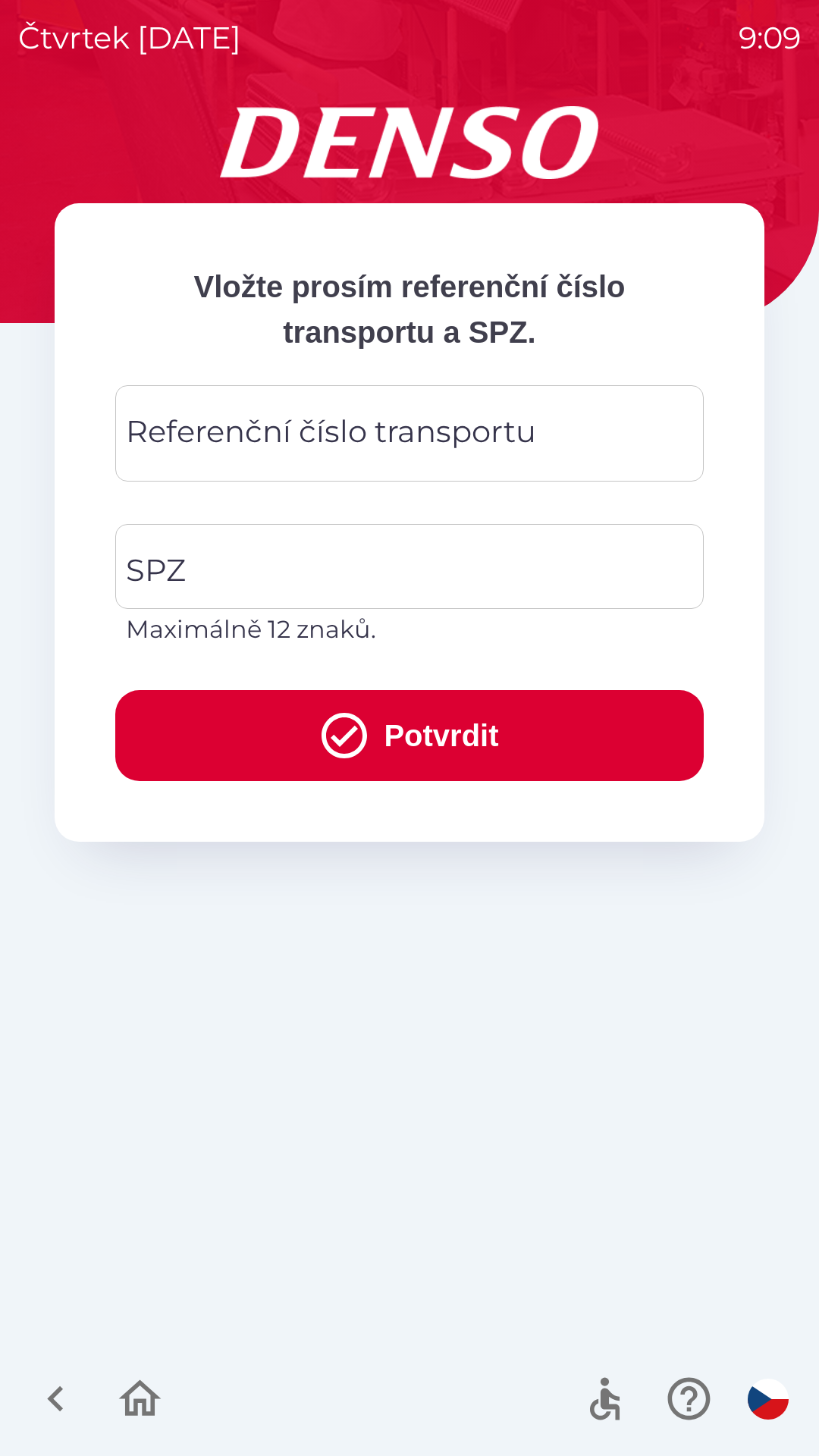
click at [237, 441] on div "Referenční číslo transportu Referenční číslo transportu" at bounding box center [409, 433] width 588 height 96
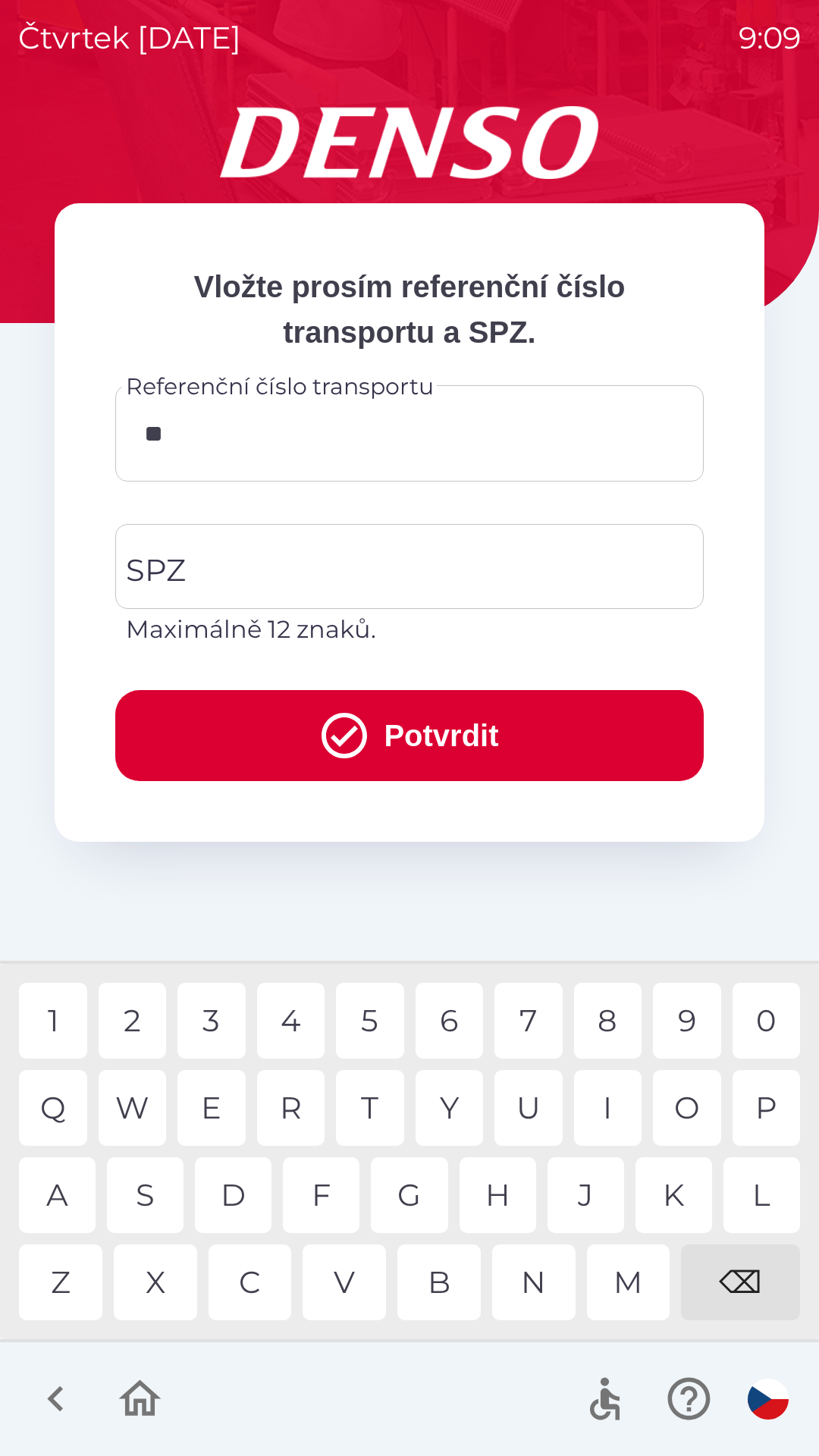
click at [761, 1017] on div "0" at bounding box center [766, 1021] width 68 height 76
click at [299, 1019] on div "4" at bounding box center [291, 1021] width 68 height 76
type input "********"
click at [378, 1013] on div "5" at bounding box center [370, 1021] width 68 height 76
click at [214, 575] on input "SPZ" at bounding box center [398, 566] width 552 height 71
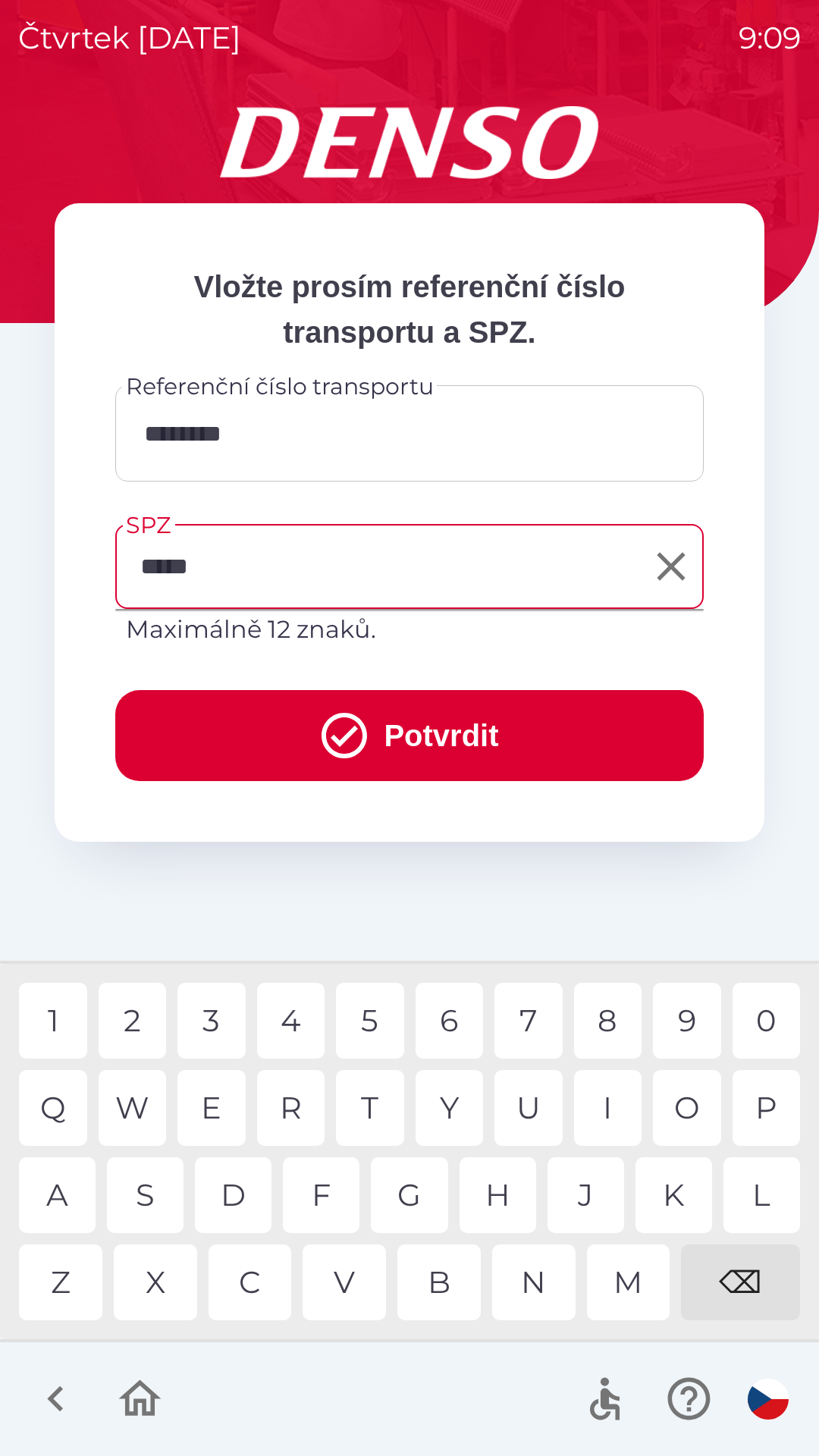
click at [300, 1016] on div "4" at bounding box center [291, 1021] width 68 height 76
type input "*******"
click at [407, 726] on button "Potvrdit" at bounding box center [409, 735] width 588 height 91
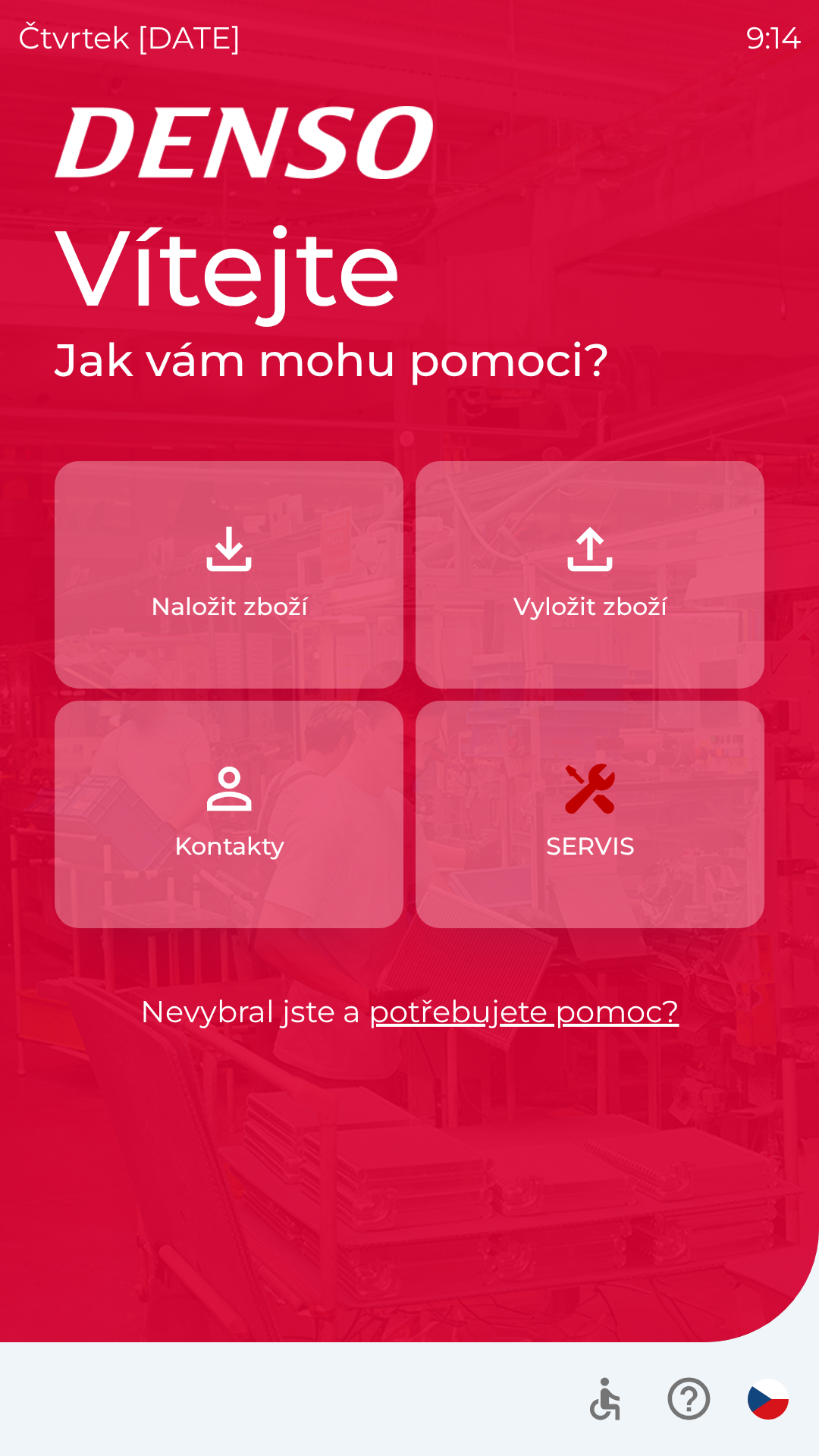
click at [293, 569] on button "Naložit zboží" at bounding box center [228, 574] width 349 height 228
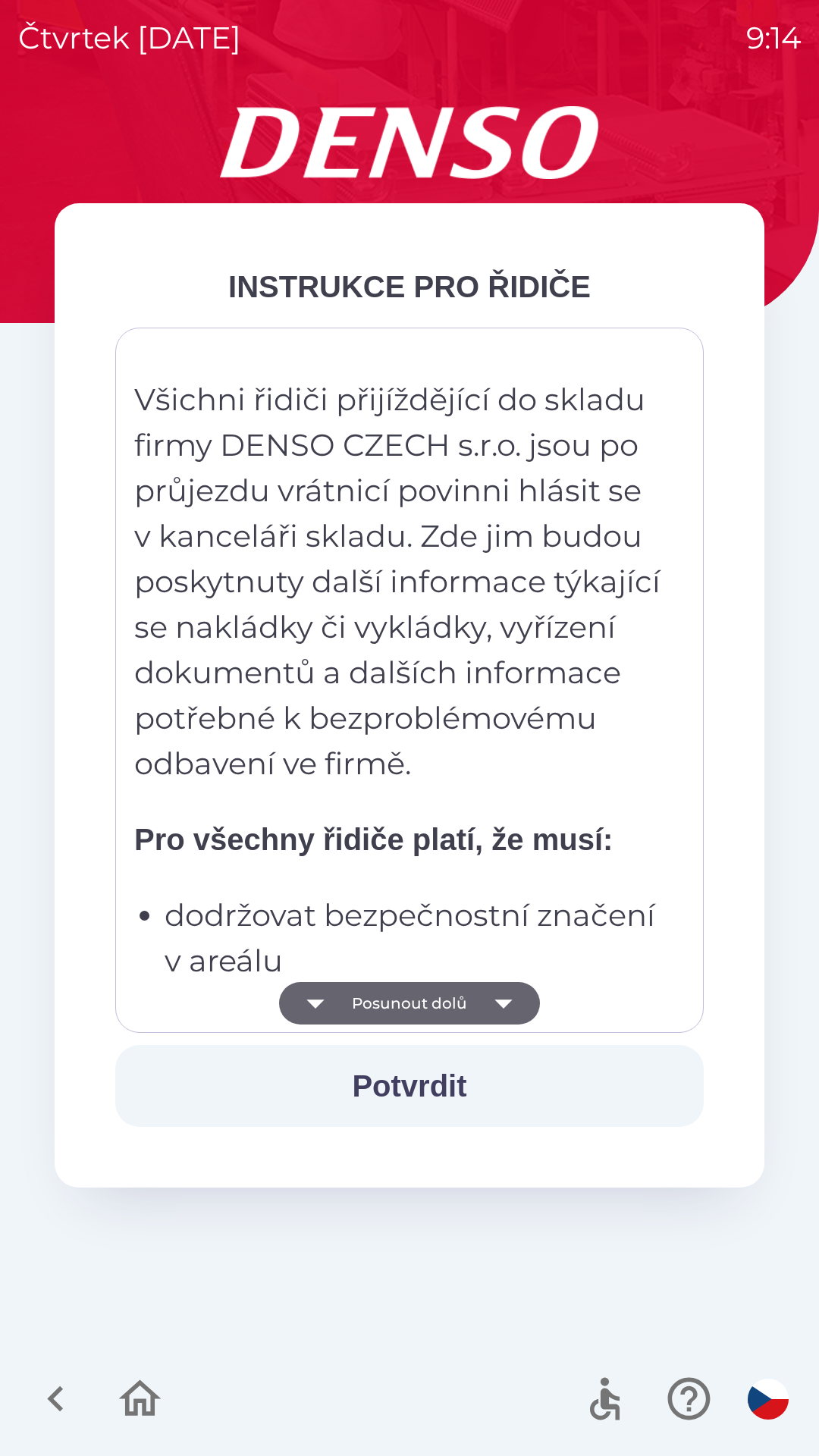
click at [508, 1000] on icon "button" at bounding box center [503, 1003] width 17 height 9
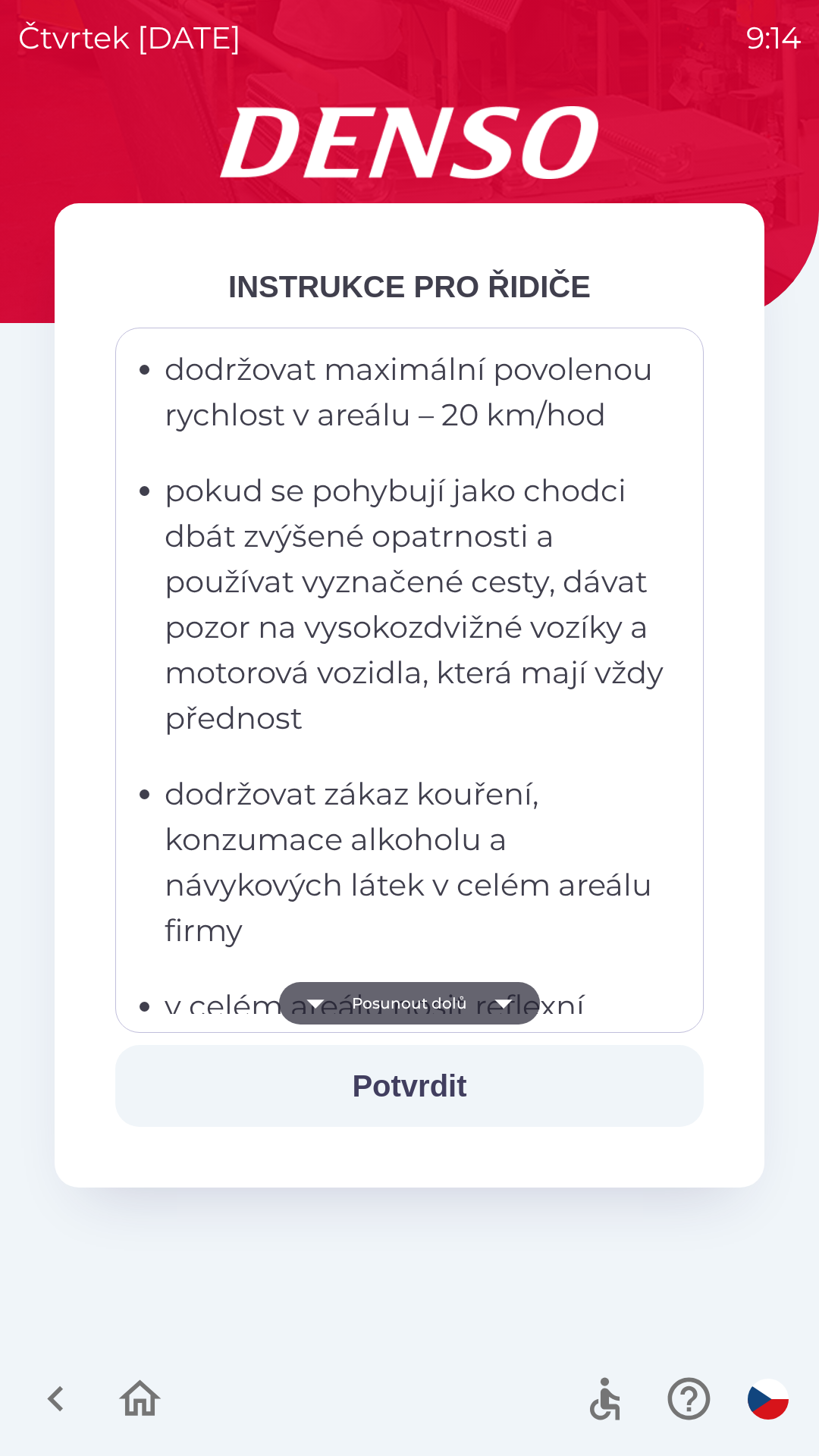
click at [499, 1004] on icon "button" at bounding box center [503, 1003] width 17 height 9
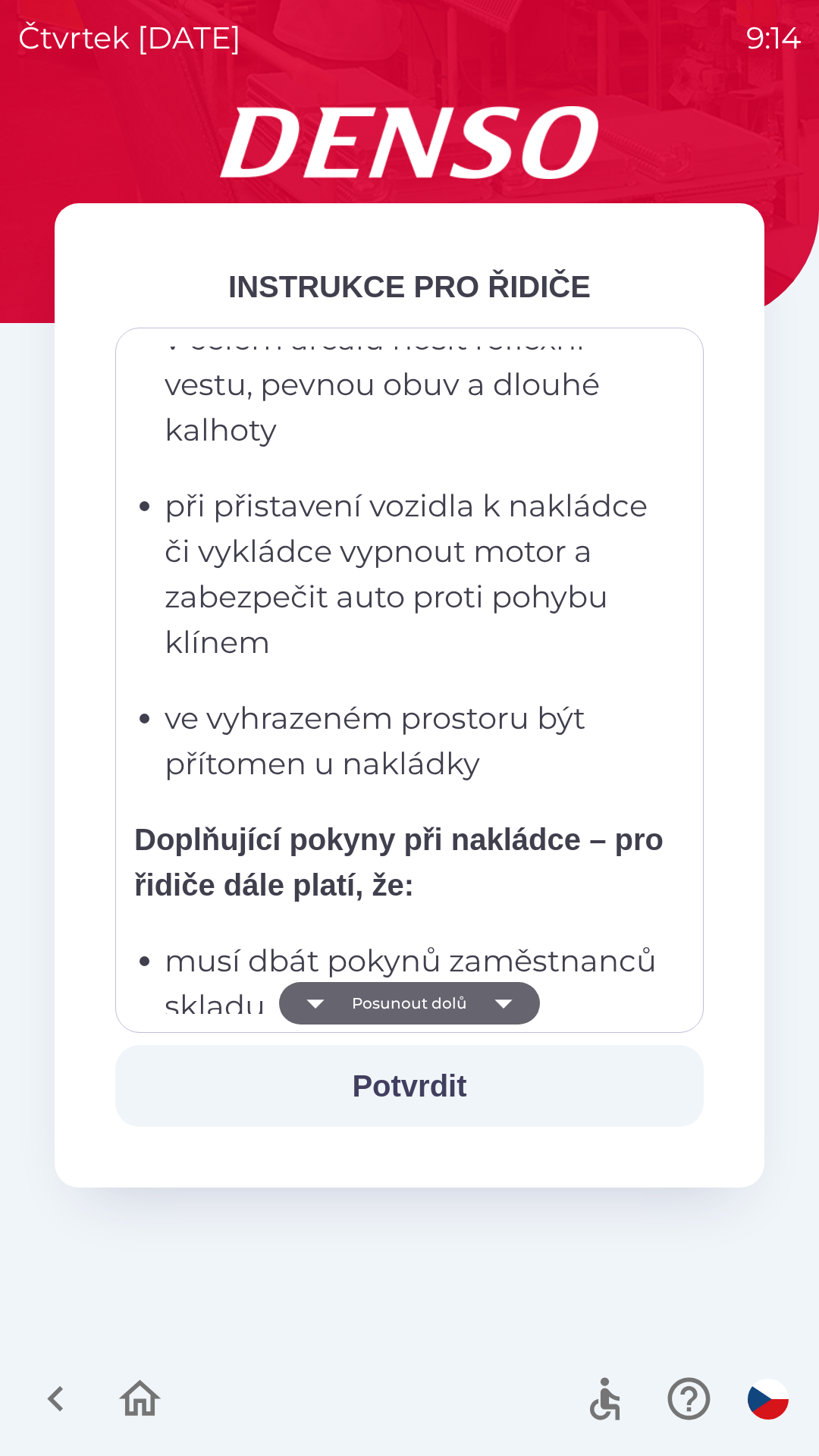
click at [495, 1005] on icon "button" at bounding box center [504, 1003] width 43 height 43
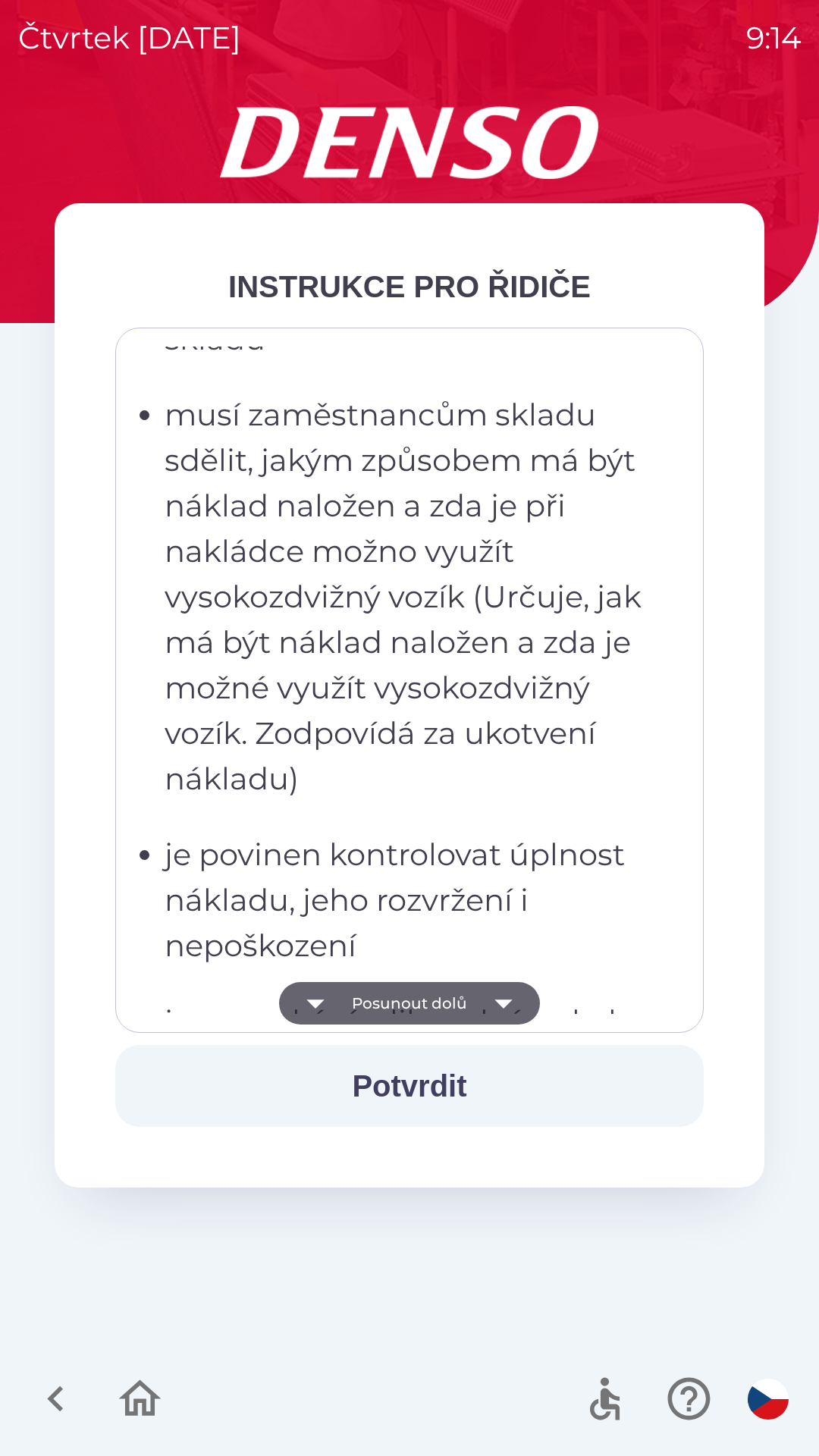
click at [485, 1012] on icon "button" at bounding box center [504, 1003] width 43 height 43
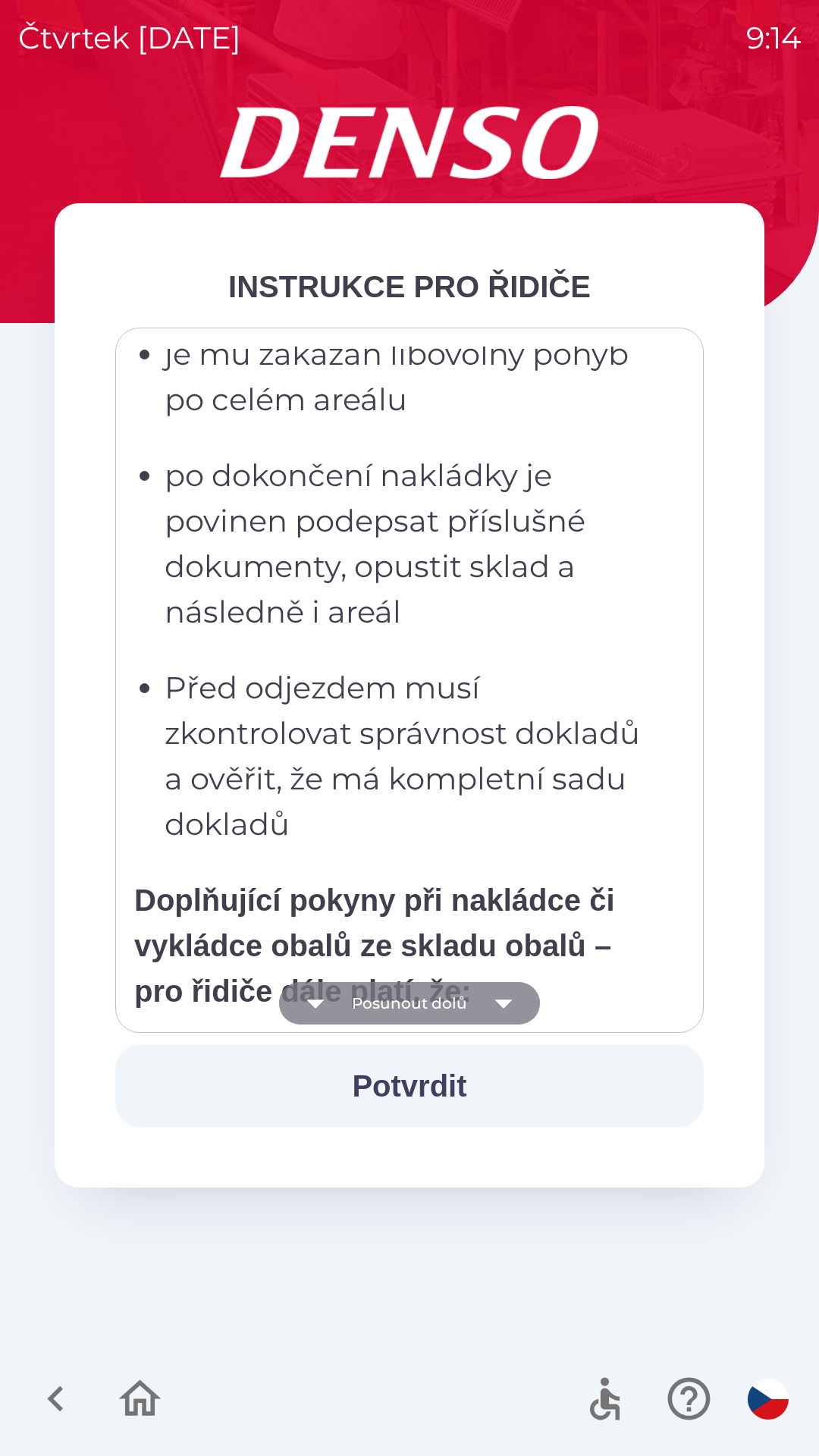
click at [487, 1002] on icon "button" at bounding box center [504, 1003] width 43 height 43
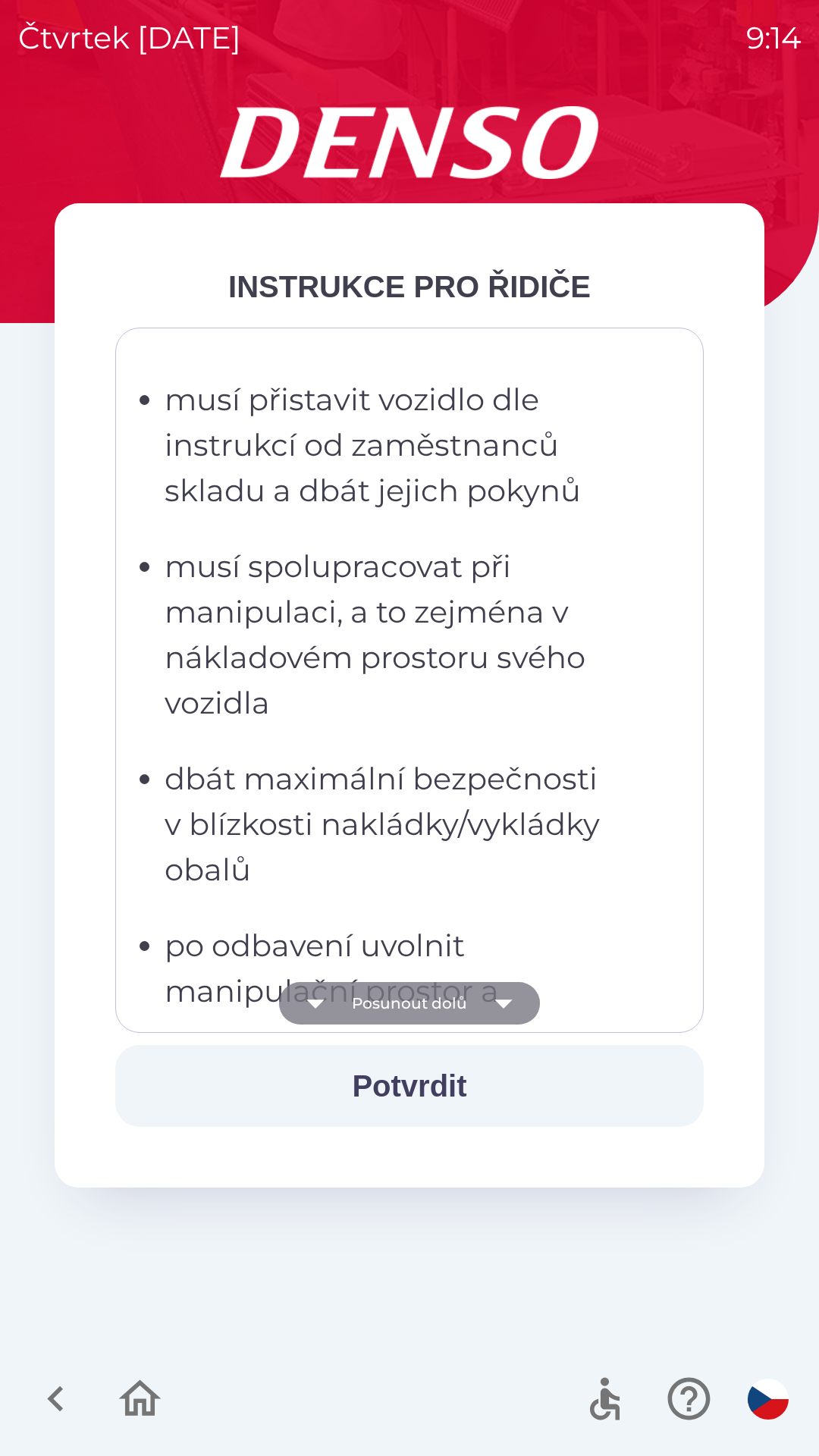
click at [489, 998] on icon "button" at bounding box center [504, 1003] width 43 height 43
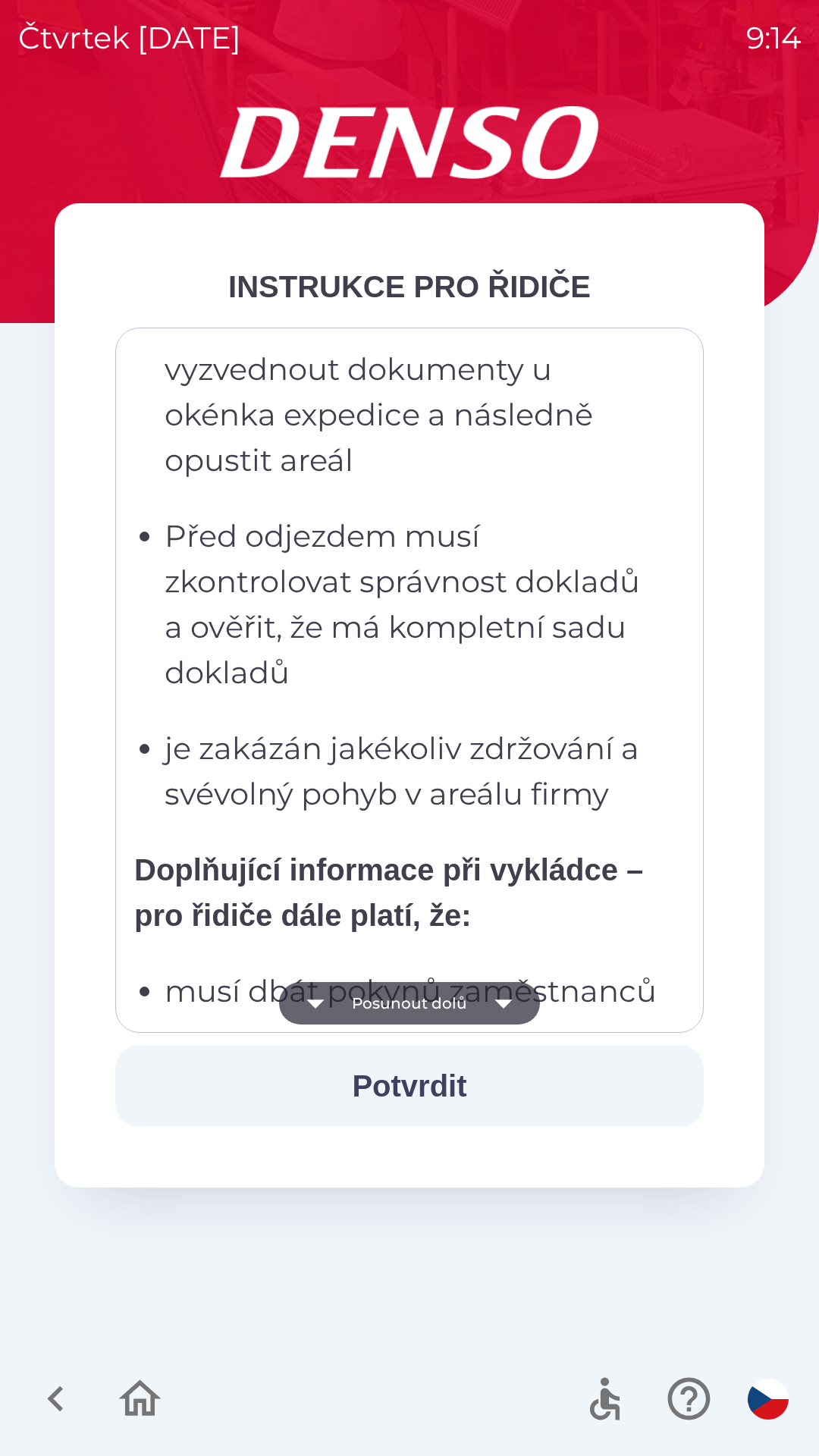
click at [485, 1001] on icon "button" at bounding box center [504, 1003] width 43 height 43
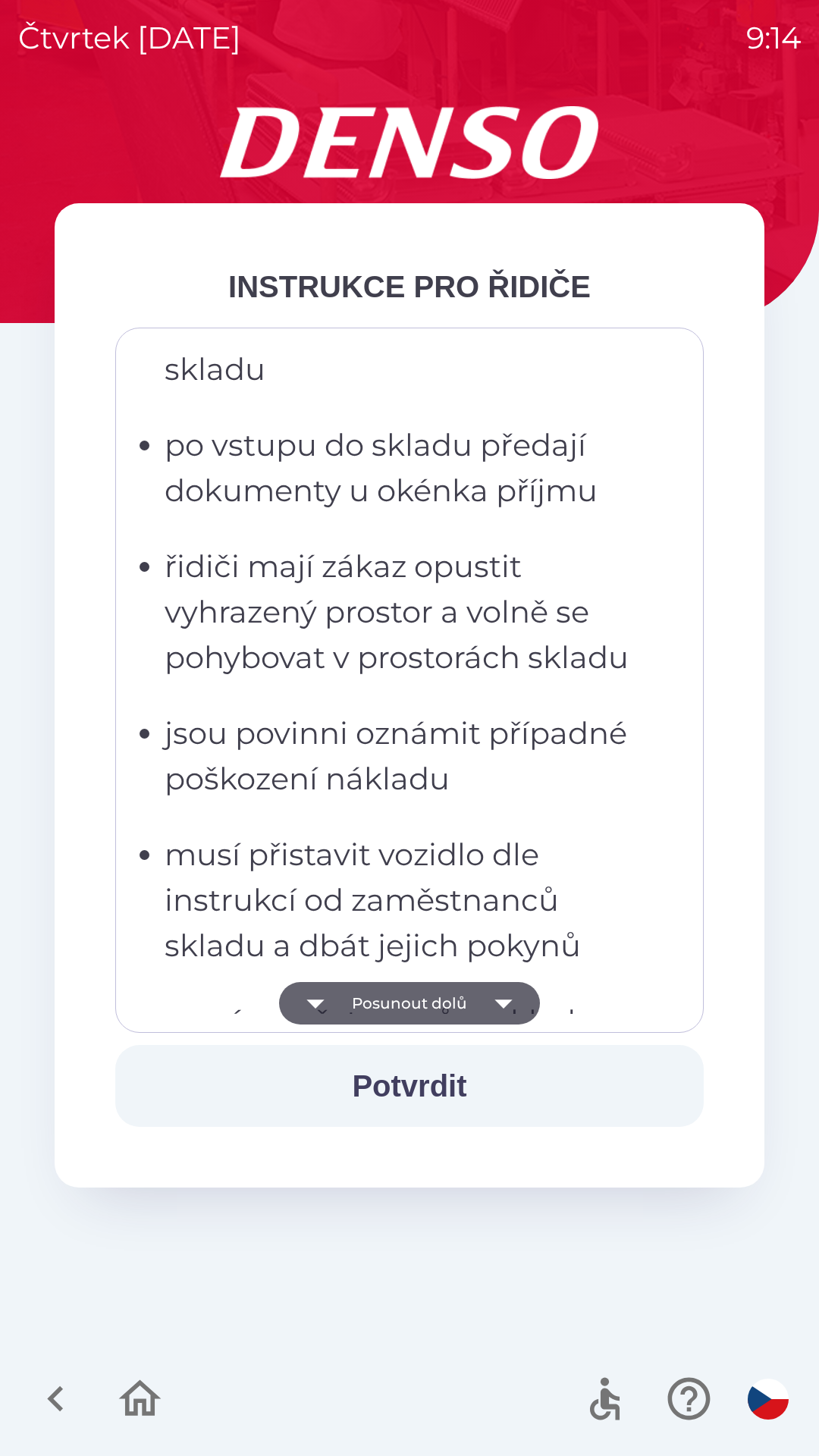
click at [485, 1002] on icon "button" at bounding box center [504, 1003] width 43 height 43
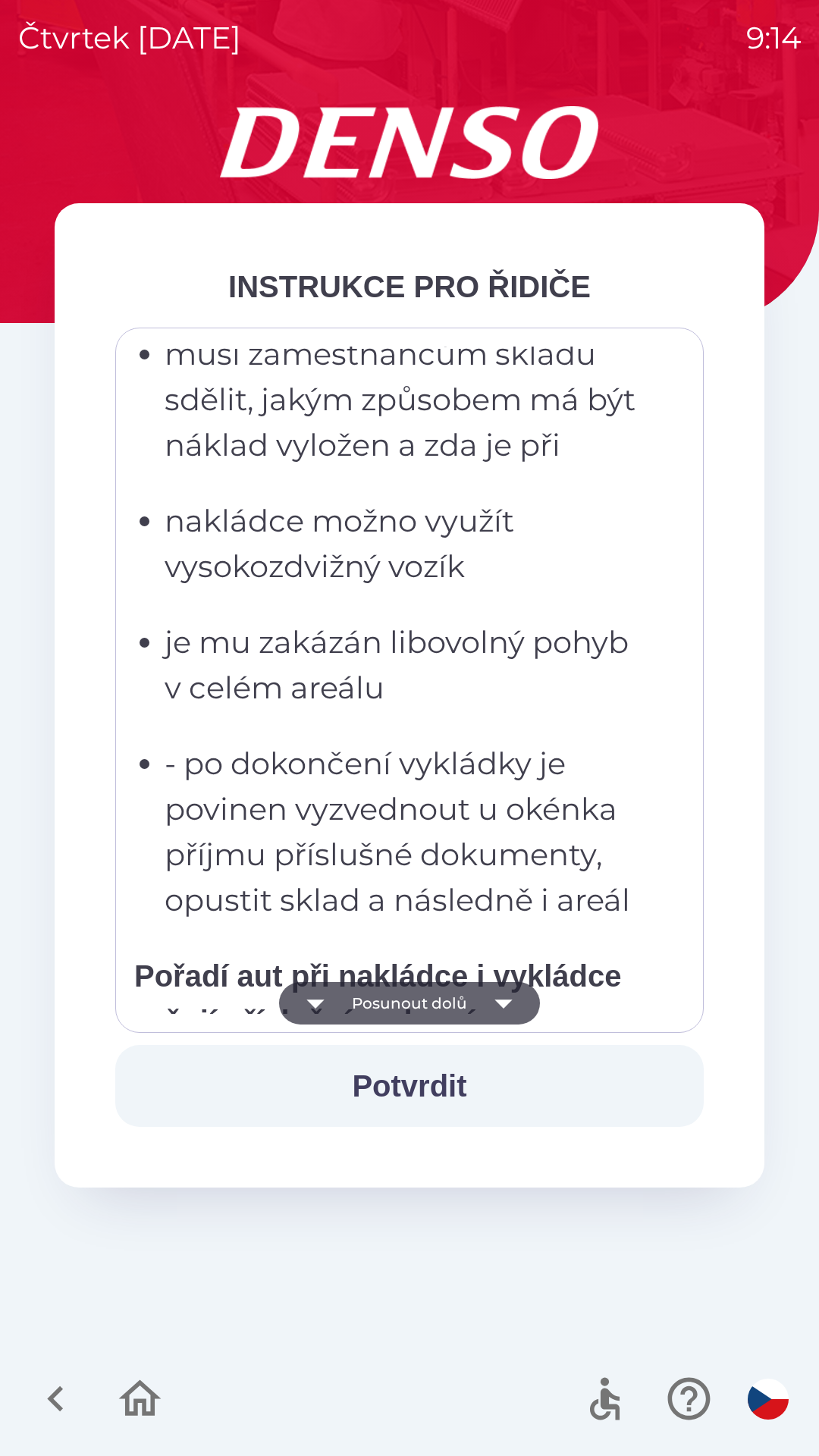
click at [487, 998] on icon "button" at bounding box center [504, 1003] width 43 height 43
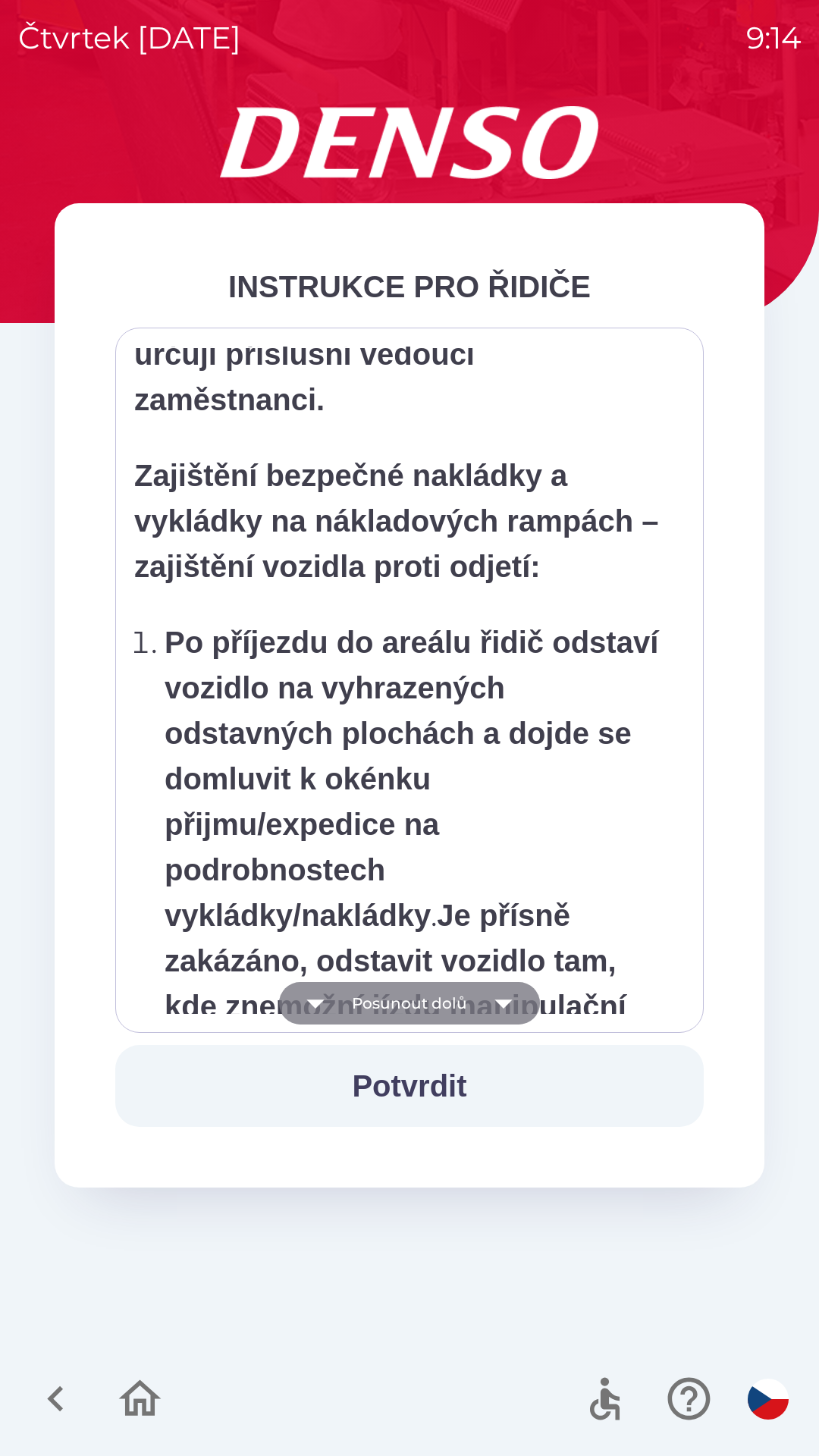
click at [484, 999] on icon "button" at bounding box center [504, 1003] width 43 height 43
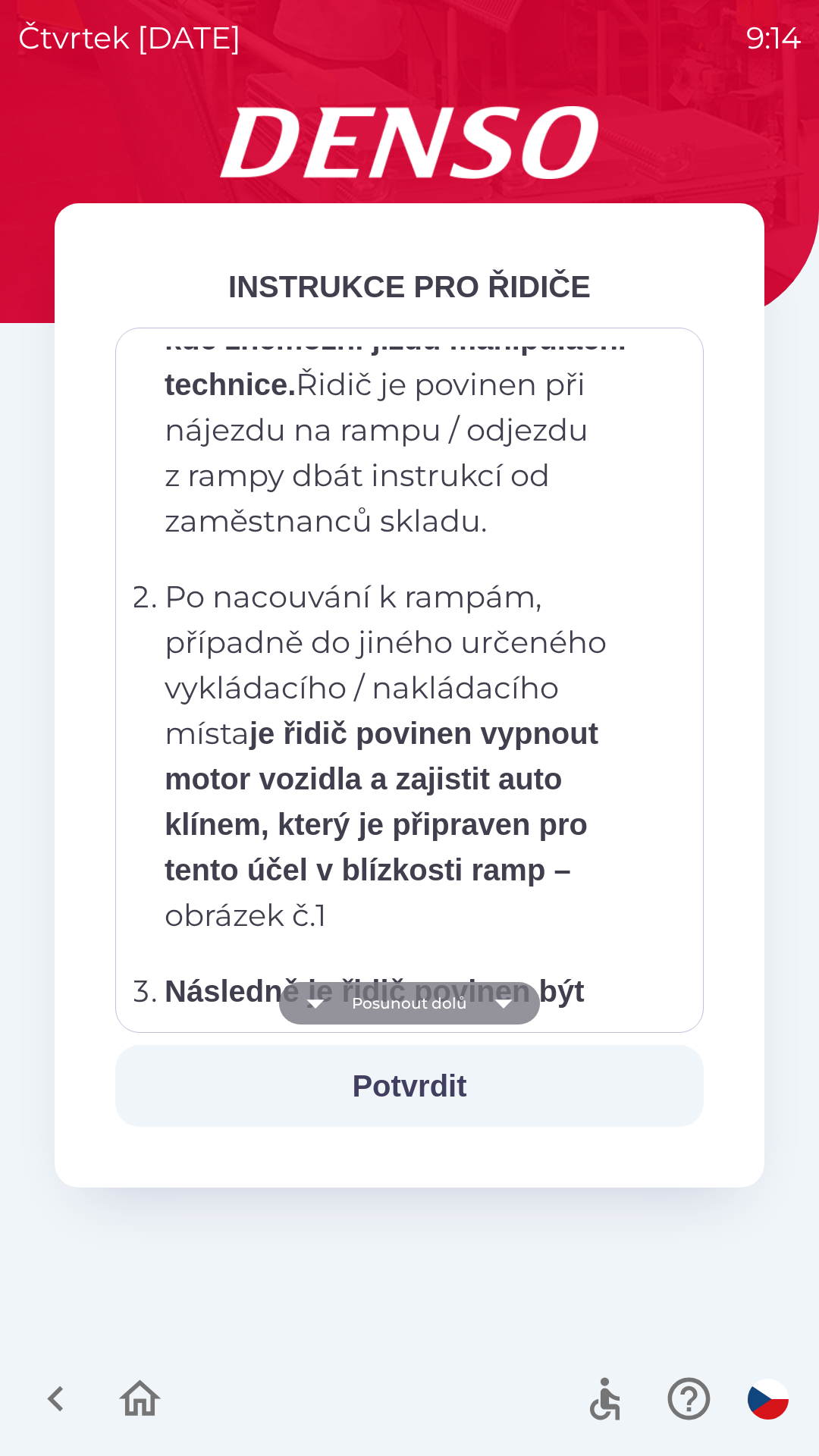
click at [485, 995] on icon "button" at bounding box center [504, 1003] width 43 height 43
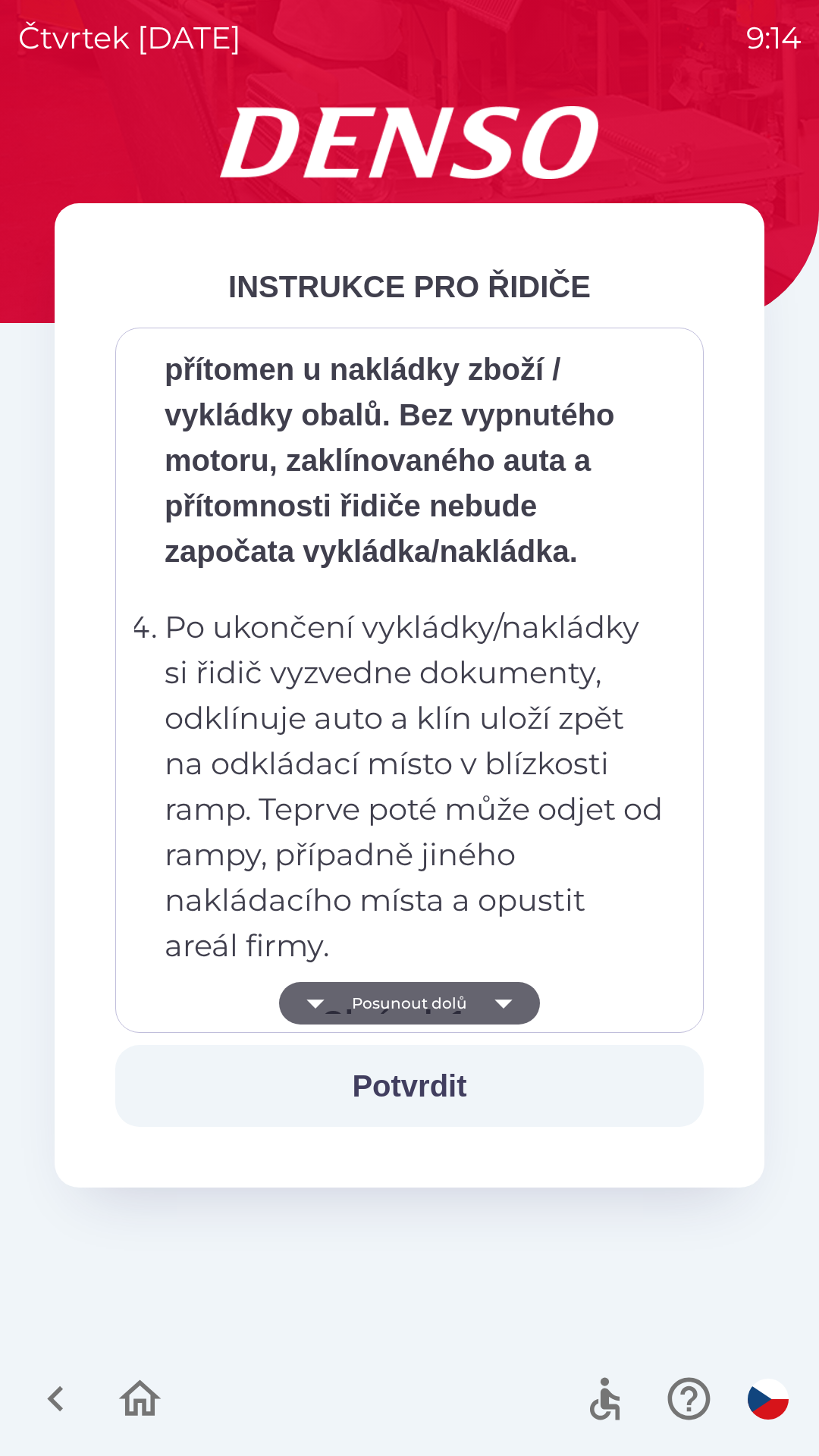
click at [483, 1001] on icon "button" at bounding box center [504, 1003] width 43 height 43
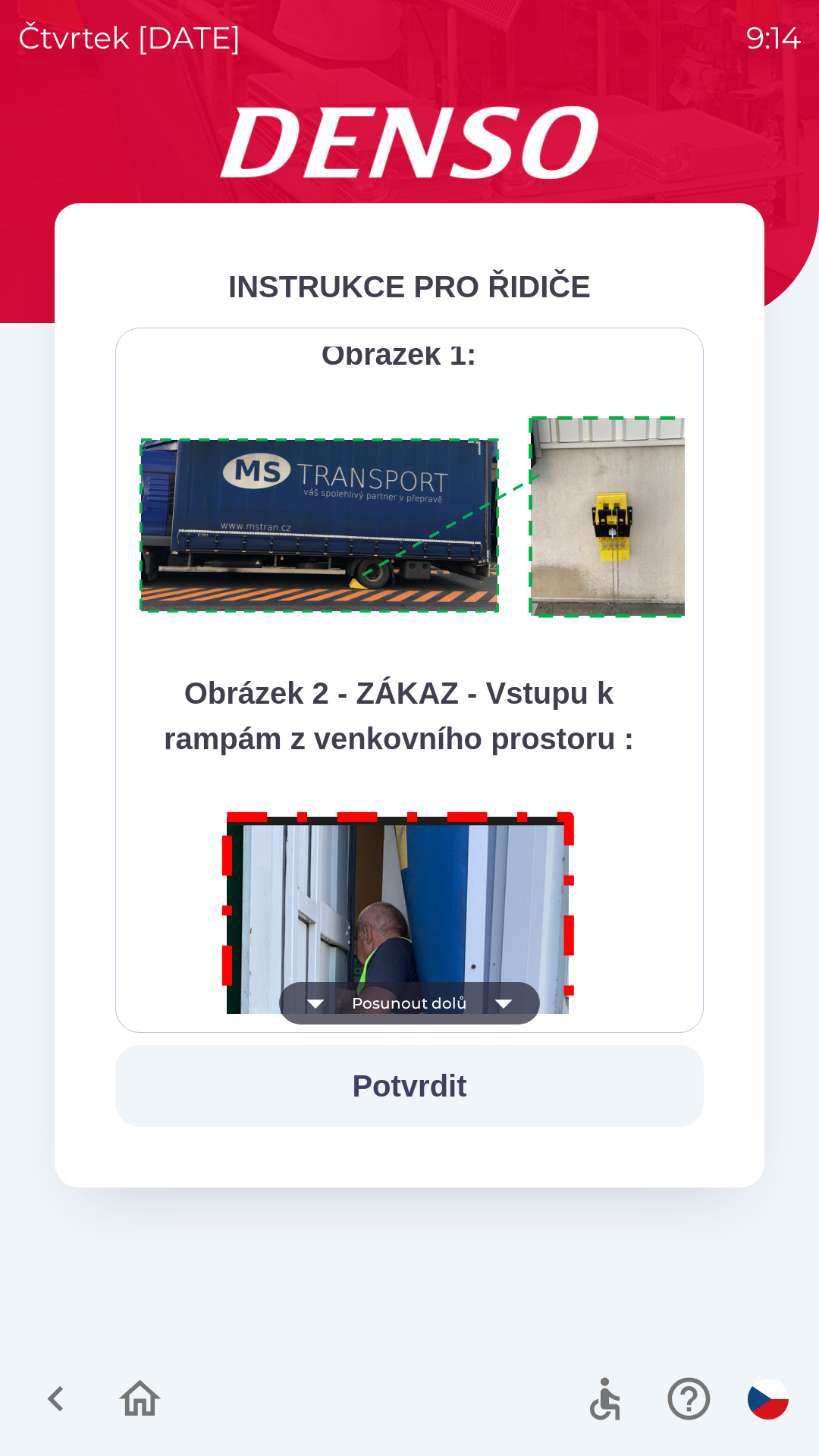
click at [490, 994] on icon "button" at bounding box center [504, 1003] width 43 height 43
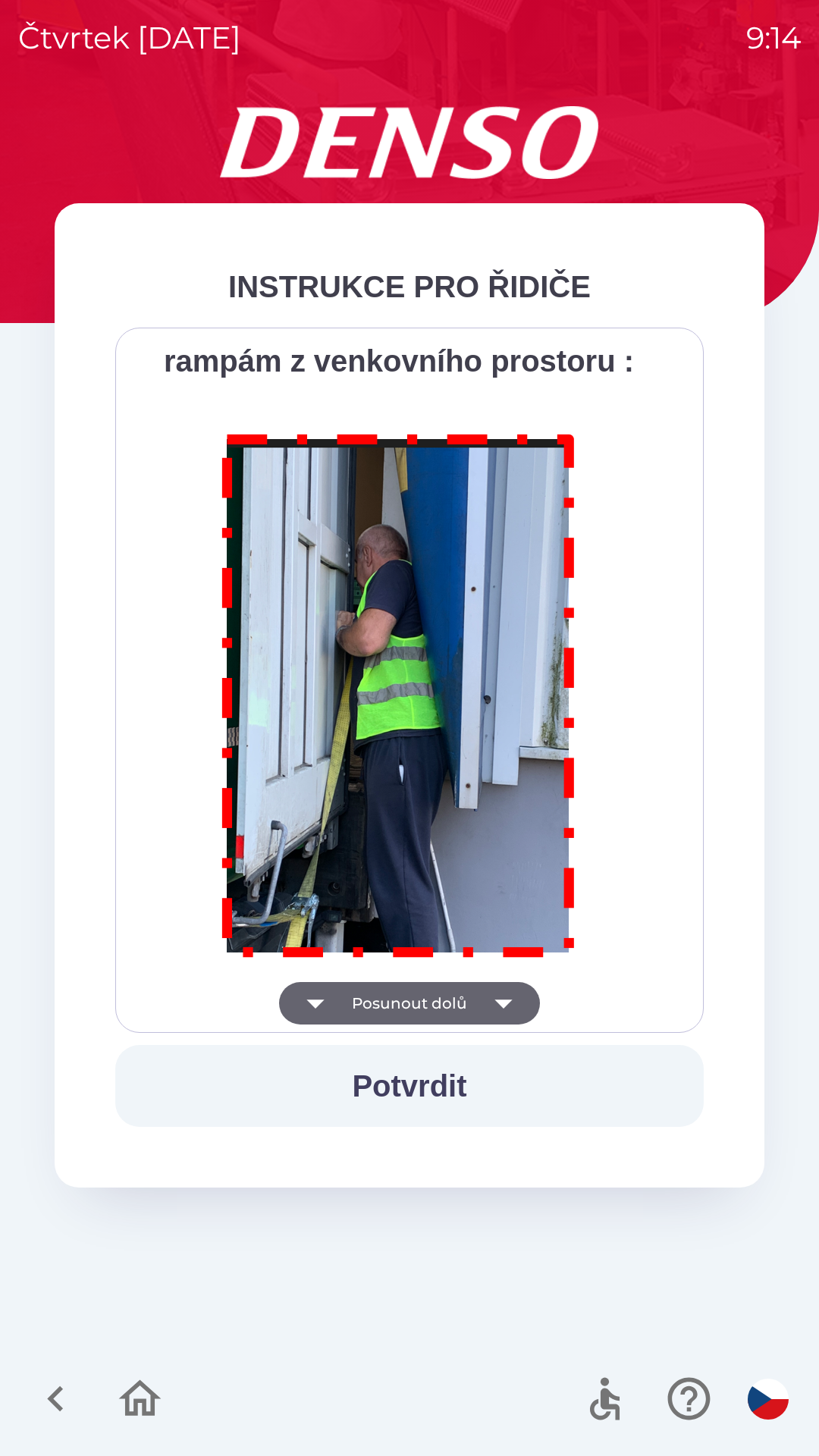
click at [494, 997] on div "Všichni řidiči přijíždějící do skladu firmy DENSO CZECH s.r.o. jsou po průjezdu…" at bounding box center [409, 680] width 550 height 667
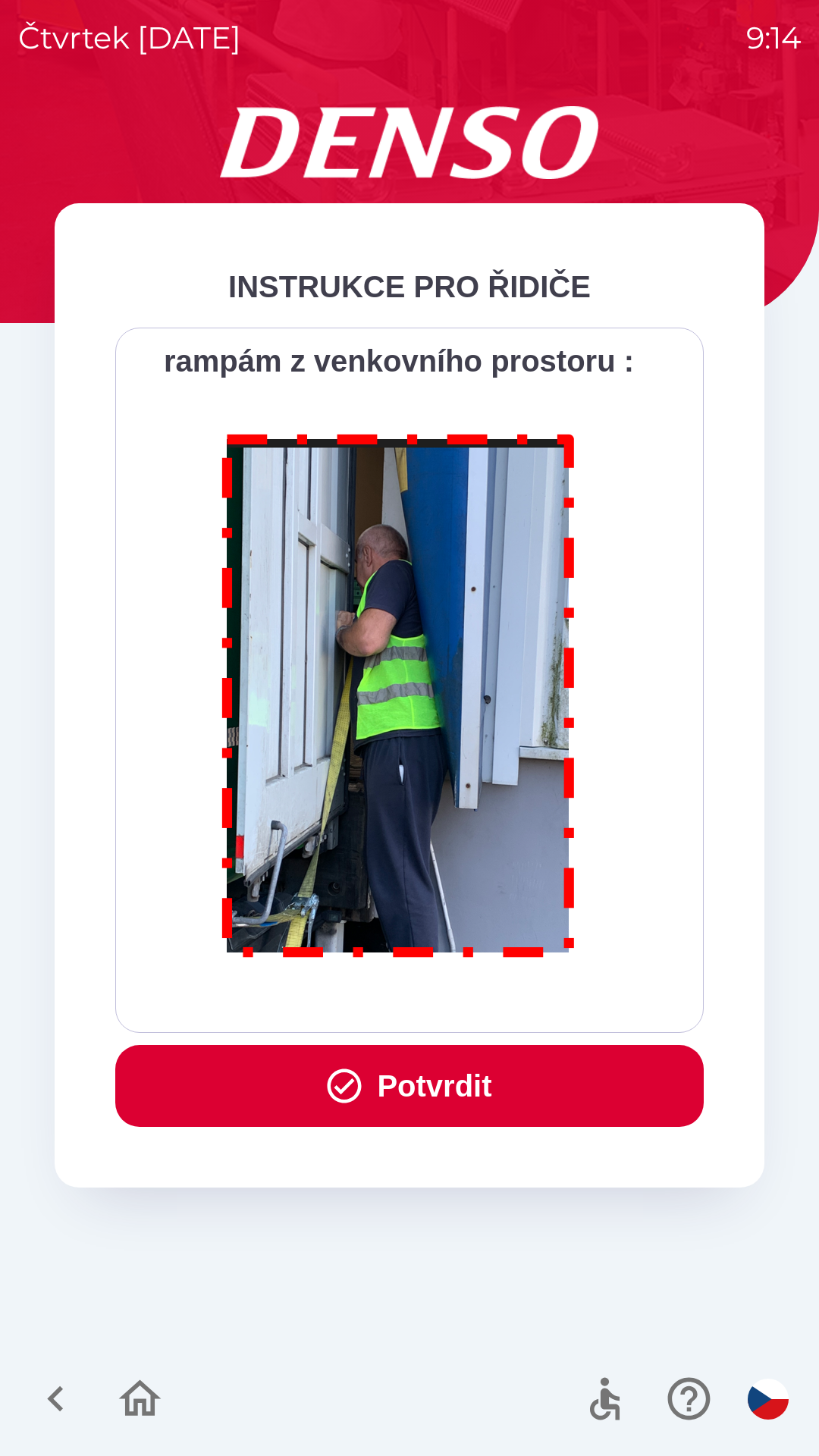
click at [476, 1093] on button "Potvrdit" at bounding box center [409, 1086] width 588 height 82
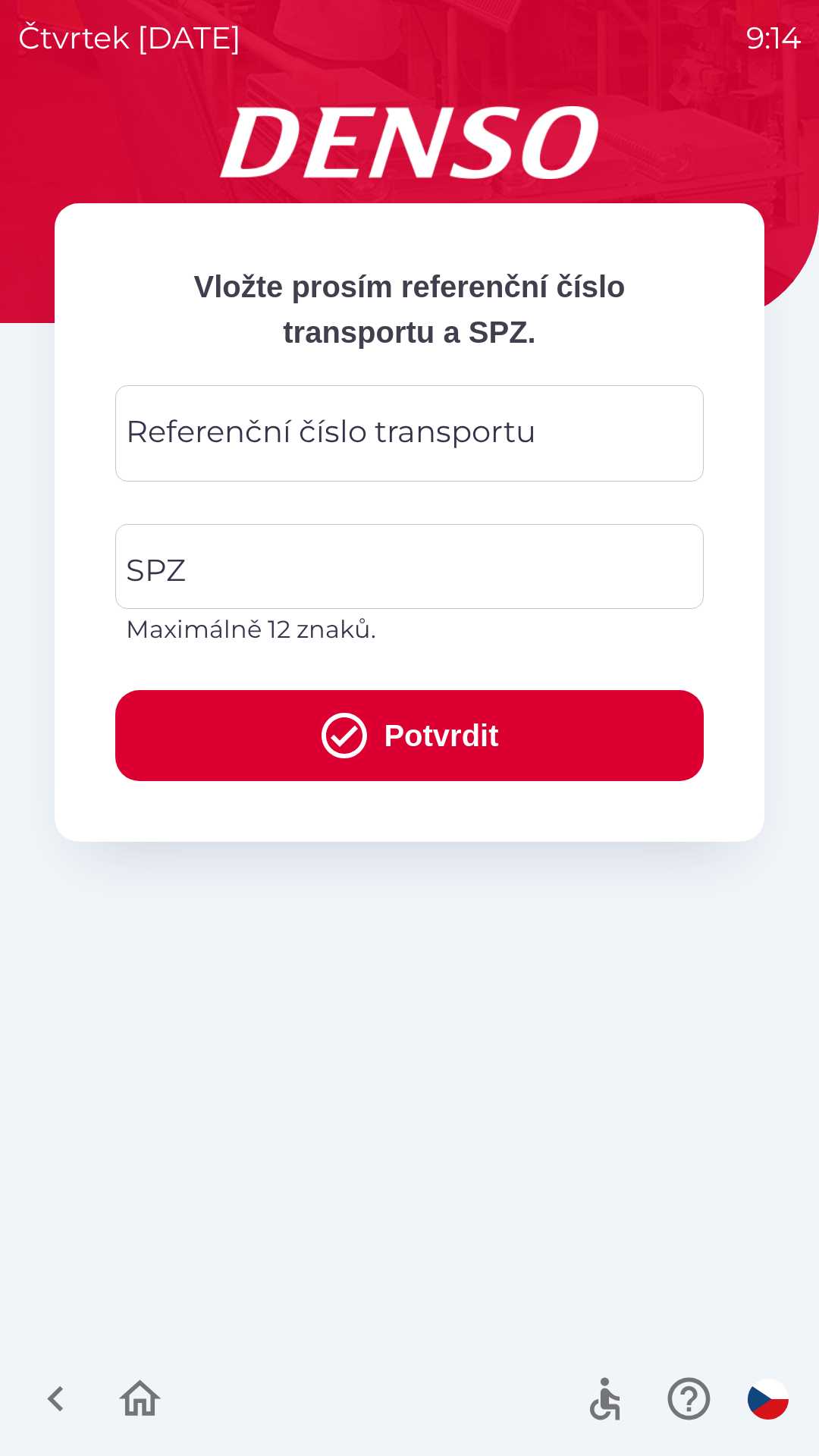
click at [314, 435] on div "Referenční číslo transportu Referenční číslo transportu" at bounding box center [409, 433] width 588 height 96
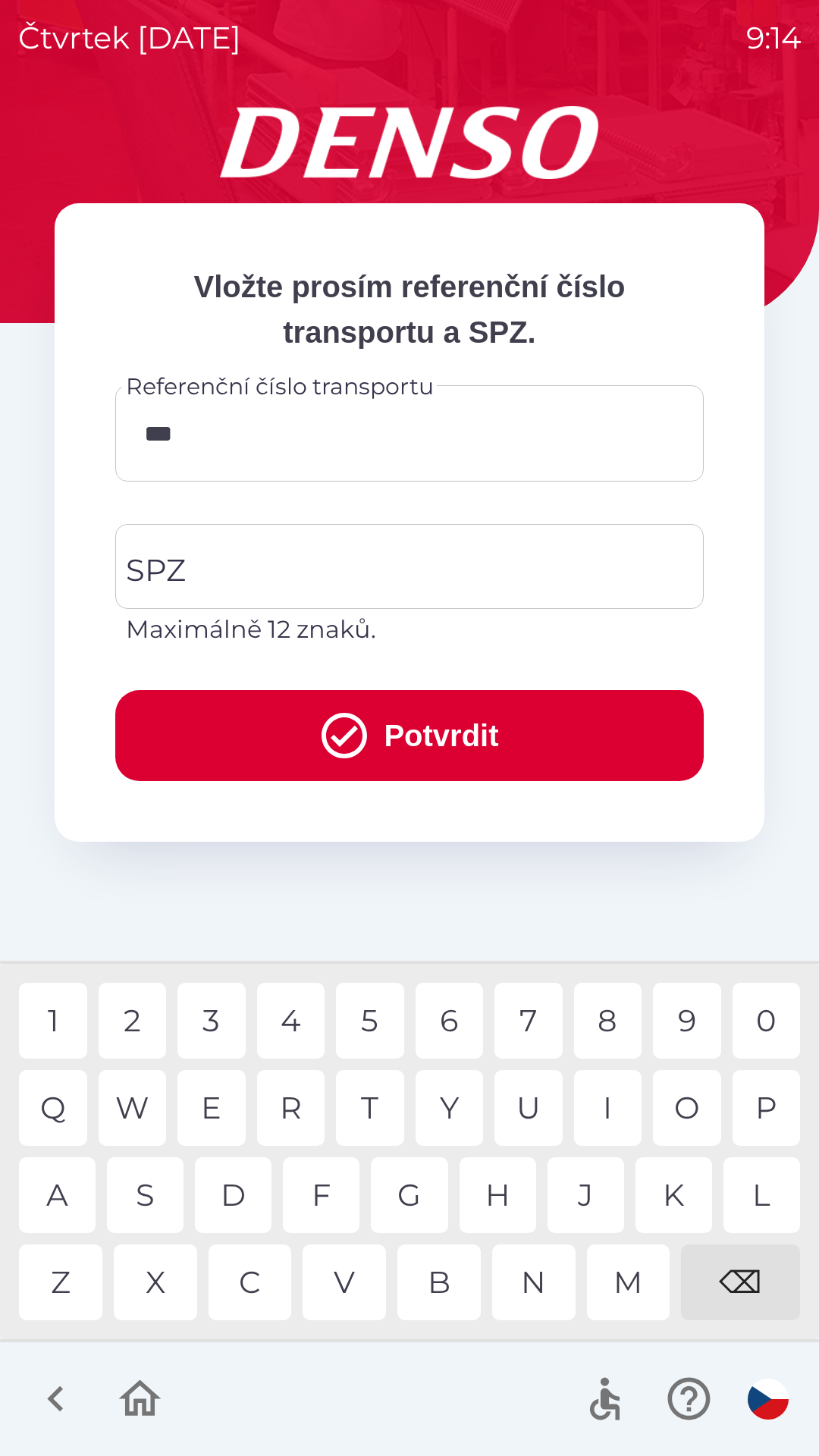
click at [304, 1014] on div "4" at bounding box center [291, 1021] width 68 height 76
click at [609, 1022] on div "8" at bounding box center [608, 1021] width 68 height 76
type input "******"
click at [209, 1020] on div "3" at bounding box center [211, 1021] width 68 height 76
click at [253, 569] on input "SPZ" at bounding box center [398, 566] width 552 height 71
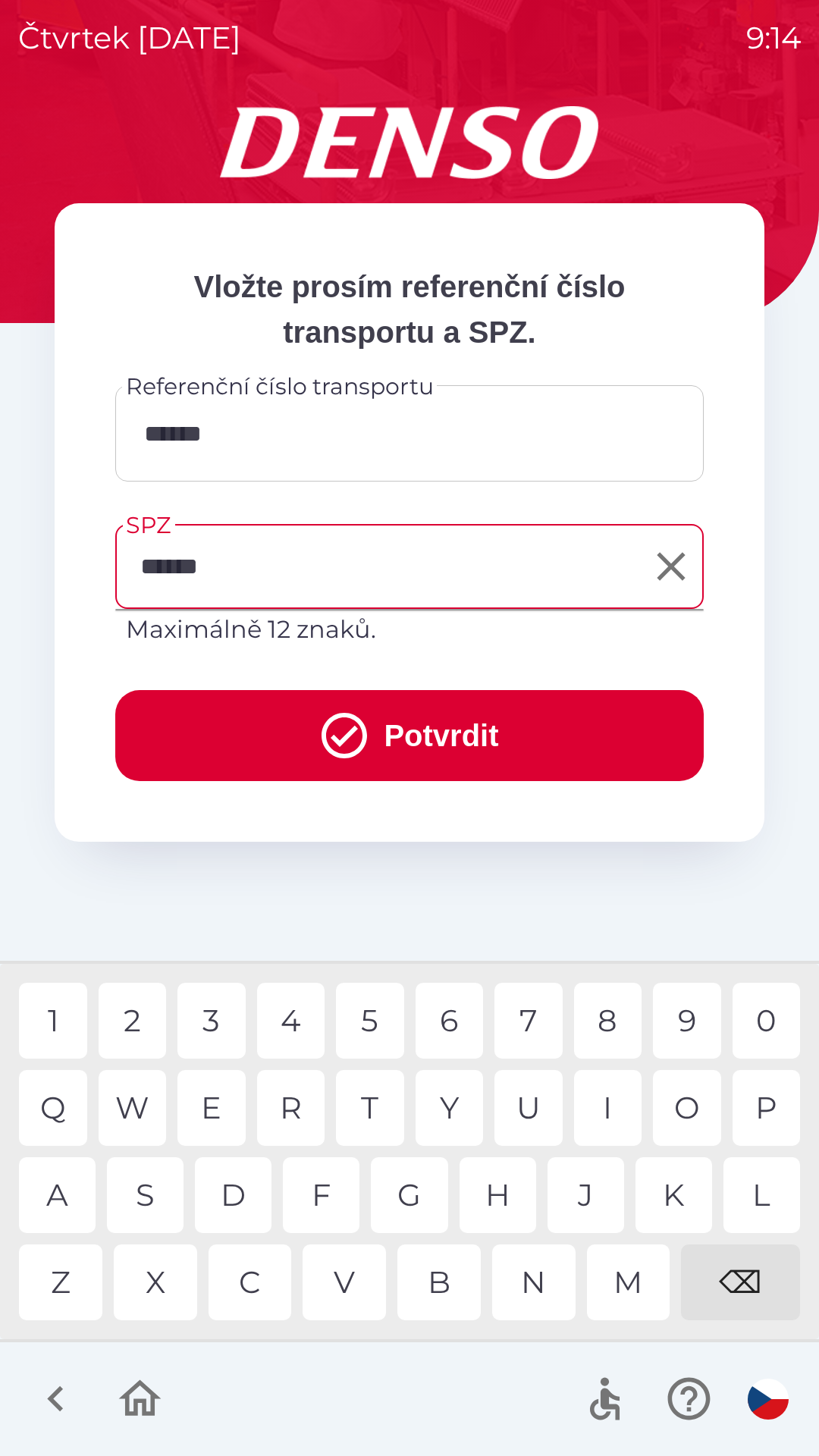
click at [221, 1023] on div "3" at bounding box center [211, 1021] width 68 height 76
type input "*******"
click at [393, 740] on button "Potvrdit" at bounding box center [409, 735] width 588 height 91
